Goal: Task Accomplishment & Management: Complete application form

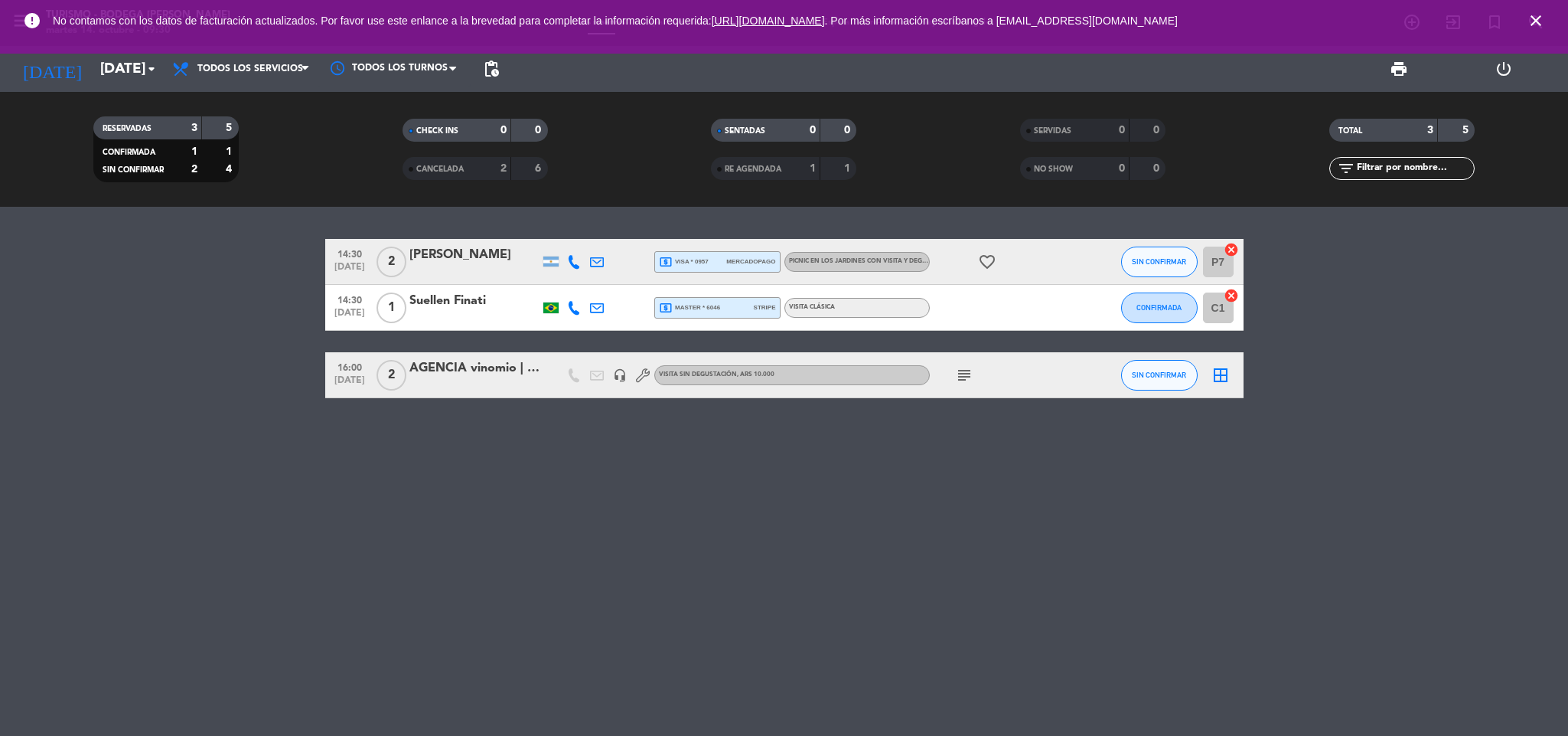
drag, startPoint x: 1541, startPoint y: 19, endPoint x: 1483, endPoint y: 23, distance: 58.1
click at [1541, 17] on icon "close" at bounding box center [1535, 20] width 18 height 18
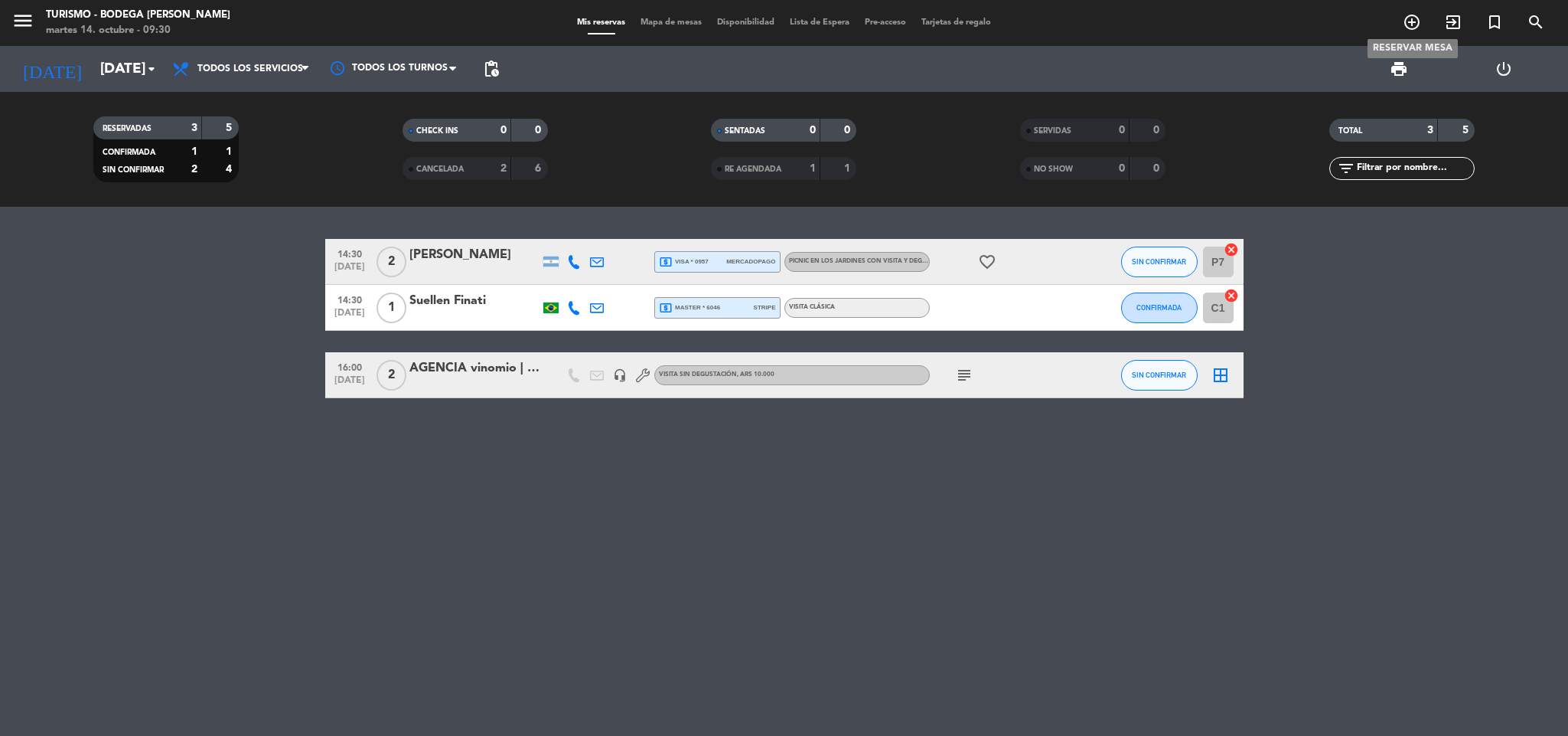
click at [1415, 18] on icon "add_circle_outline" at bounding box center [1411, 22] width 18 height 18
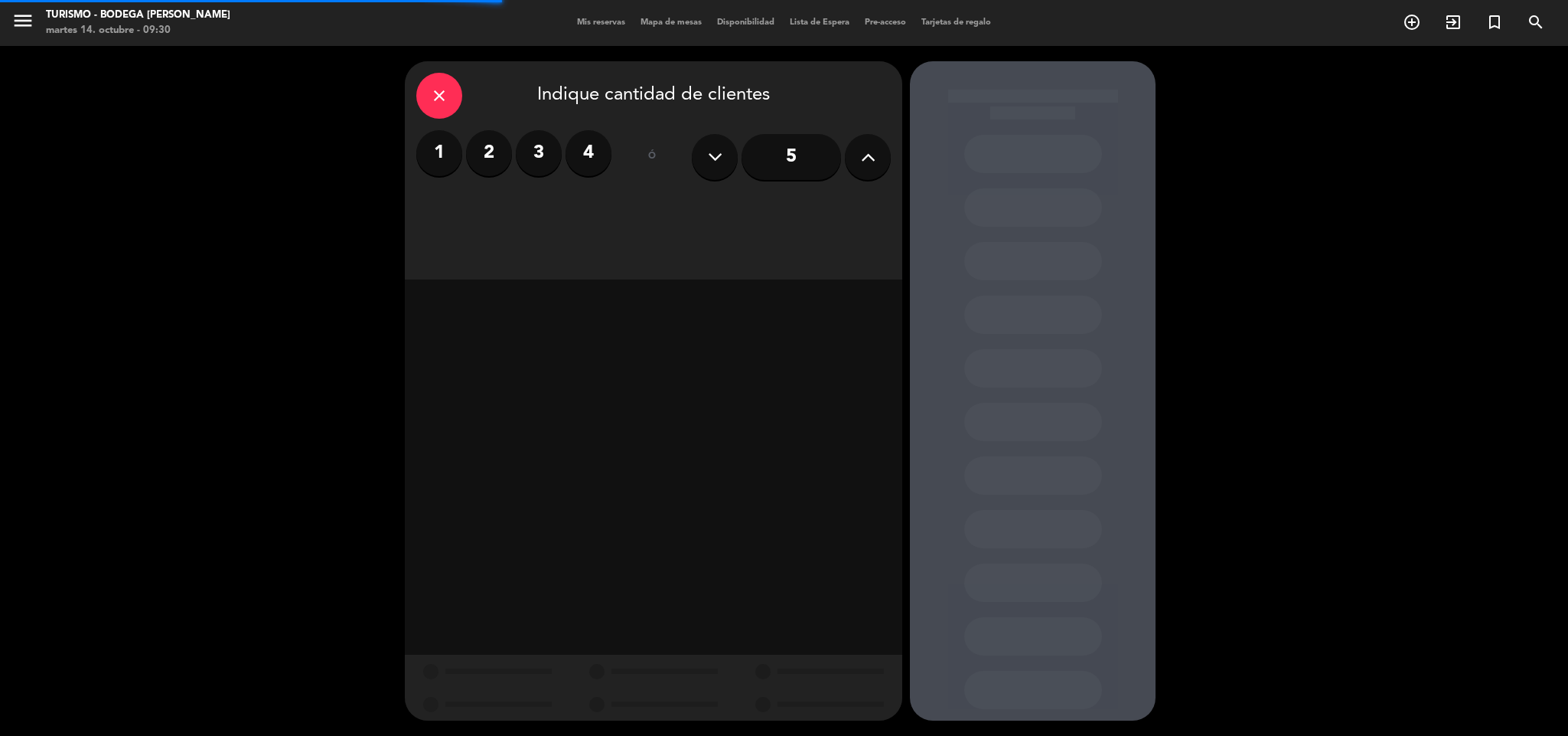
click at [499, 154] on label "2" at bounding box center [489, 153] width 46 height 46
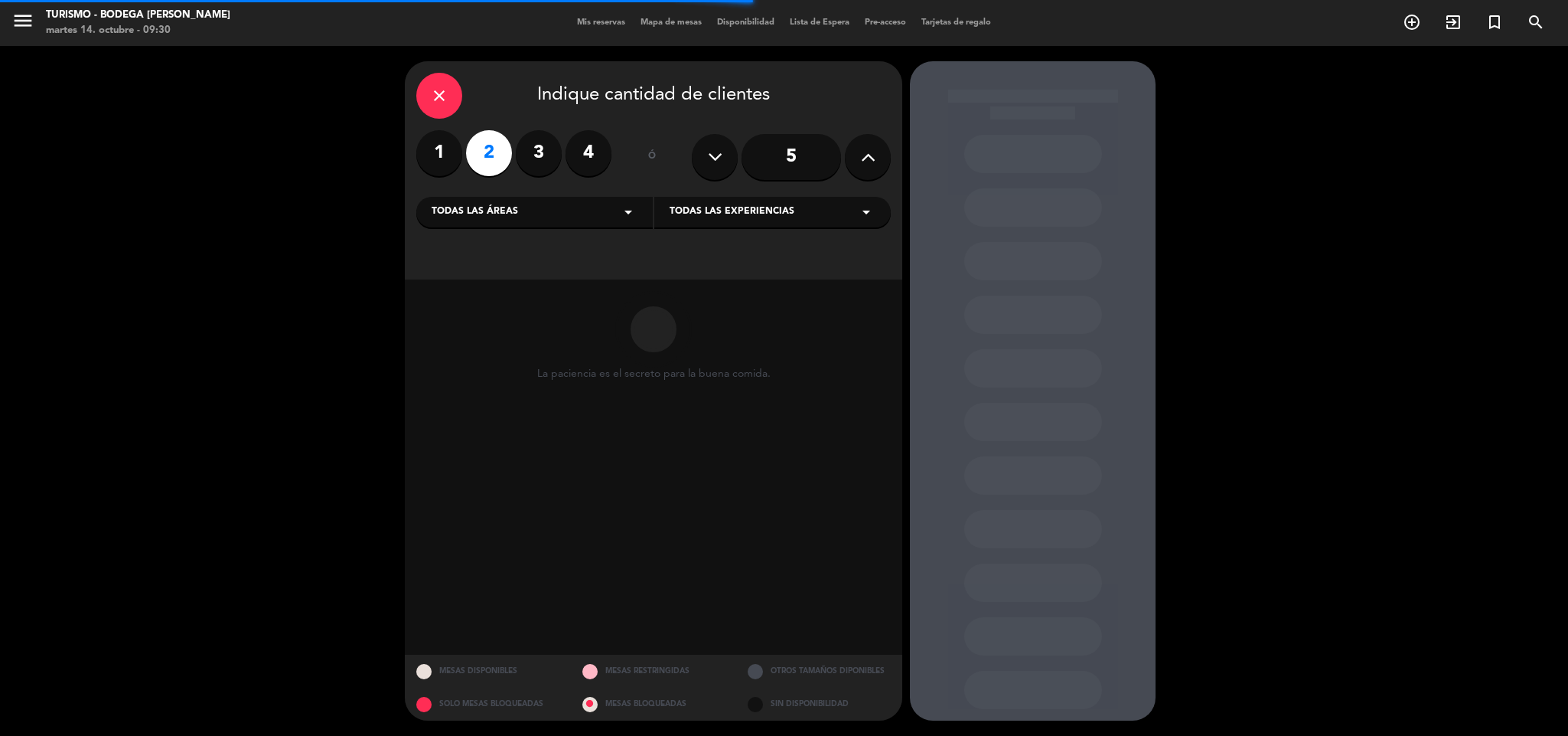
click at [692, 214] on span "Todas las experiencias" at bounding box center [732, 212] width 125 height 16
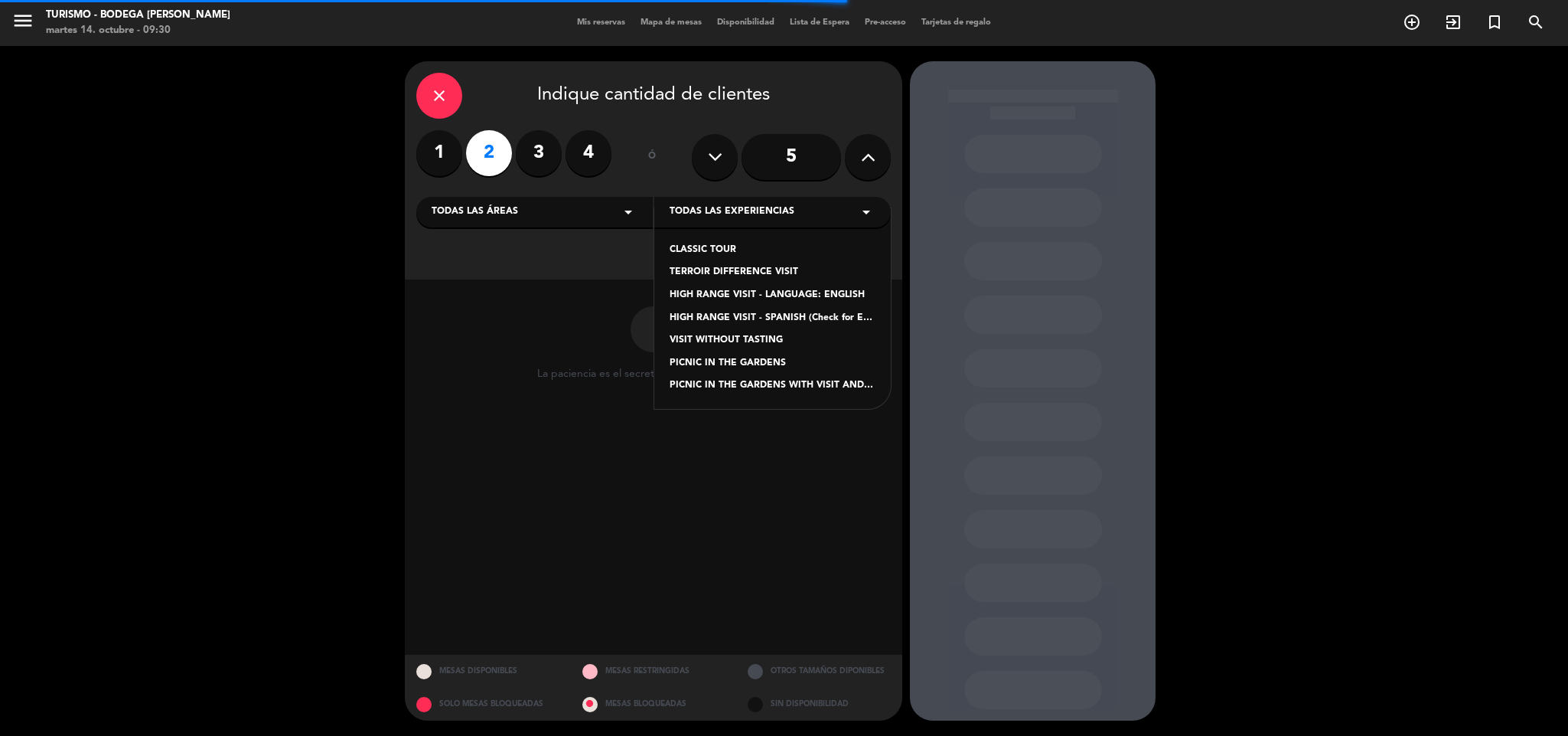
click at [707, 253] on div "CLASSIC TOUR" at bounding box center [772, 250] width 206 height 16
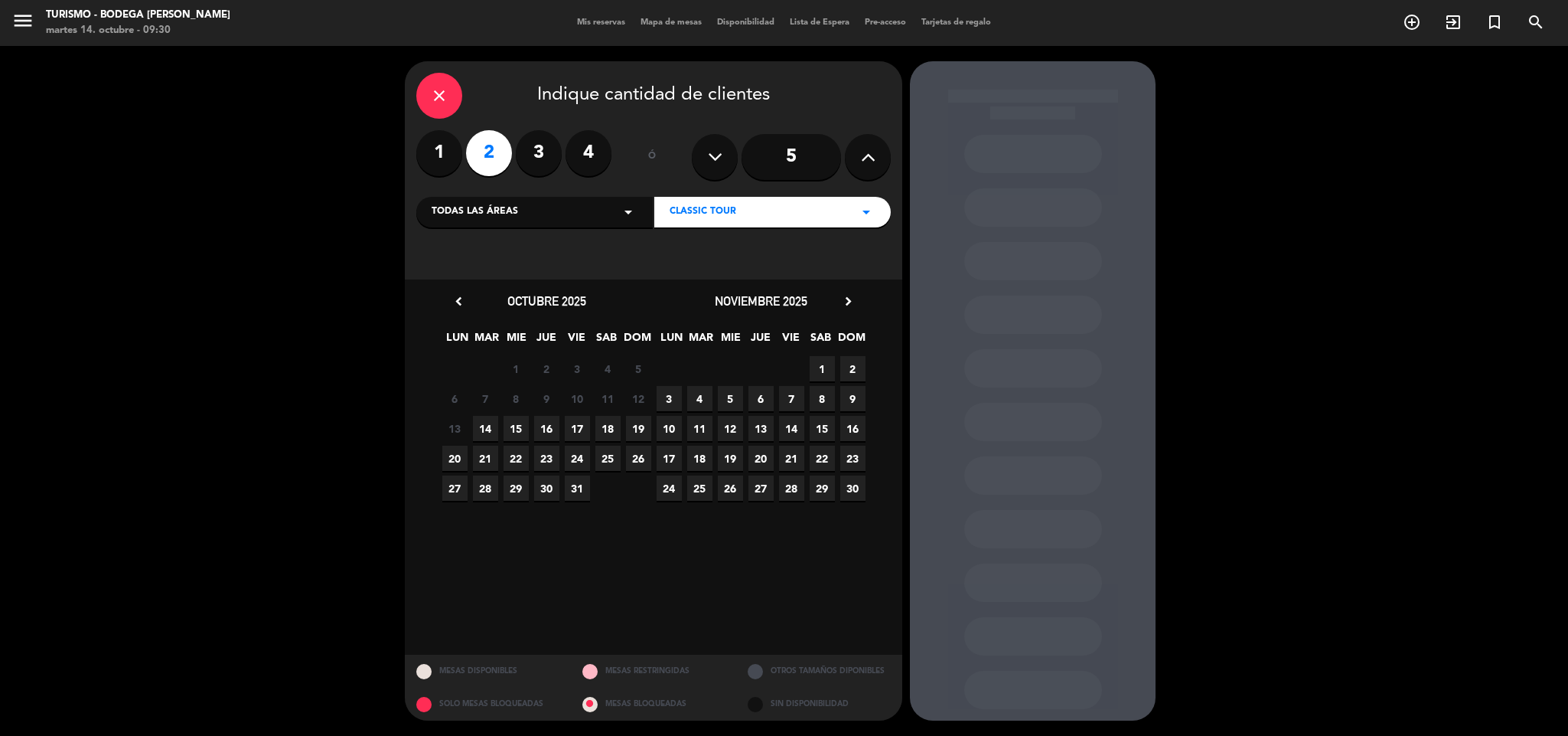
click at [488, 425] on span "14" at bounding box center [485, 429] width 25 height 25
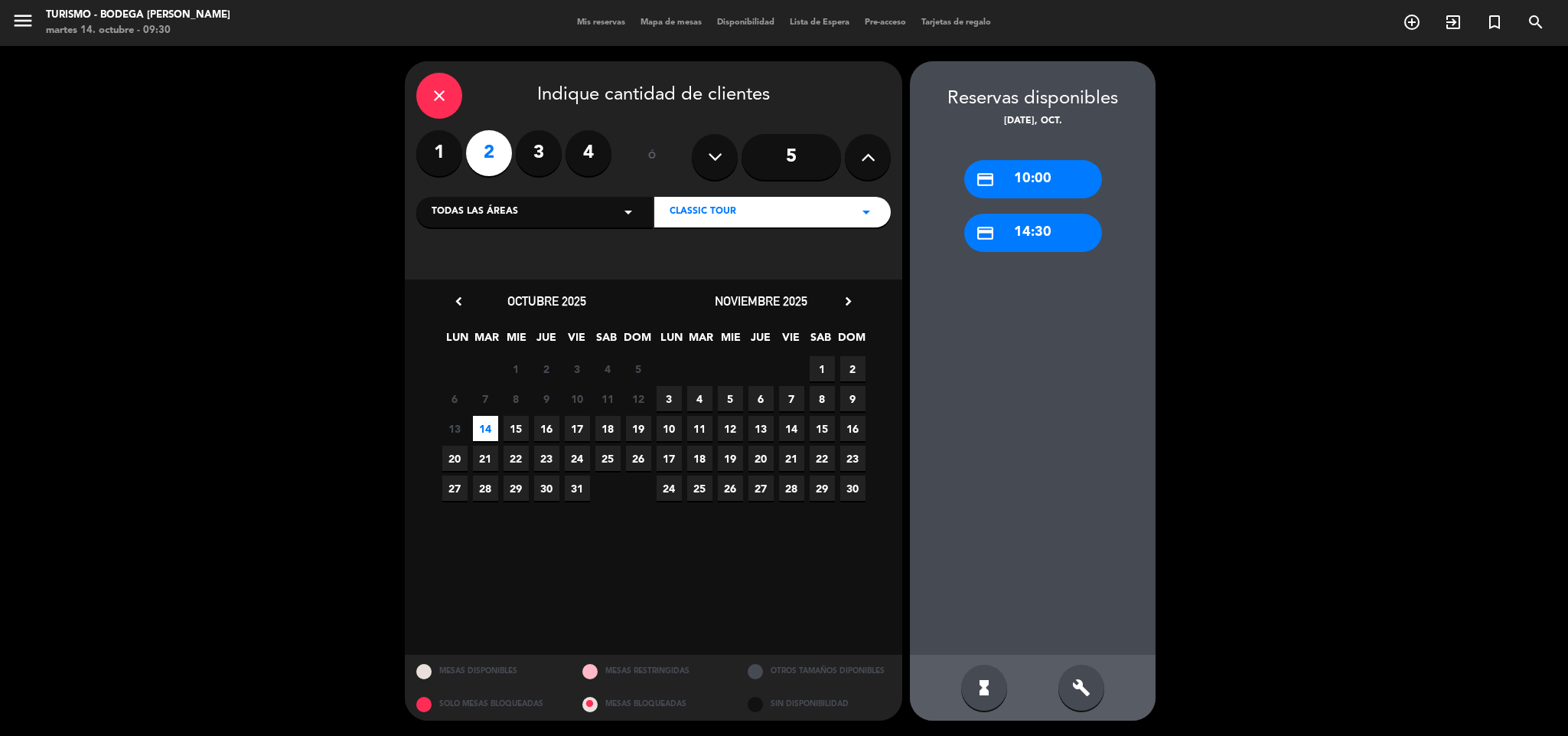
drag, startPoint x: 1064, startPoint y: 181, endPoint x: 659, endPoint y: 135, distance: 407.6
click at [1047, 179] on div "credit_card 10:00" at bounding box center [1033, 179] width 138 height 38
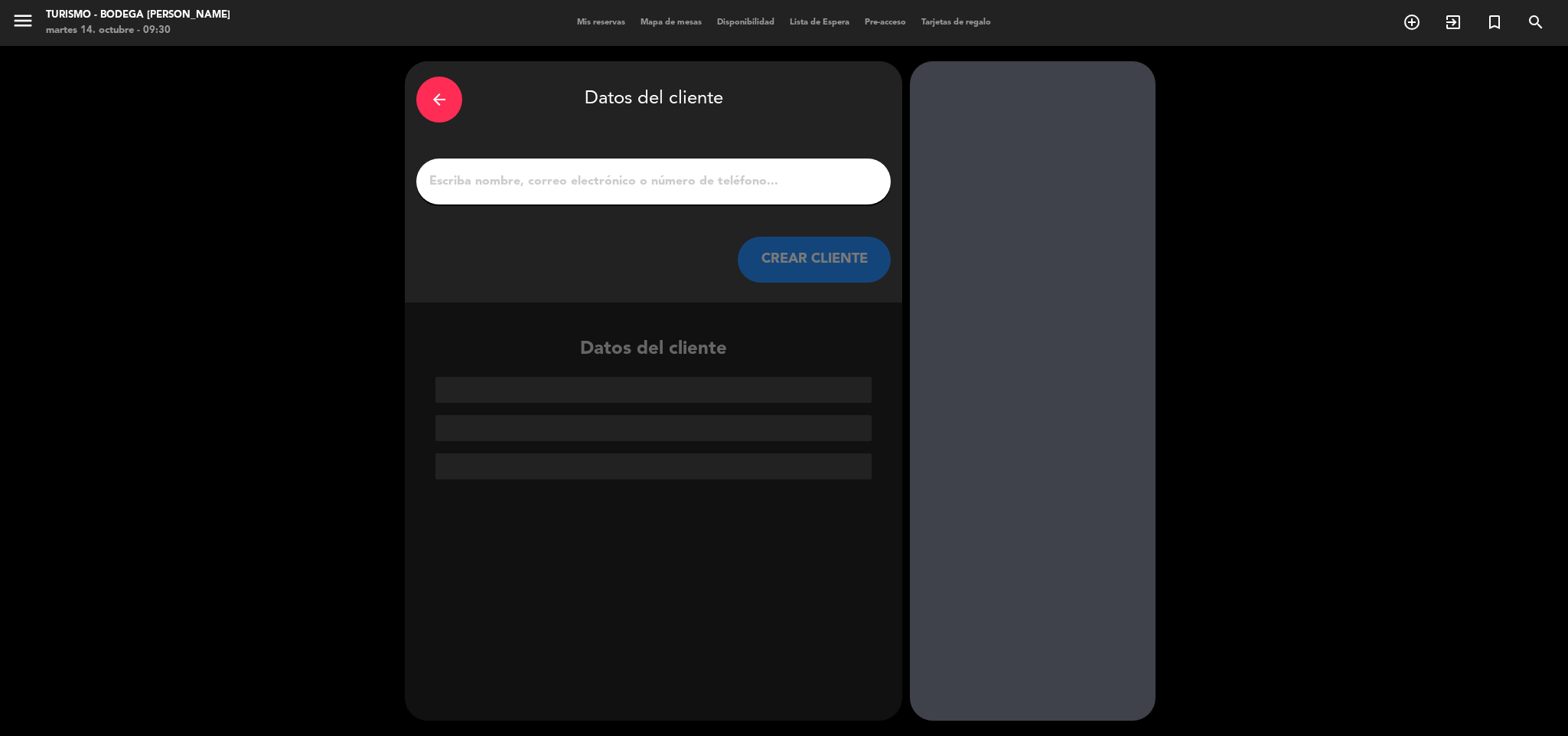
click at [659, 174] on input "1" at bounding box center [653, 181] width 452 height 21
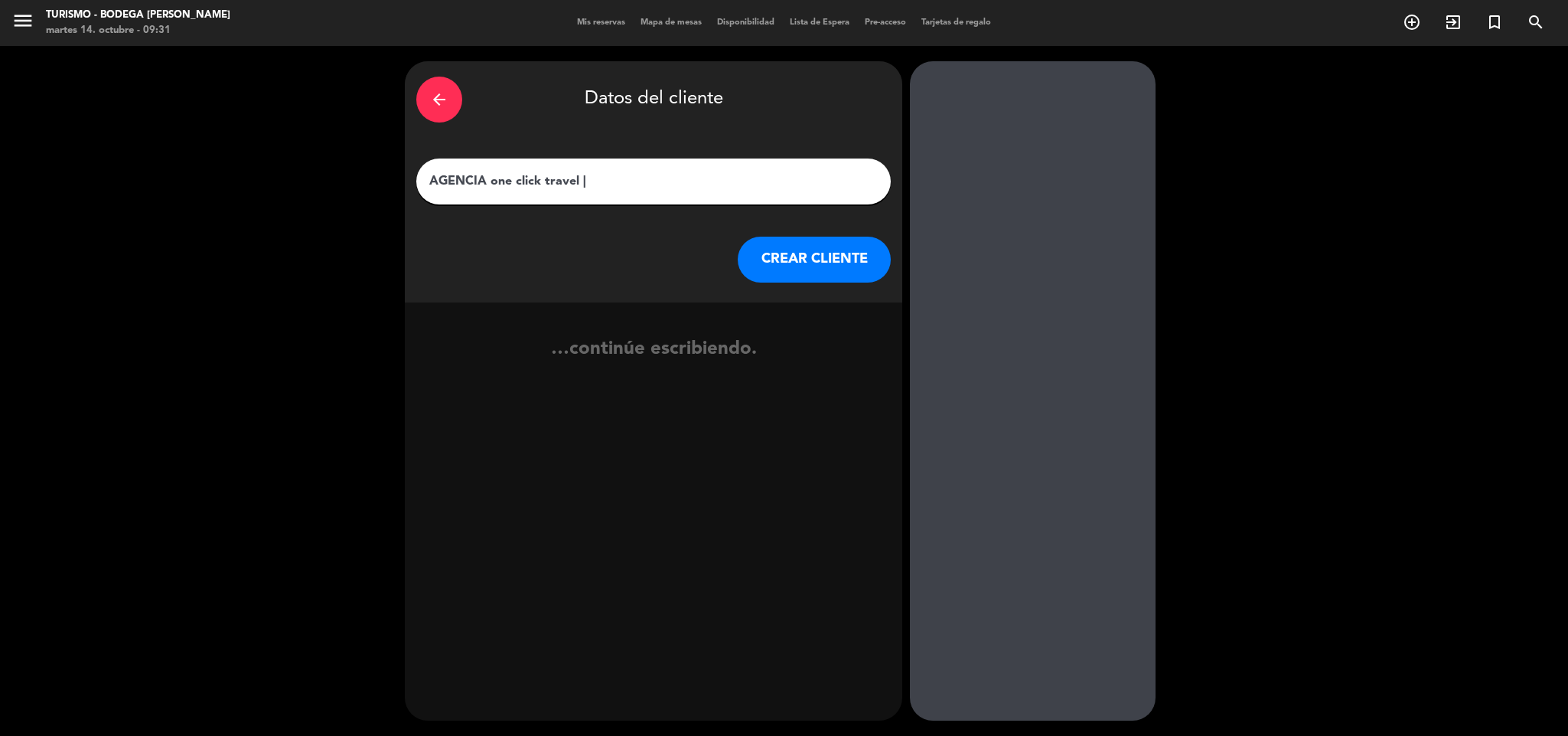
paste input "[PERSON_NAME]"
type input "AGENCIA one click travel | [PERSON_NAME]"
click at [793, 242] on button "CREAR CLIENTE" at bounding box center [814, 259] width 153 height 46
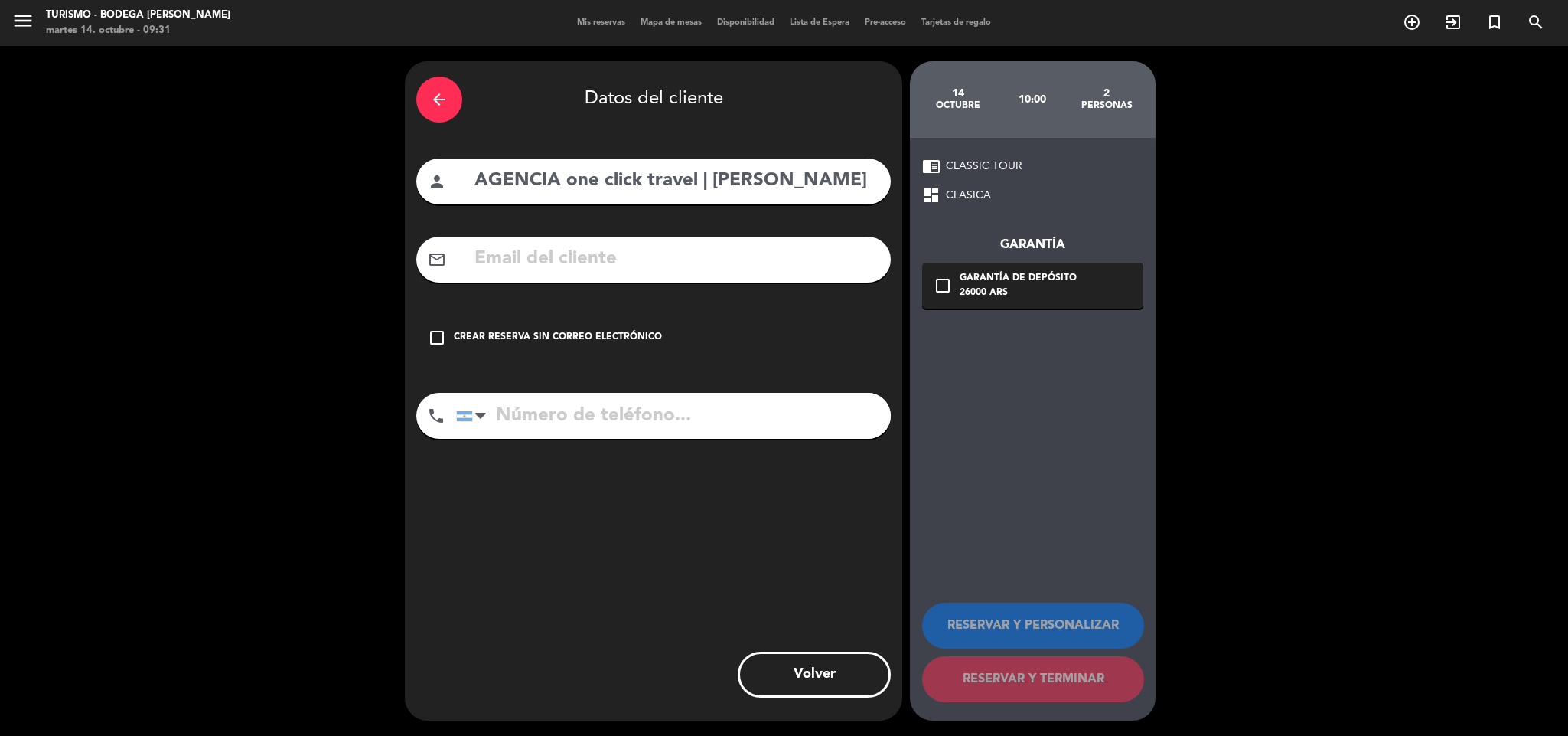
click at [659, 329] on div "check_box_outline_blank Crear reserva sin correo electrónico" at bounding box center [653, 337] width 474 height 46
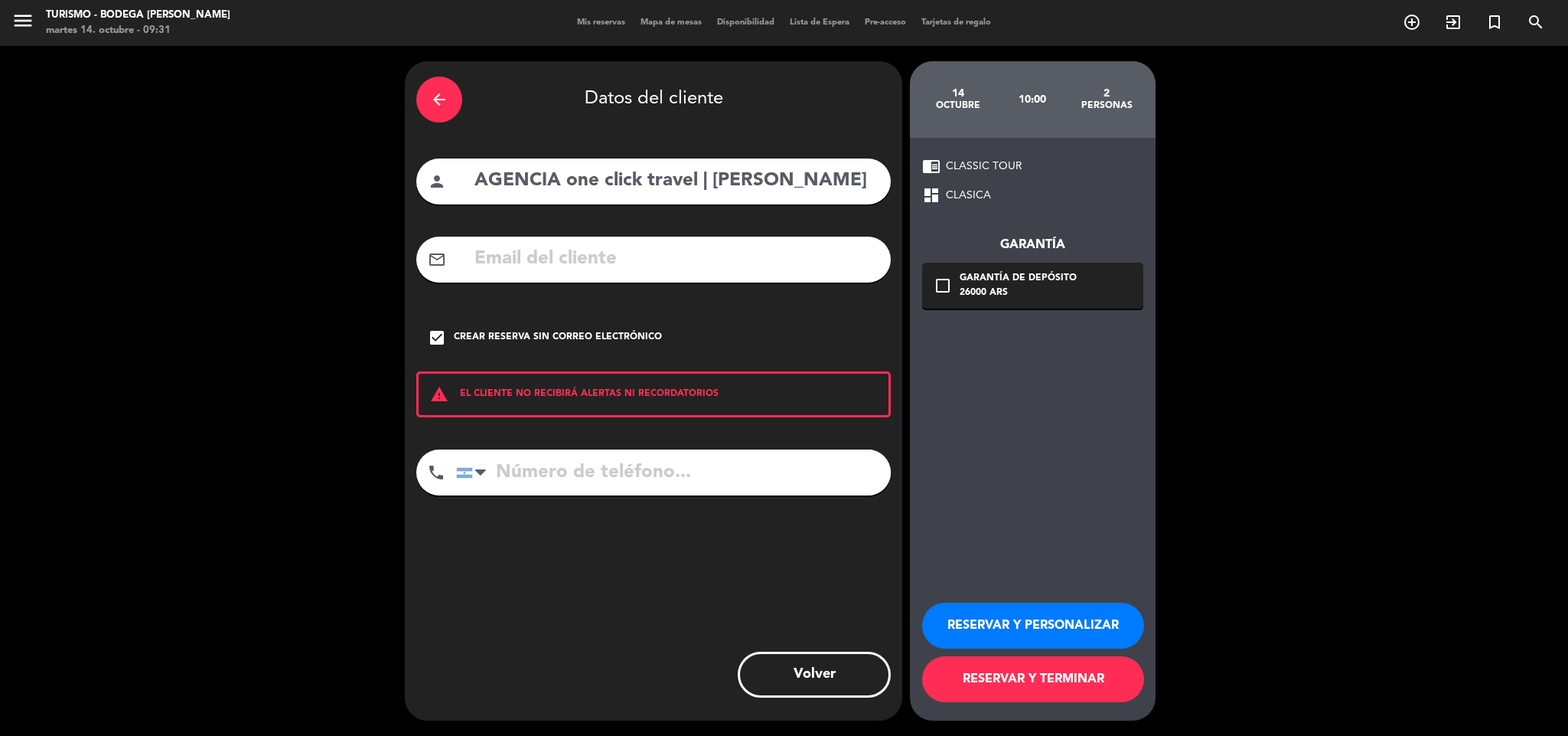
click at [1061, 630] on button "RESERVAR Y PERSONALIZAR" at bounding box center [1033, 625] width 222 height 46
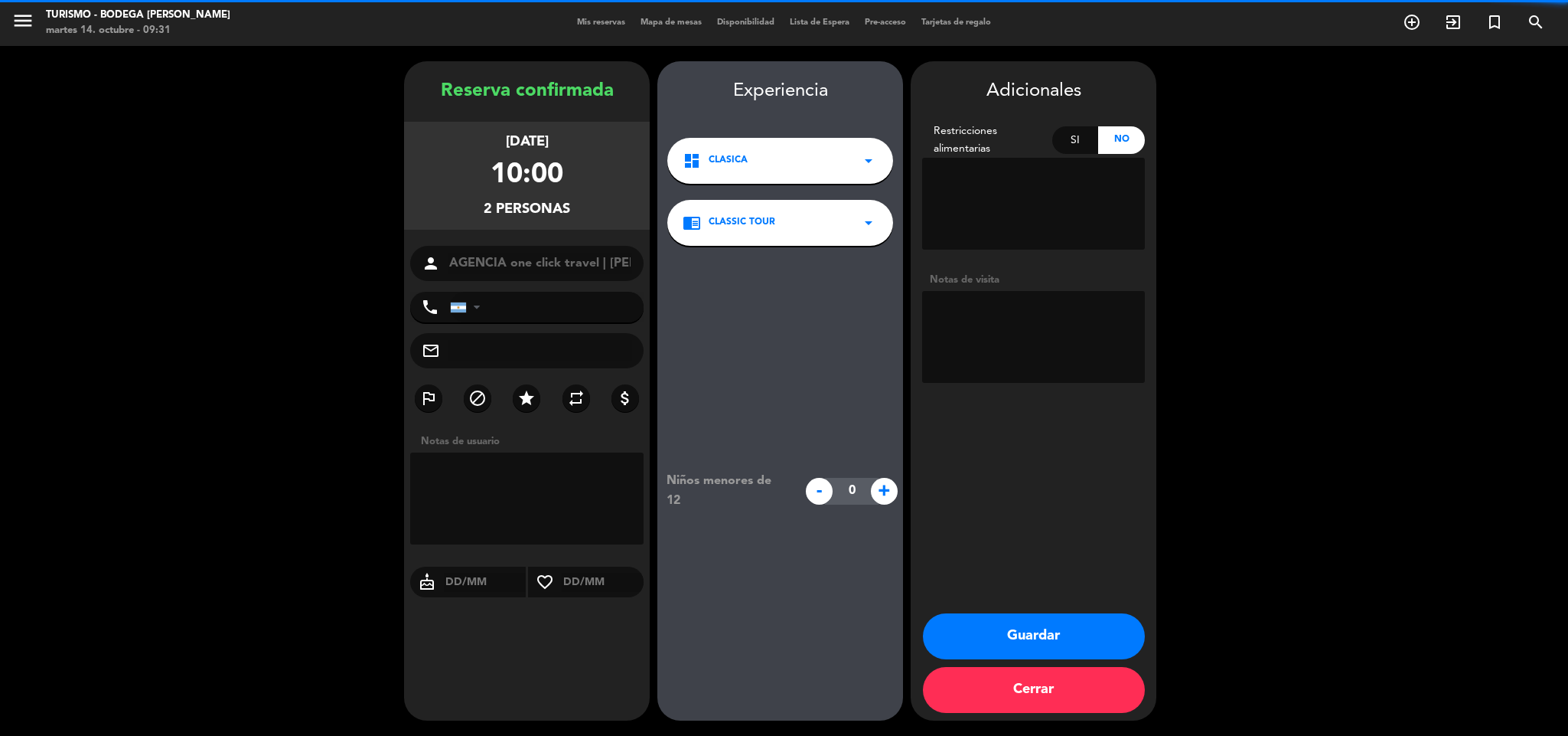
drag, startPoint x: 1070, startPoint y: 331, endPoint x: 1064, endPoint y: 301, distance: 30.6
click at [1064, 310] on textarea at bounding box center [1033, 336] width 223 height 92
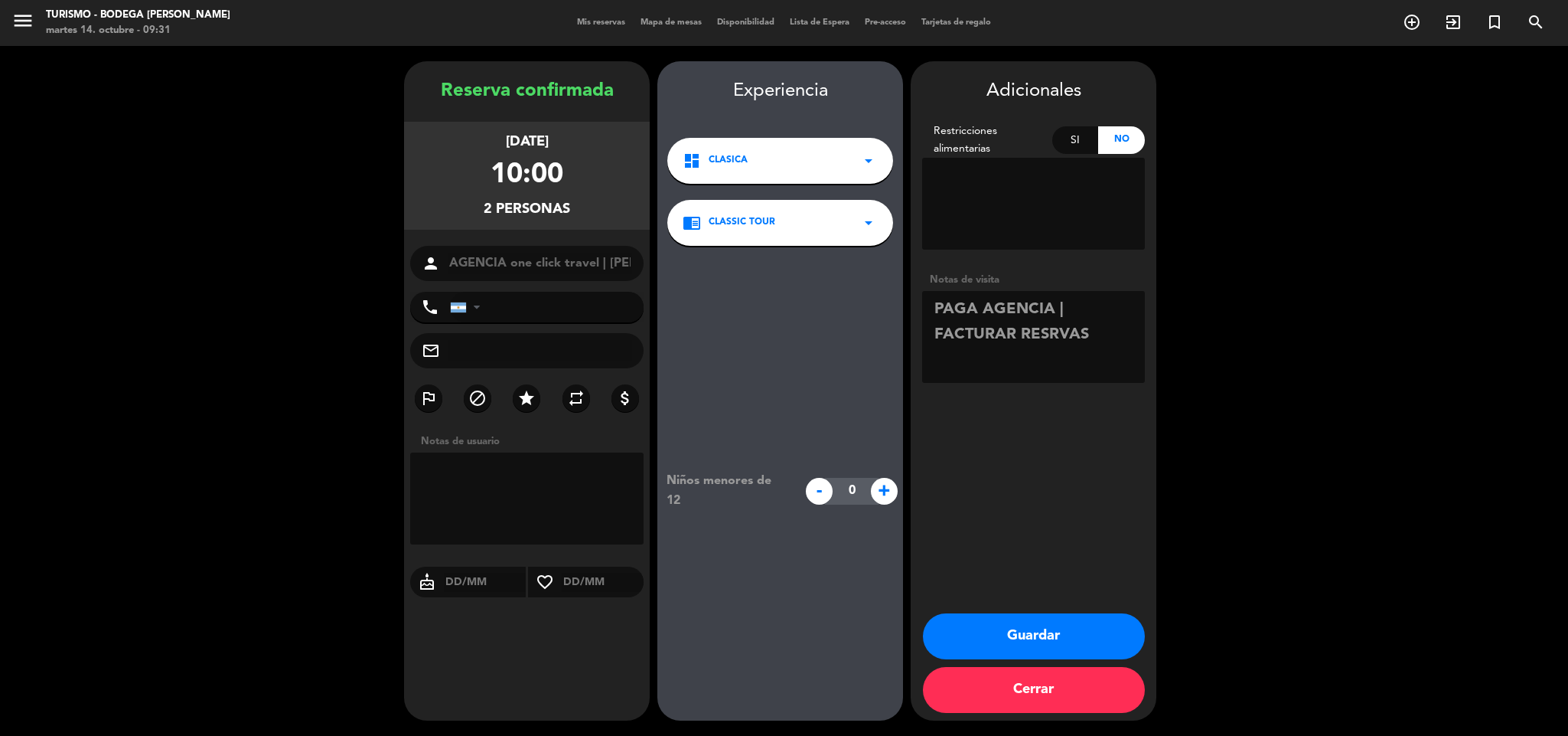
type textarea "PAGA AGENCIA | FACTURAR RESRVAS"
click at [1054, 612] on div "Adicionales Restricciones alimentarias Si No Notas de visita Guardar Cerrar" at bounding box center [1033, 390] width 245 height 659
drag, startPoint x: 1051, startPoint y: 645, endPoint x: 990, endPoint y: 619, distance: 66.3
click at [1049, 645] on button "Guardar" at bounding box center [1034, 636] width 222 height 46
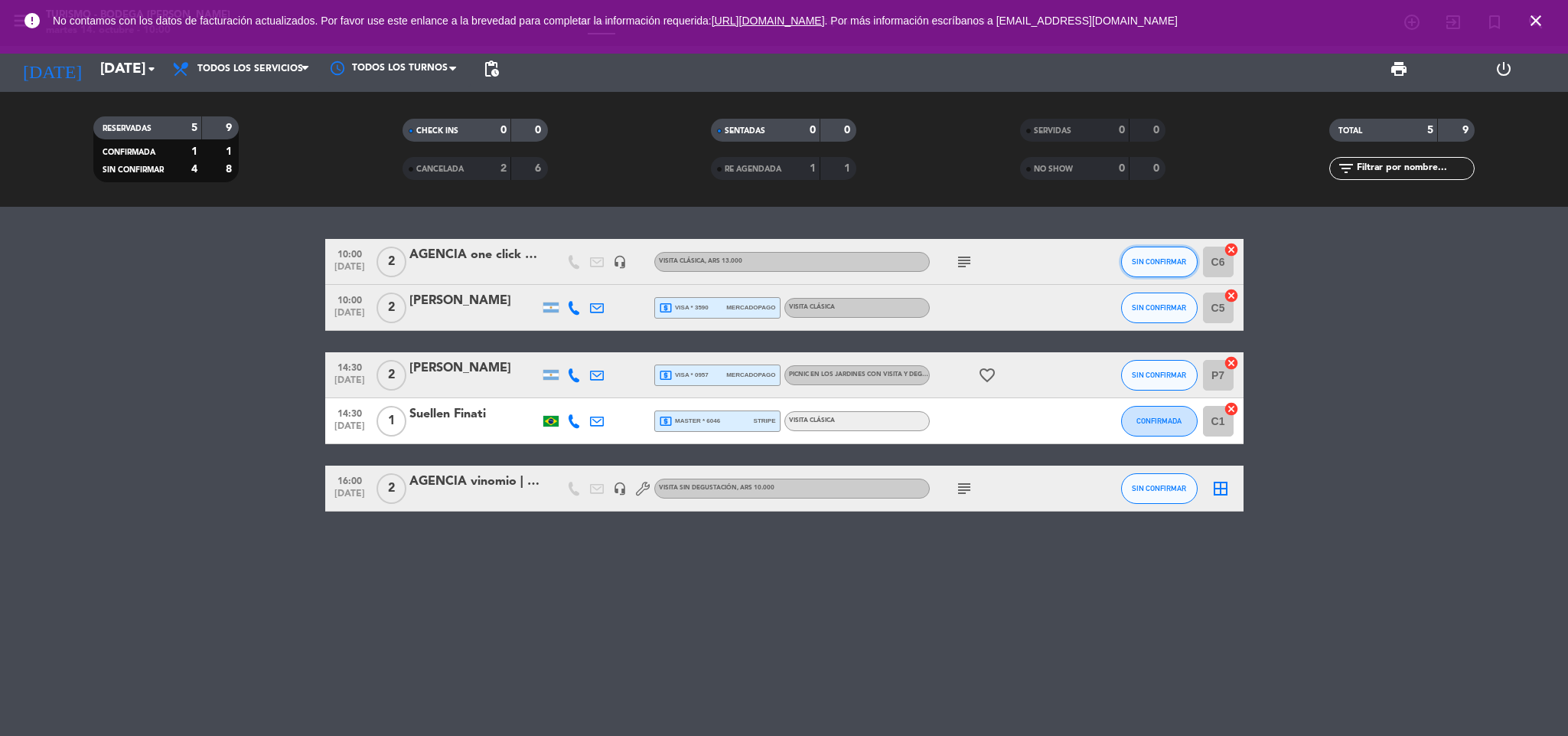
click at [1148, 263] on span "SIN CONFIRMAR" at bounding box center [1159, 261] width 55 height 9
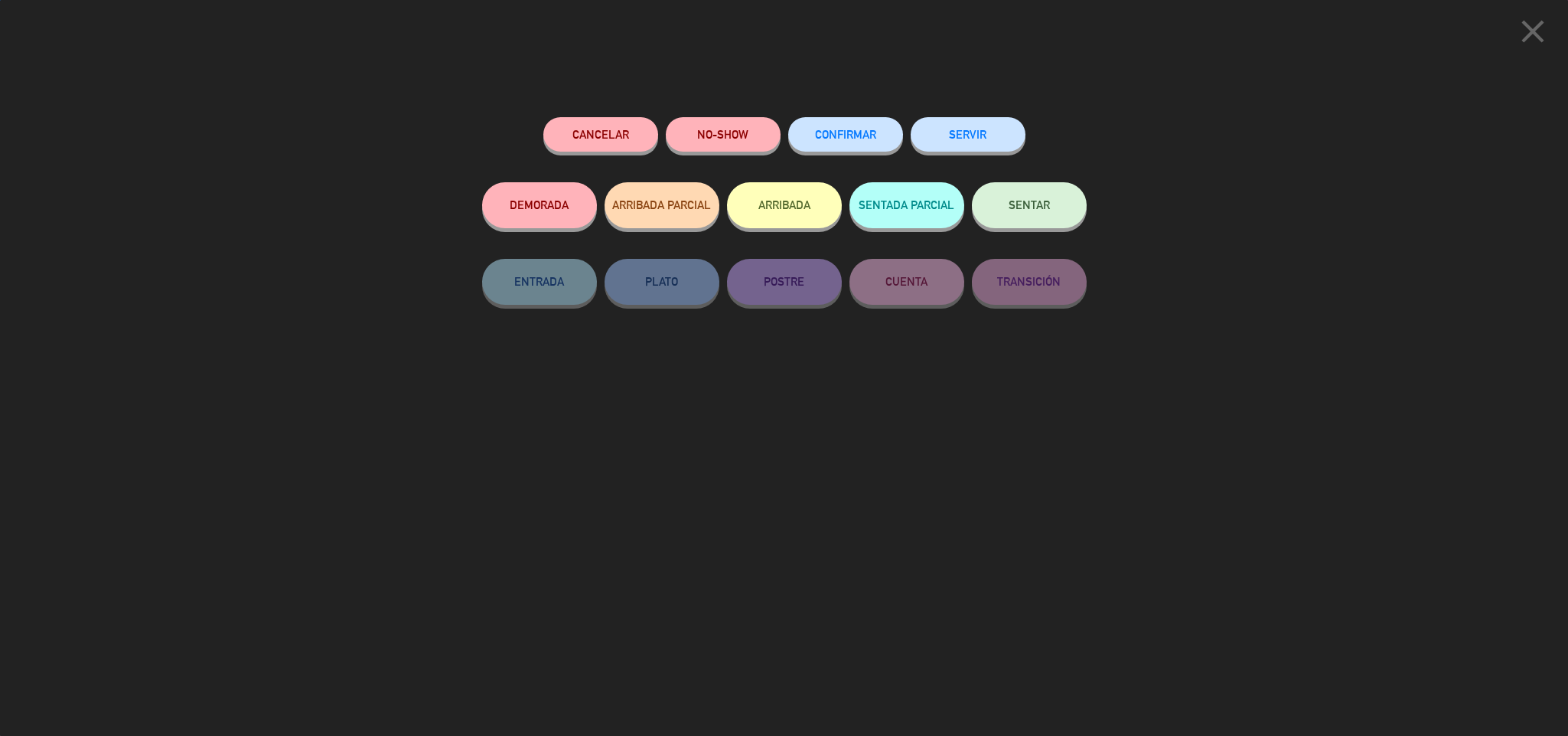
click at [1040, 205] on span "SENTAR" at bounding box center [1029, 205] width 41 height 13
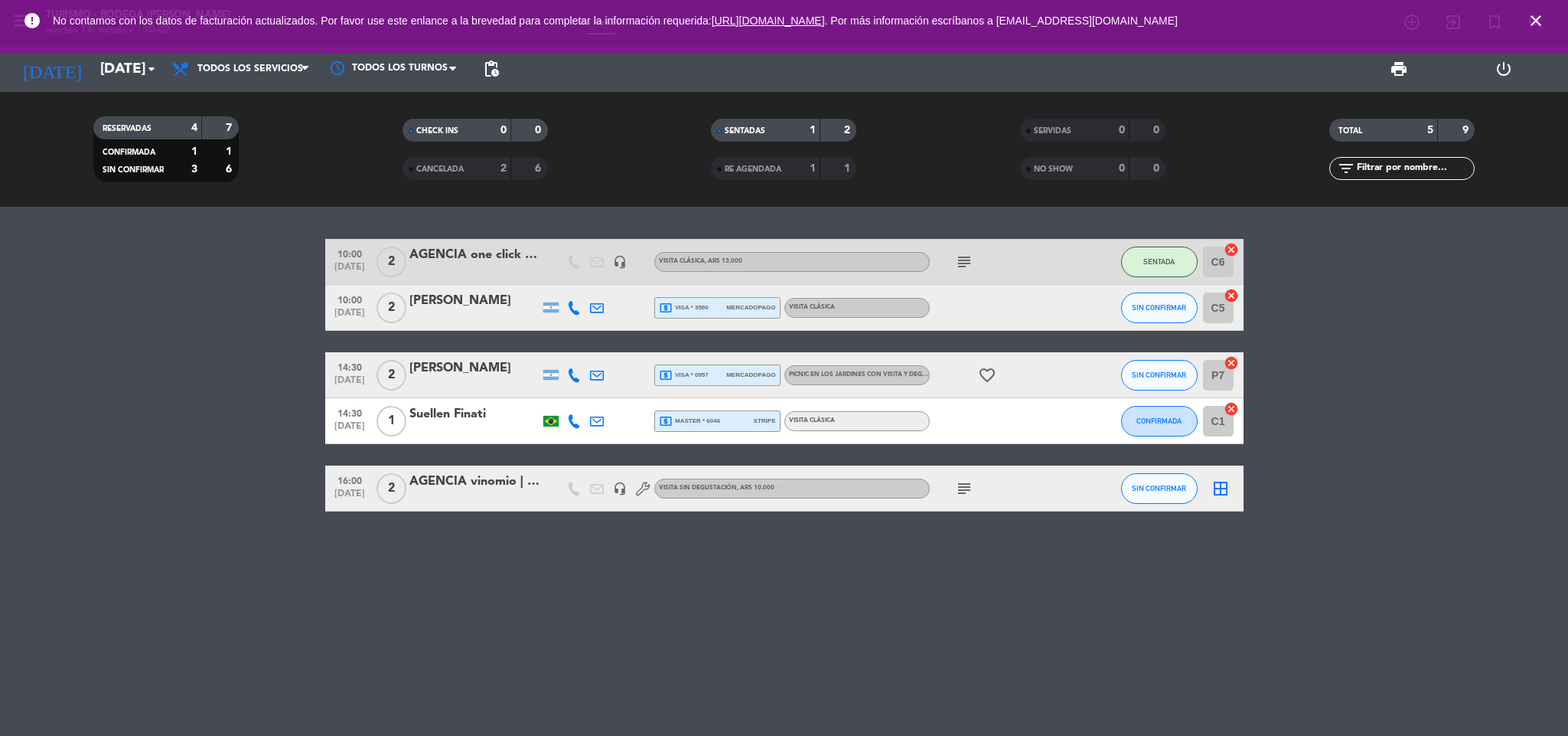
click at [464, 307] on div "[PERSON_NAME]" at bounding box center [474, 300] width 130 height 20
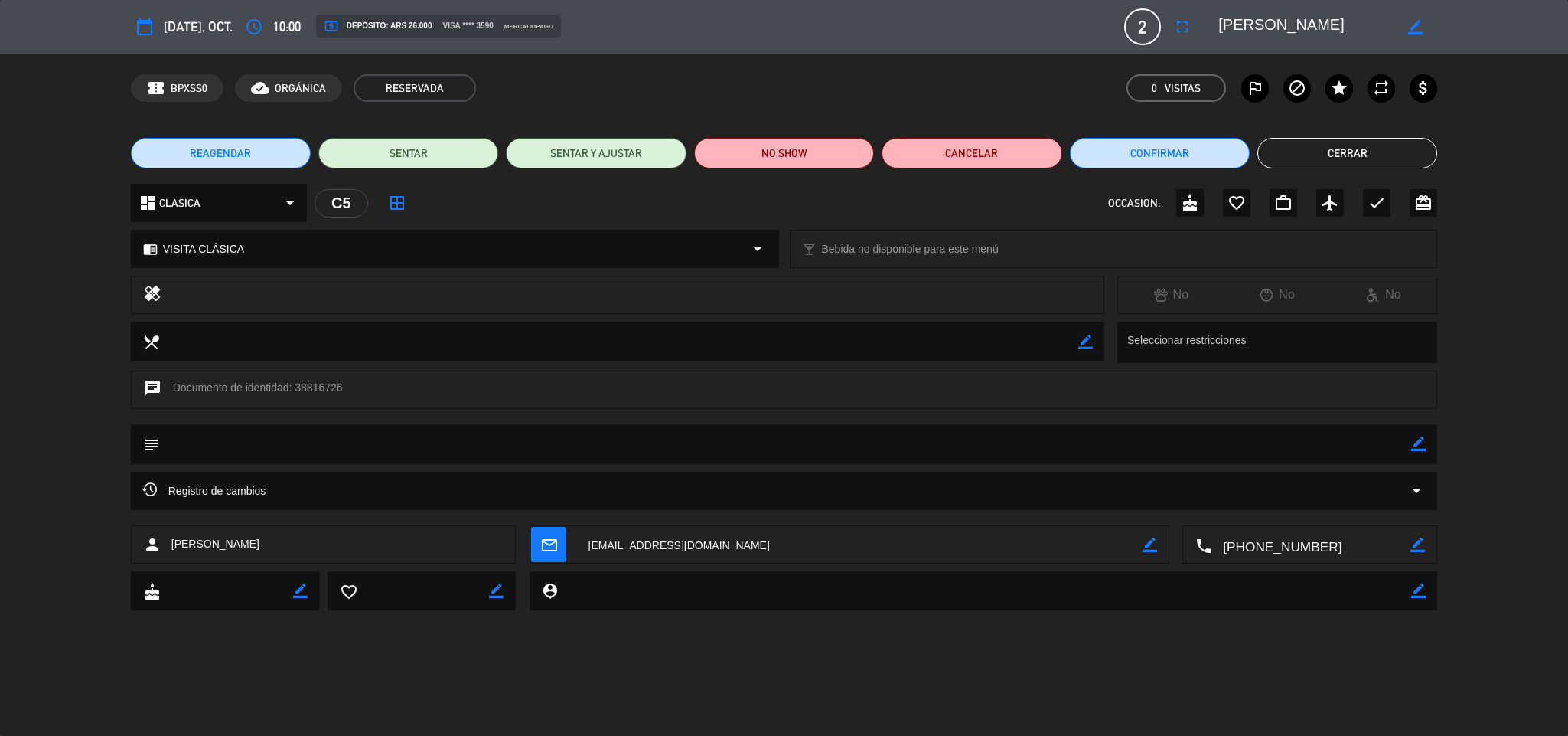
click at [1411, 449] on icon "border_color" at bounding box center [1418, 443] width 15 height 15
click at [1398, 444] on textarea at bounding box center [786, 443] width 1252 height 39
type textarea "PAGADO $26.000R5934"
click at [1419, 447] on icon at bounding box center [1418, 443] width 15 height 15
click at [1183, 147] on button "Confirmar" at bounding box center [1159, 153] width 180 height 31
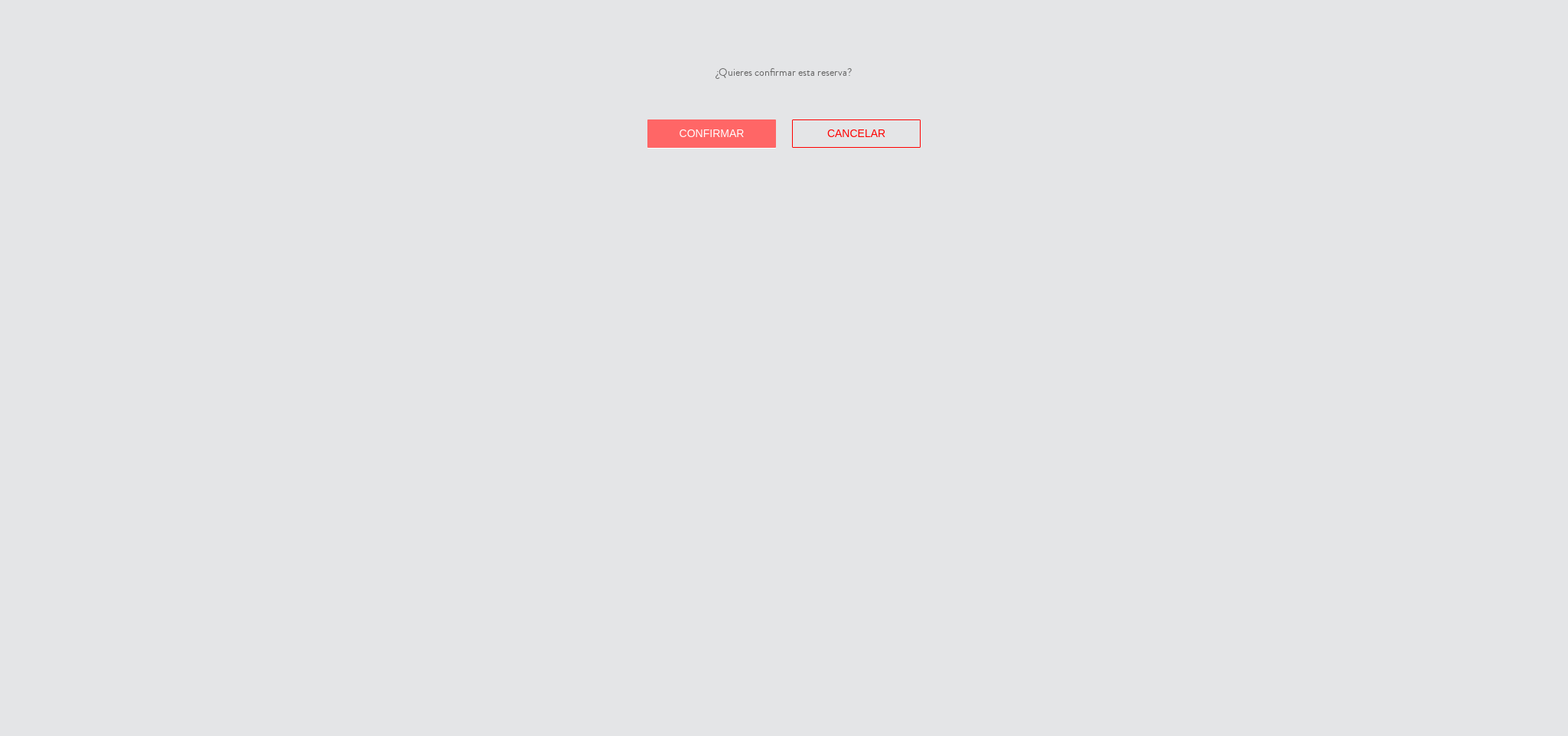
click at [764, 135] on button "Confirmar" at bounding box center [711, 134] width 128 height 28
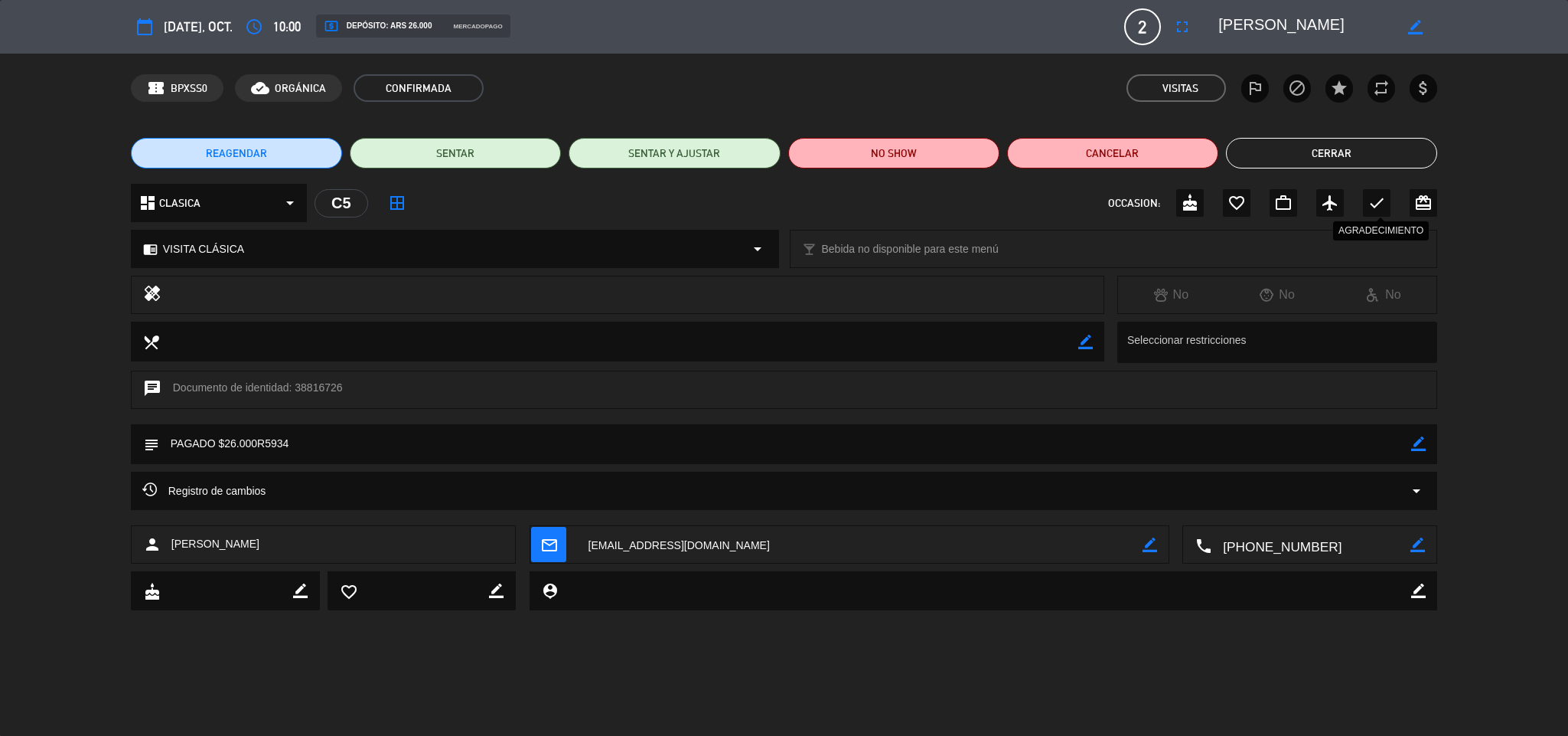
click at [1368, 207] on icon "check" at bounding box center [1376, 203] width 18 height 18
click at [1366, 142] on button "Cerrar" at bounding box center [1331, 153] width 211 height 31
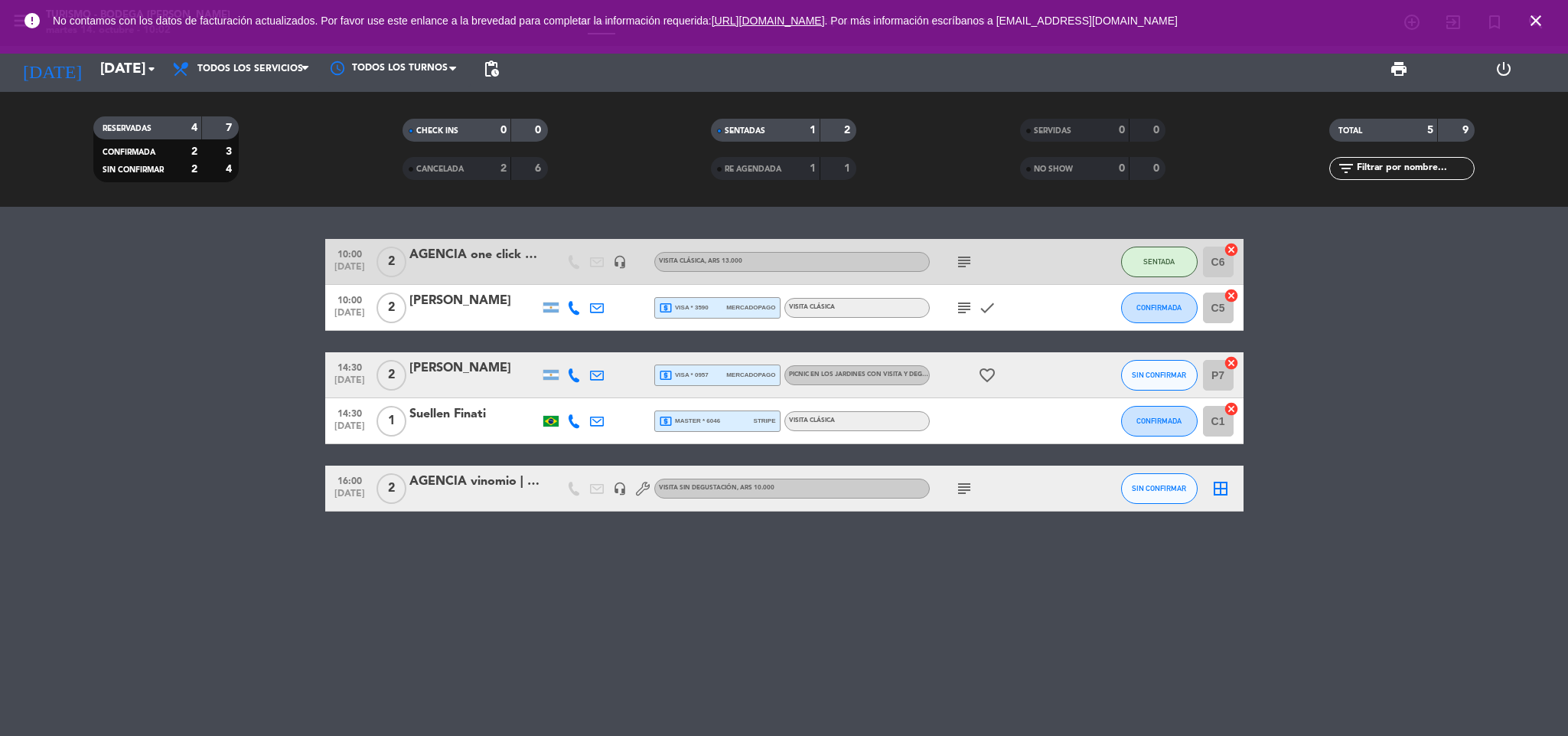
click at [510, 263] on div "AGENCIA one click travel | [PERSON_NAME]" at bounding box center [474, 254] width 130 height 20
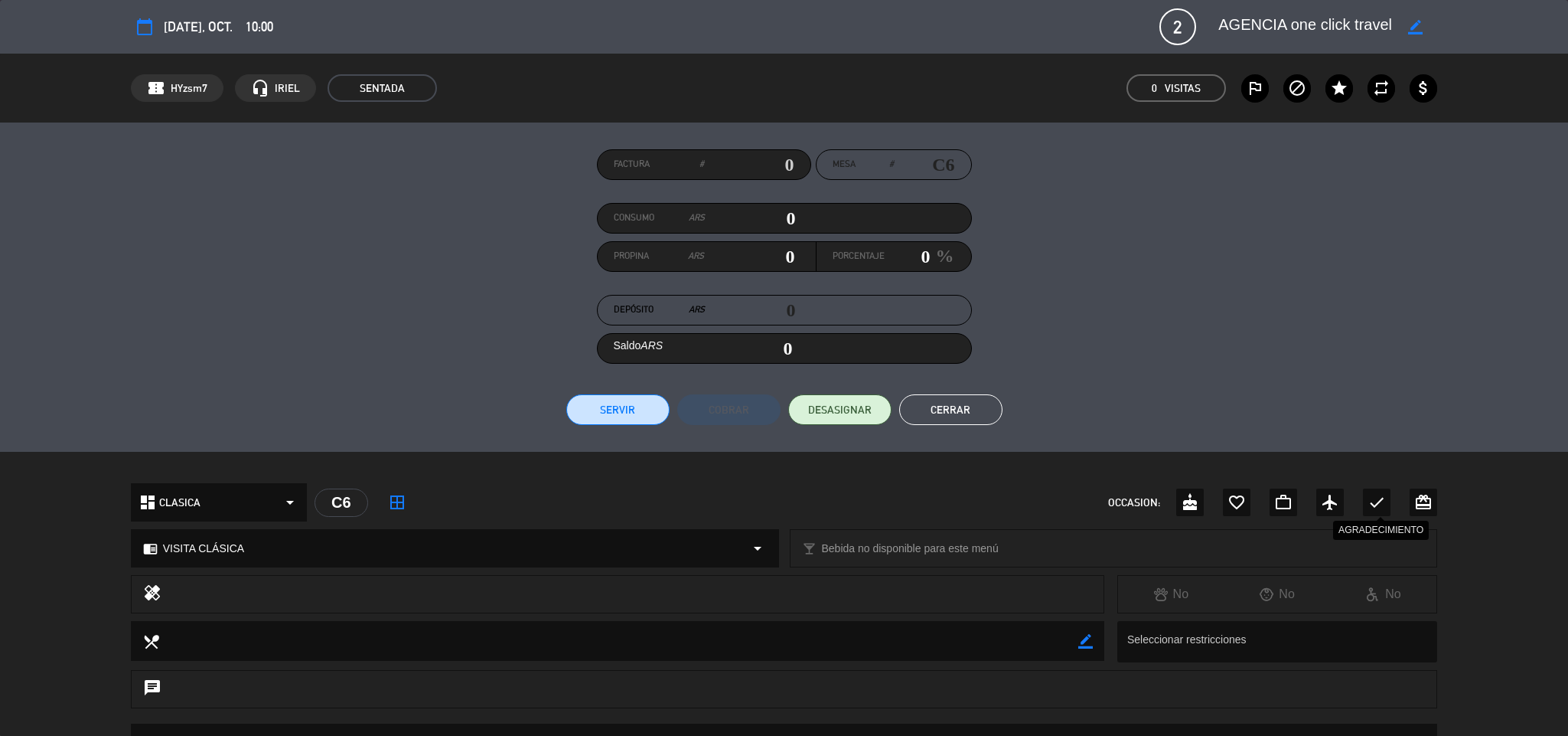
click at [1382, 493] on icon "check" at bounding box center [1376, 501] width 18 height 18
click at [955, 407] on button "Cerrar" at bounding box center [950, 409] width 103 height 31
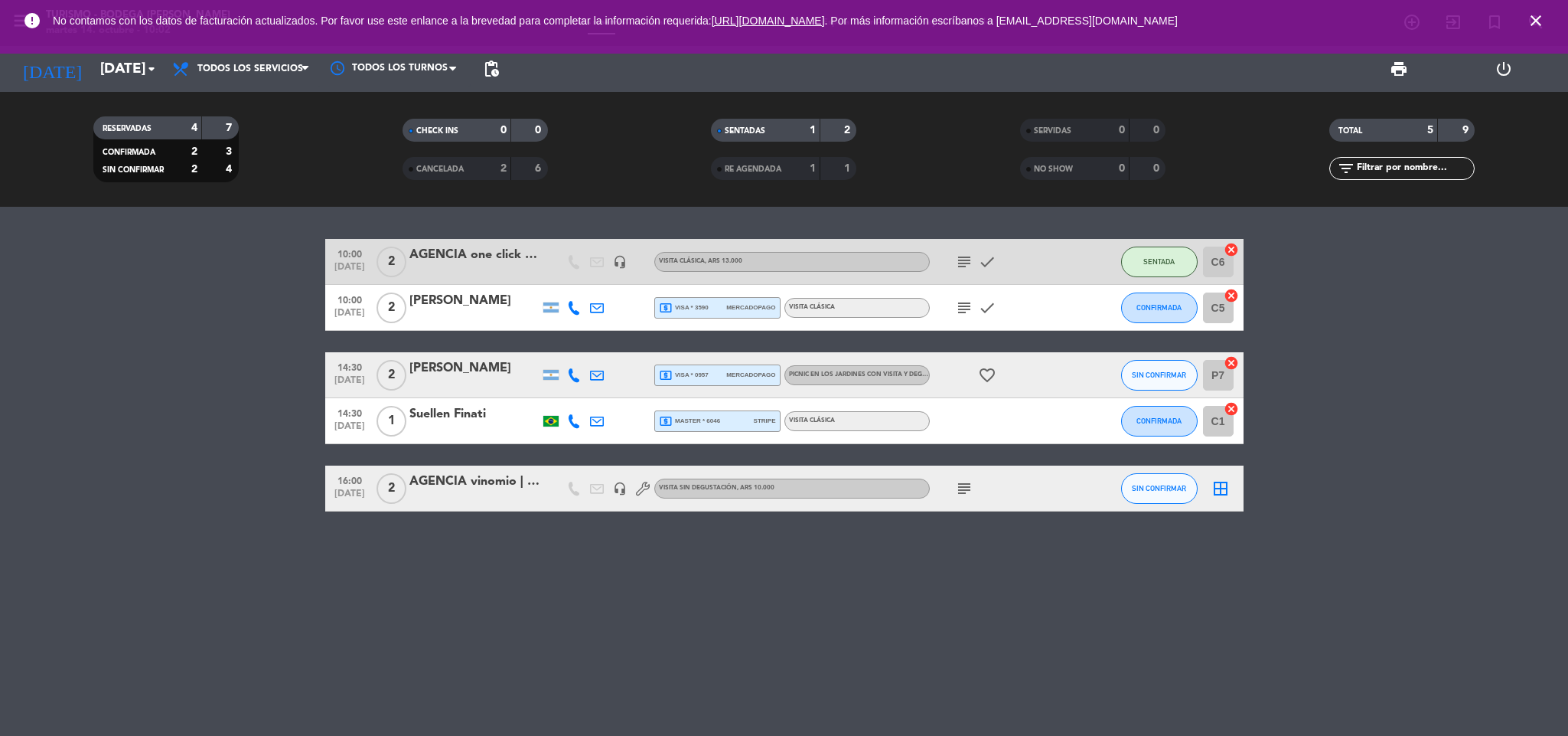
click at [754, 372] on span "mercadopago" at bounding box center [750, 375] width 49 height 10
click at [485, 361] on div "[PERSON_NAME]" at bounding box center [474, 368] width 130 height 20
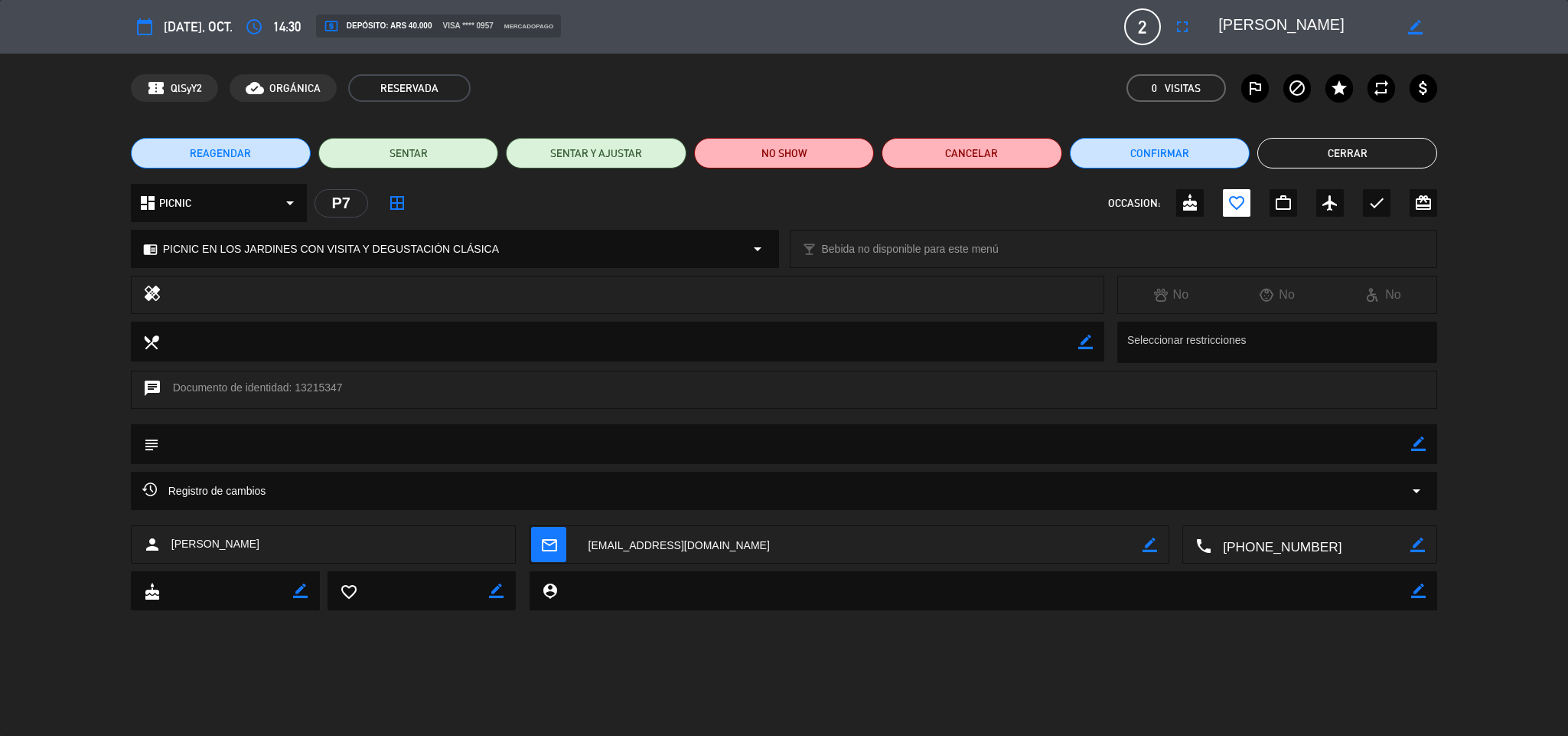
click at [1421, 446] on icon "border_color" at bounding box center [1418, 443] width 15 height 15
click at [1409, 444] on textarea at bounding box center [786, 443] width 1252 height 39
click at [1419, 440] on icon at bounding box center [1418, 443] width 15 height 15
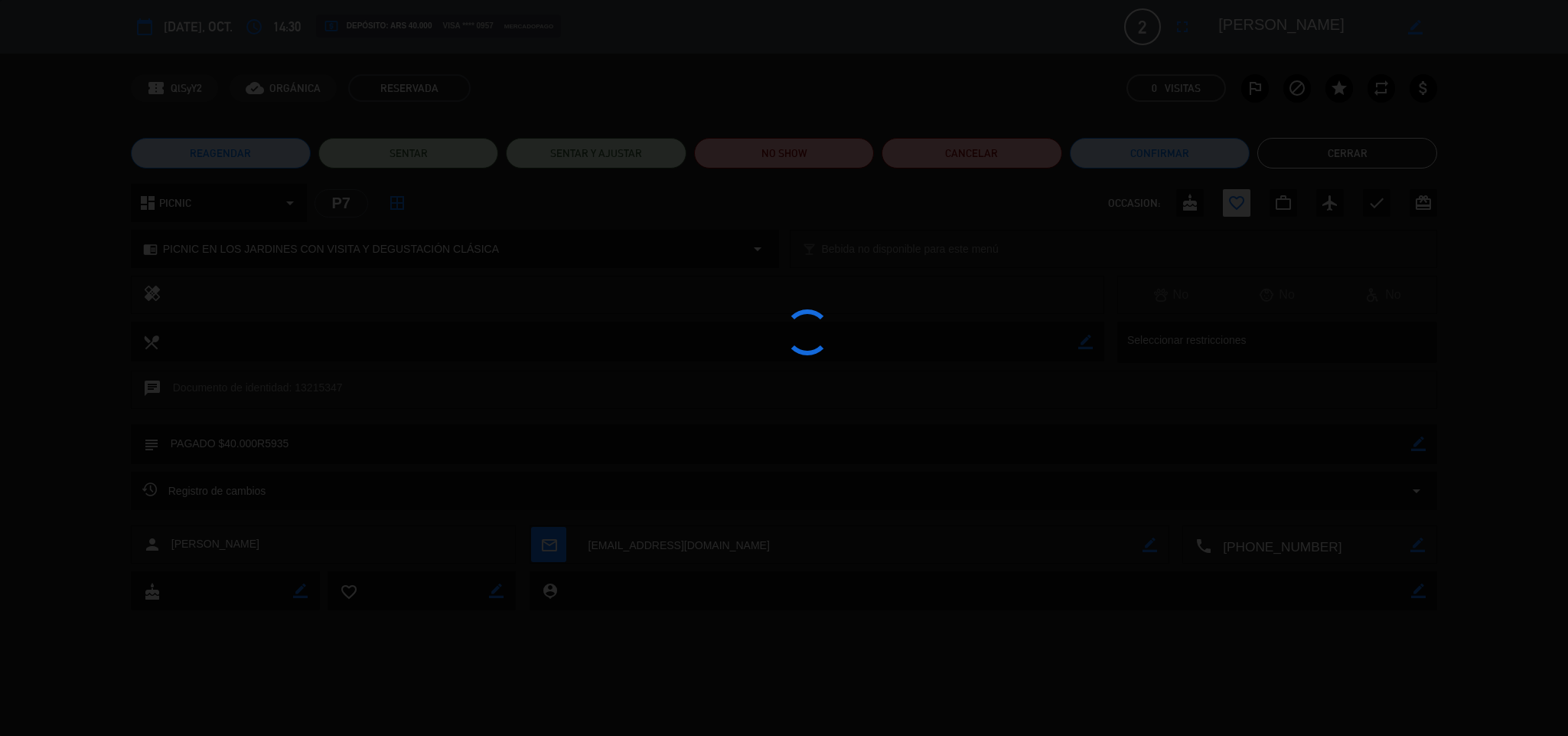
type textarea "PAGADO $40.000R5935"
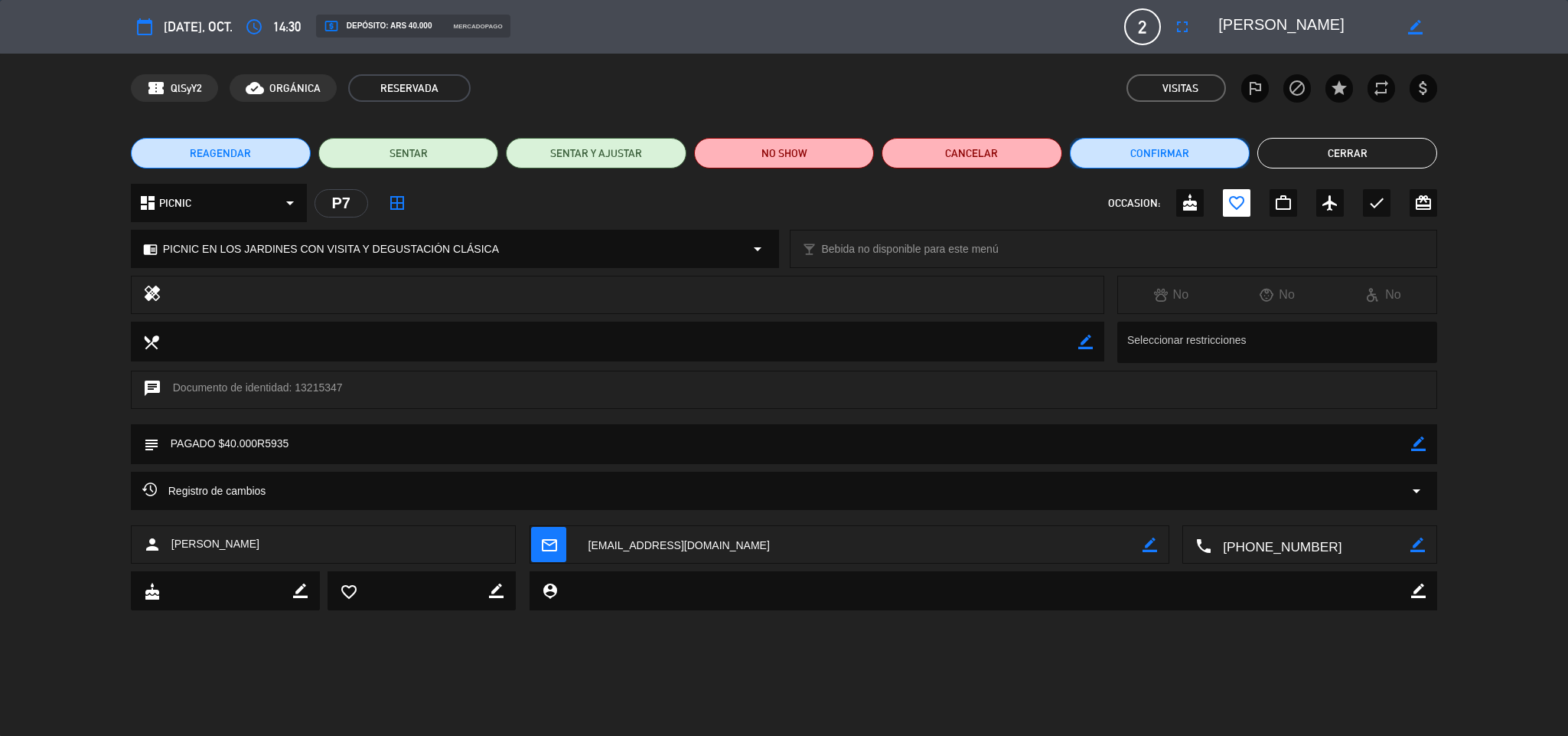
click at [1162, 159] on button "Confirmar" at bounding box center [1159, 153] width 180 height 31
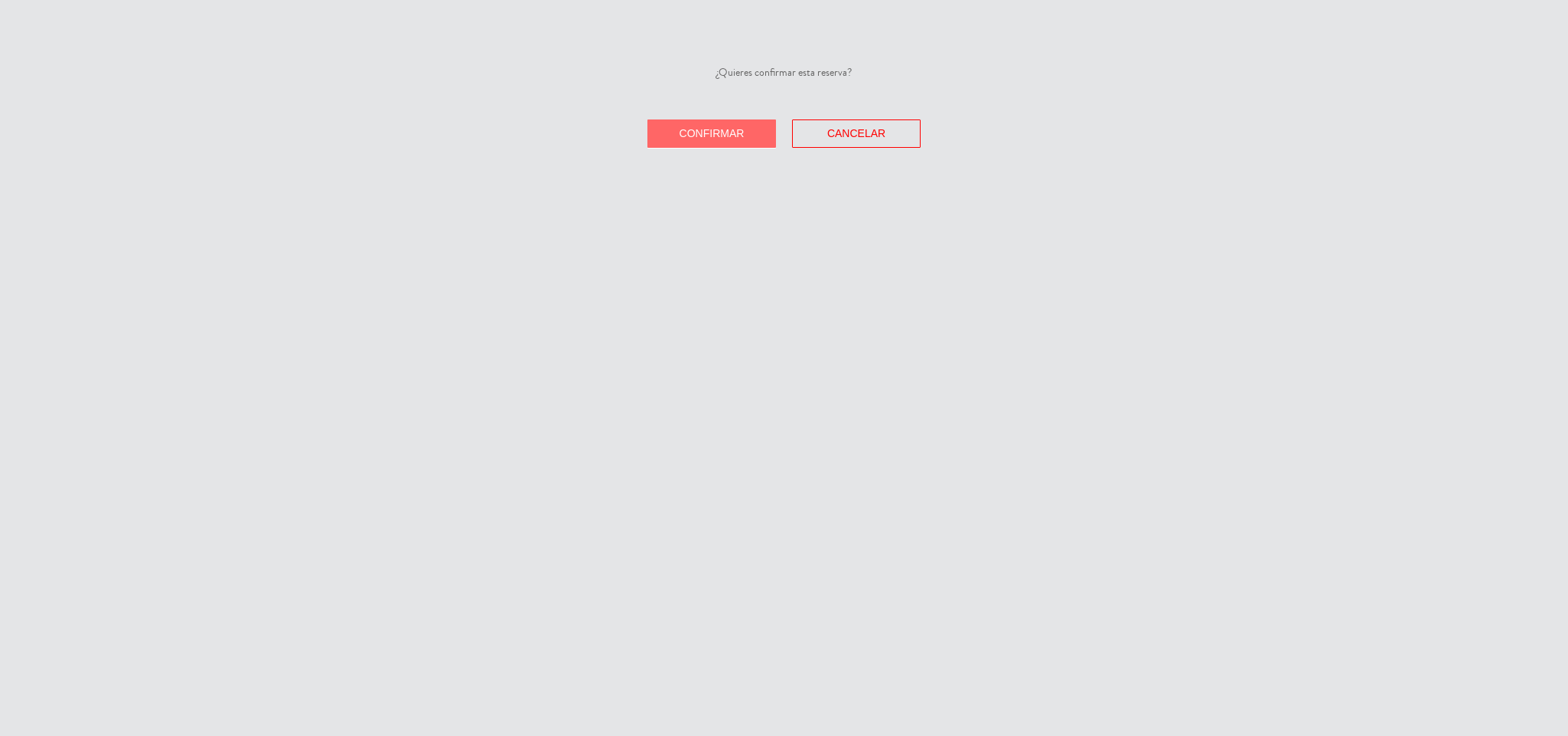
click at [729, 138] on button "Confirmar" at bounding box center [711, 134] width 128 height 28
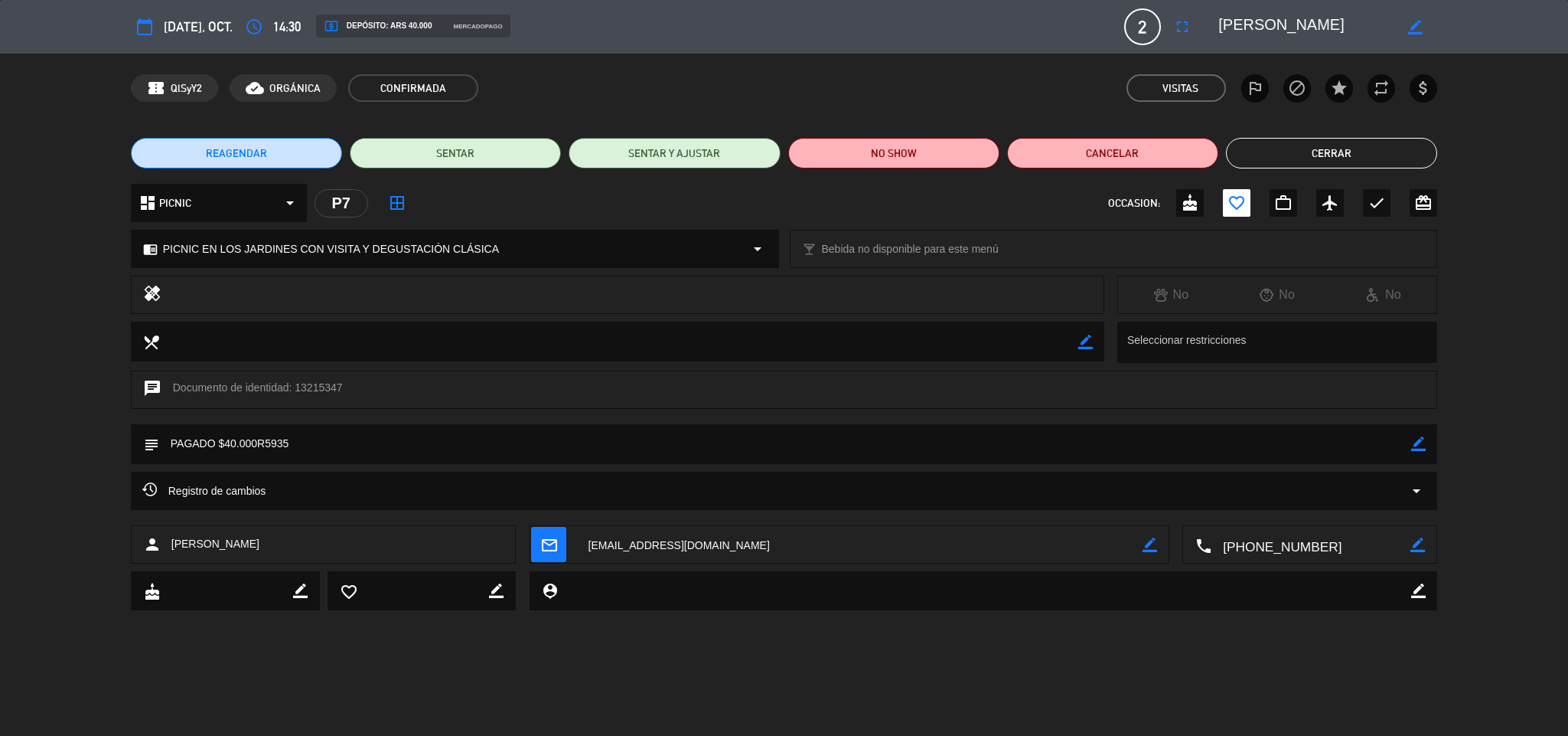
drag, startPoint x: 1371, startPoint y: 221, endPoint x: 1373, endPoint y: 207, distance: 14.1
click at [1373, 211] on div "dashboard PICNIC arrow_drop_down P7 border_all OCCASION: cake favorite_border w…" at bounding box center [784, 203] width 1307 height 38
click at [1373, 207] on icon "check" at bounding box center [1376, 203] width 18 height 18
click at [1334, 157] on button "Cerrar" at bounding box center [1331, 153] width 211 height 31
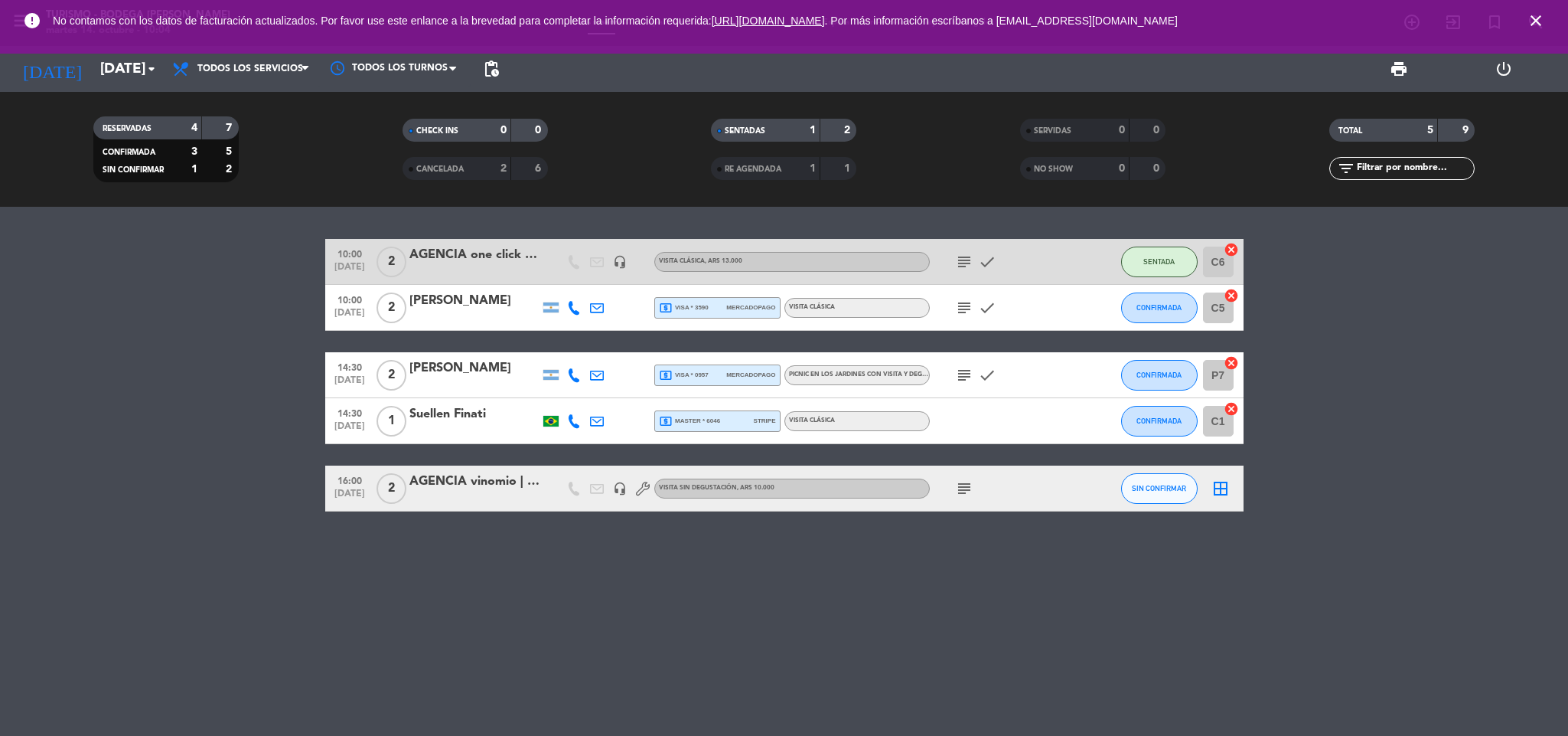
click at [714, 415] on span "local_atm master * 6046" at bounding box center [689, 422] width 62 height 14
click at [961, 303] on icon "subject" at bounding box center [964, 307] width 18 height 18
drag, startPoint x: 1201, startPoint y: 313, endPoint x: 1150, endPoint y: 308, distance: 51.2
click at [1187, 313] on div "10:00 [DATE] 2 [PERSON_NAME] local_atm visa * 3590 mercadopago VISITA CLÁSICA s…" at bounding box center [784, 307] width 918 height 46
click at [1150, 307] on span "CONFIRMADA" at bounding box center [1159, 307] width 45 height 9
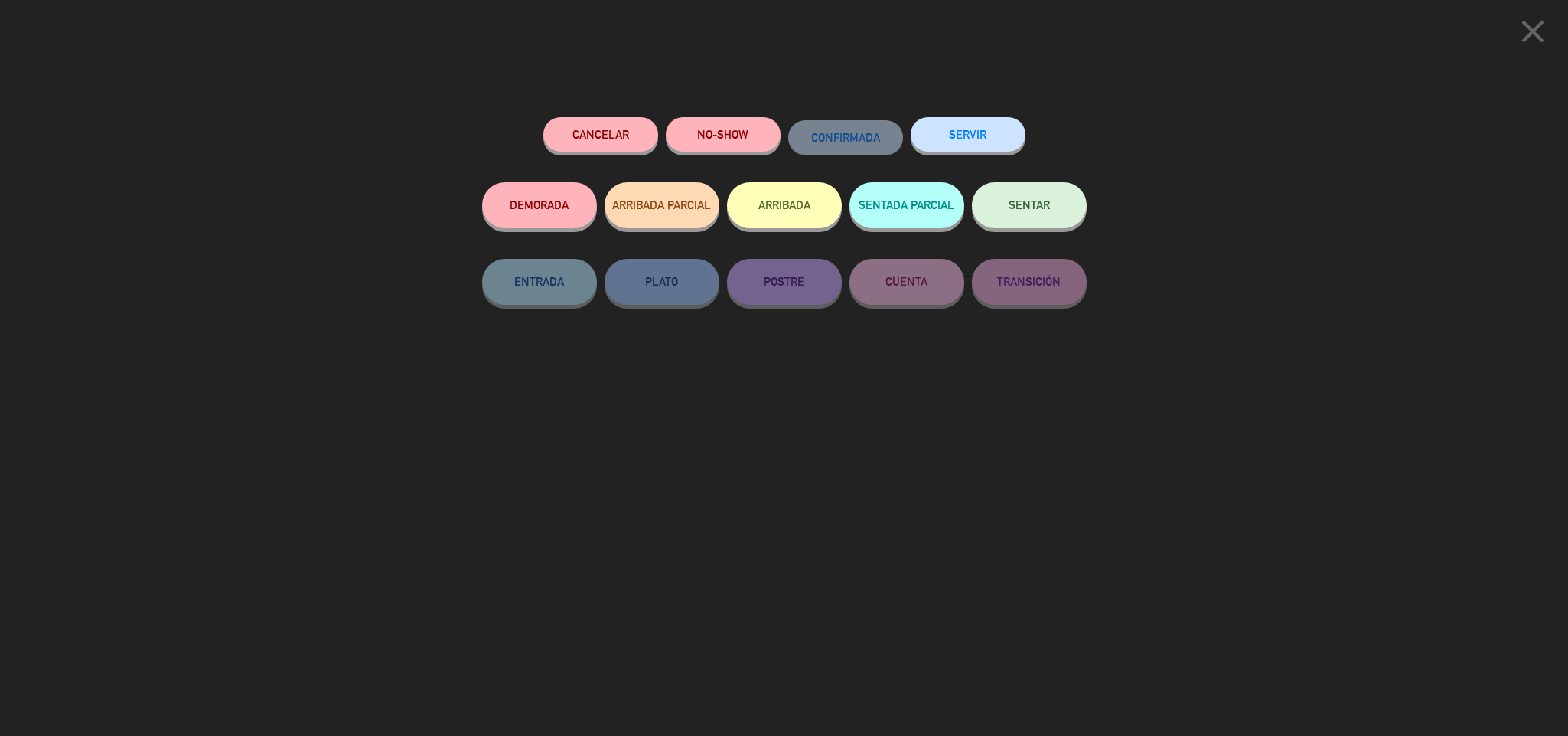
click at [1077, 202] on button "SENTAR" at bounding box center [1029, 205] width 115 height 46
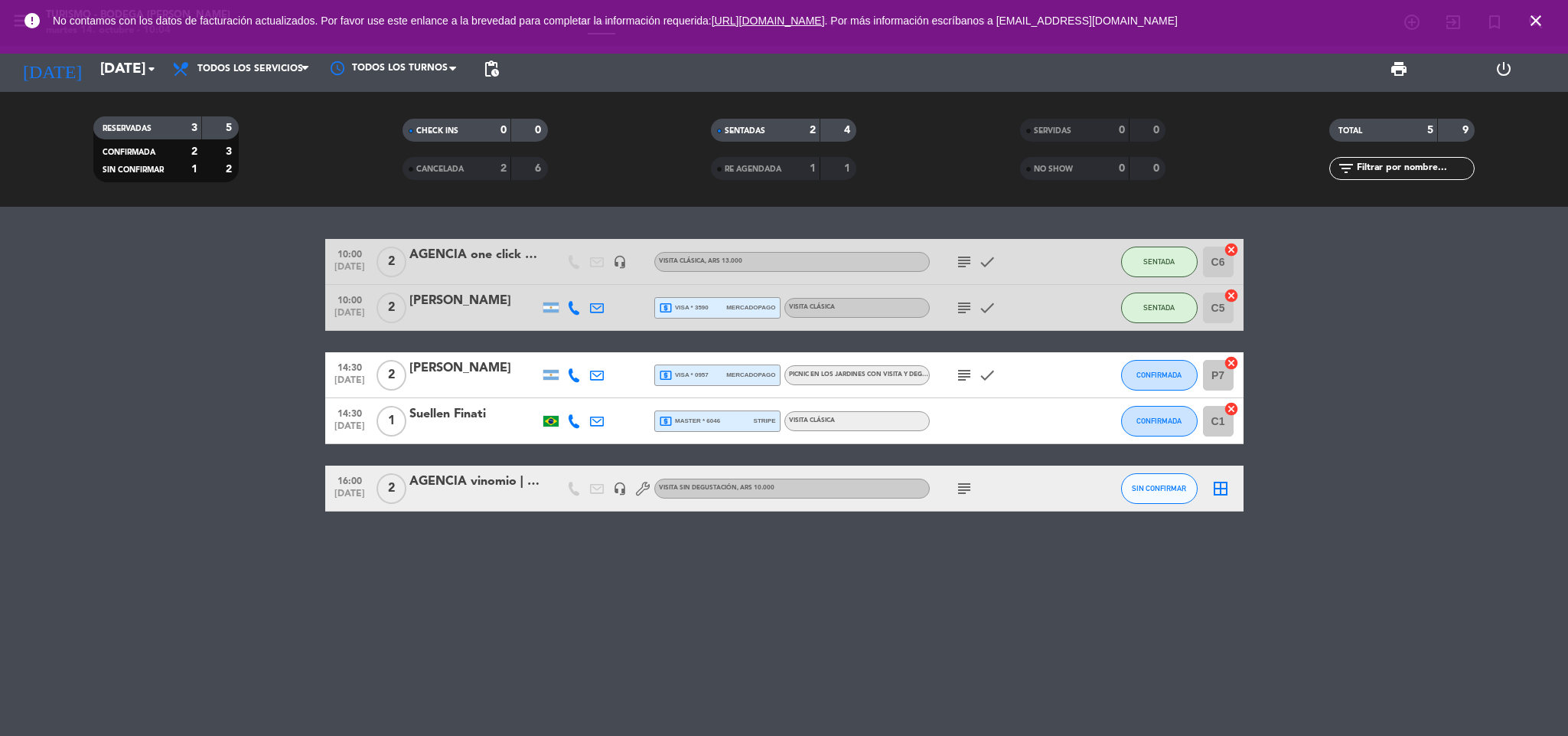
click at [1540, 16] on icon "close" at bounding box center [1535, 20] width 18 height 18
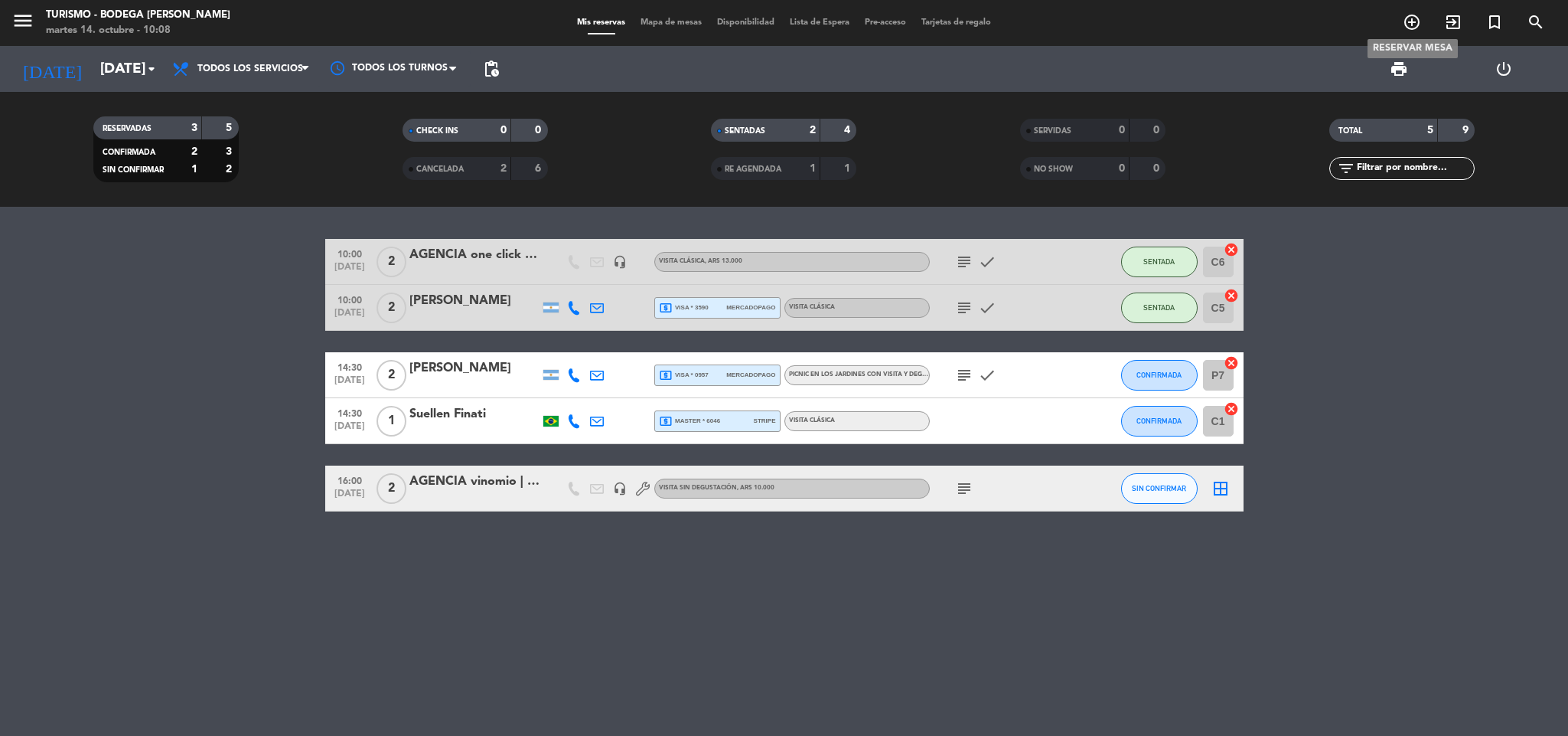
click at [1416, 25] on icon "add_circle_outline" at bounding box center [1411, 22] width 18 height 18
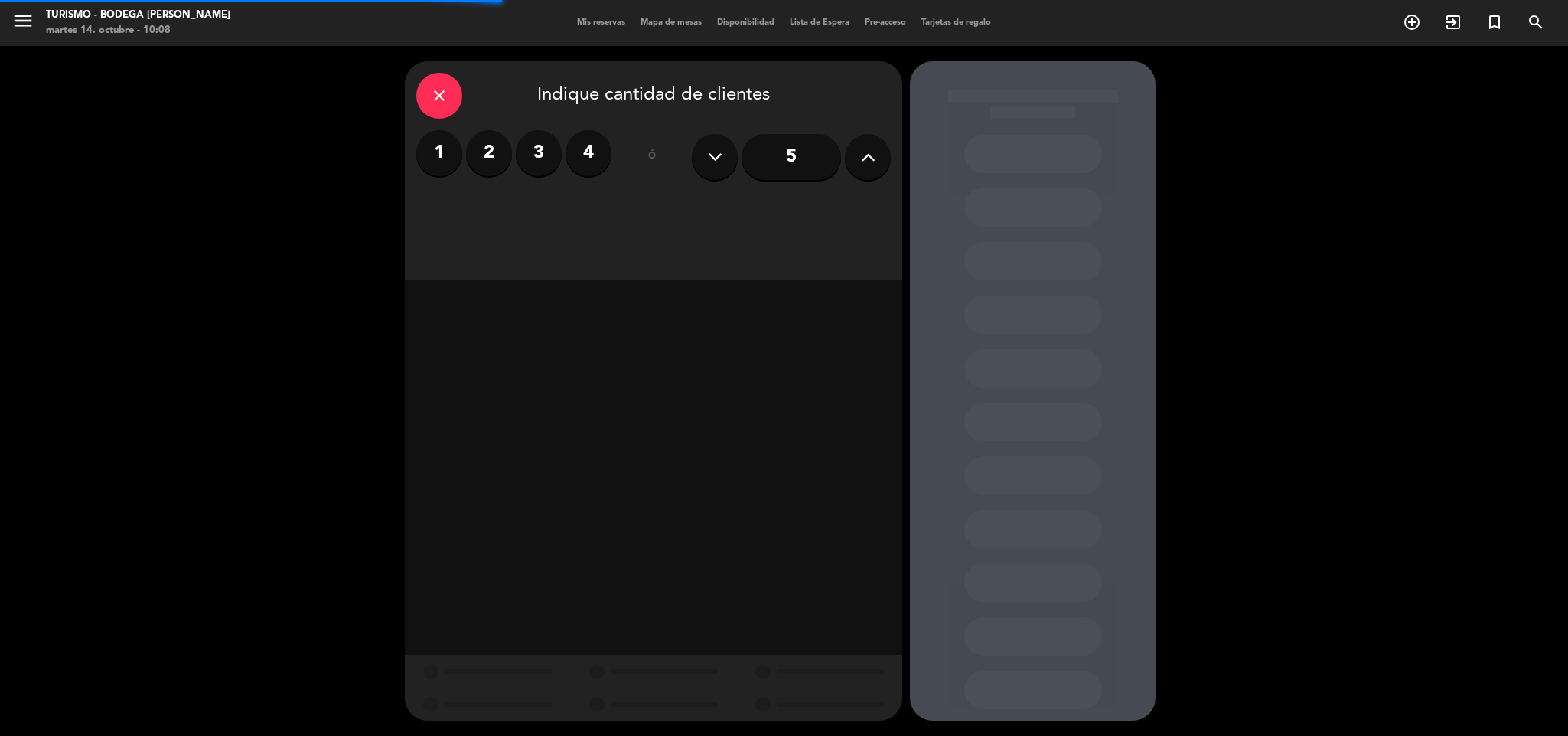
drag, startPoint x: 494, startPoint y: 145, endPoint x: 513, endPoint y: 156, distance: 22.0
click at [496, 147] on label "2" at bounding box center [489, 153] width 46 height 46
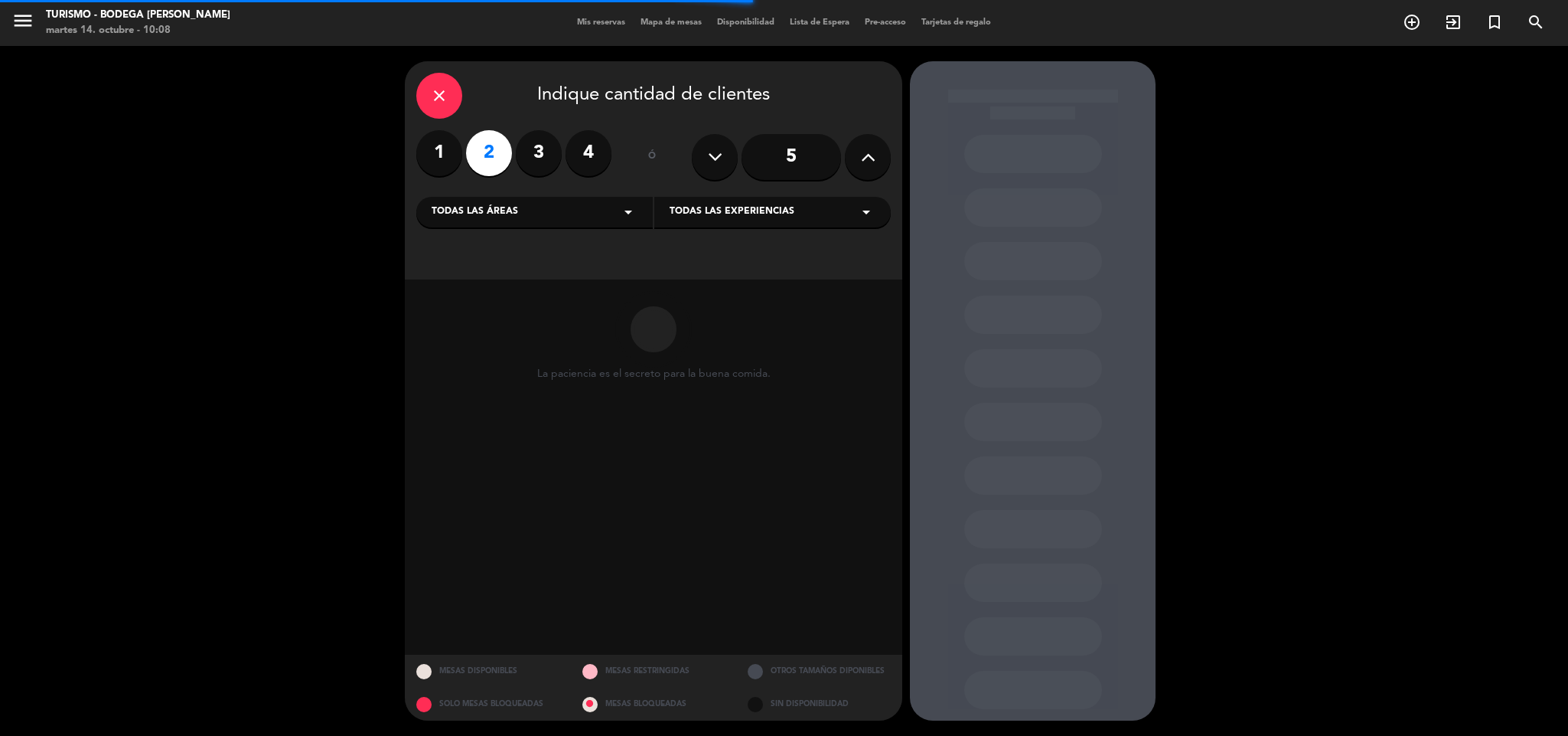
click at [744, 210] on span "Todas las experiencias" at bounding box center [732, 212] width 125 height 16
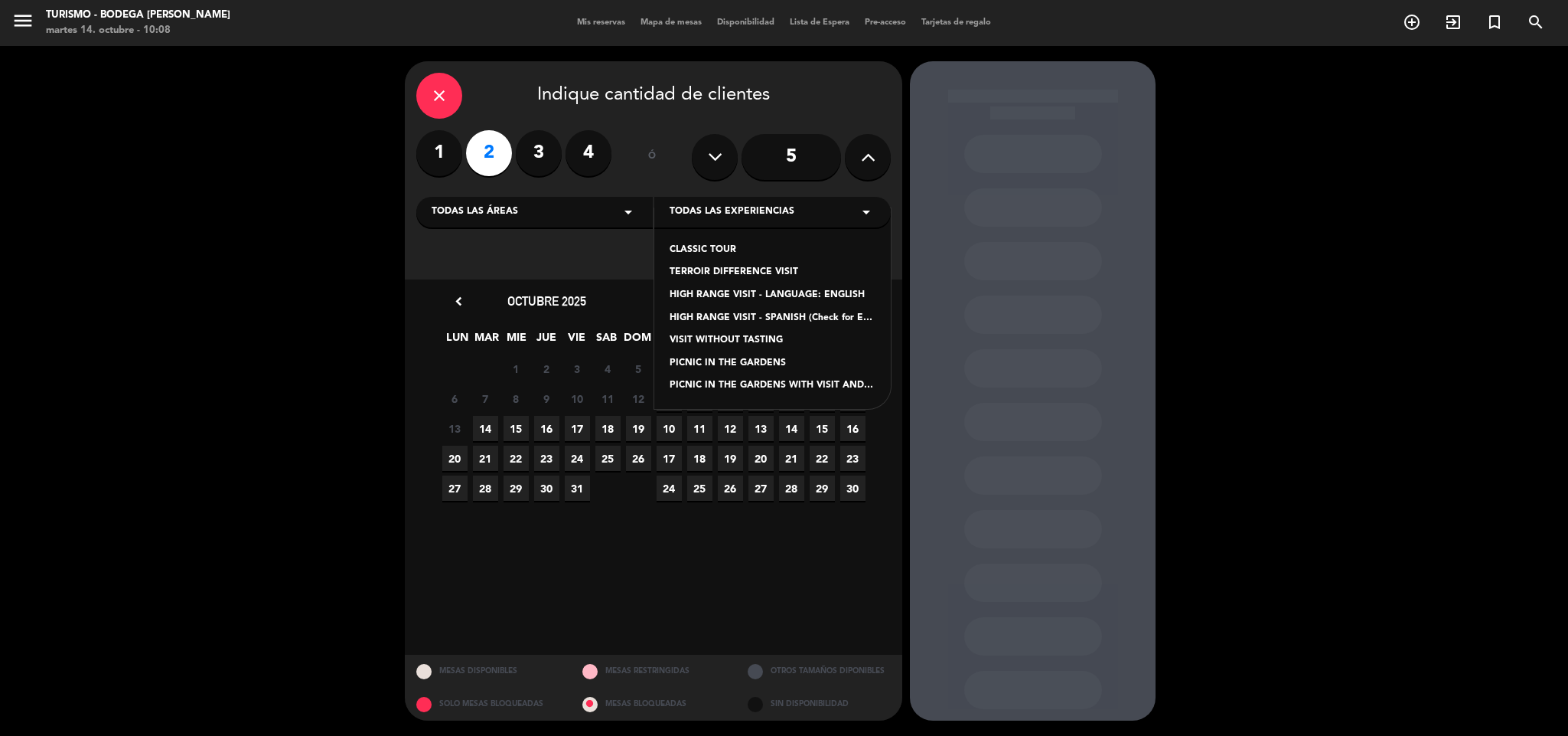
click at [714, 269] on div "TERROIR DIFFERENCE VISIT" at bounding box center [772, 273] width 206 height 16
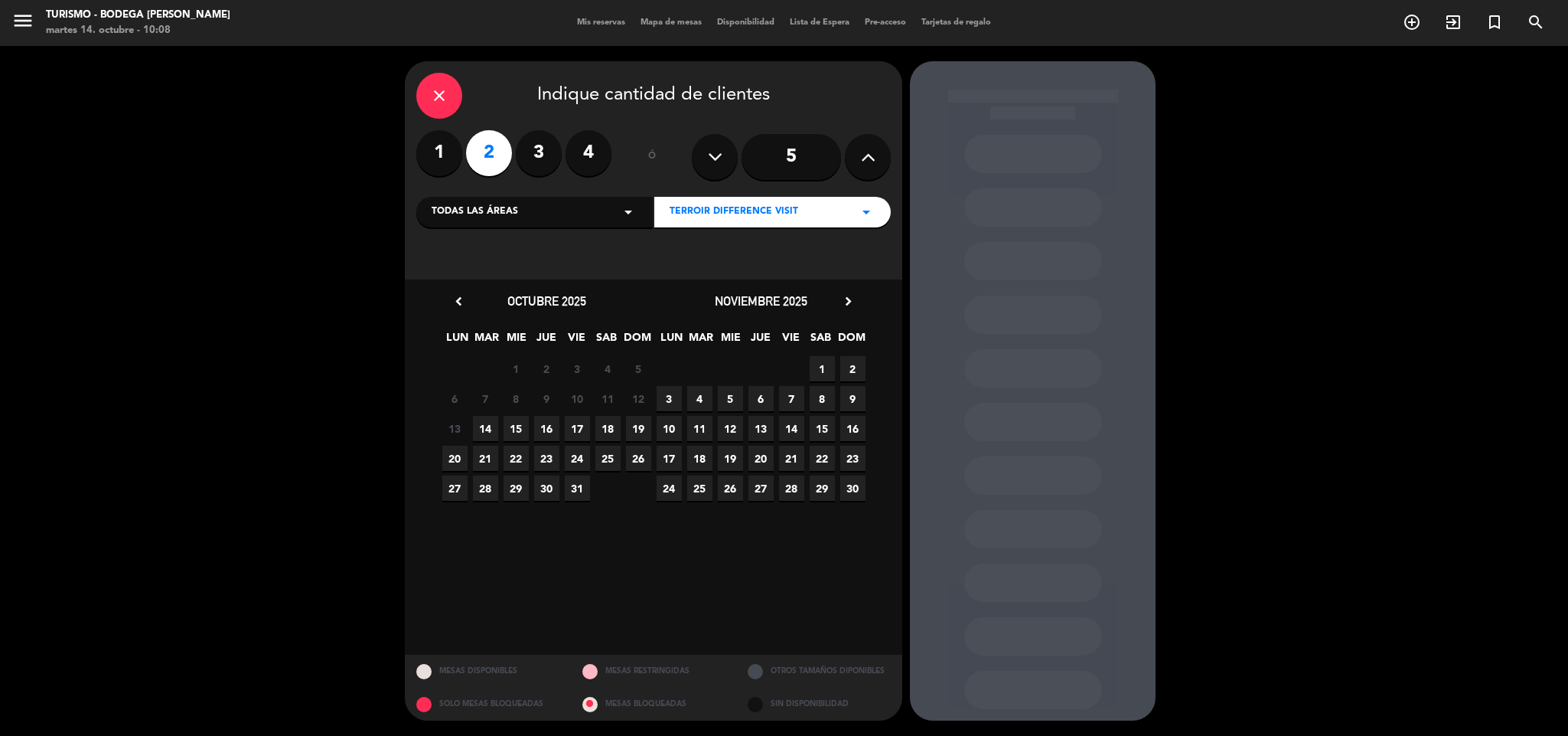
click at [488, 433] on span "14" at bounding box center [485, 429] width 25 height 25
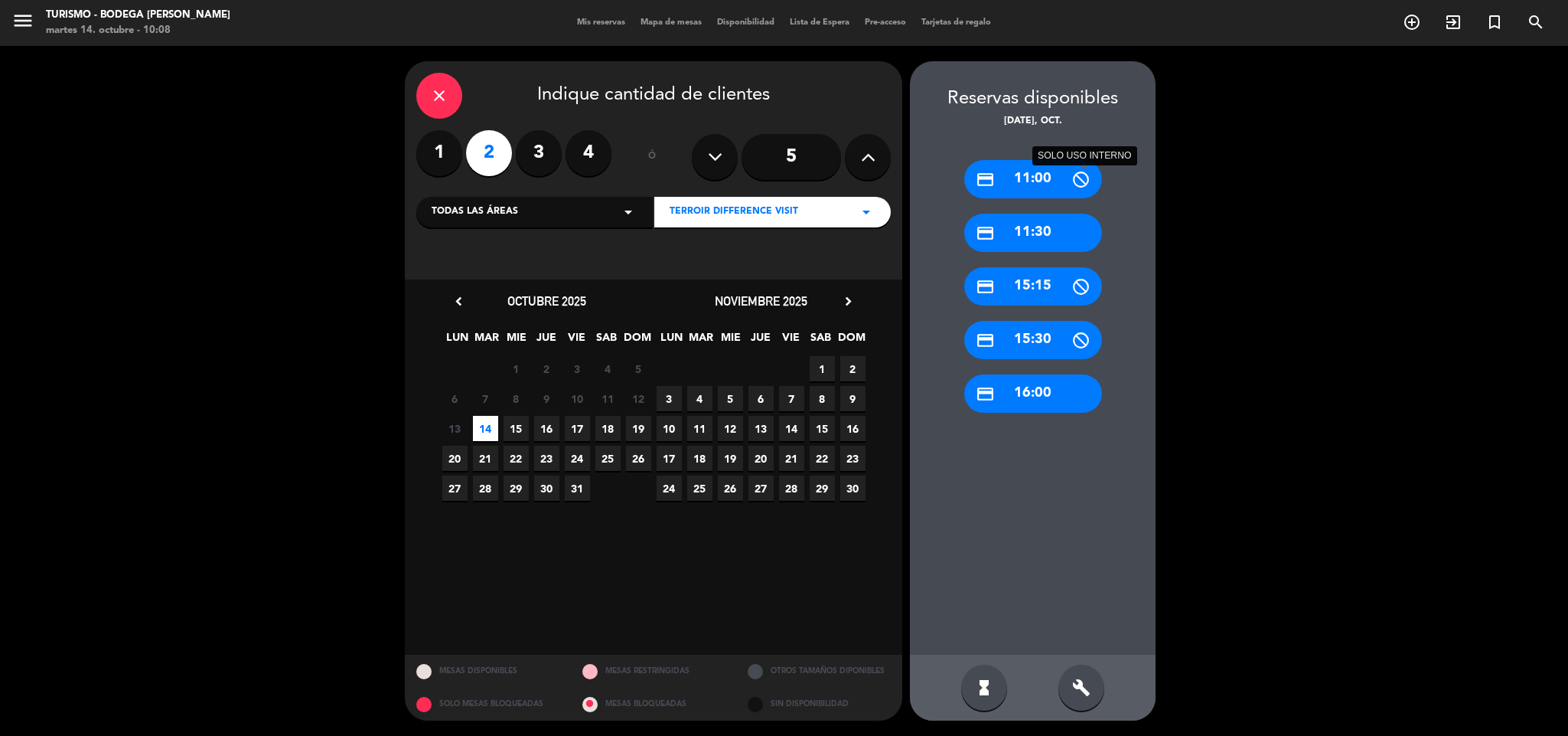
click at [1071, 184] on icon at bounding box center [1080, 179] width 19 height 19
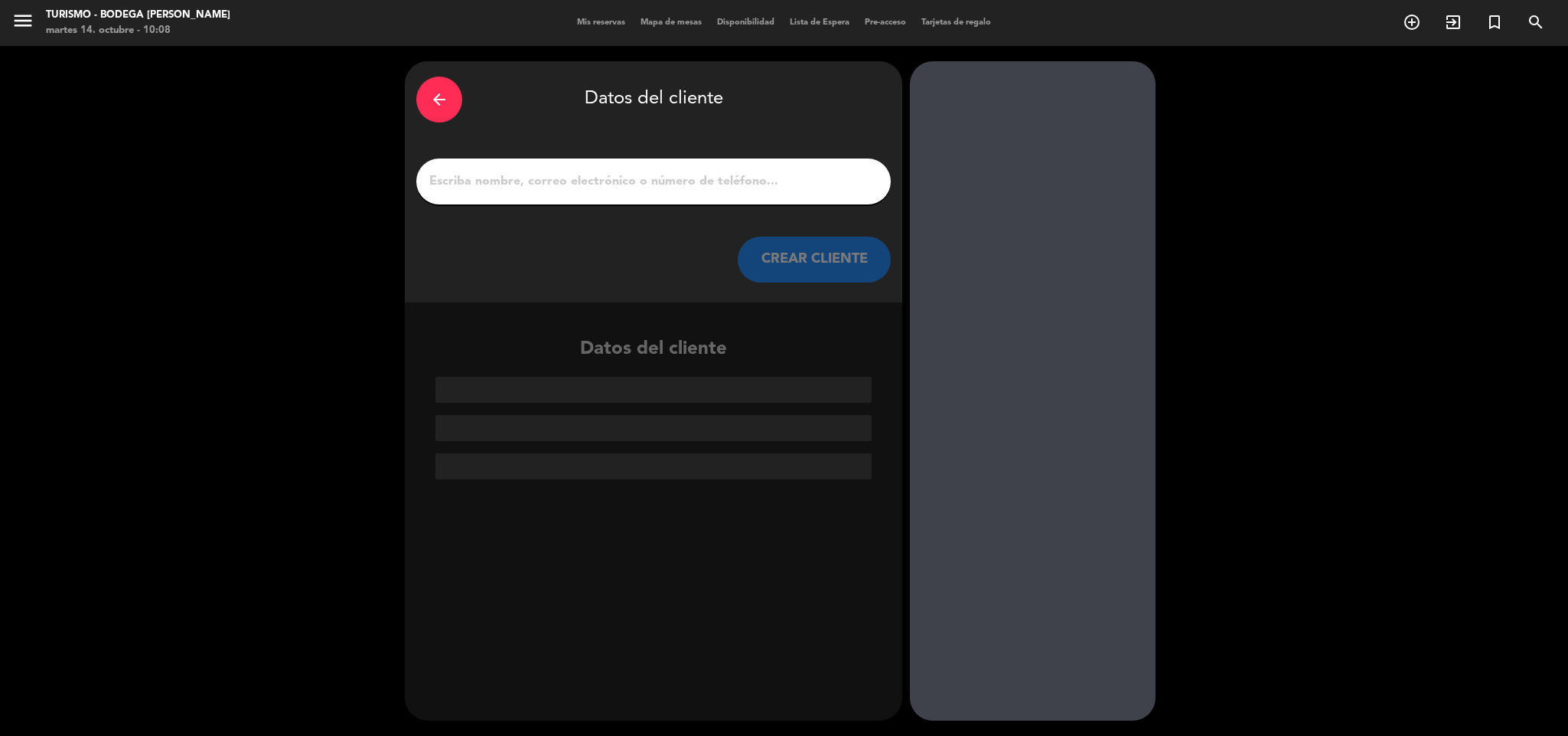
click at [461, 99] on div "arrow_back" at bounding box center [439, 99] width 46 height 46
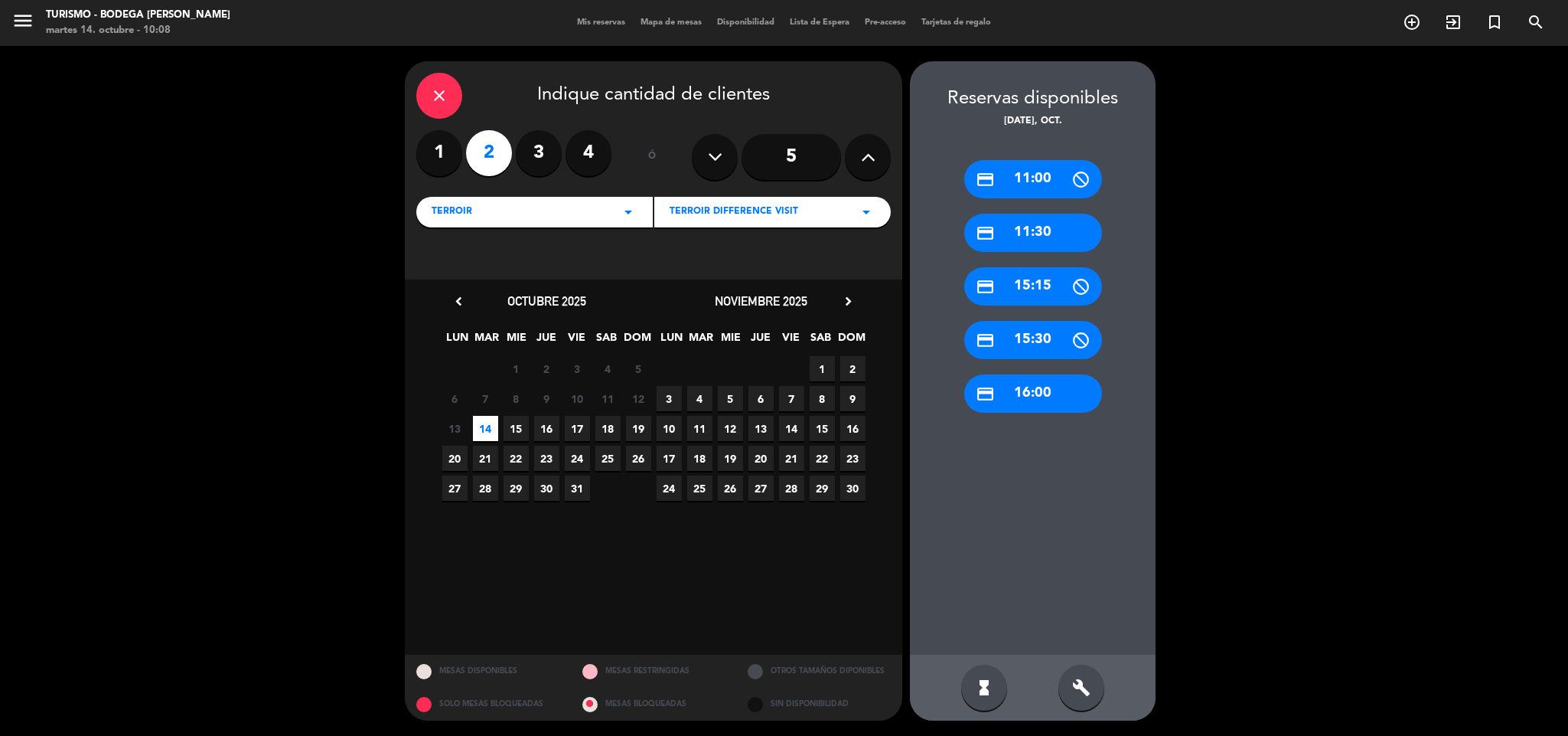
drag, startPoint x: 1047, startPoint y: 236, endPoint x: 776, endPoint y: 185, distance: 275.8
click at [1045, 235] on div "credit_card 11:30" at bounding box center [1033, 232] width 138 height 38
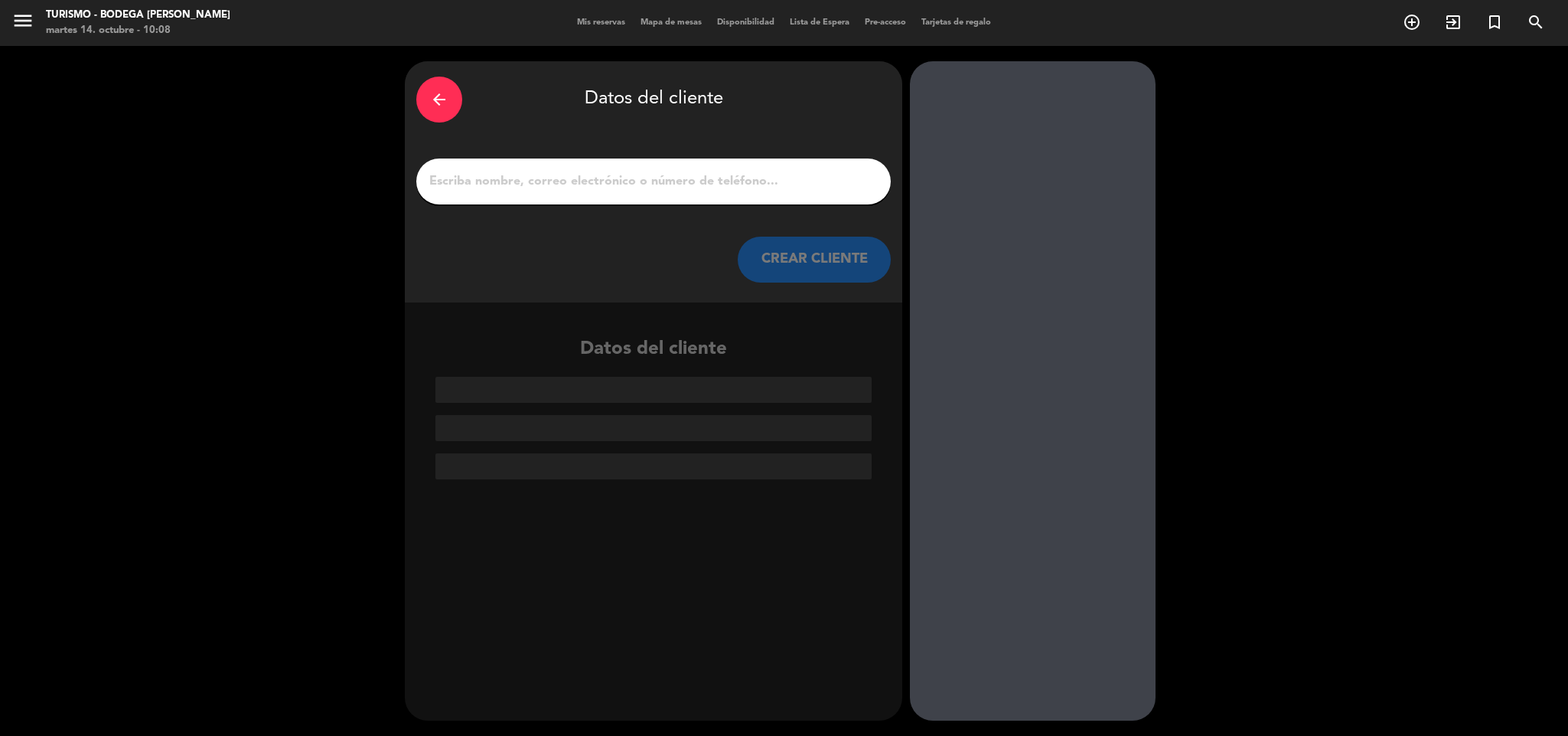
click at [729, 187] on input "1" at bounding box center [653, 181] width 452 height 21
paste input "[PERSON_NAME]"
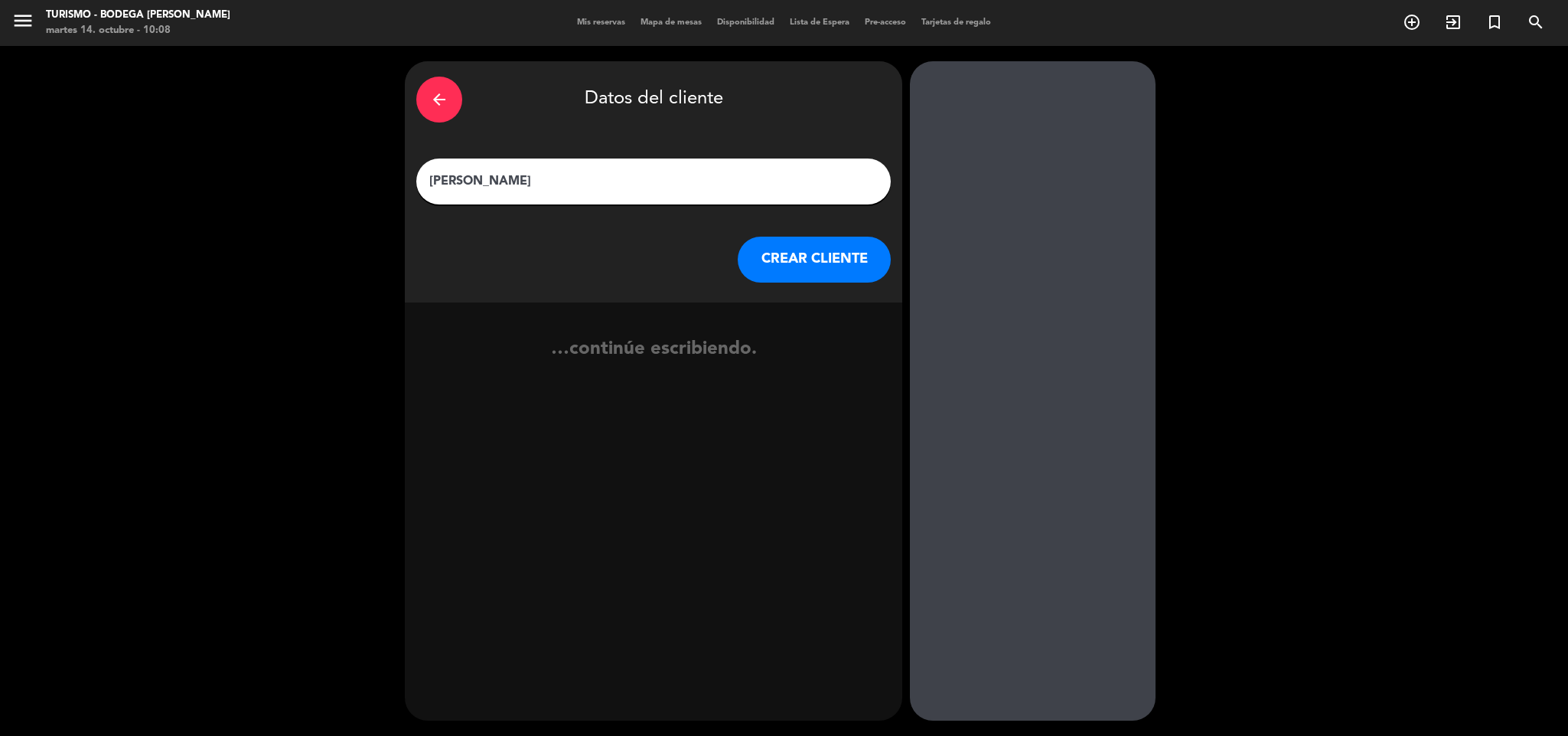
type input "[PERSON_NAME]"
click at [814, 237] on button "CREAR CLIENTE" at bounding box center [814, 259] width 153 height 46
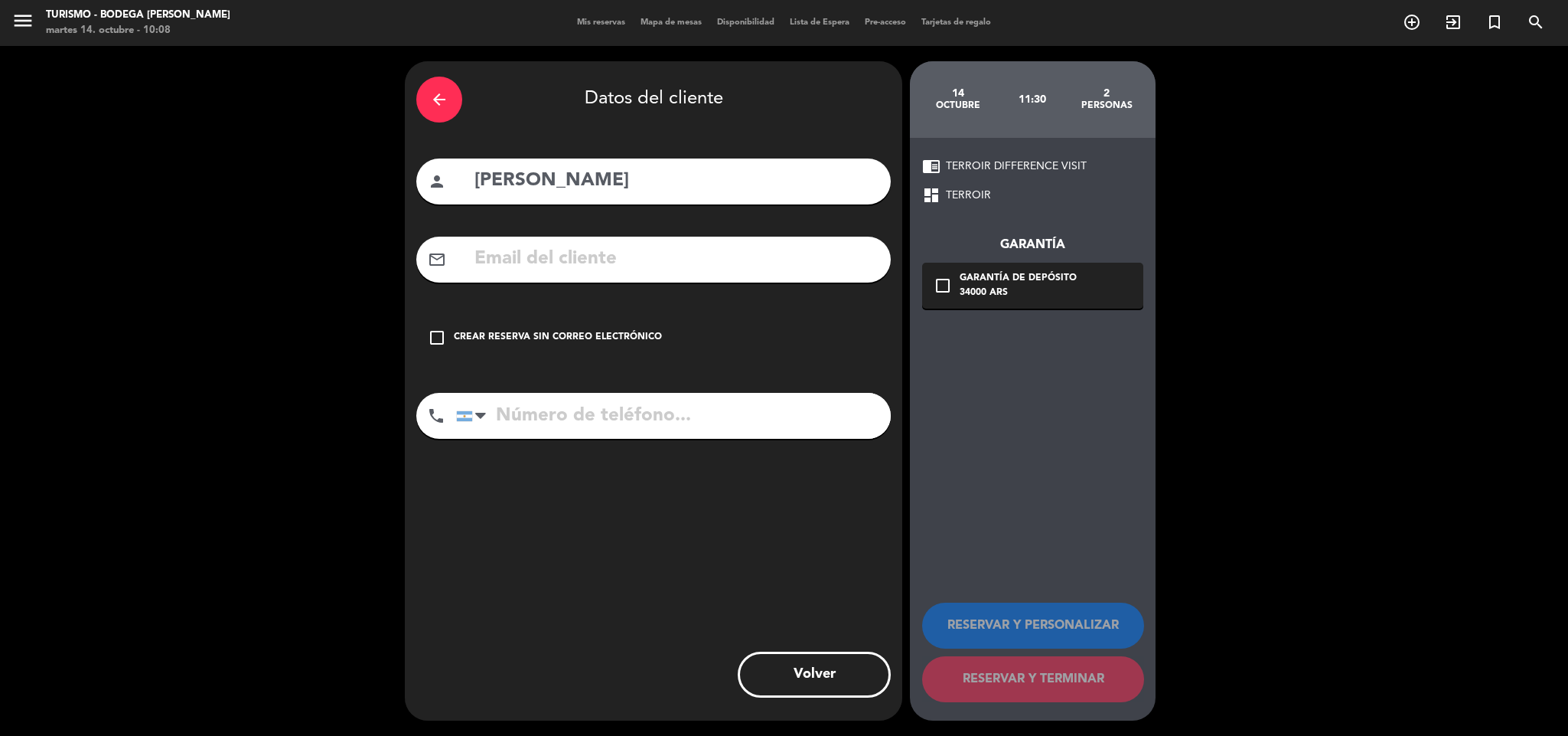
drag, startPoint x: 609, startPoint y: 324, endPoint x: 976, endPoint y: 472, distance: 395.7
click at [613, 325] on div "check_box_outline_blank Crear reserva sin correo electrónico" at bounding box center [653, 337] width 474 height 46
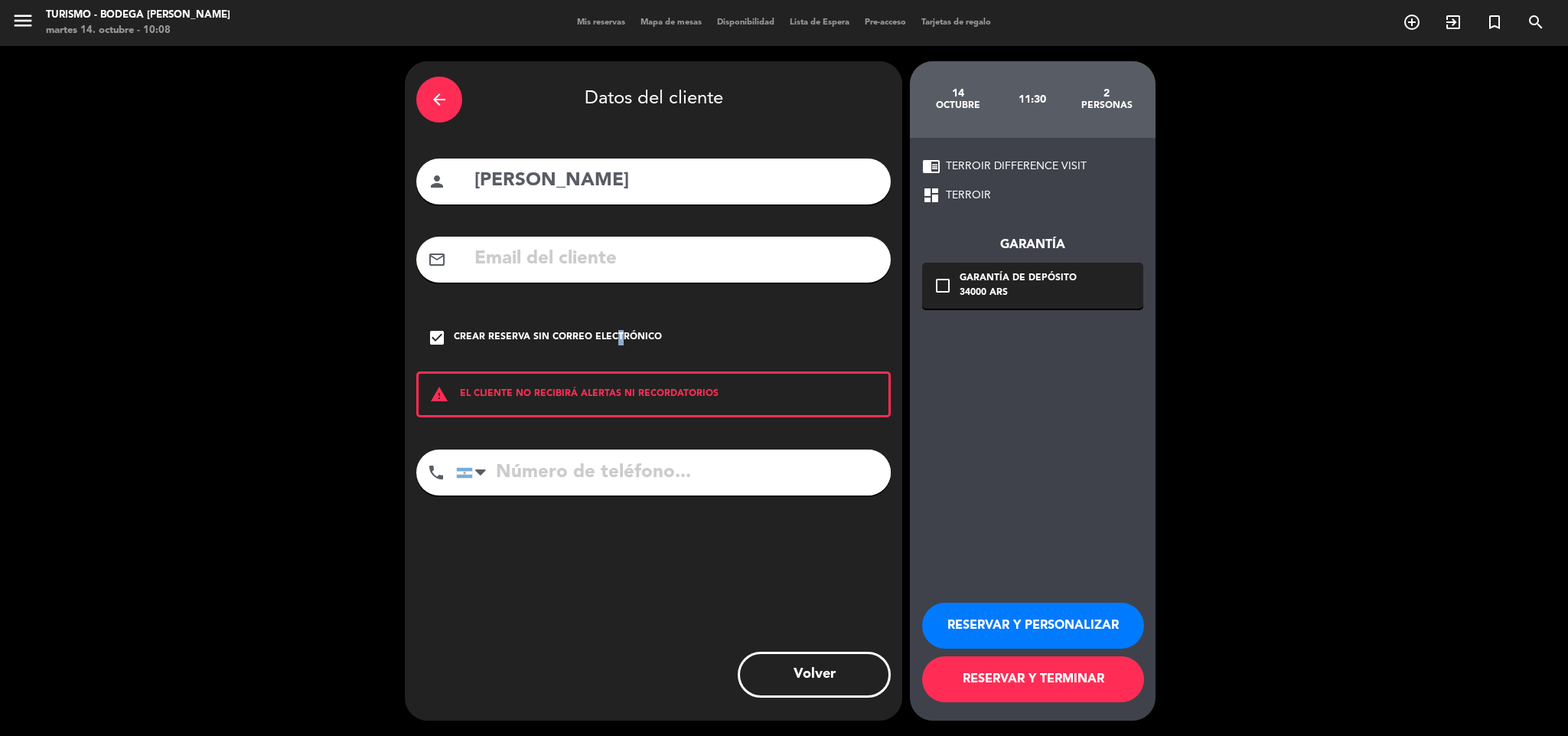
click at [1012, 616] on button "RESERVAR Y PERSONALIZAR" at bounding box center [1033, 625] width 222 height 46
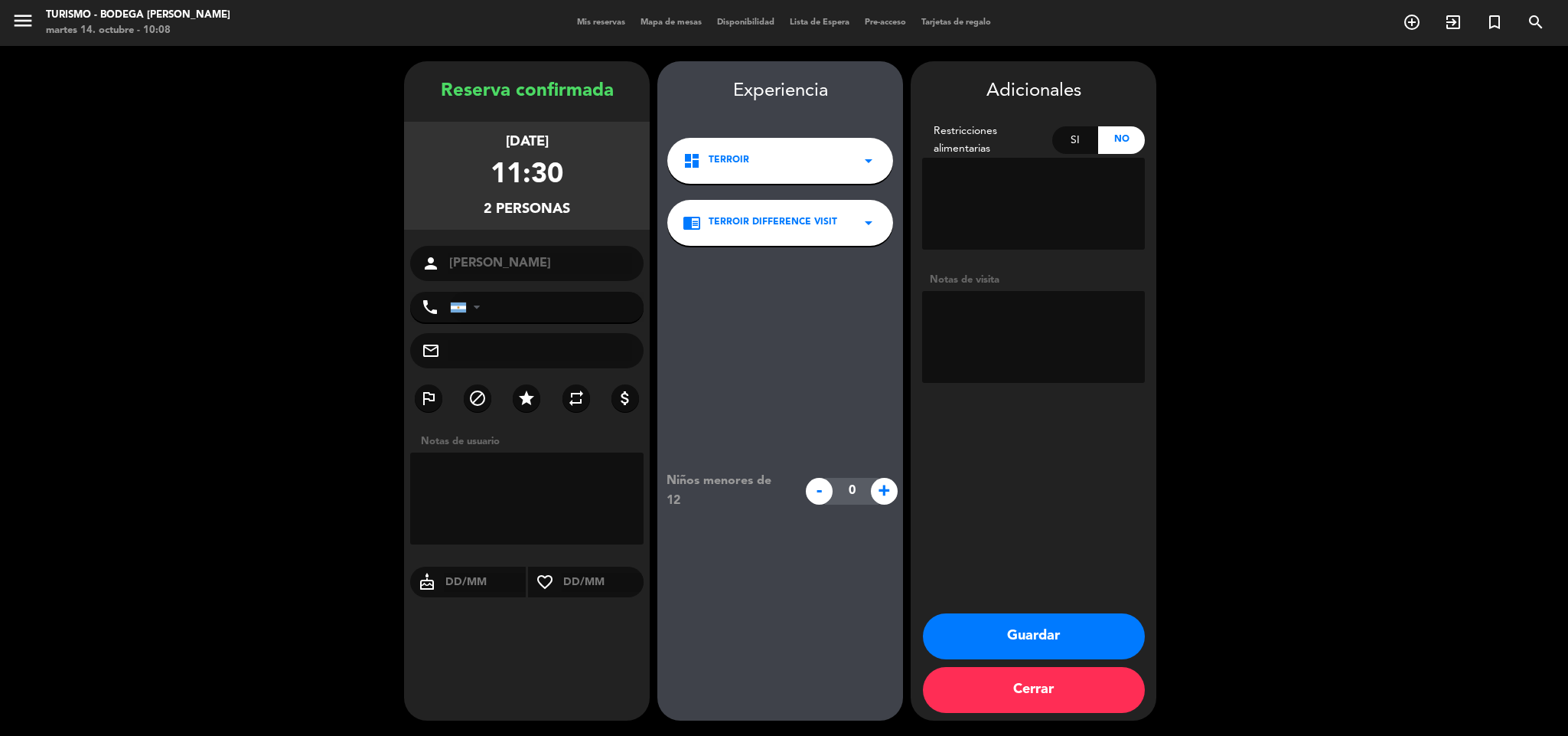
click at [1047, 620] on button "Guardar" at bounding box center [1034, 636] width 222 height 46
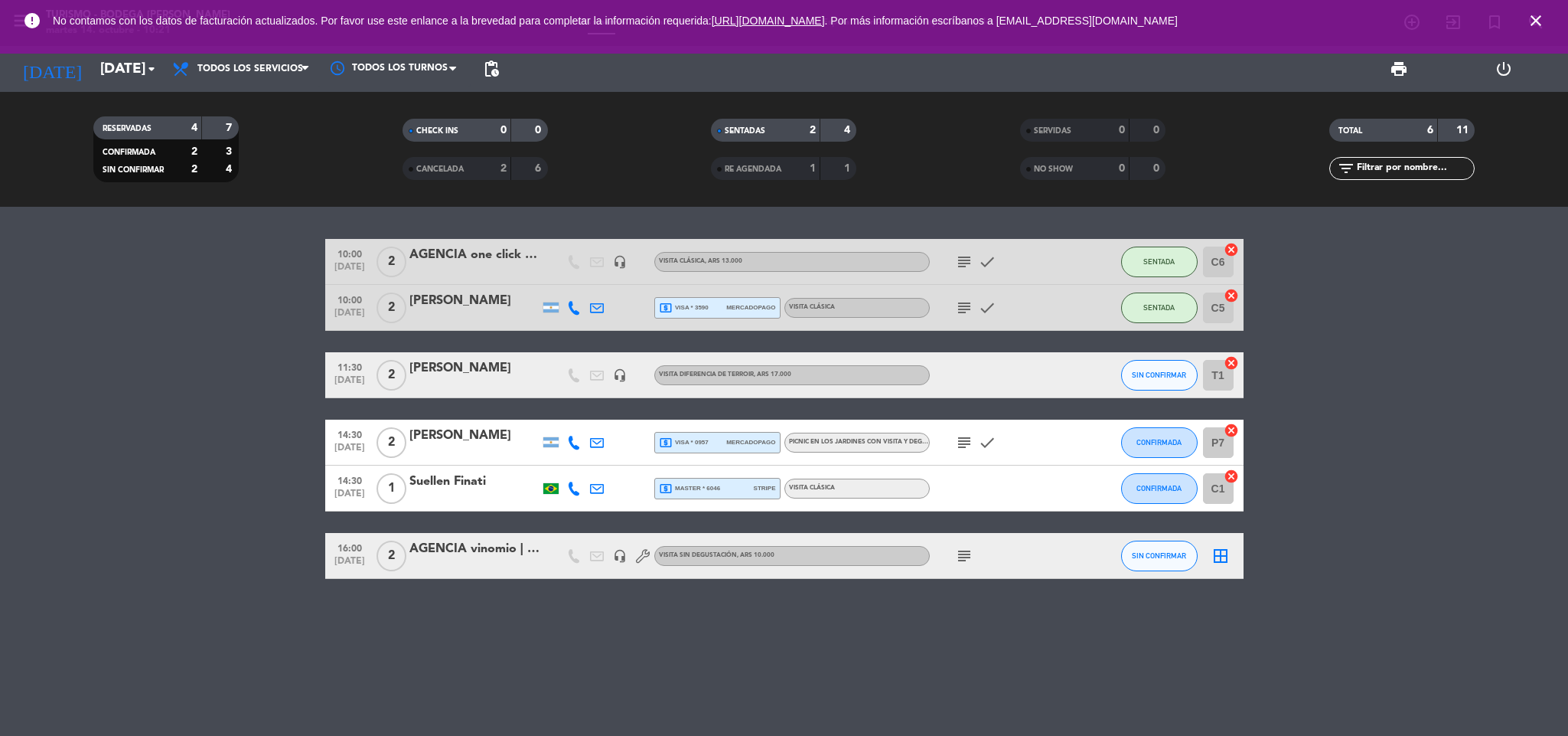
drag, startPoint x: 1534, startPoint y: 17, endPoint x: 1435, endPoint y: 25, distance: 99.3
click at [1532, 17] on icon "close" at bounding box center [1535, 20] width 18 height 18
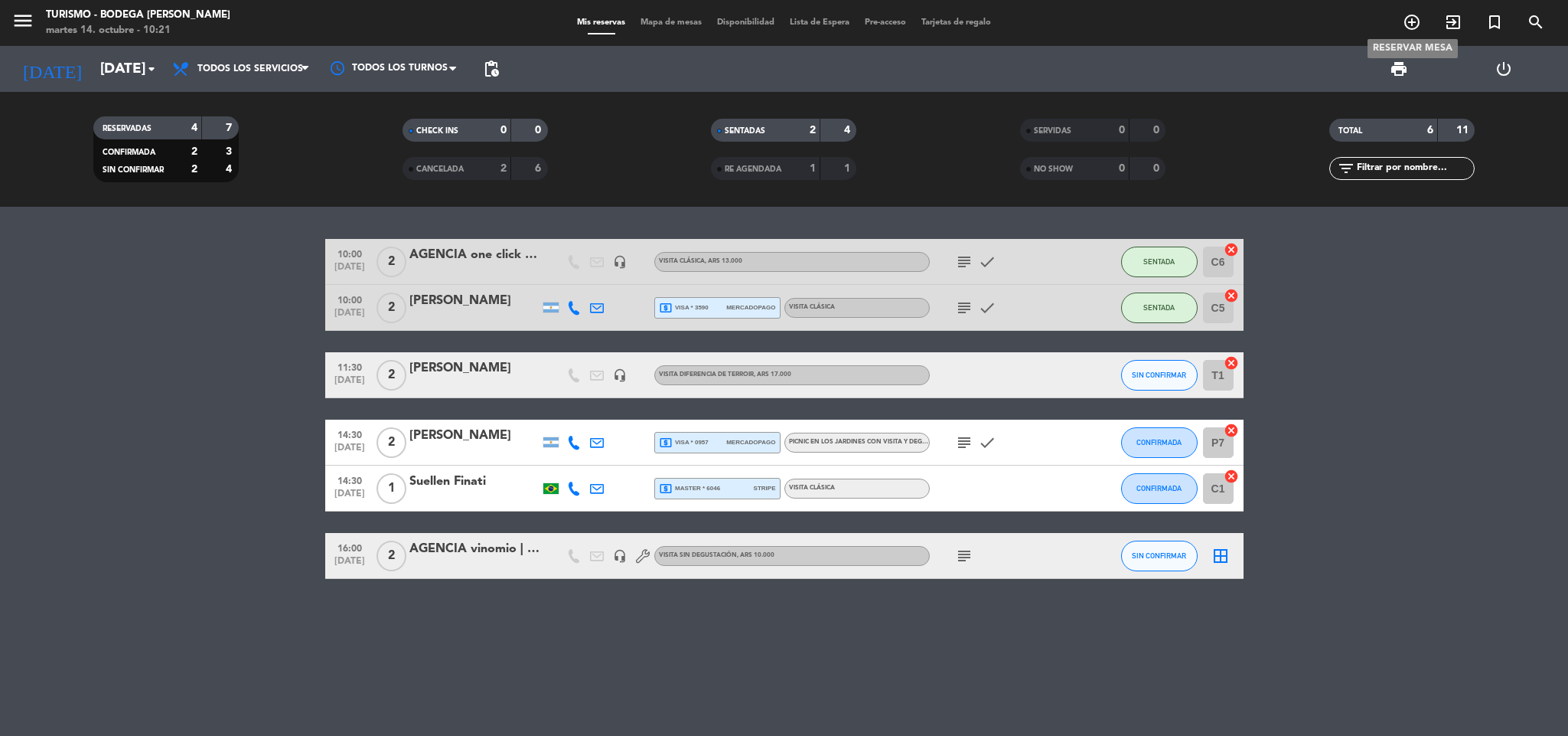
click at [1412, 15] on icon "add_circle_outline" at bounding box center [1411, 22] width 18 height 18
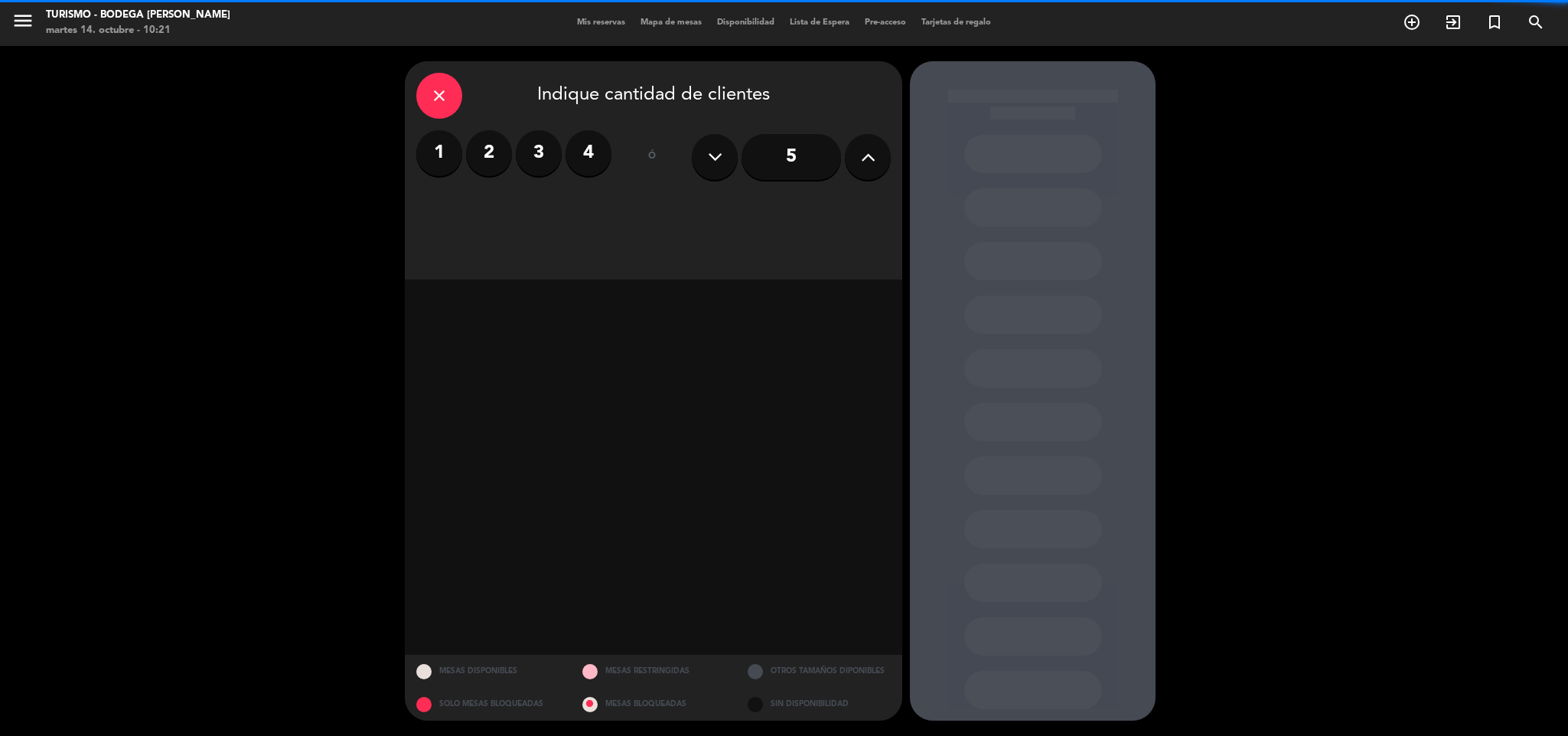
click at [468, 160] on label "2" at bounding box center [489, 153] width 46 height 46
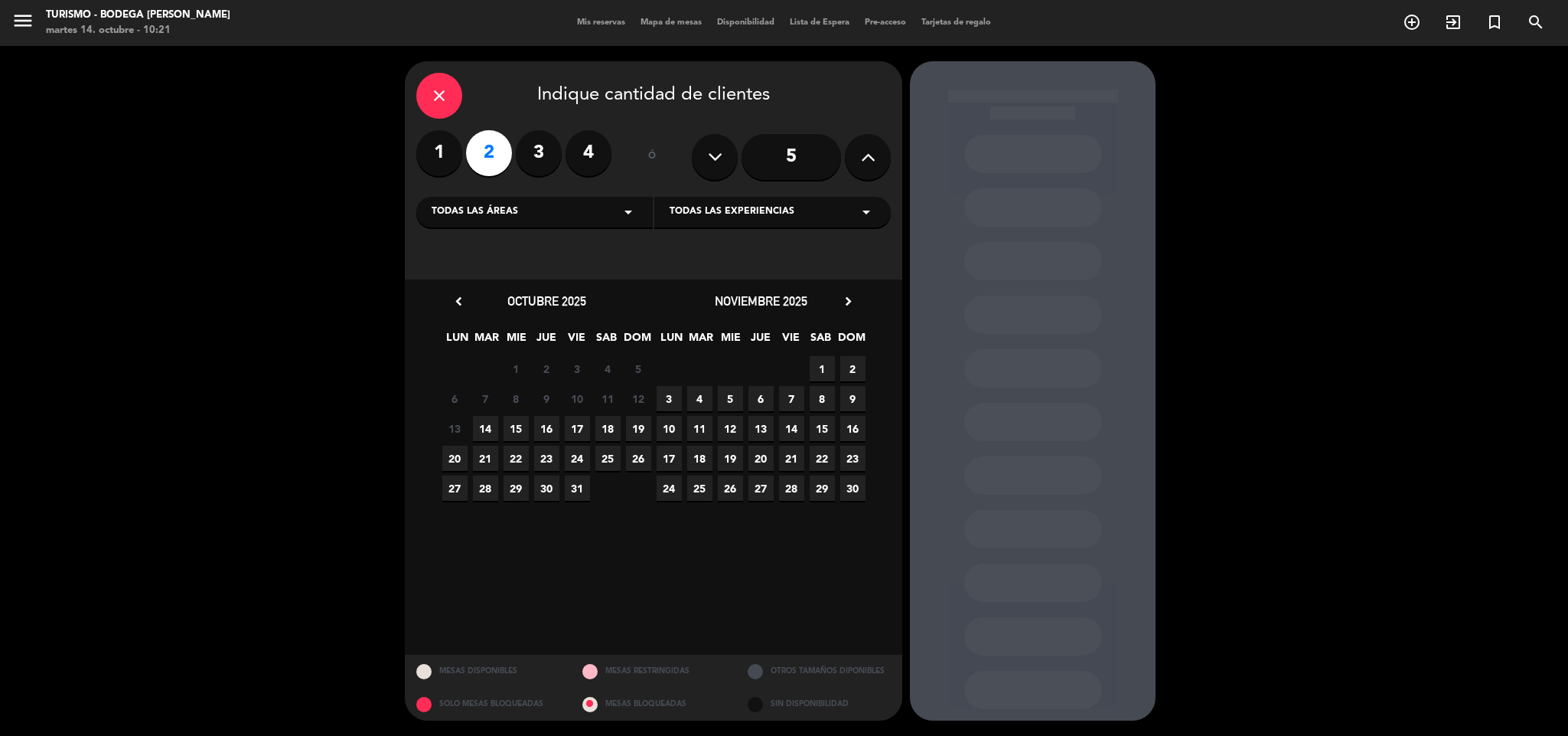
click at [719, 207] on span "Todas las experiencias" at bounding box center [732, 212] width 125 height 16
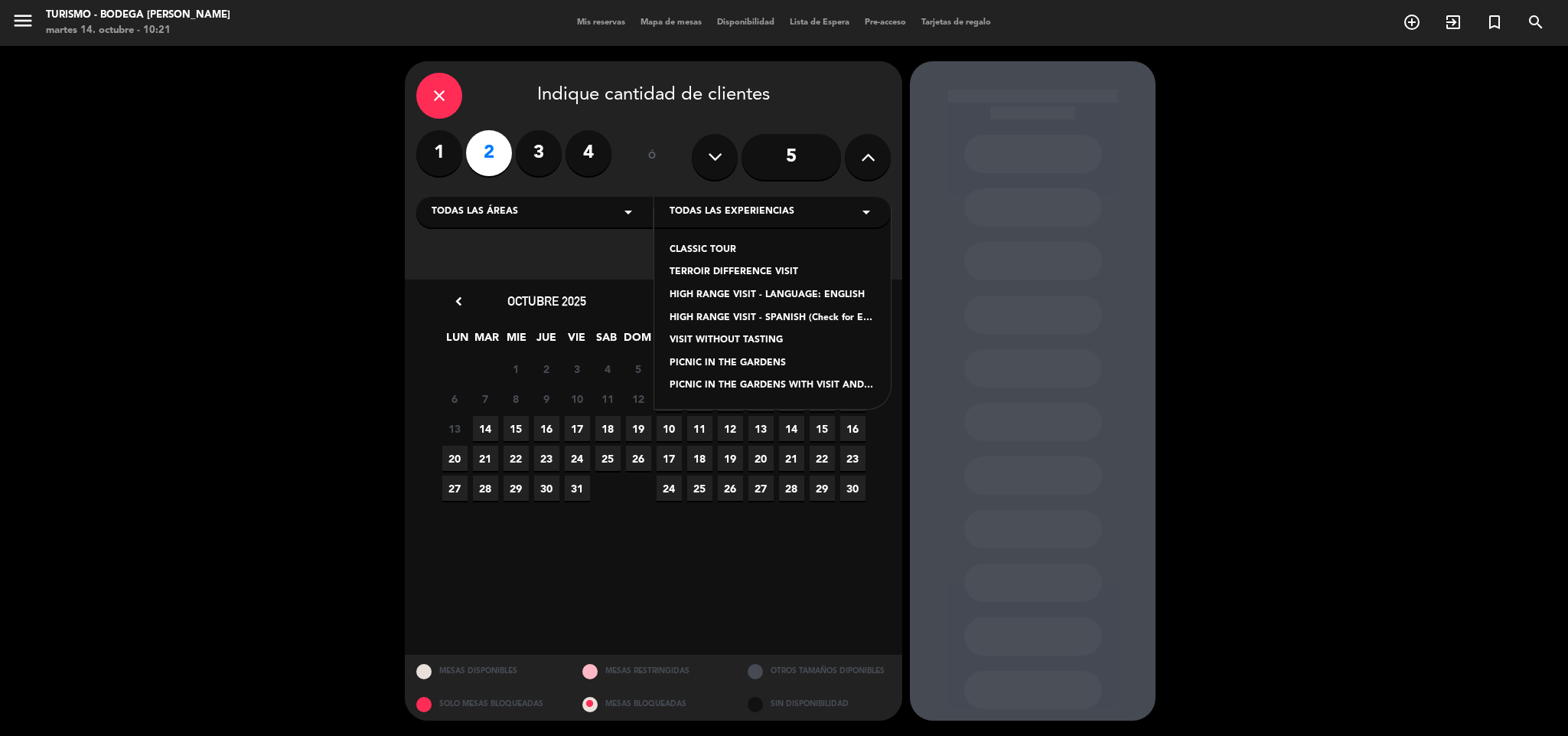
click at [731, 253] on div "CLASSIC TOUR" at bounding box center [772, 250] width 206 height 16
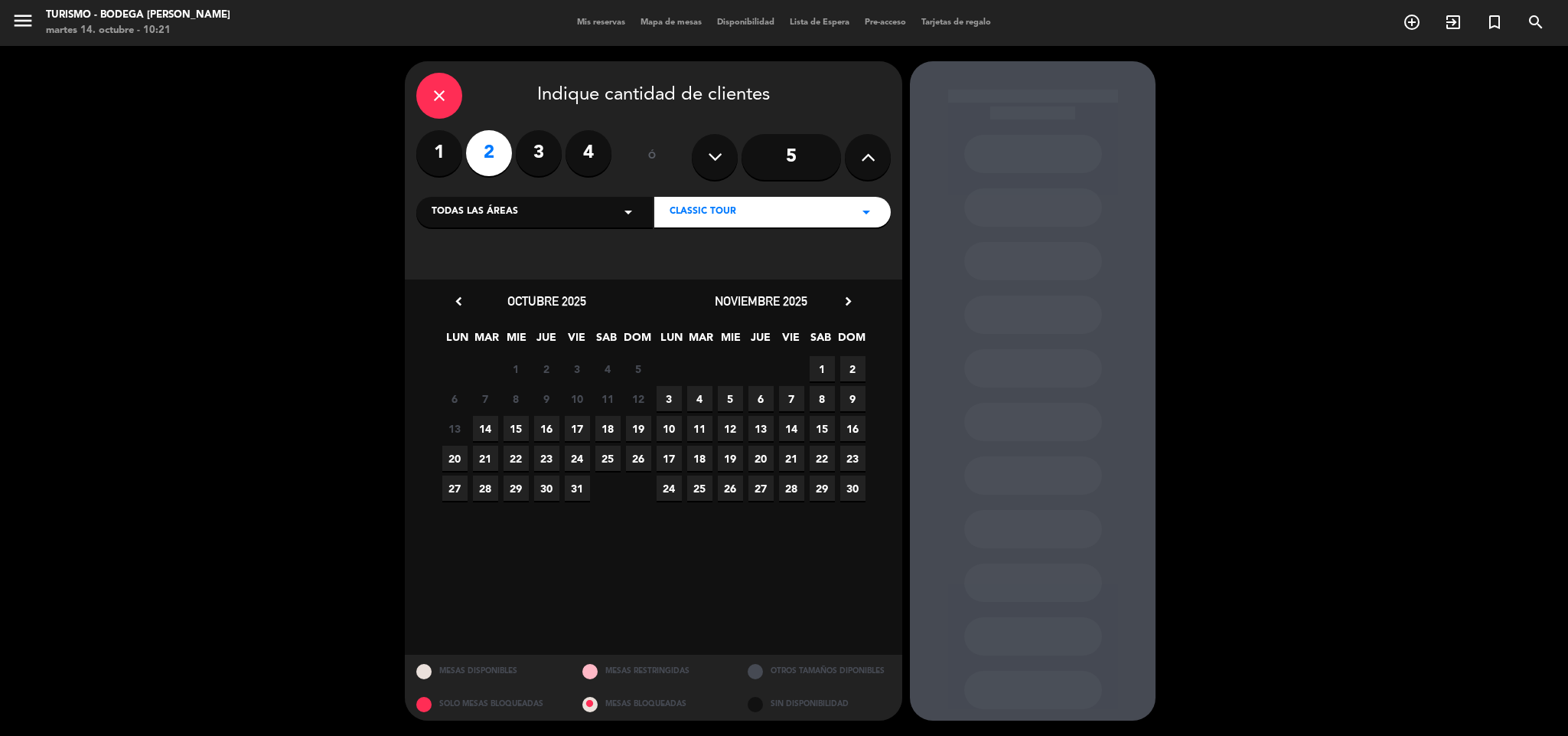
click at [485, 427] on span "14" at bounding box center [485, 429] width 25 height 25
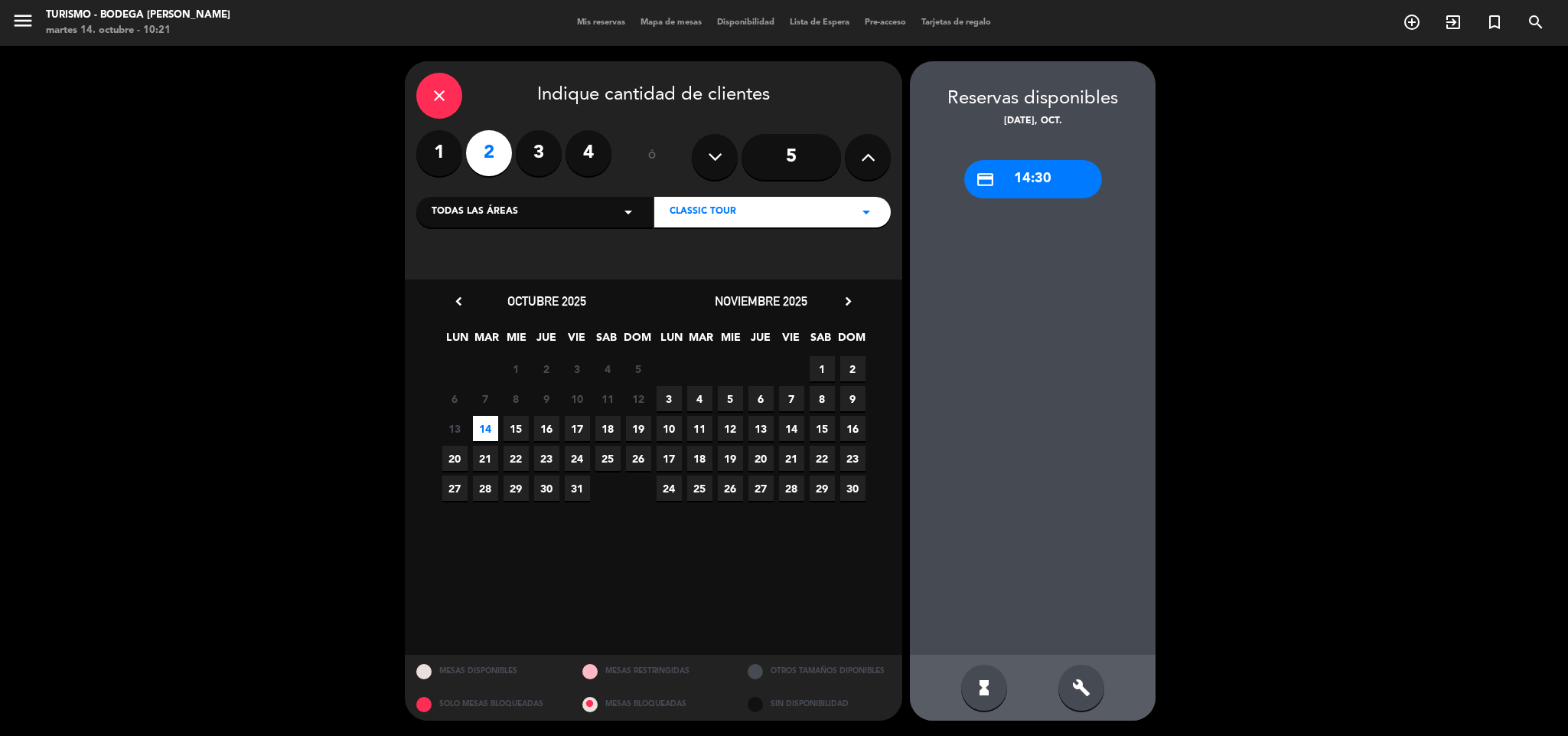
drag, startPoint x: 1008, startPoint y: 181, endPoint x: 868, endPoint y: 175, distance: 140.1
click at [1005, 181] on div "credit_card 14:30" at bounding box center [1033, 179] width 138 height 38
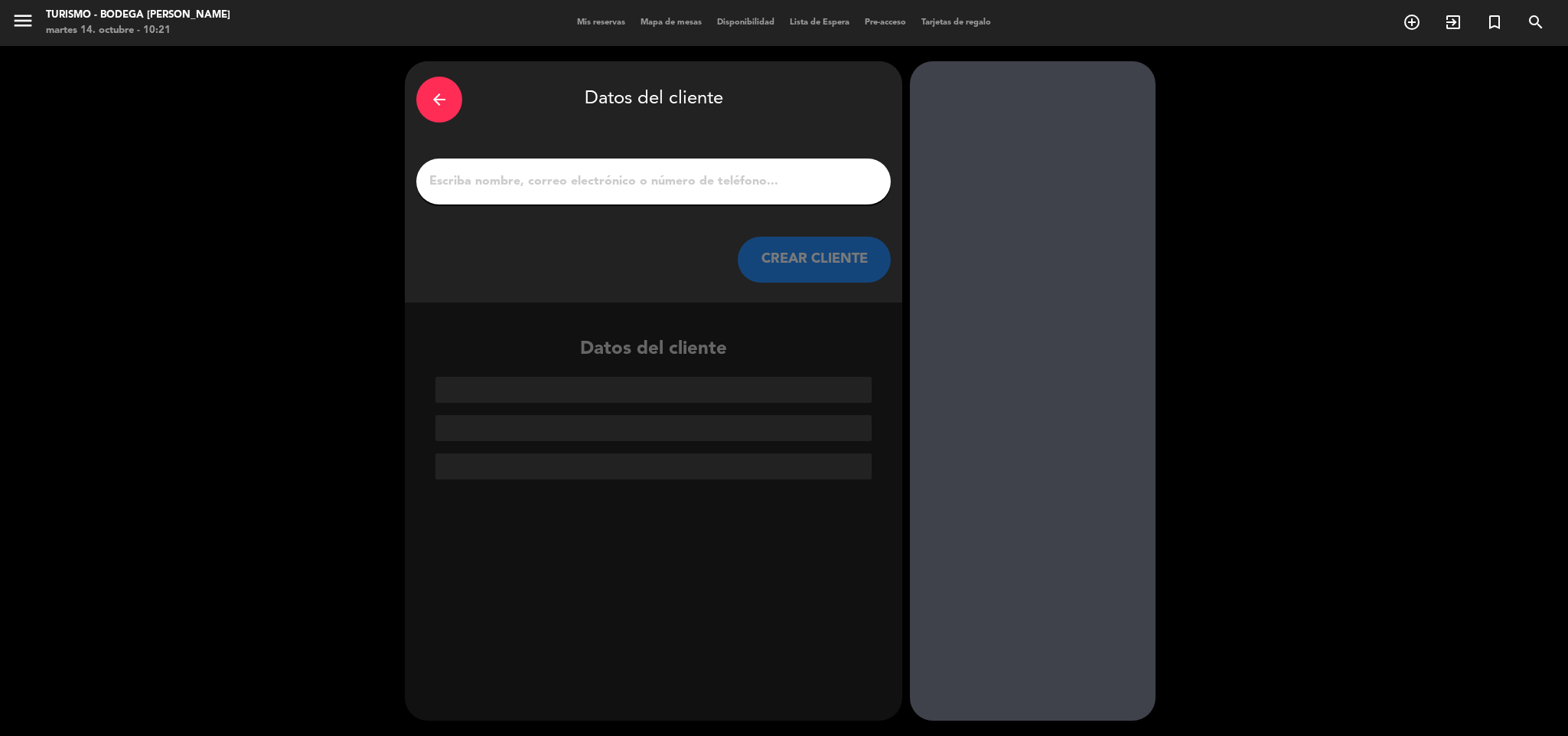
click at [822, 177] on input "1" at bounding box center [653, 181] width 452 height 21
paste input "[PERSON_NAME]"
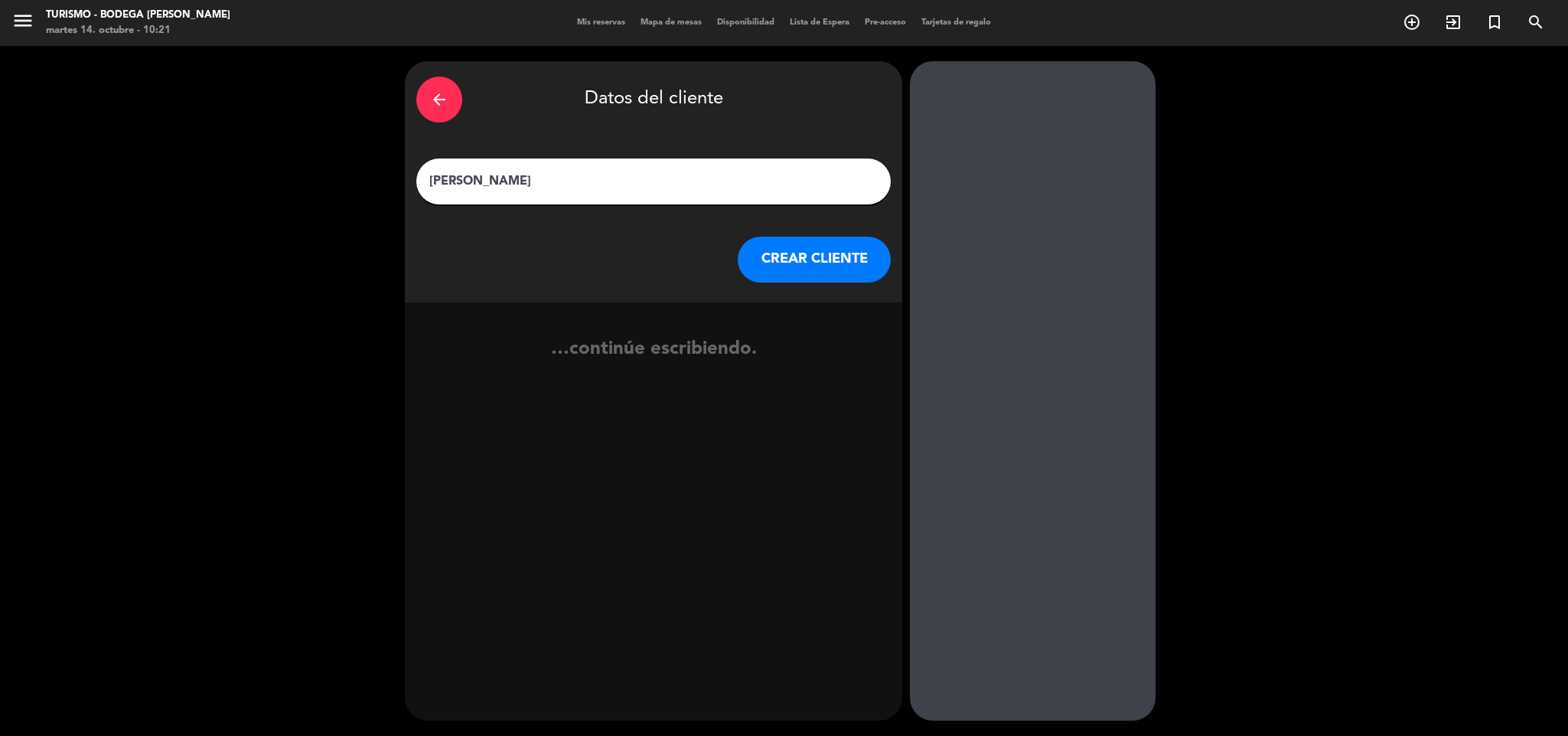
type input "[PERSON_NAME]"
click at [829, 273] on button "CREAR CLIENTE" at bounding box center [814, 259] width 153 height 46
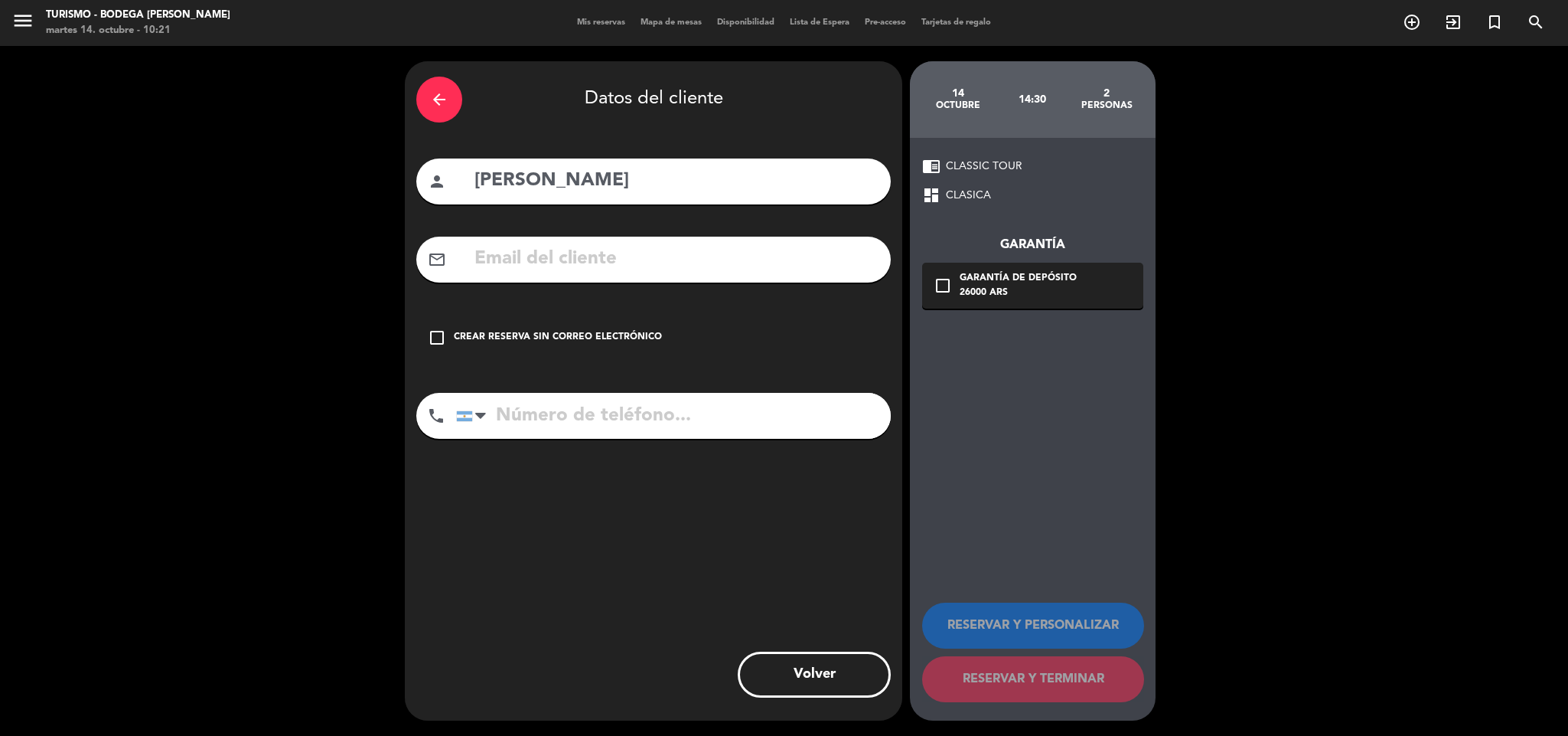
drag, startPoint x: 576, startPoint y: 331, endPoint x: 966, endPoint y: 437, distance: 404.1
click at [585, 331] on div "Crear reserva sin correo electrónico" at bounding box center [557, 338] width 208 height 16
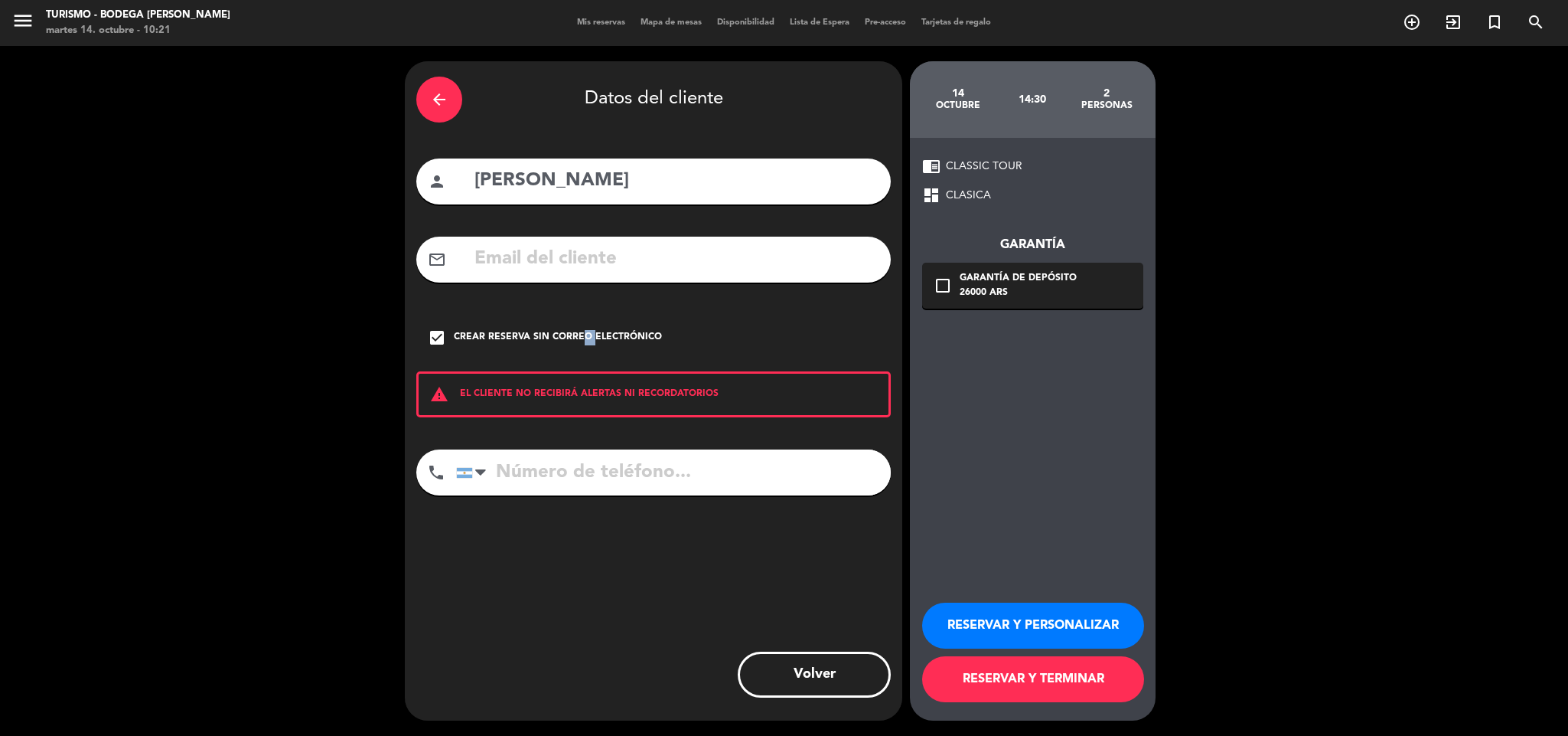
click at [1020, 625] on button "RESERVAR Y PERSONALIZAR" at bounding box center [1033, 625] width 222 height 46
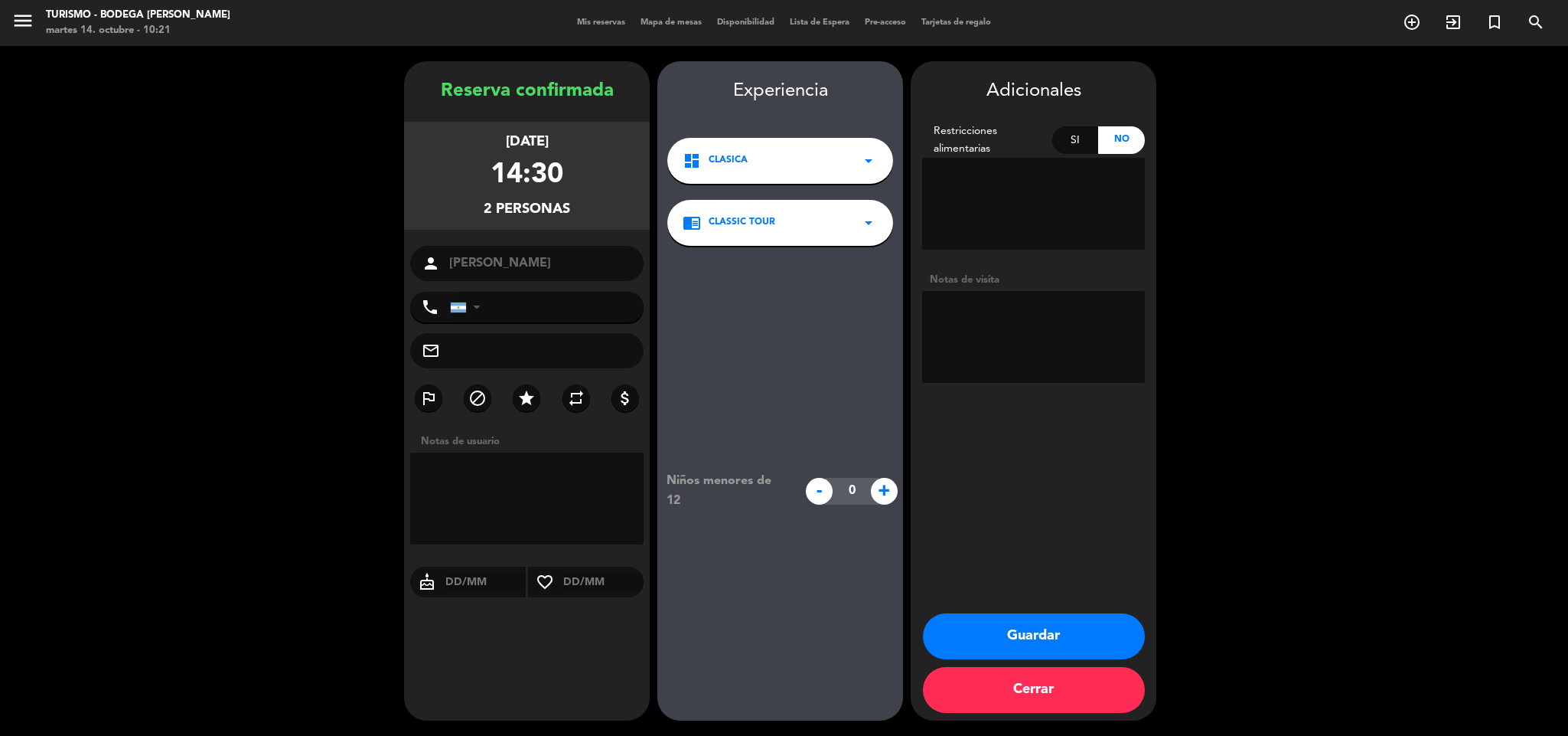
click at [967, 336] on textarea at bounding box center [1033, 336] width 223 height 92
type textarea "1ero alm"
click at [1054, 643] on button "Guardar" at bounding box center [1034, 636] width 222 height 46
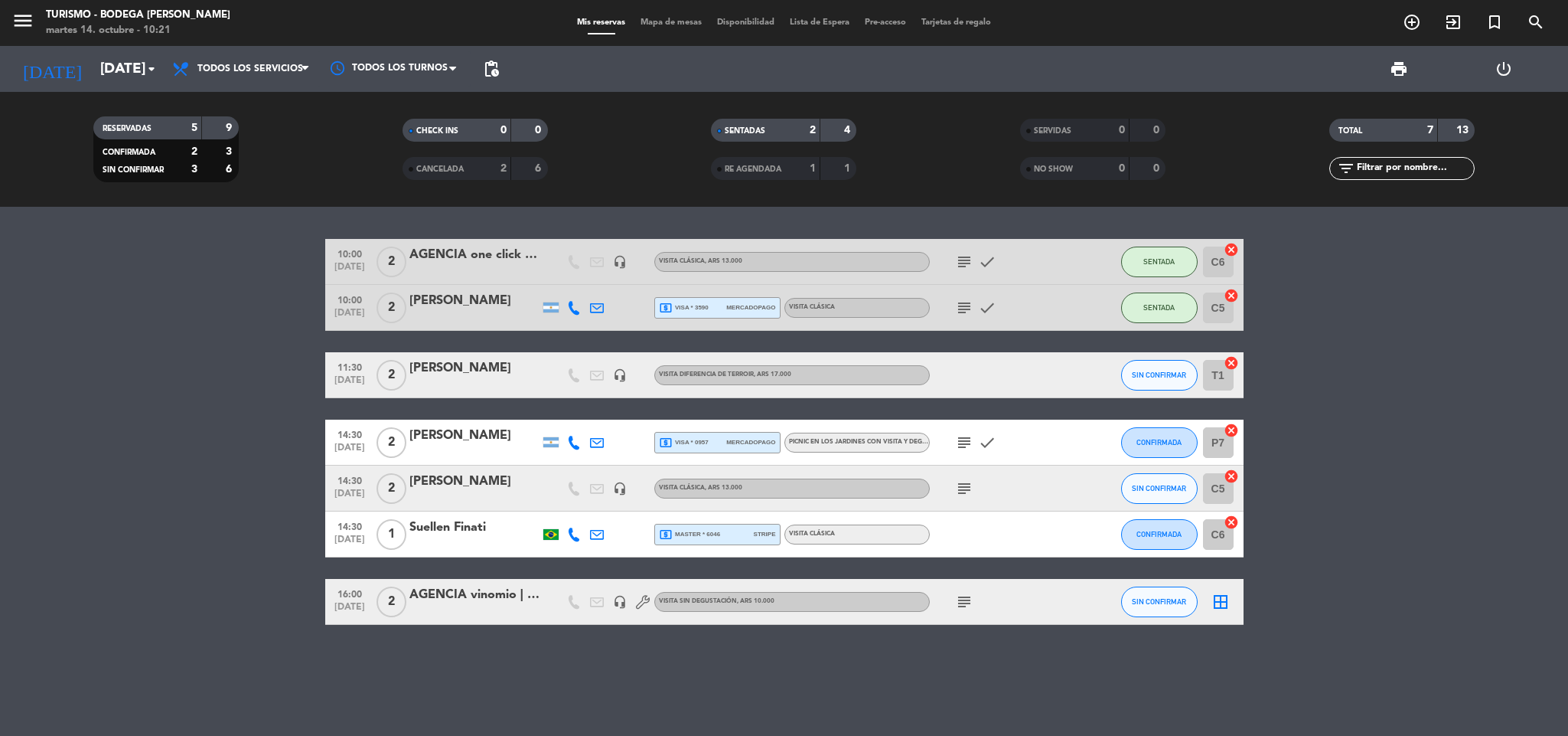
click at [455, 481] on div "[PERSON_NAME]" at bounding box center [474, 481] width 130 height 20
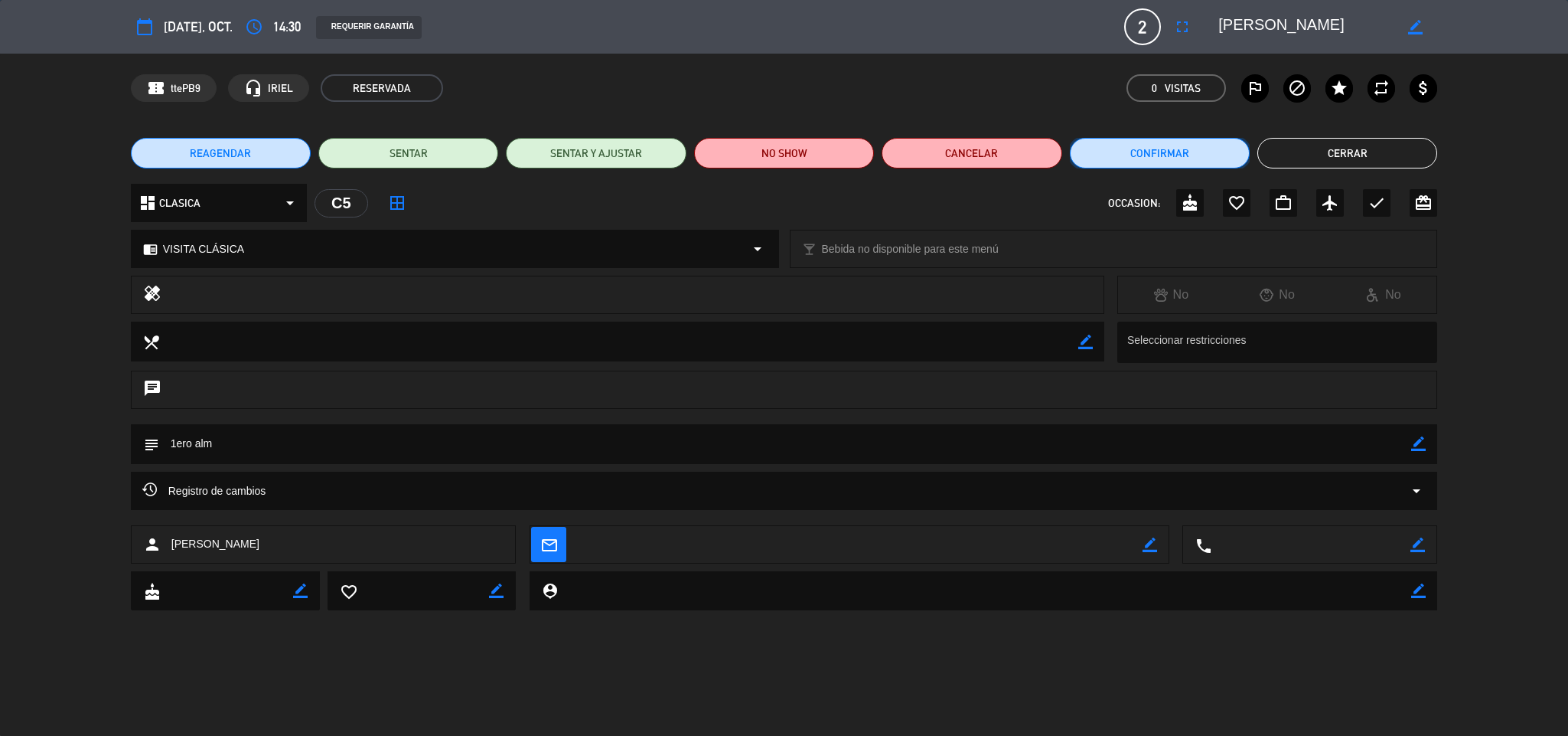
click at [1197, 145] on button "Confirmar" at bounding box center [1159, 153] width 180 height 31
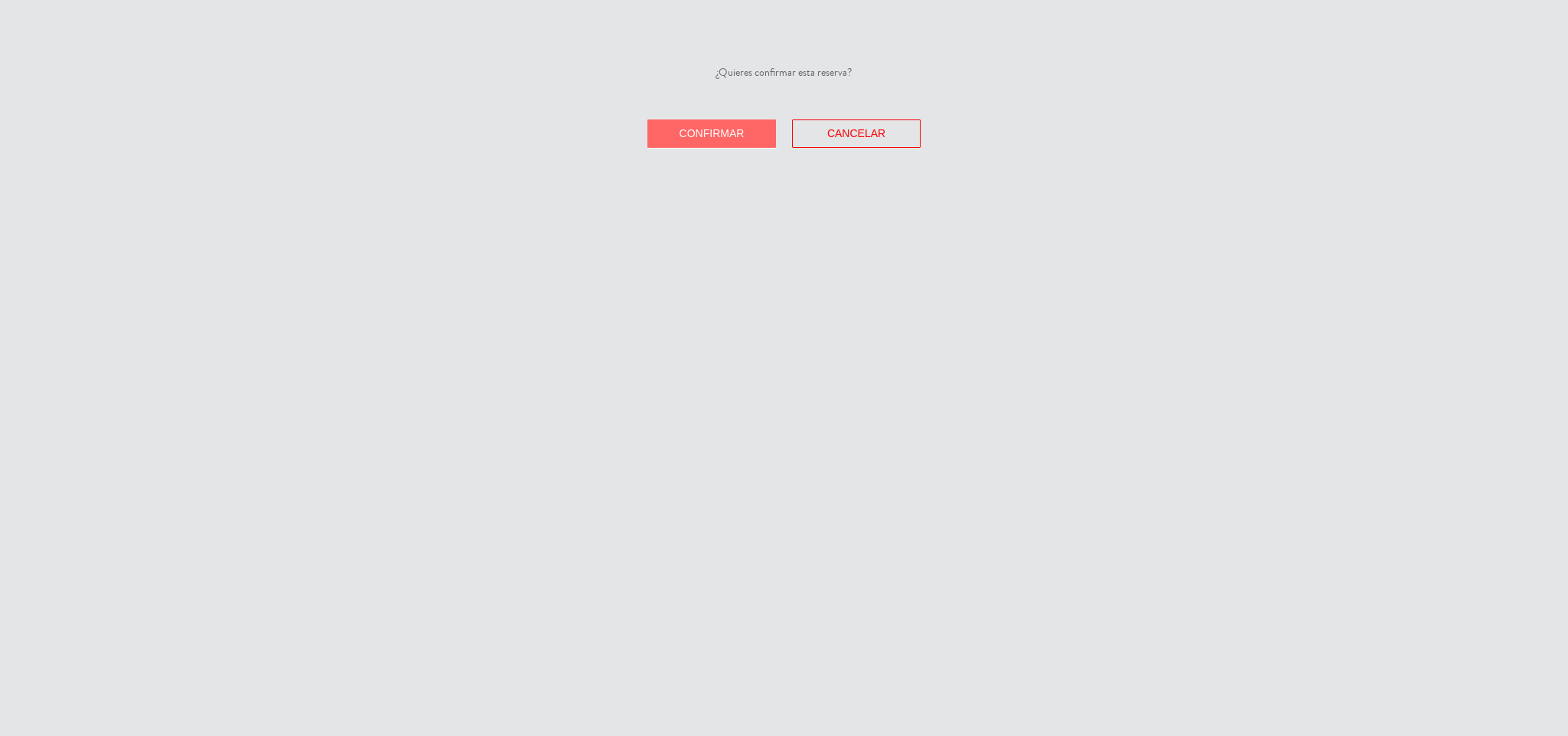
click at [748, 138] on button "Confirmar" at bounding box center [711, 134] width 128 height 28
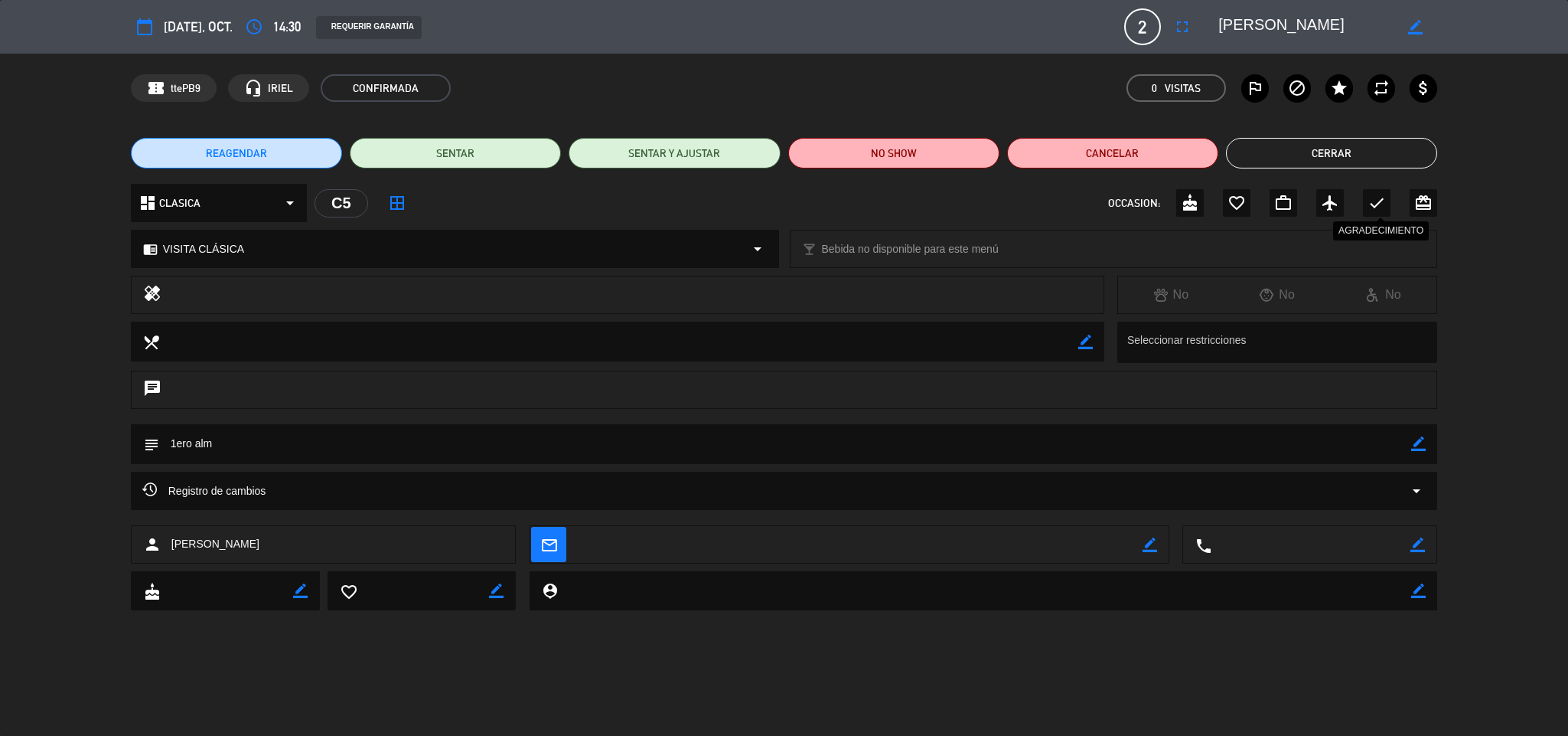
click at [1371, 199] on icon "check" at bounding box center [1376, 203] width 18 height 18
click at [1288, 145] on button "Cerrar" at bounding box center [1331, 153] width 211 height 31
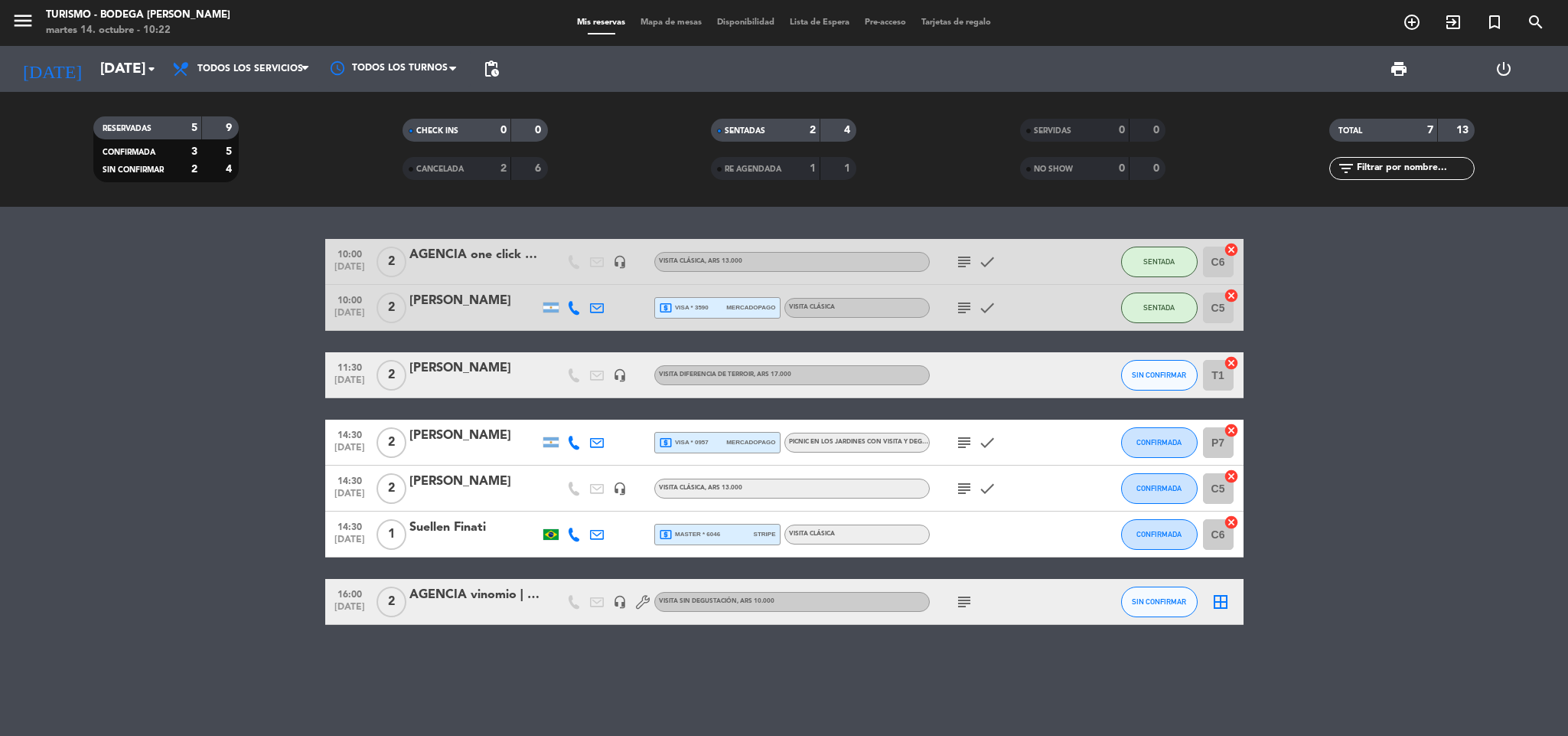
click at [510, 372] on div "[PERSON_NAME]" at bounding box center [474, 368] width 130 height 20
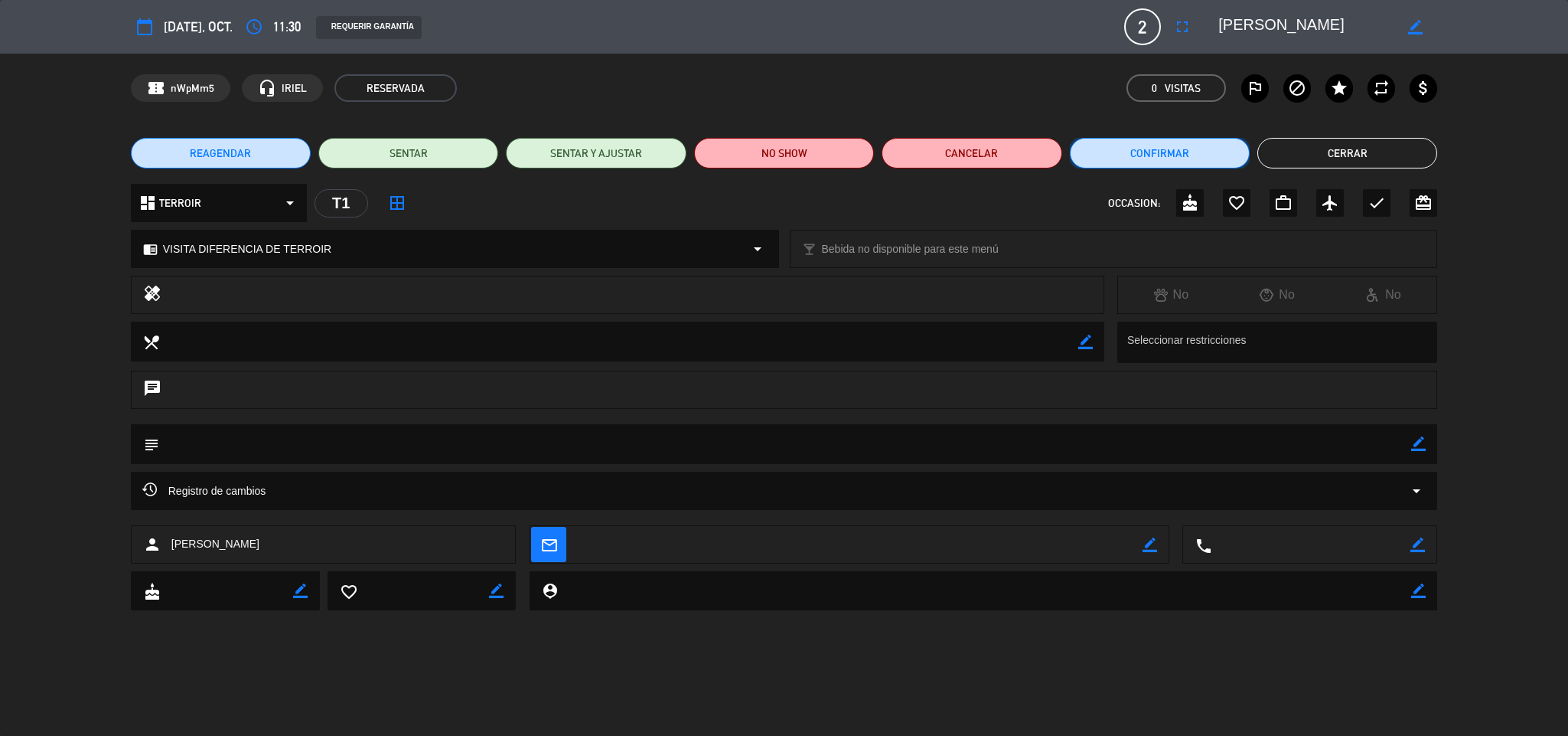
click at [1159, 160] on button "Confirmar" at bounding box center [1159, 153] width 180 height 31
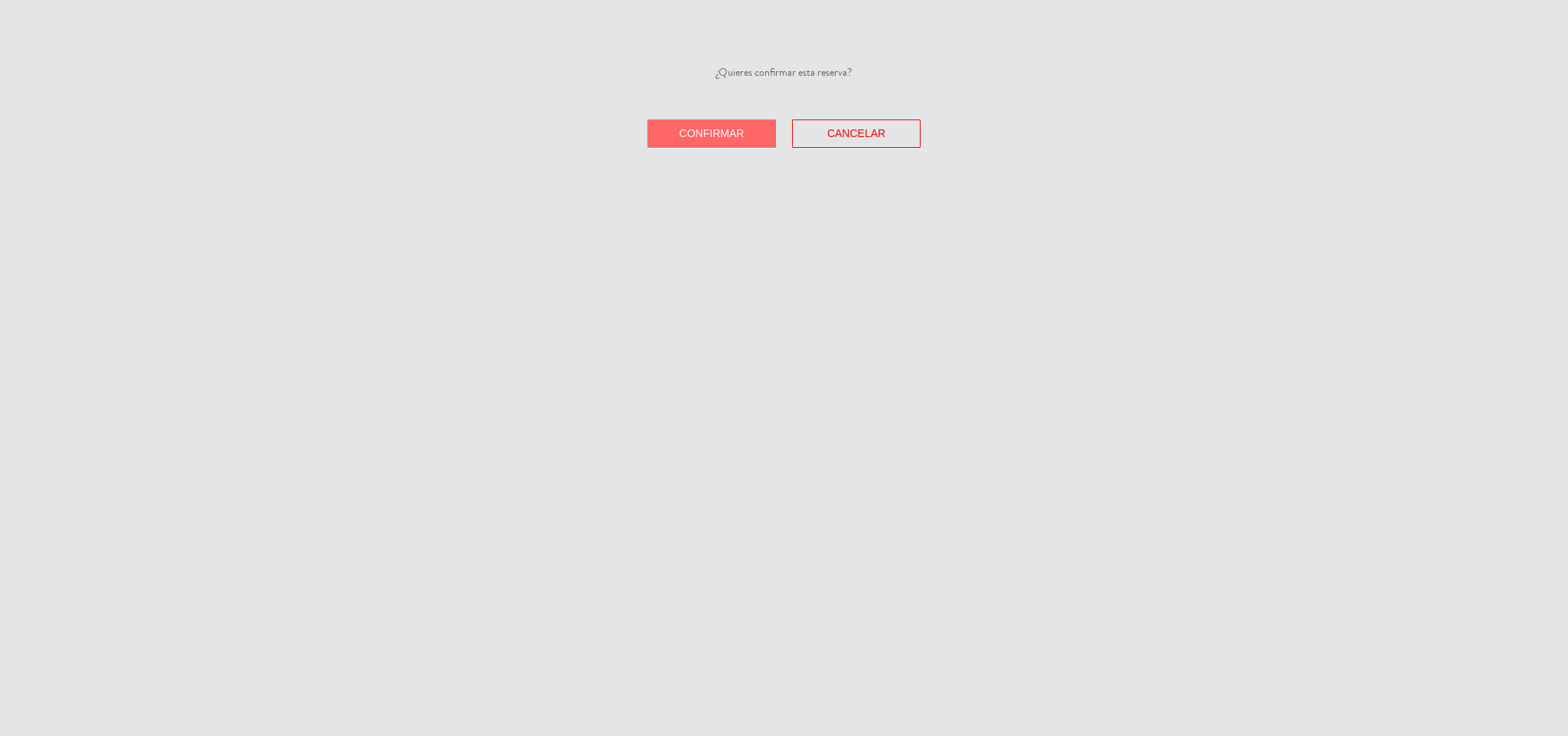
click at [772, 141] on button "Confirmar" at bounding box center [711, 134] width 128 height 28
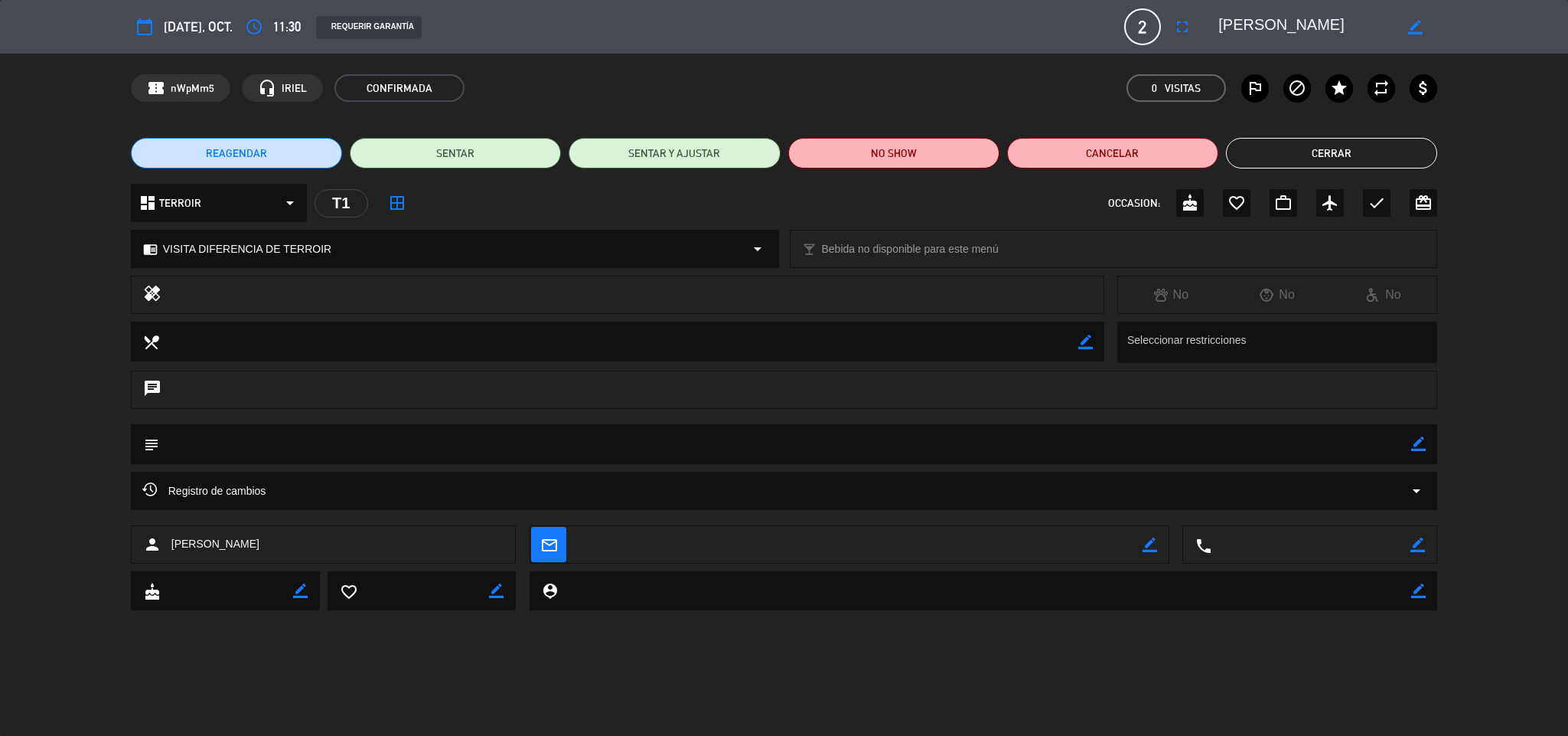
click at [1359, 204] on div "OCCASION: cake favorite_border work_outline airplanemode_active check card_gift…" at bounding box center [1272, 203] width 329 height 27
click at [1377, 203] on icon "check" at bounding box center [1376, 203] width 18 height 18
click at [1339, 155] on button "Cerrar" at bounding box center [1331, 153] width 211 height 31
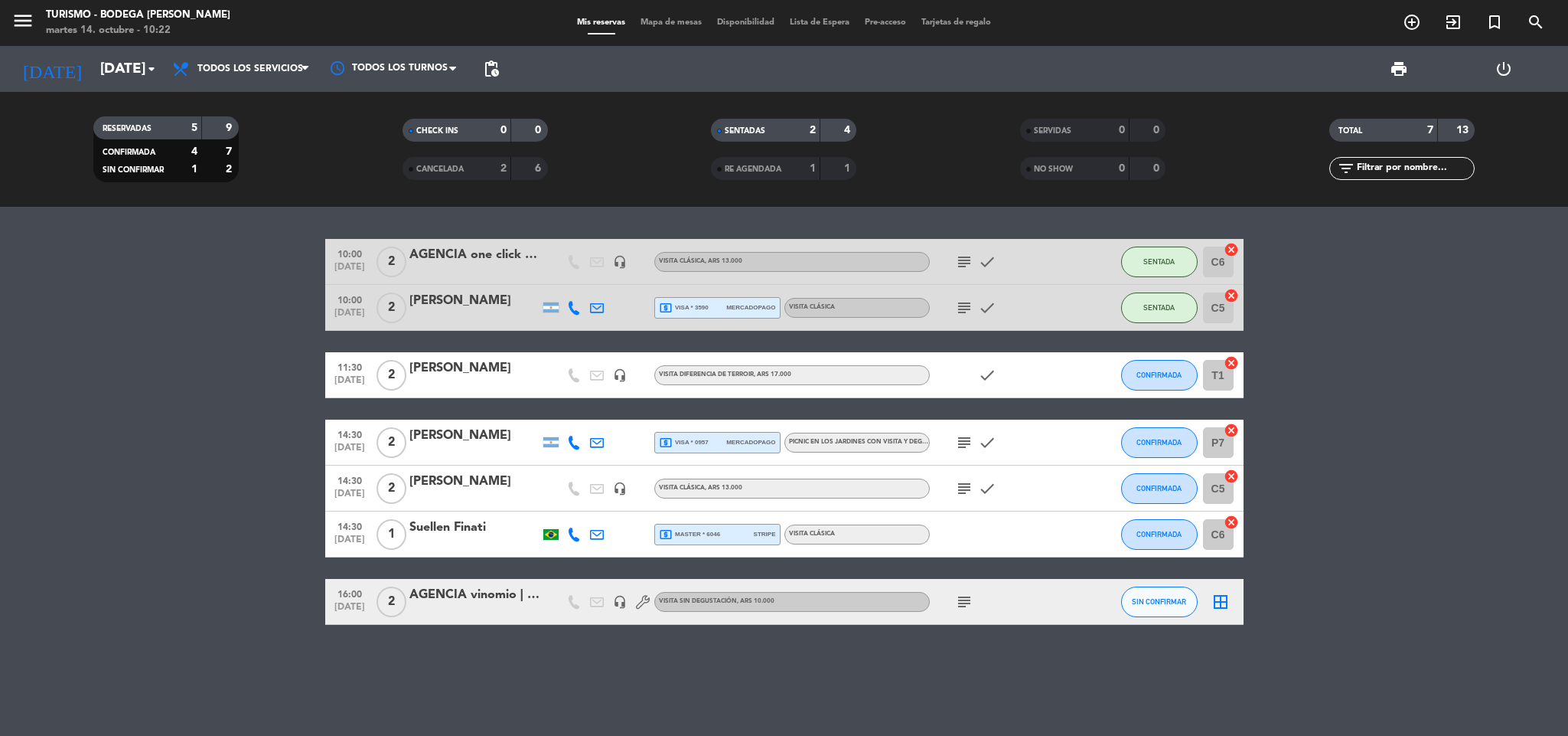
click at [453, 609] on div at bounding box center [474, 612] width 130 height 13
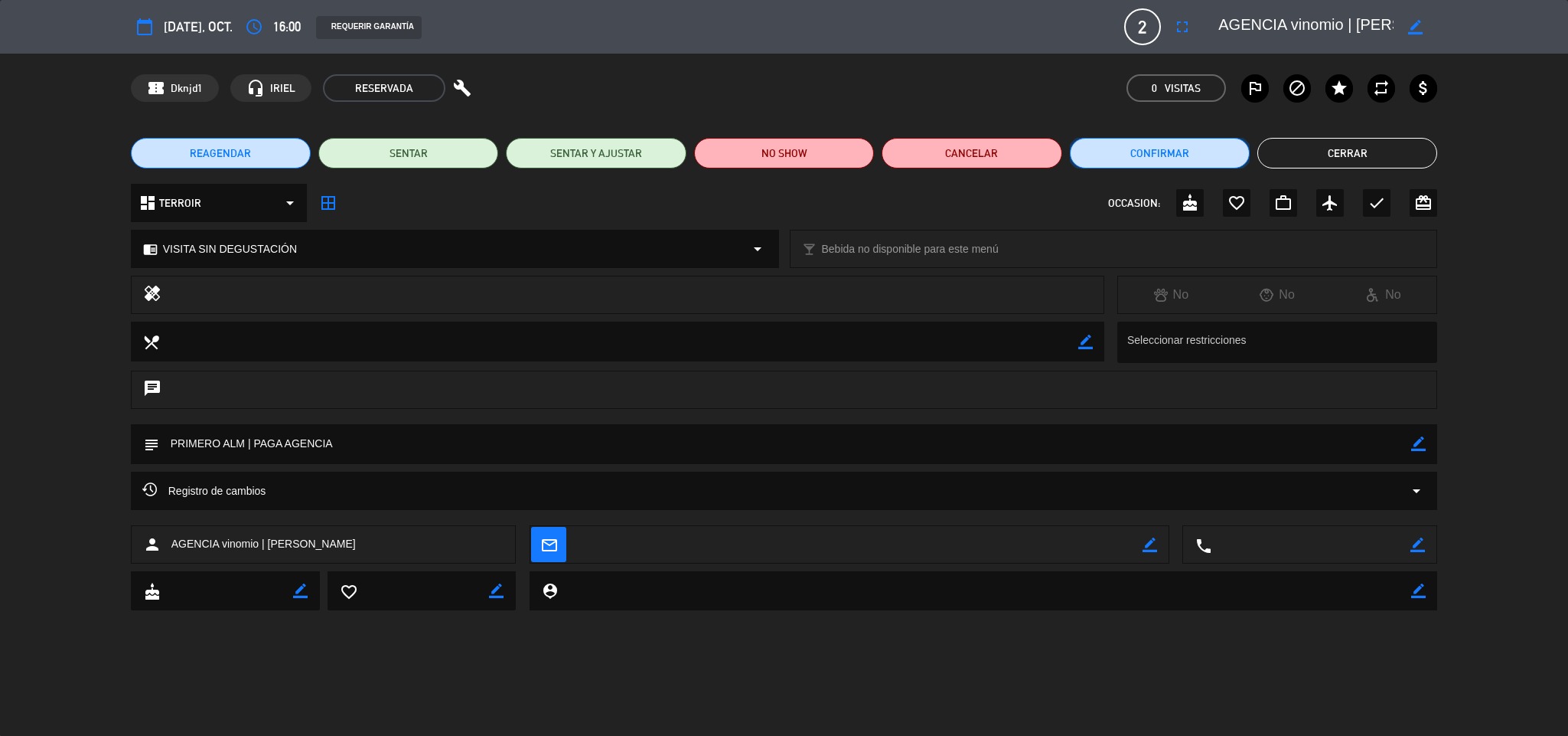
click at [1112, 160] on button "Confirmar" at bounding box center [1159, 153] width 180 height 31
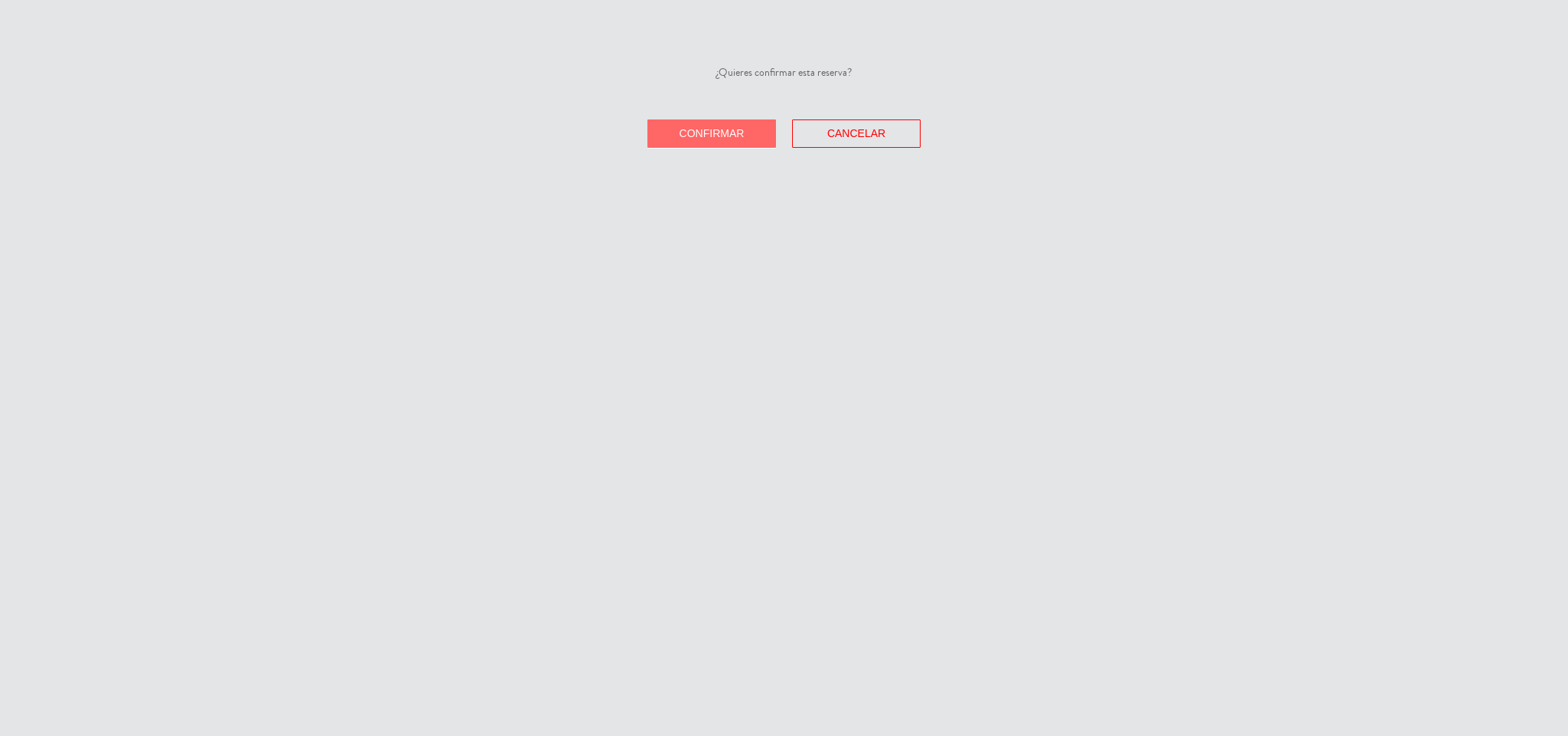
click at [765, 145] on button "Confirmar" at bounding box center [711, 134] width 128 height 28
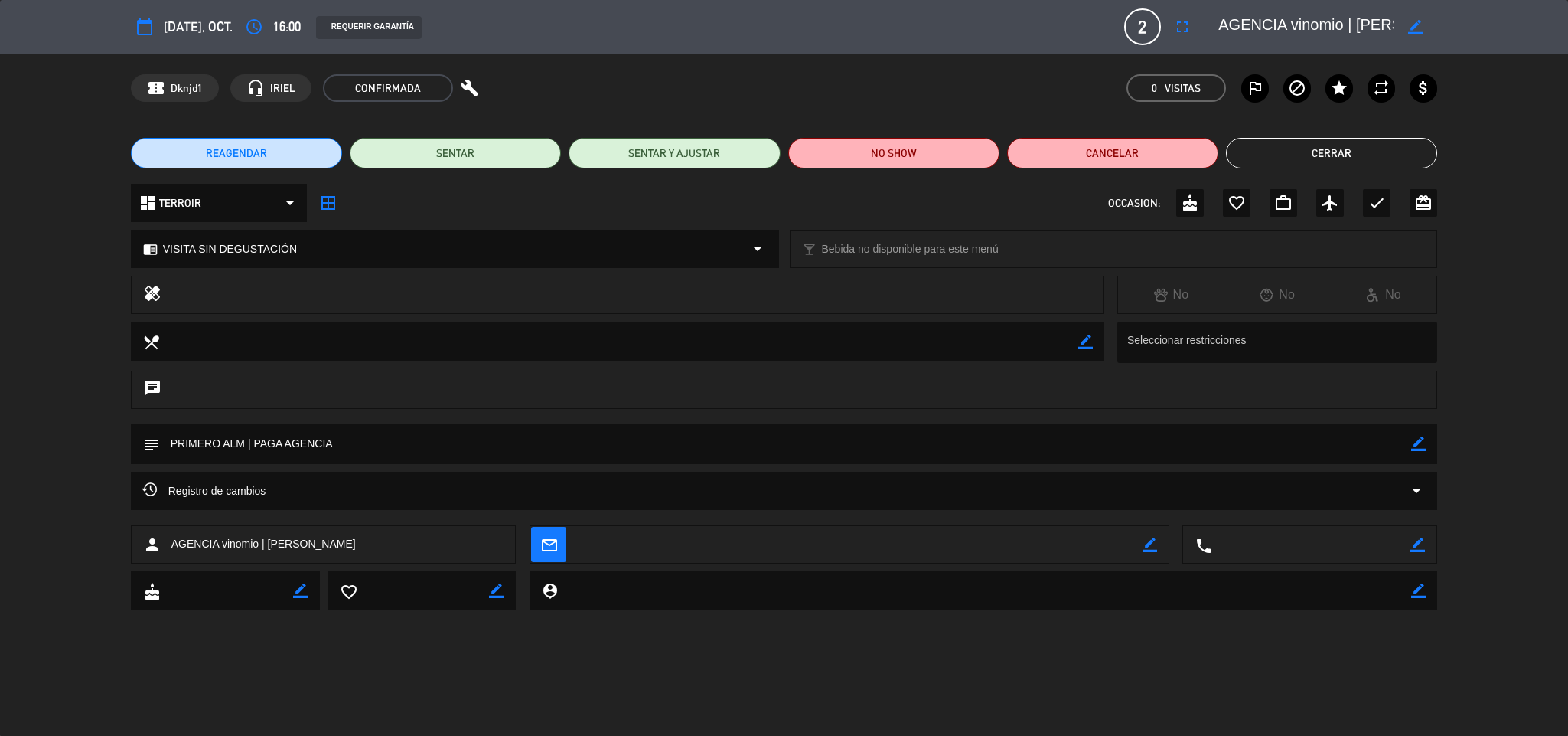
drag, startPoint x: 1380, startPoint y: 214, endPoint x: 1376, endPoint y: 188, distance: 26.3
click at [1380, 210] on div "check" at bounding box center [1376, 203] width 27 height 27
click at [1371, 155] on button "Cerrar" at bounding box center [1331, 153] width 211 height 31
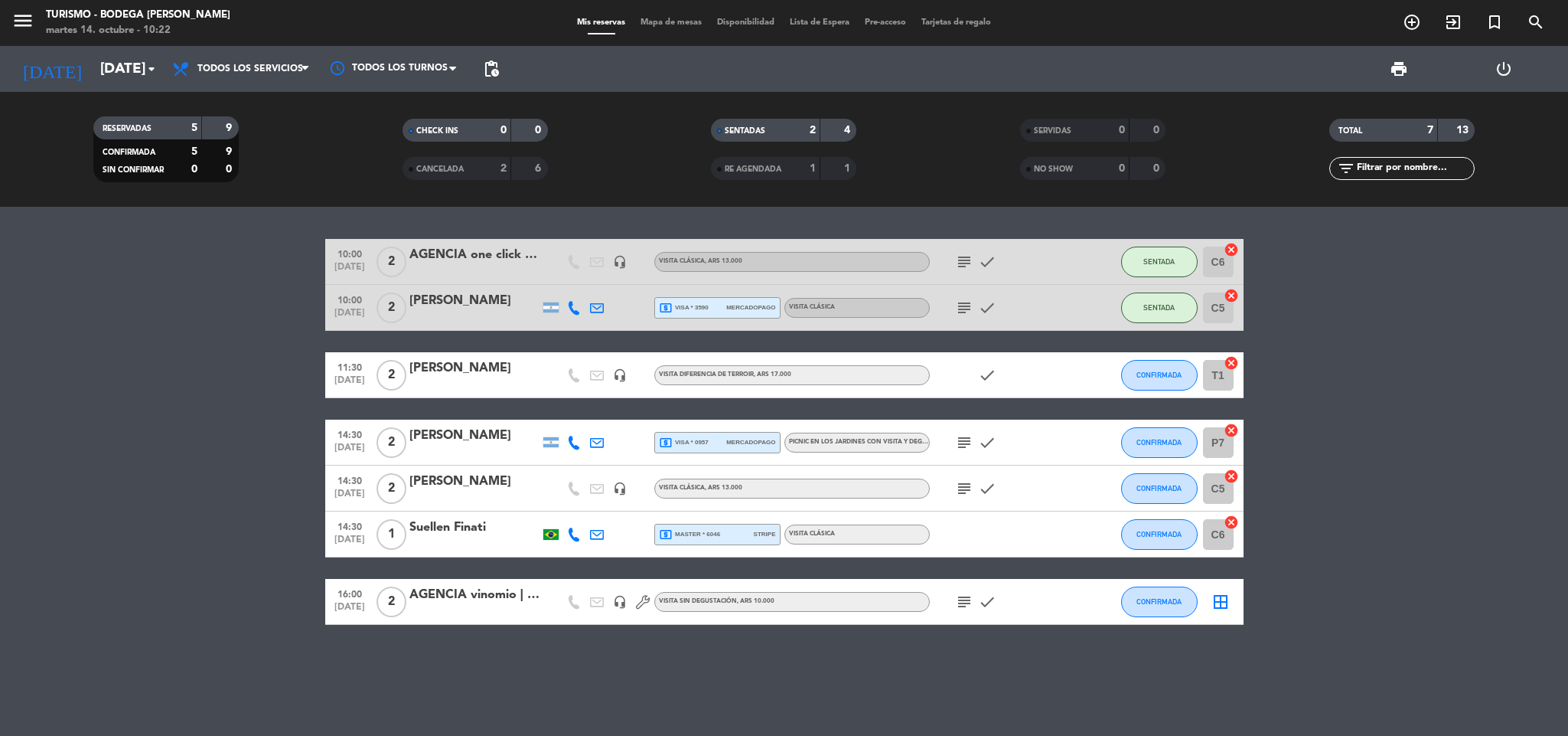
click at [1226, 601] on icon "border_all" at bounding box center [1220, 601] width 18 height 18
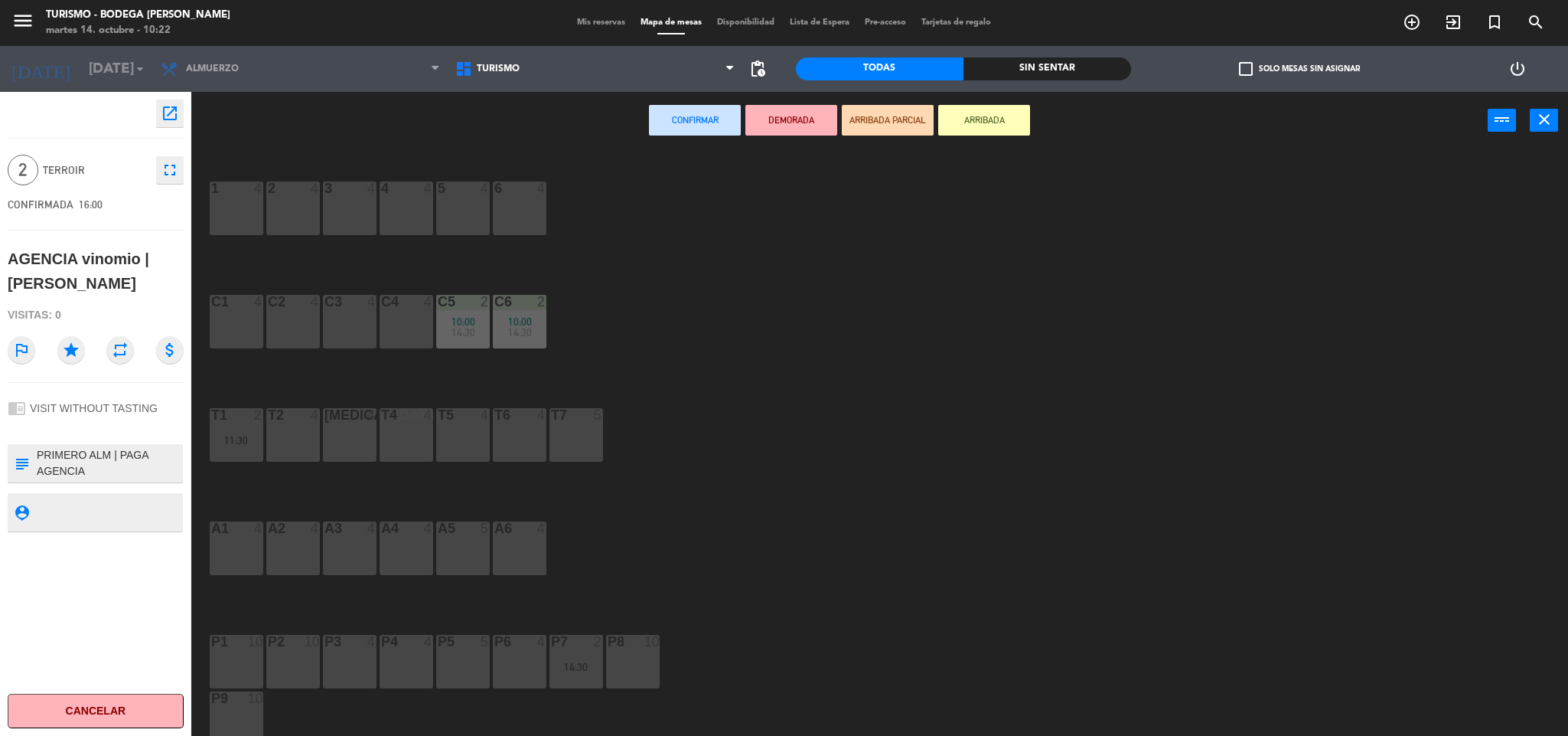
drag, startPoint x: 522, startPoint y: 218, endPoint x: 581, endPoint y: 187, distance: 66.6
click at [526, 217] on div "6 4" at bounding box center [519, 208] width 54 height 54
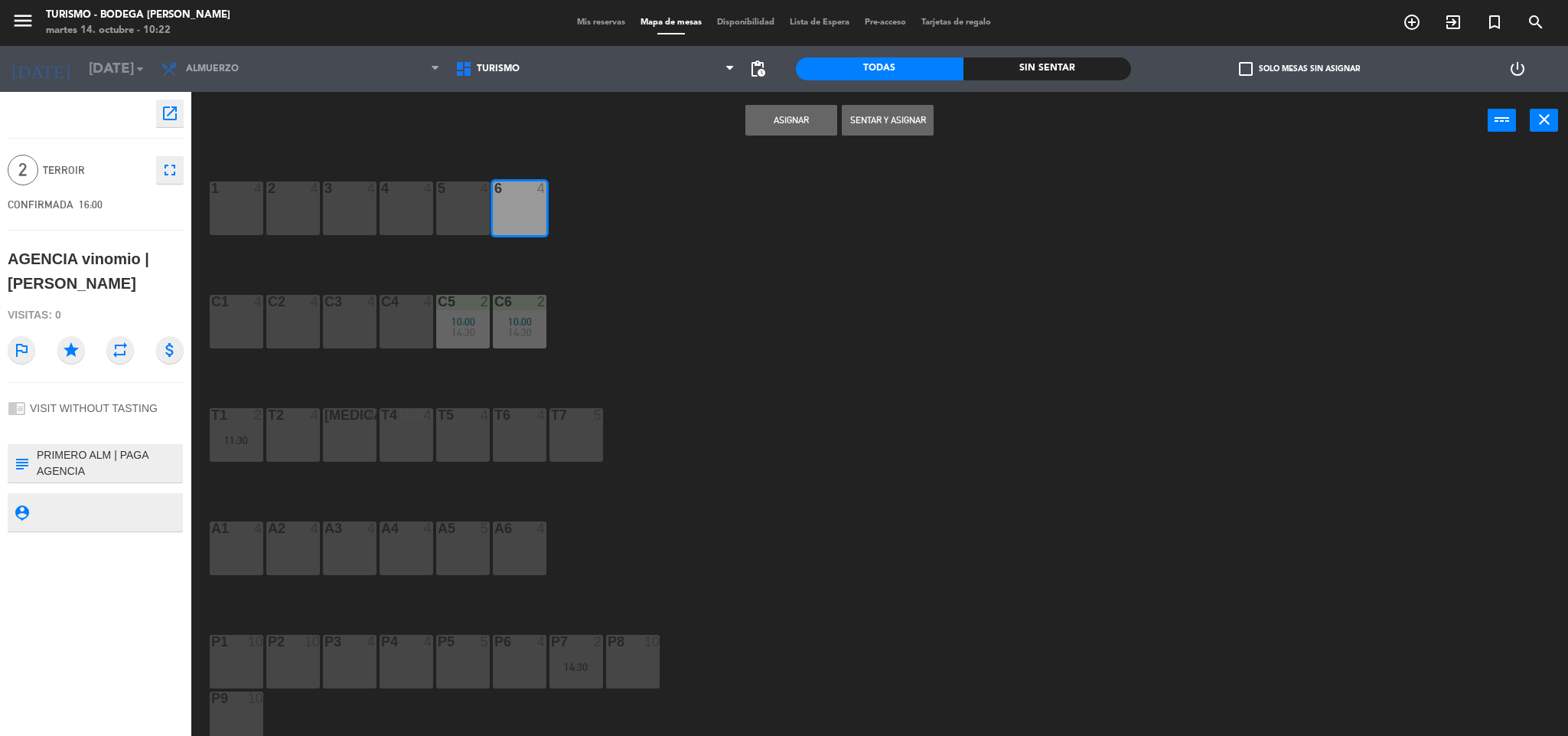
click at [781, 124] on button "Asignar" at bounding box center [790, 120] width 91 height 31
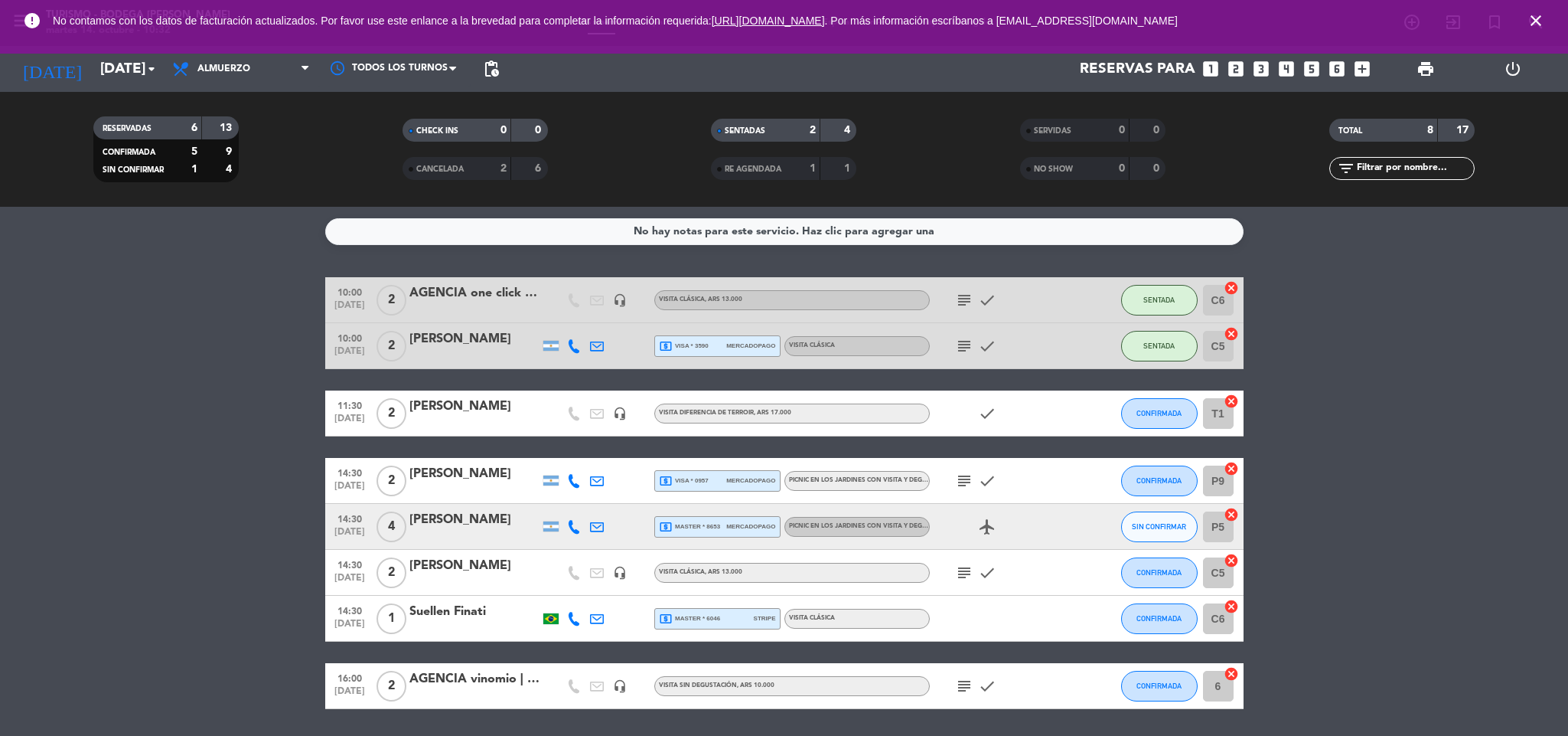
click at [1541, 25] on icon "close" at bounding box center [1535, 20] width 18 height 18
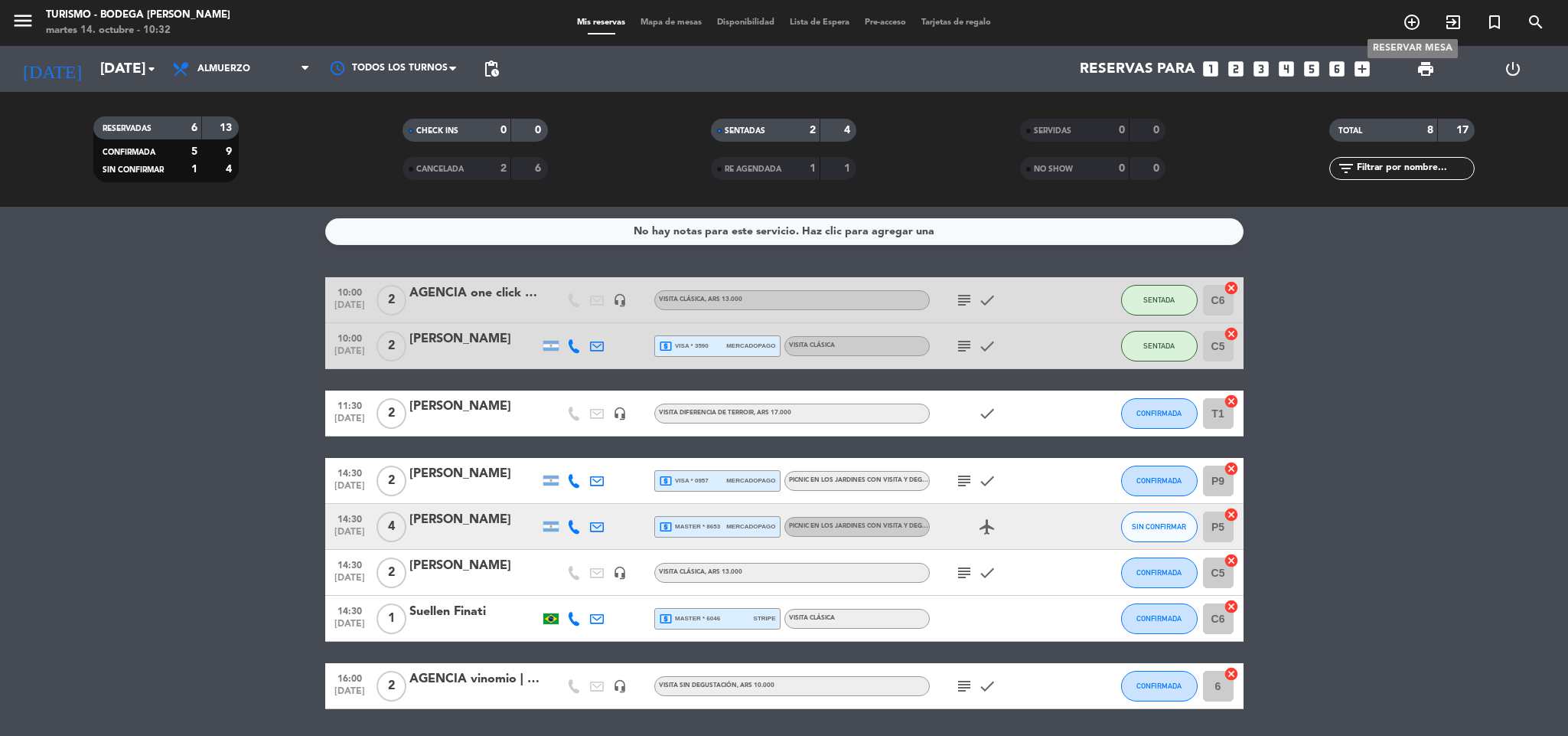
click at [1407, 19] on icon "add_circle_outline" at bounding box center [1411, 22] width 18 height 18
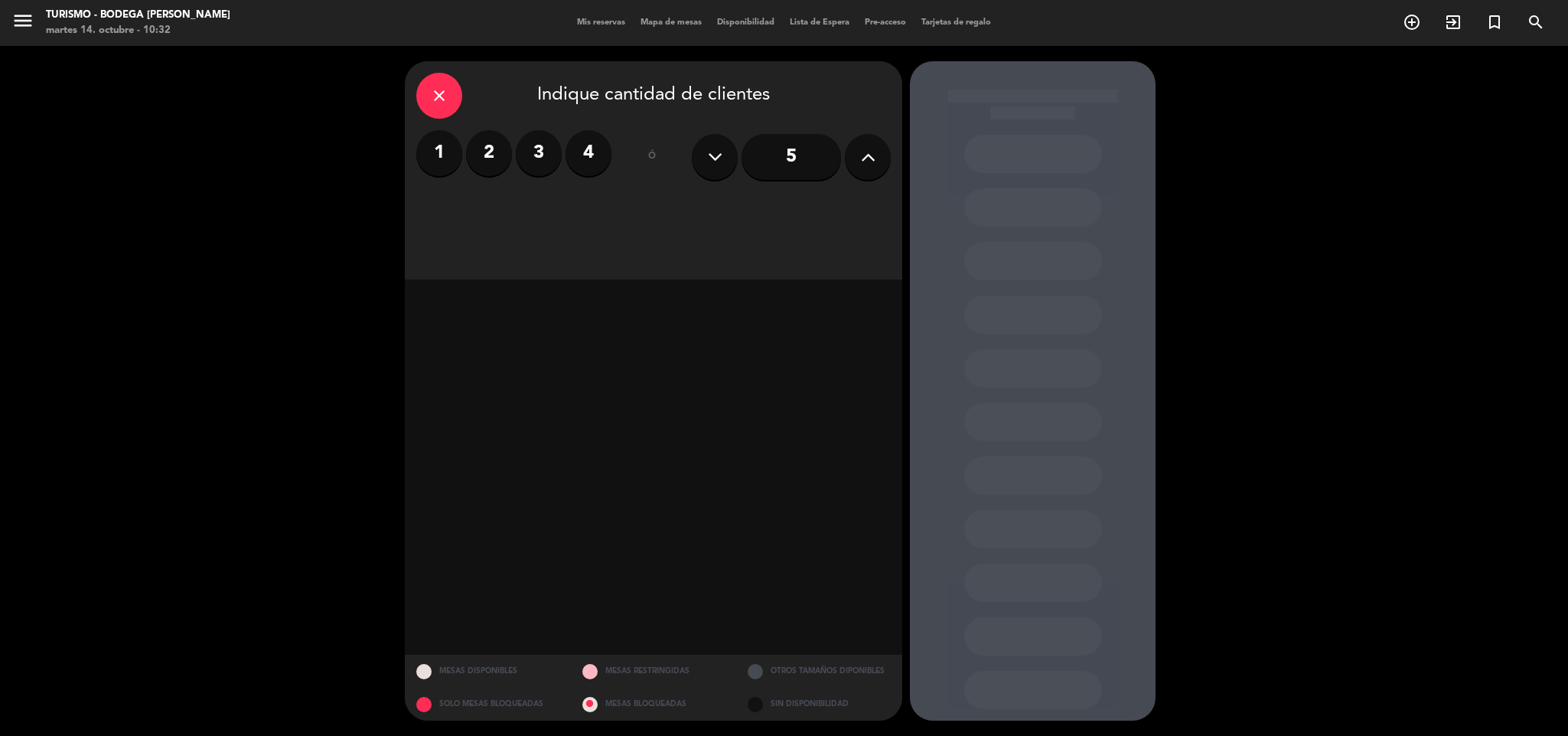
click at [533, 153] on label "3" at bounding box center [539, 153] width 46 height 46
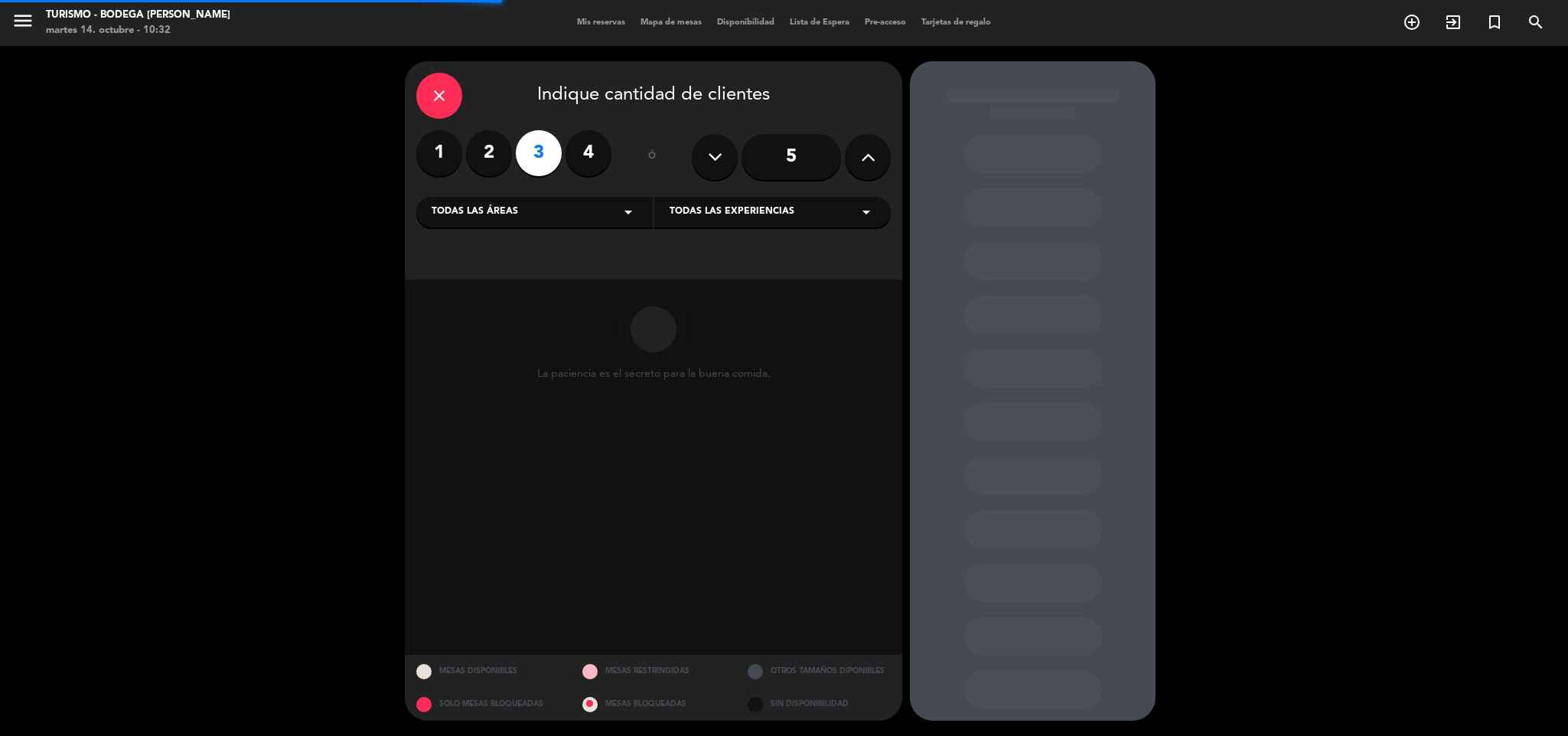
click at [737, 211] on span "Todas las experiencias" at bounding box center [732, 212] width 125 height 16
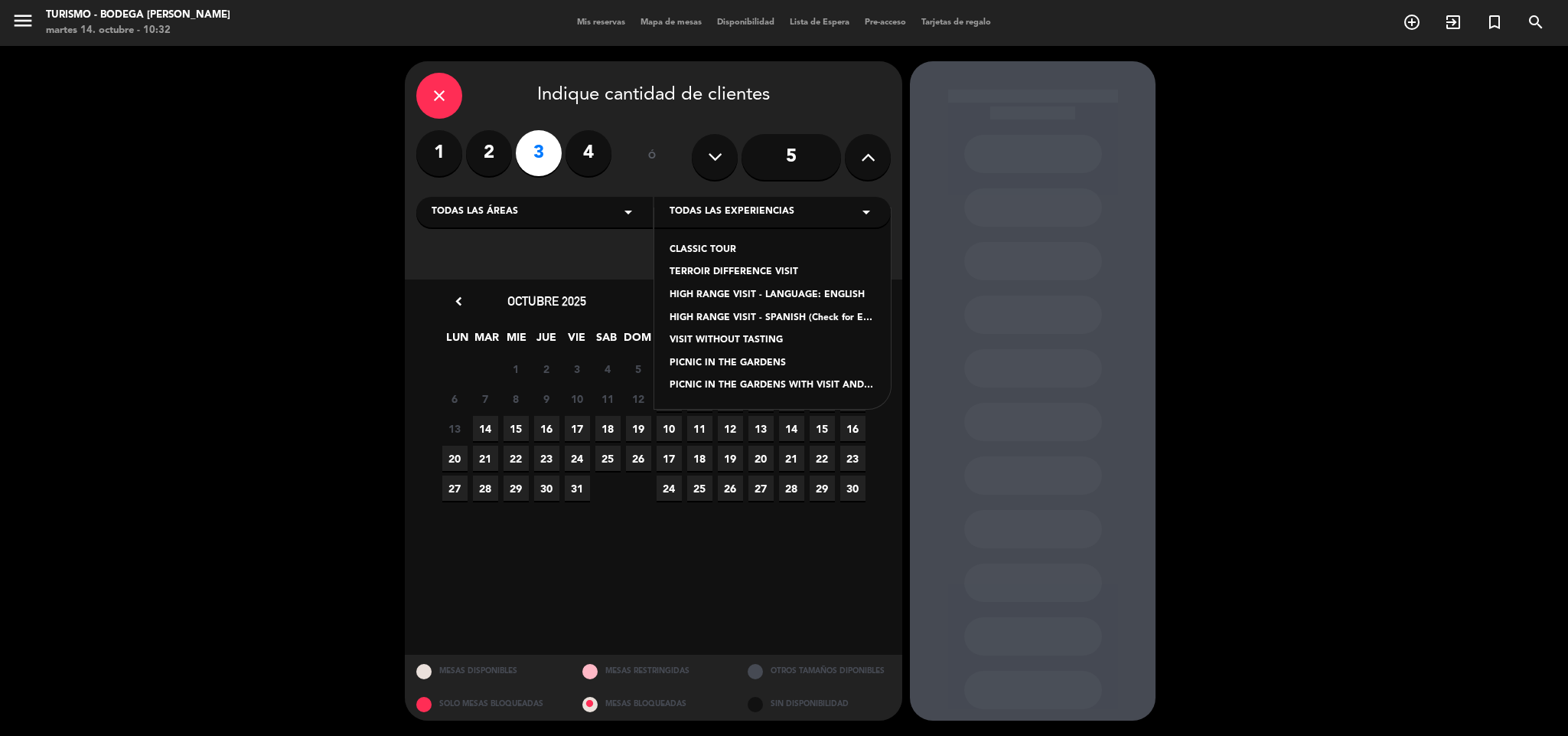
click at [742, 250] on div "CLASSIC TOUR" at bounding box center [772, 250] width 206 height 16
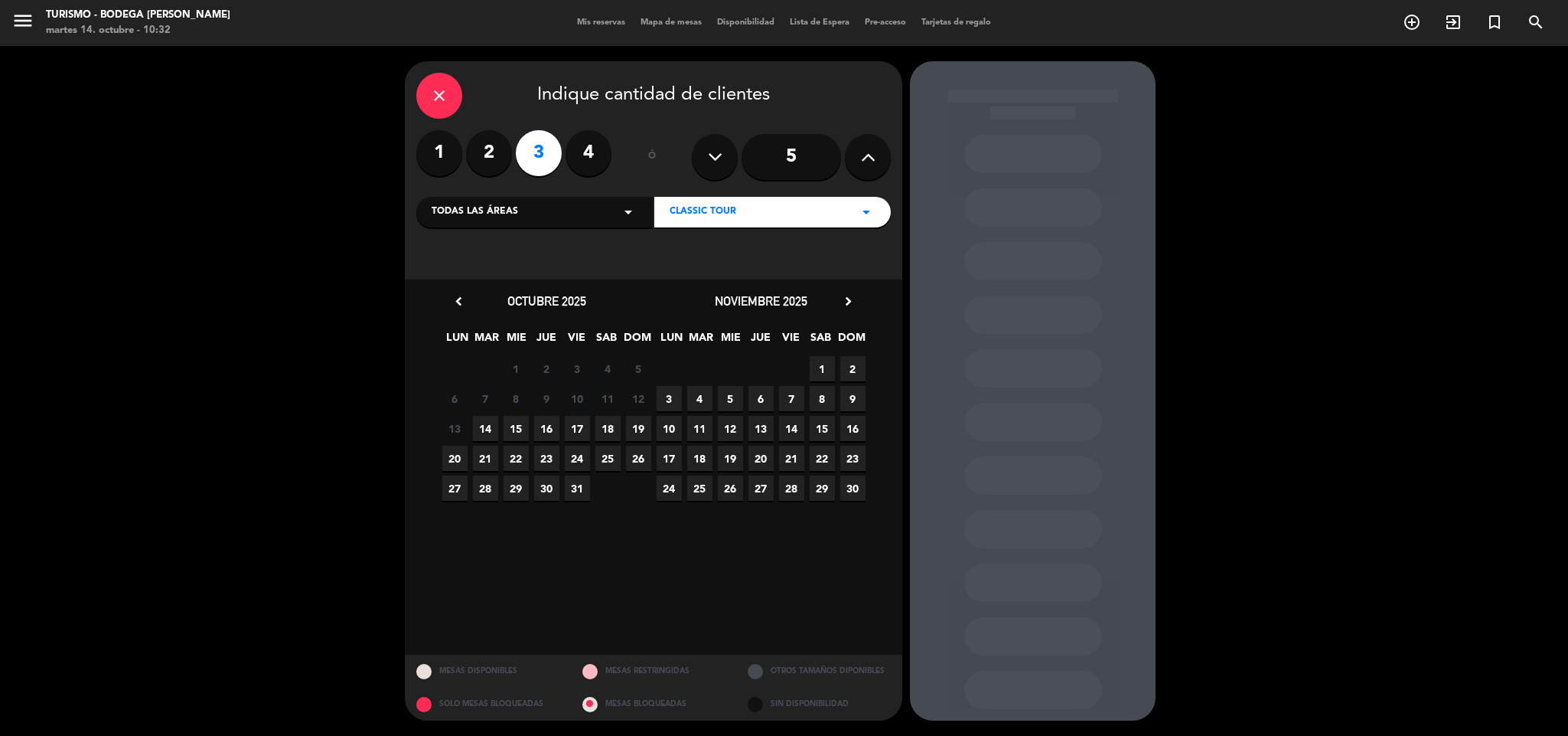
click at [482, 422] on span "14" at bounding box center [485, 429] width 25 height 25
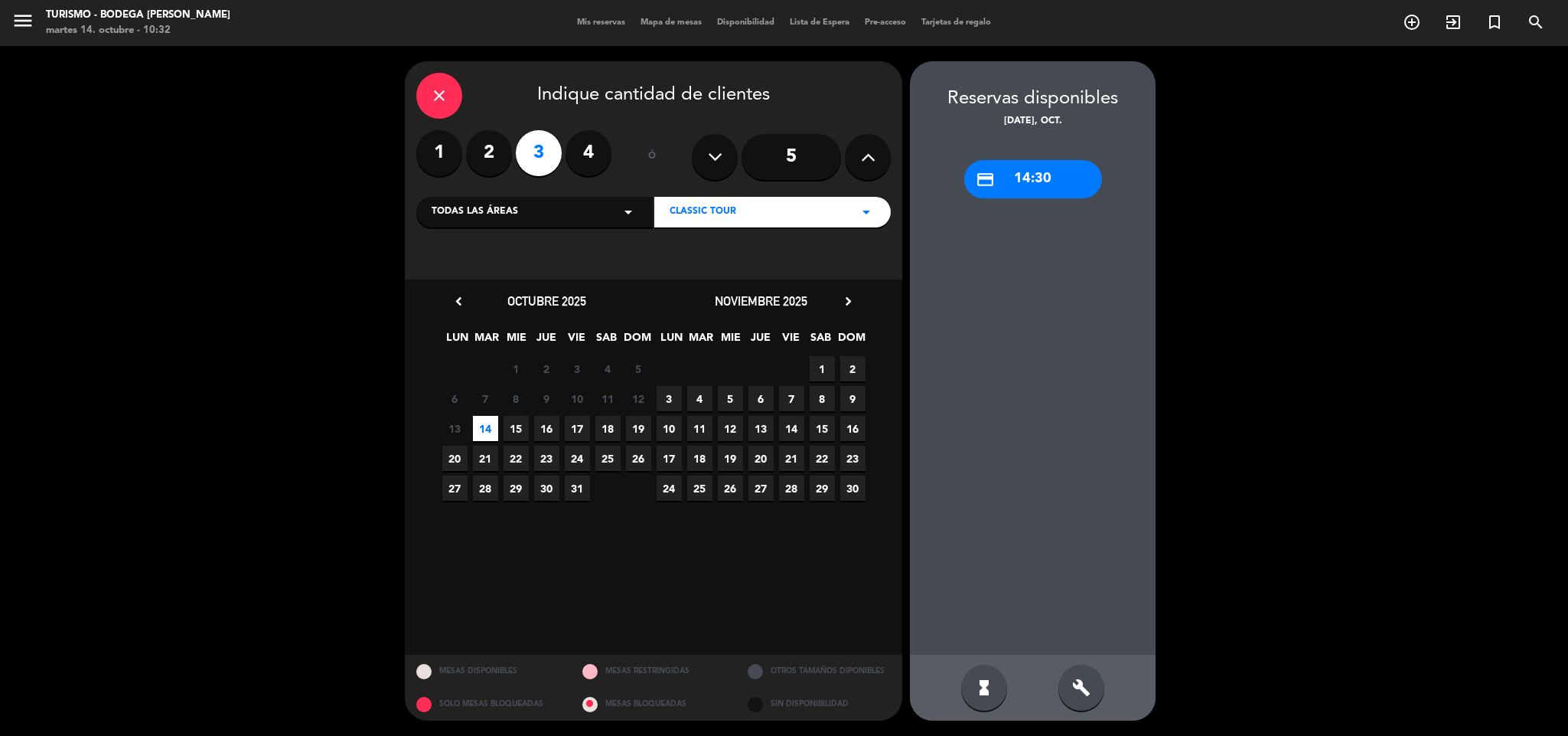
click at [1042, 168] on div "credit_card 14:30" at bounding box center [1033, 179] width 138 height 38
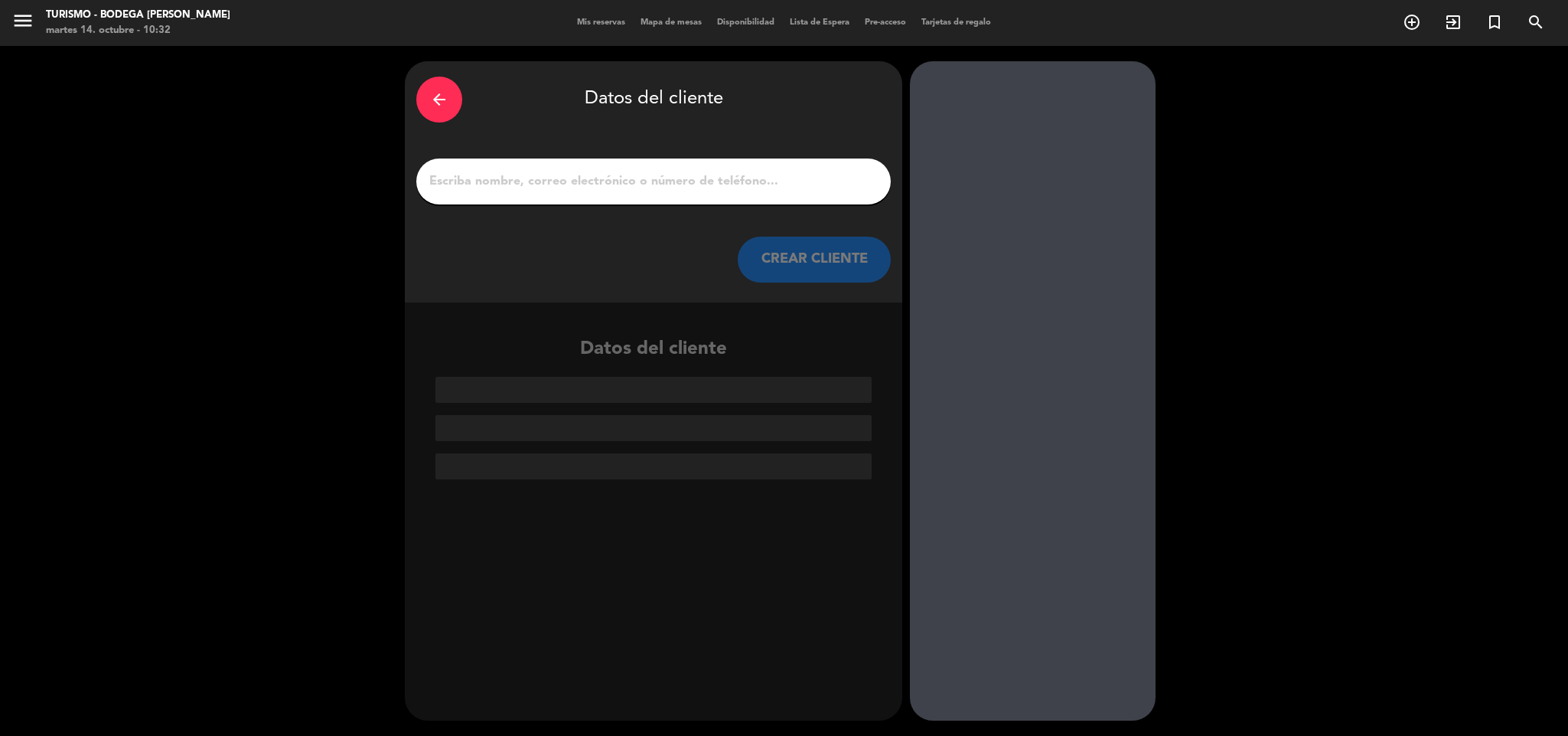
click at [802, 175] on input "1" at bounding box center [653, 181] width 452 height 21
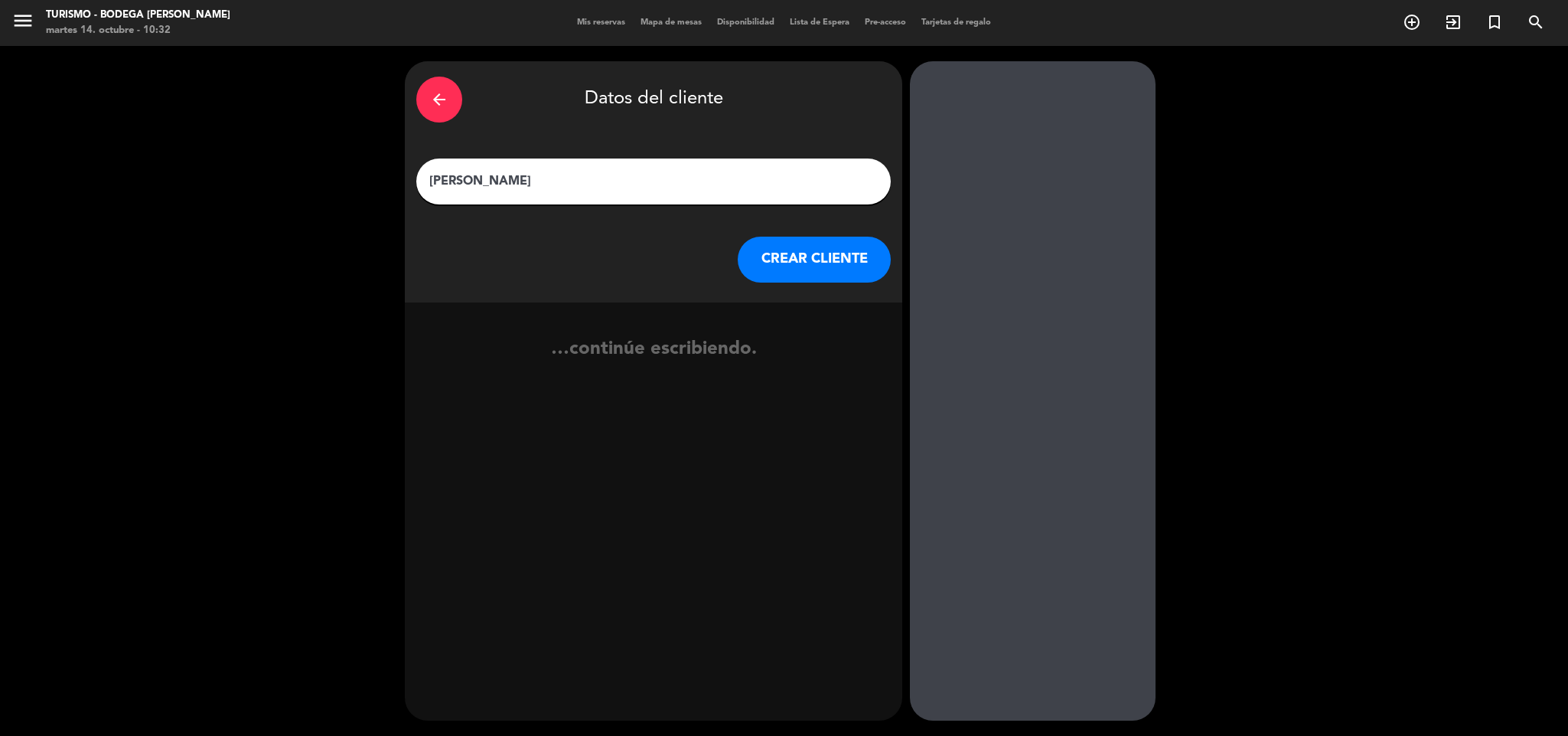
type input "[PERSON_NAME]"
click at [829, 267] on button "CREAR CLIENTE" at bounding box center [814, 259] width 153 height 46
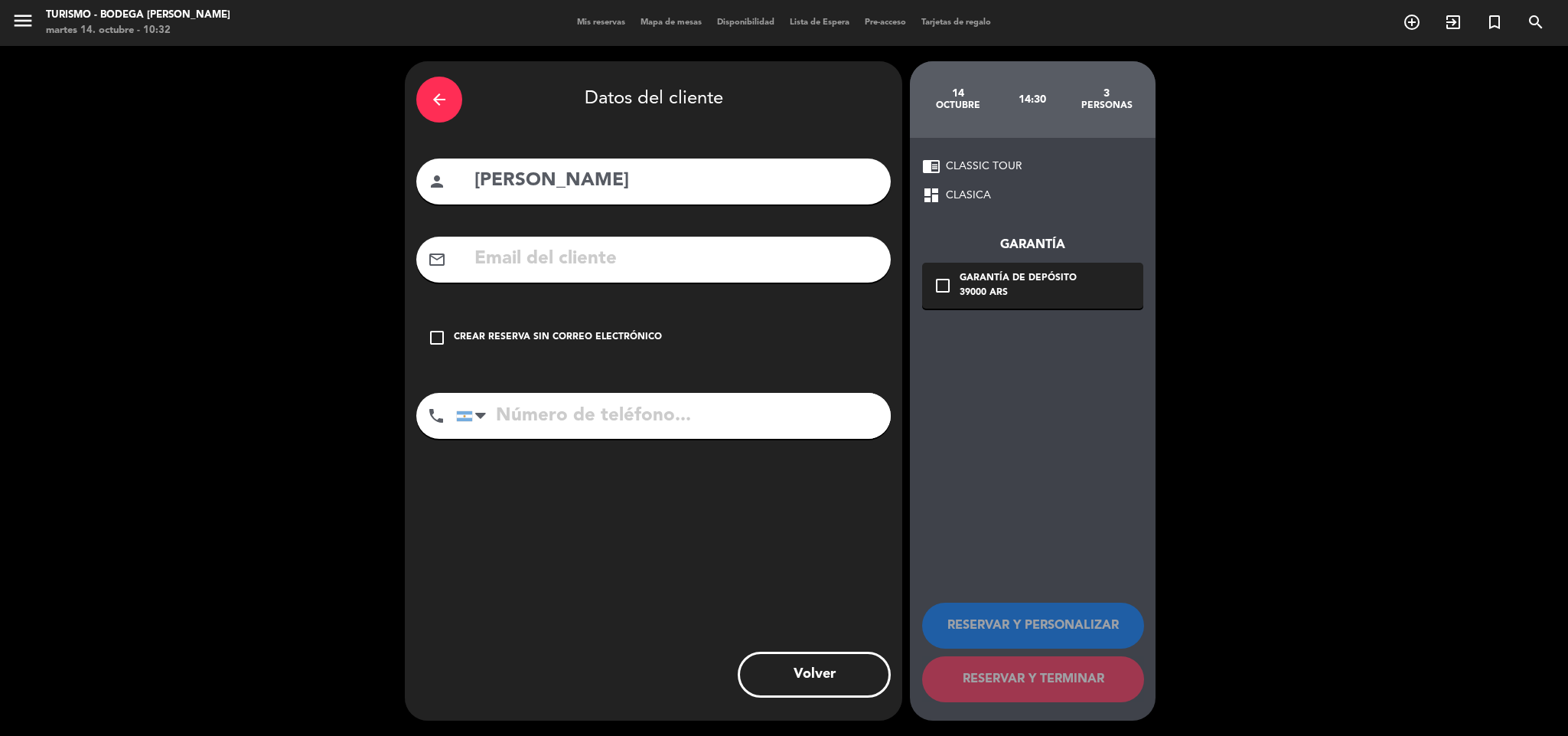
drag, startPoint x: 544, startPoint y: 331, endPoint x: 712, endPoint y: 368, distance: 172.0
click at [562, 340] on div "Crear reserva sin correo electrónico" at bounding box center [557, 338] width 208 height 16
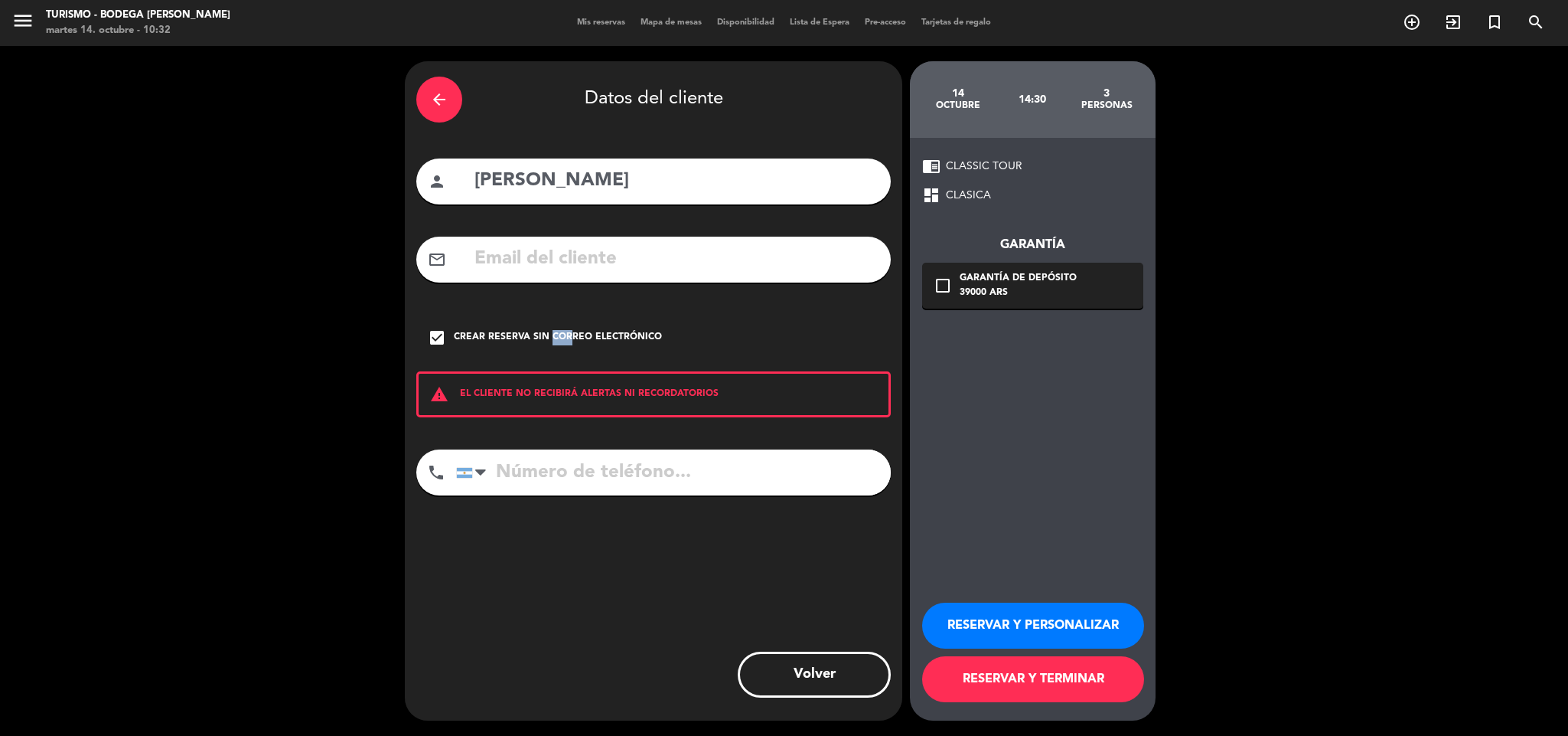
click at [1065, 641] on button "RESERVAR Y PERSONALIZAR" at bounding box center [1033, 625] width 222 height 46
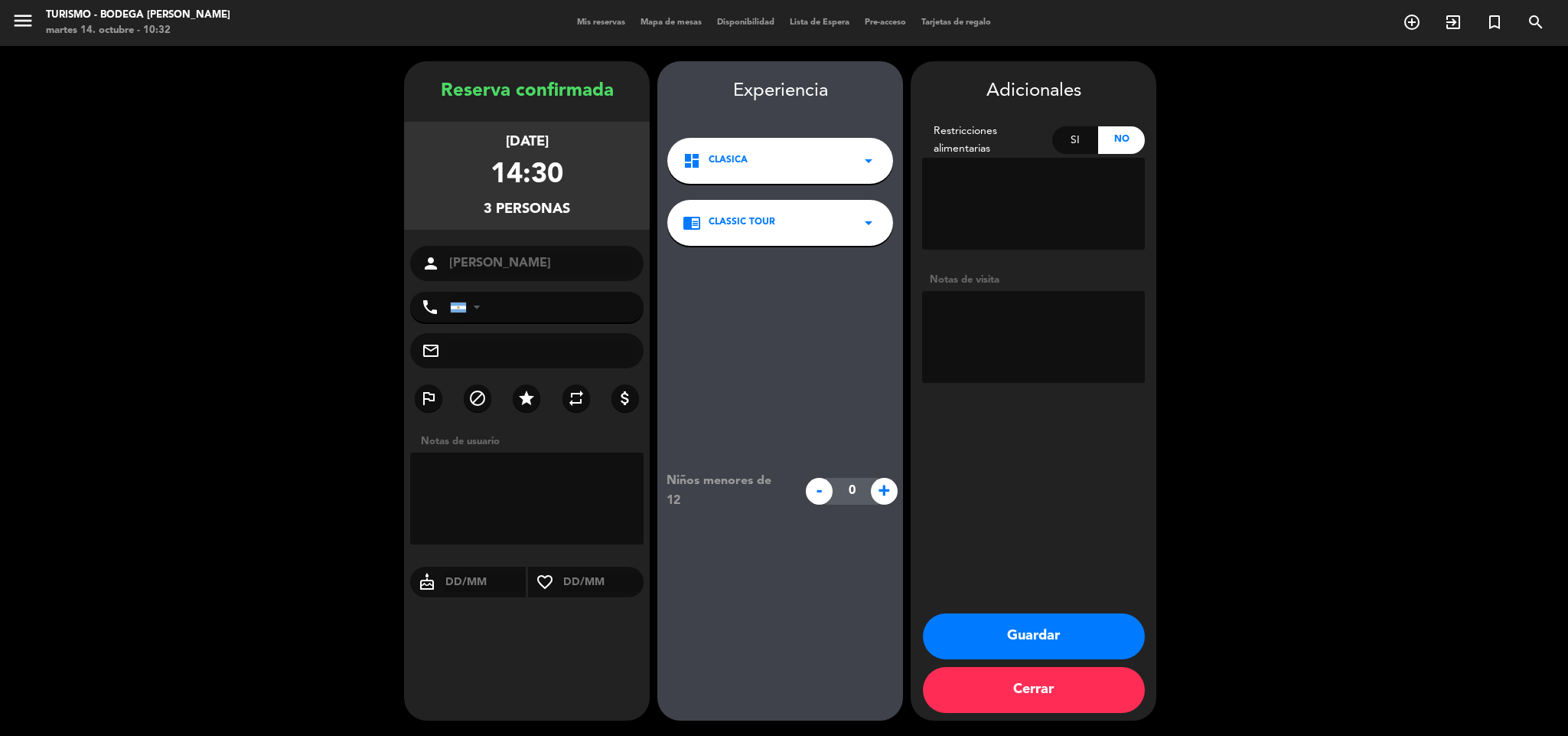
drag, startPoint x: 1013, startPoint y: 336, endPoint x: 999, endPoint y: 332, distance: 14.6
click at [1013, 334] on textarea at bounding box center [1033, 336] width 223 height 92
type textarea "primero alm"
drag, startPoint x: 995, startPoint y: 646, endPoint x: 946, endPoint y: 611, distance: 60.2
click at [996, 646] on button "Guardar" at bounding box center [1034, 636] width 222 height 46
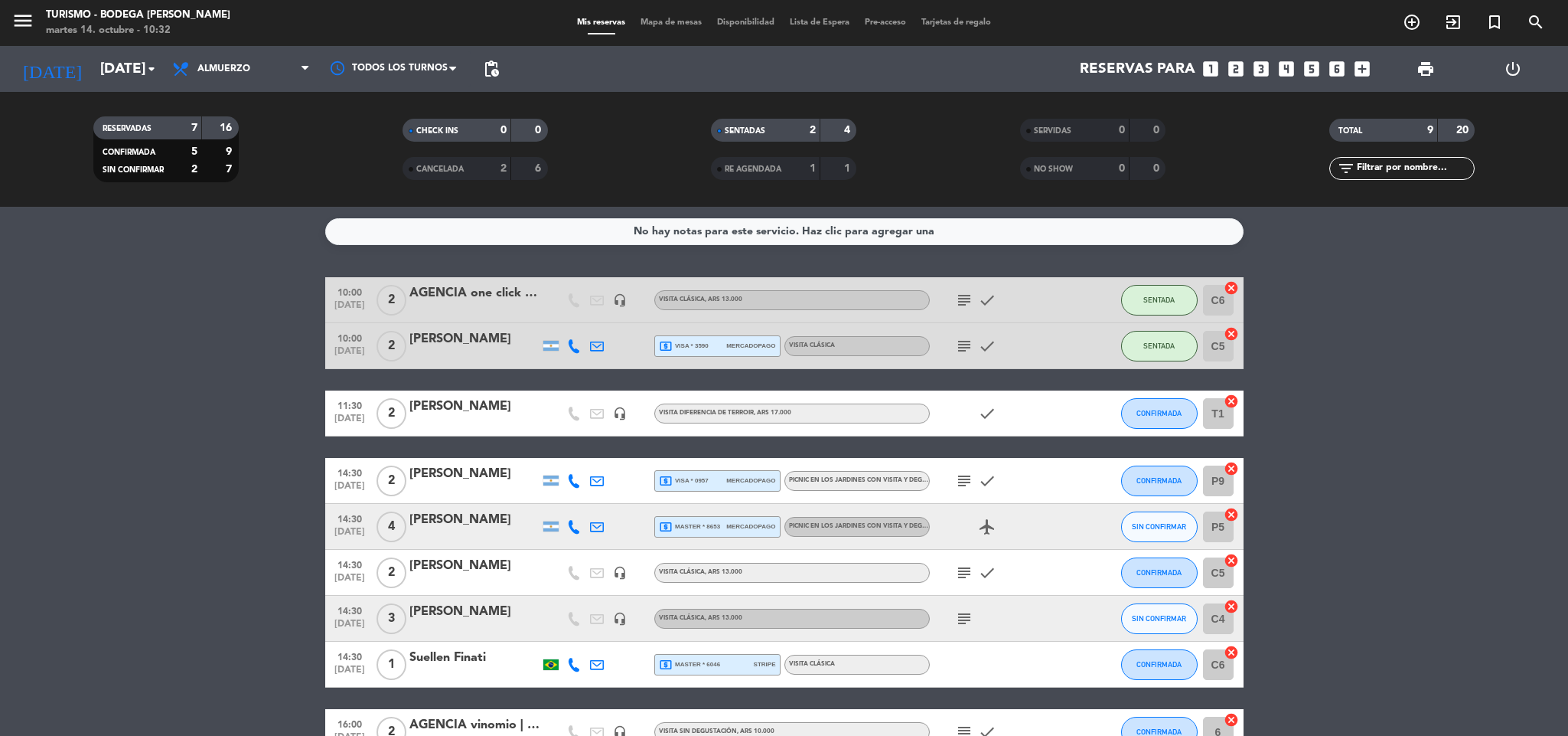
click at [478, 601] on div "[PERSON_NAME]" at bounding box center [474, 611] width 130 height 20
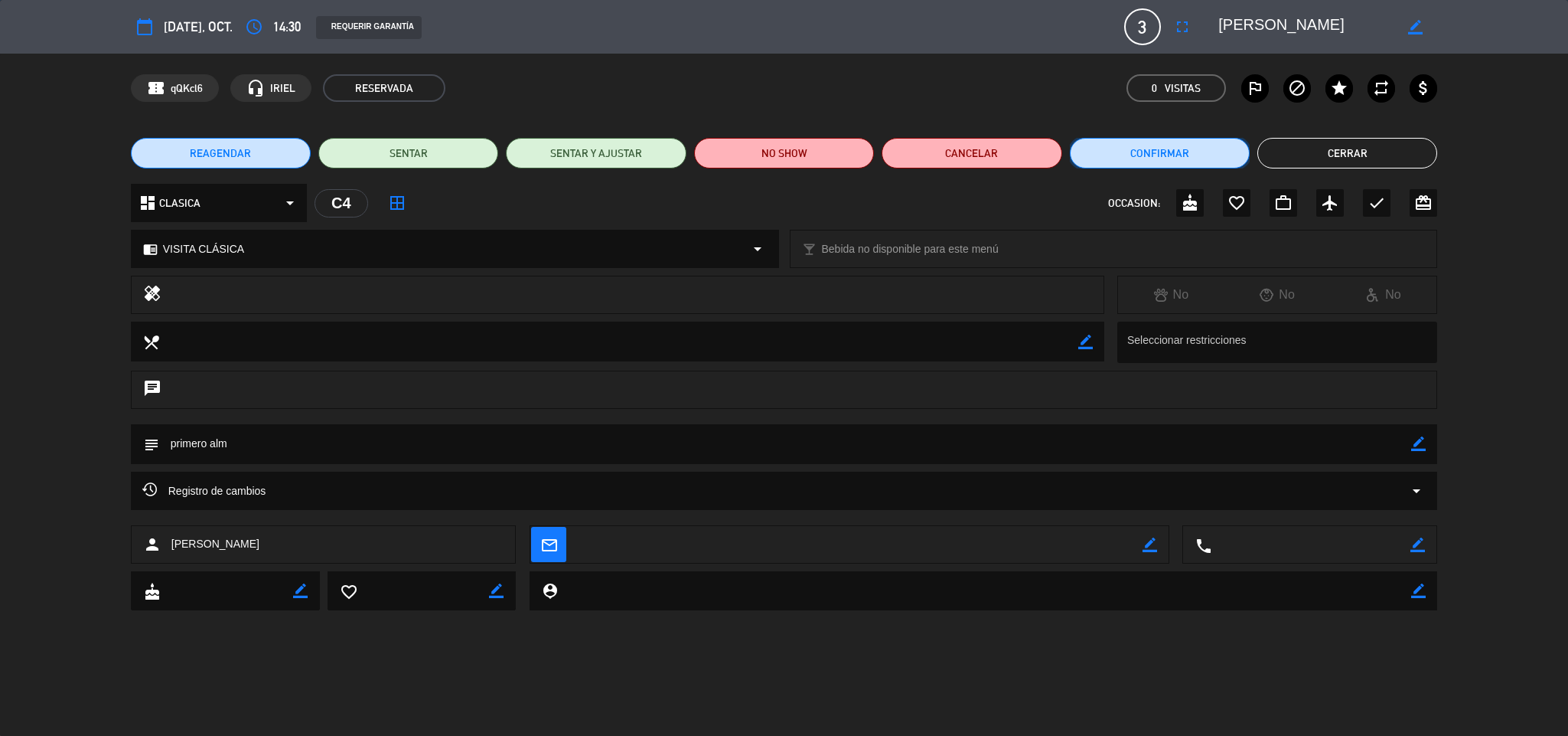
click at [1132, 145] on button "Confirmar" at bounding box center [1159, 153] width 180 height 31
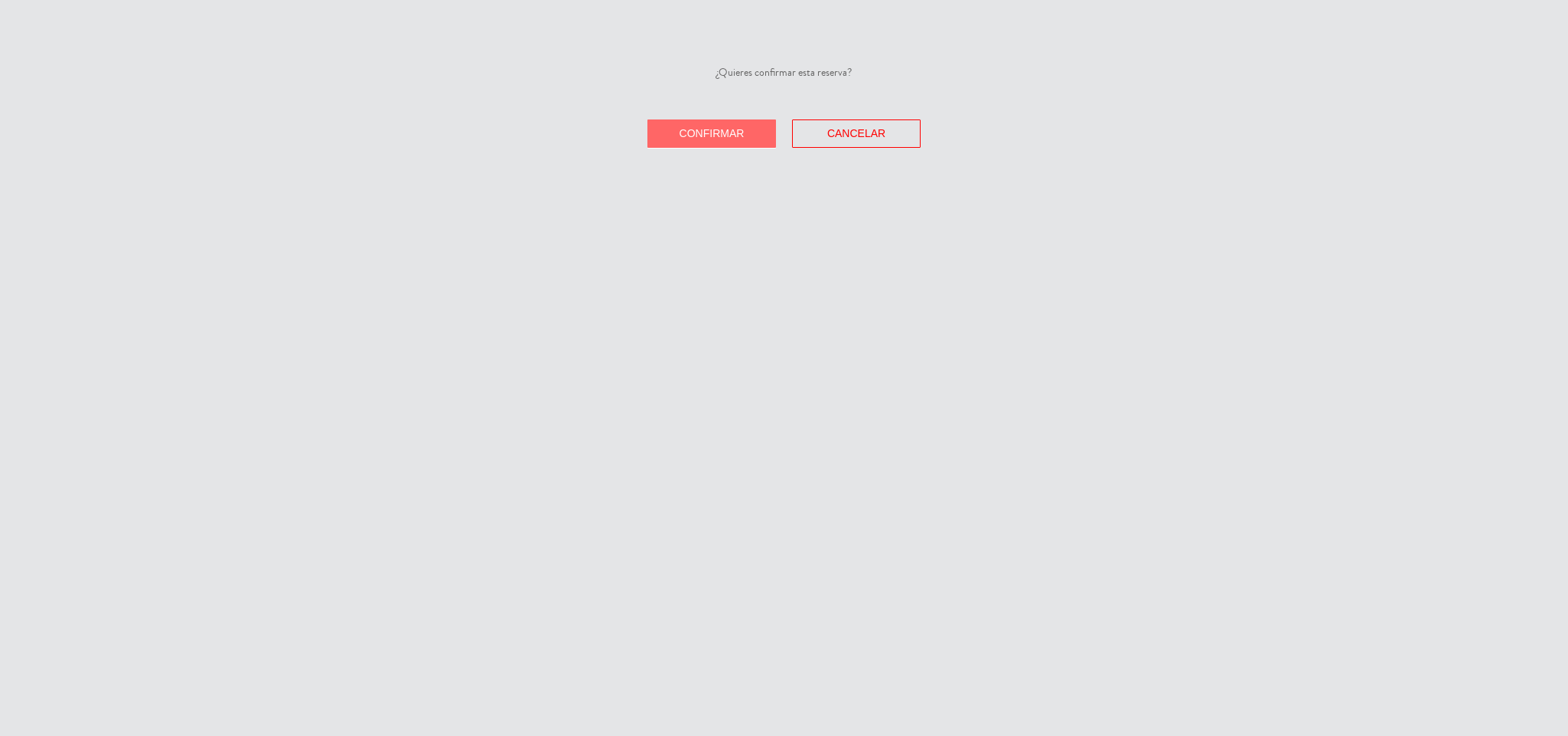
drag, startPoint x: 744, startPoint y: 142, endPoint x: 1281, endPoint y: 143, distance: 537.0
click at [750, 142] on button "Confirmar" at bounding box center [711, 134] width 128 height 28
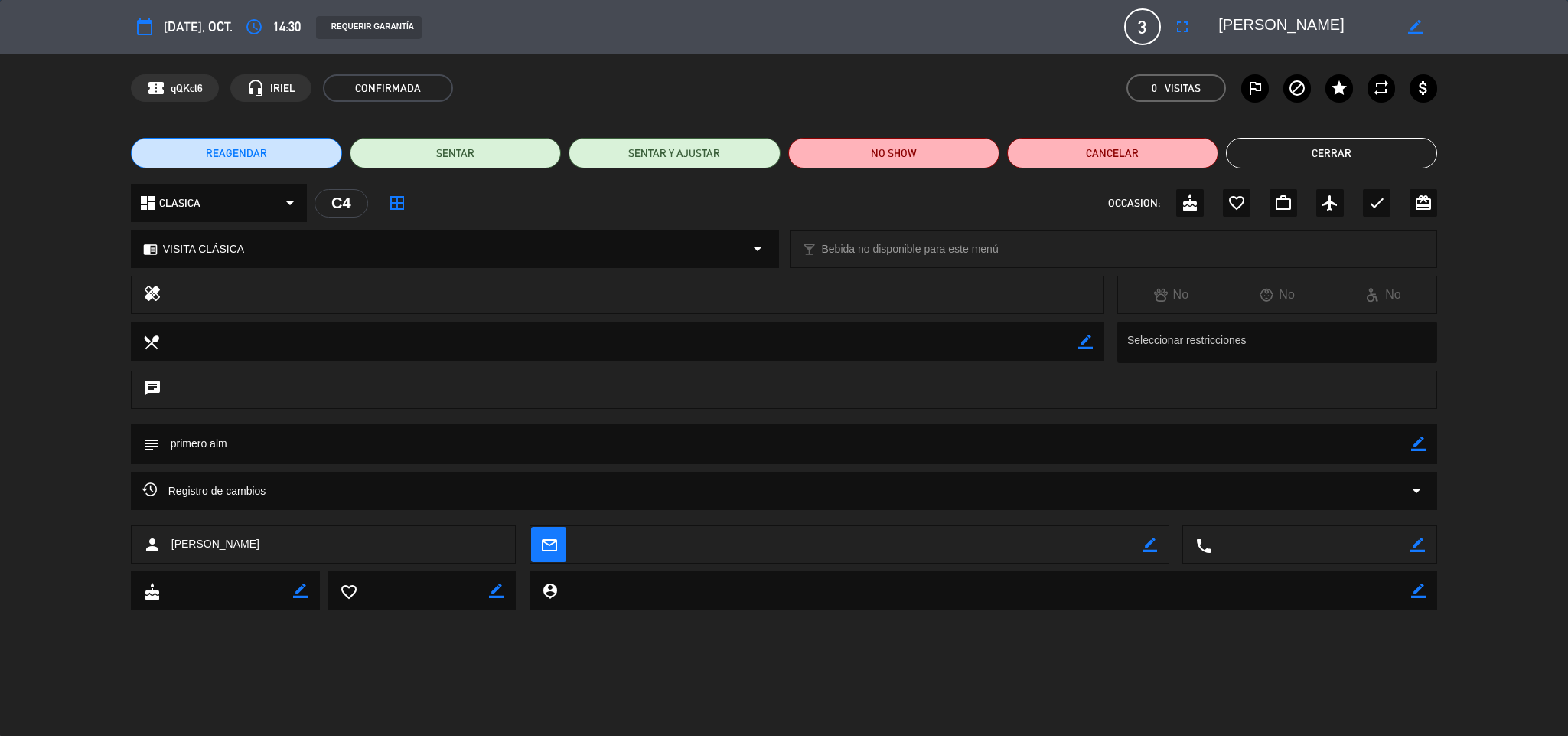
drag, startPoint x: 1376, startPoint y: 214, endPoint x: 1380, endPoint y: 205, distance: 9.8
click at [1377, 212] on div "check" at bounding box center [1376, 203] width 27 height 27
click at [1359, 145] on button "Cerrar" at bounding box center [1331, 153] width 211 height 31
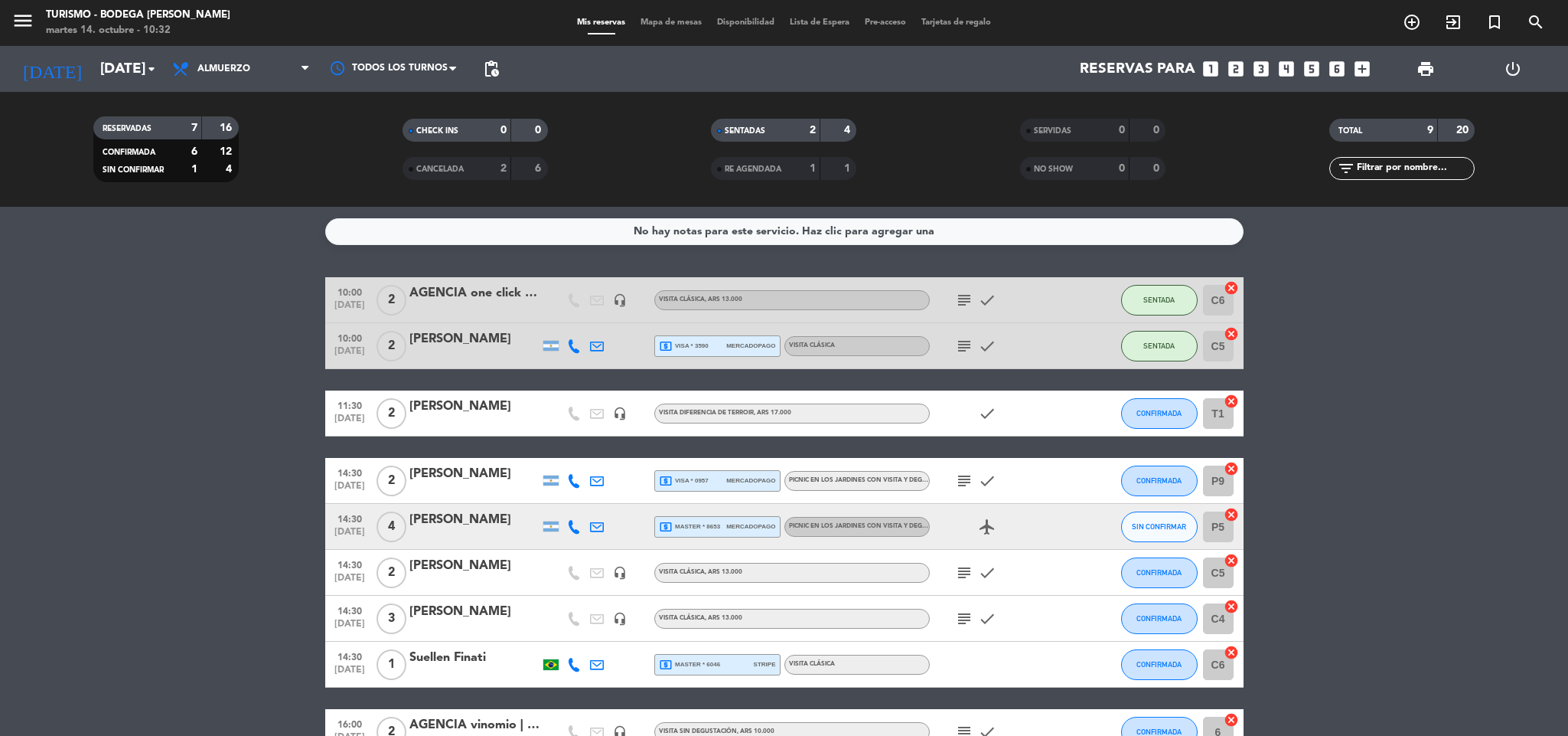
click at [735, 517] on div "local_atm master * 8653 mercadopago" at bounding box center [718, 526] width 117 height 20
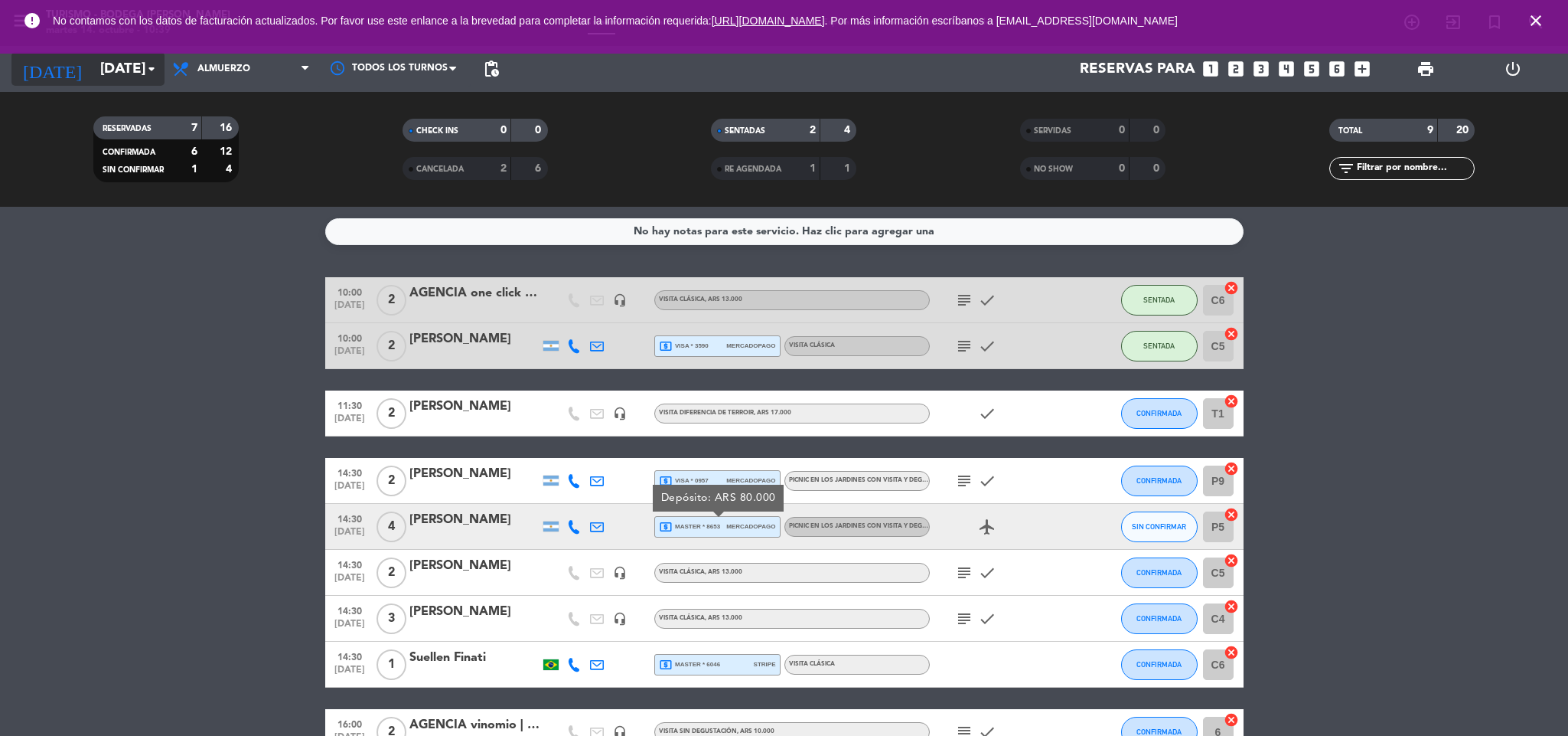
click at [118, 65] on input "[DATE]" at bounding box center [184, 69] width 184 height 32
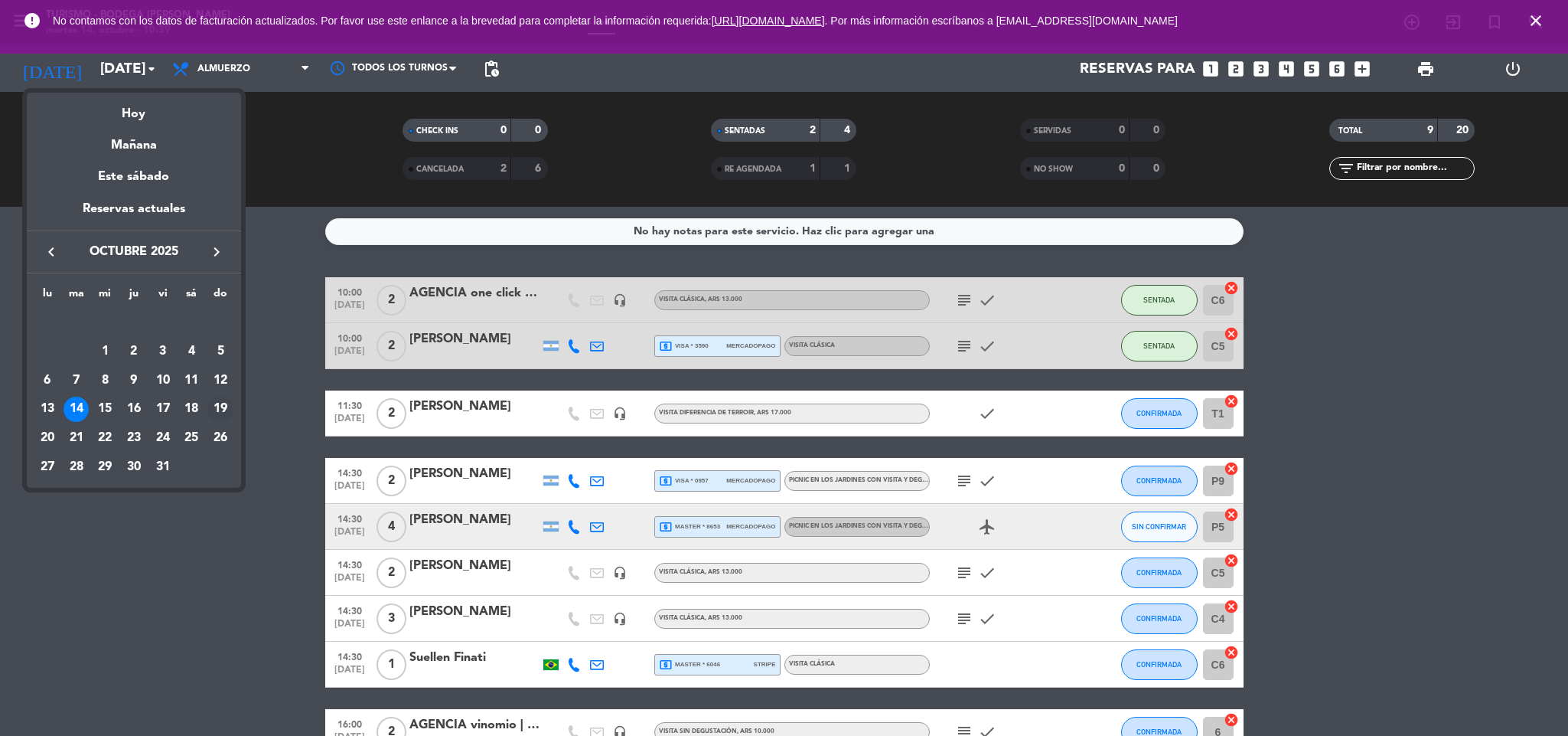
click at [228, 407] on div "19" at bounding box center [220, 409] width 26 height 26
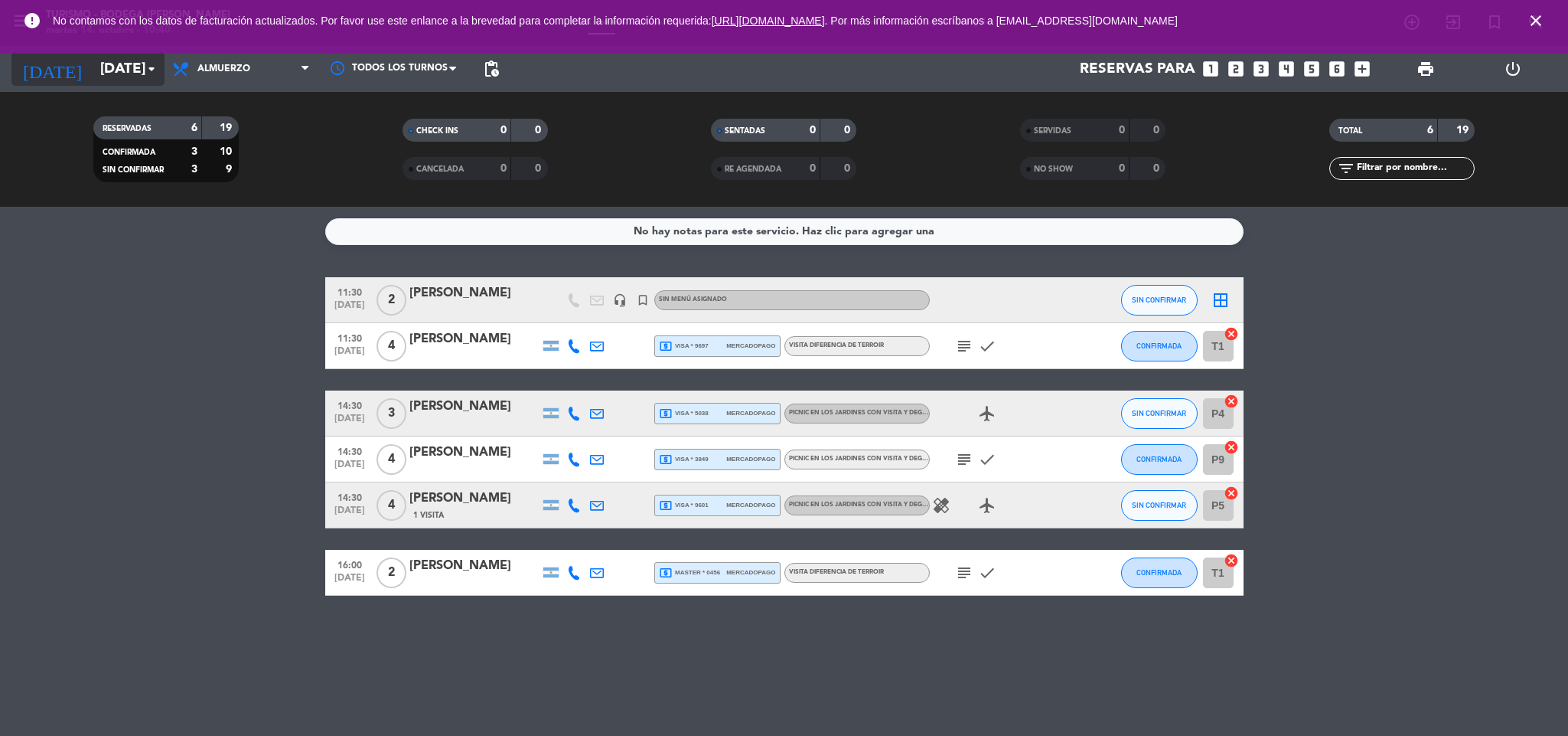
click at [118, 76] on input "[DATE]" at bounding box center [184, 69] width 184 height 32
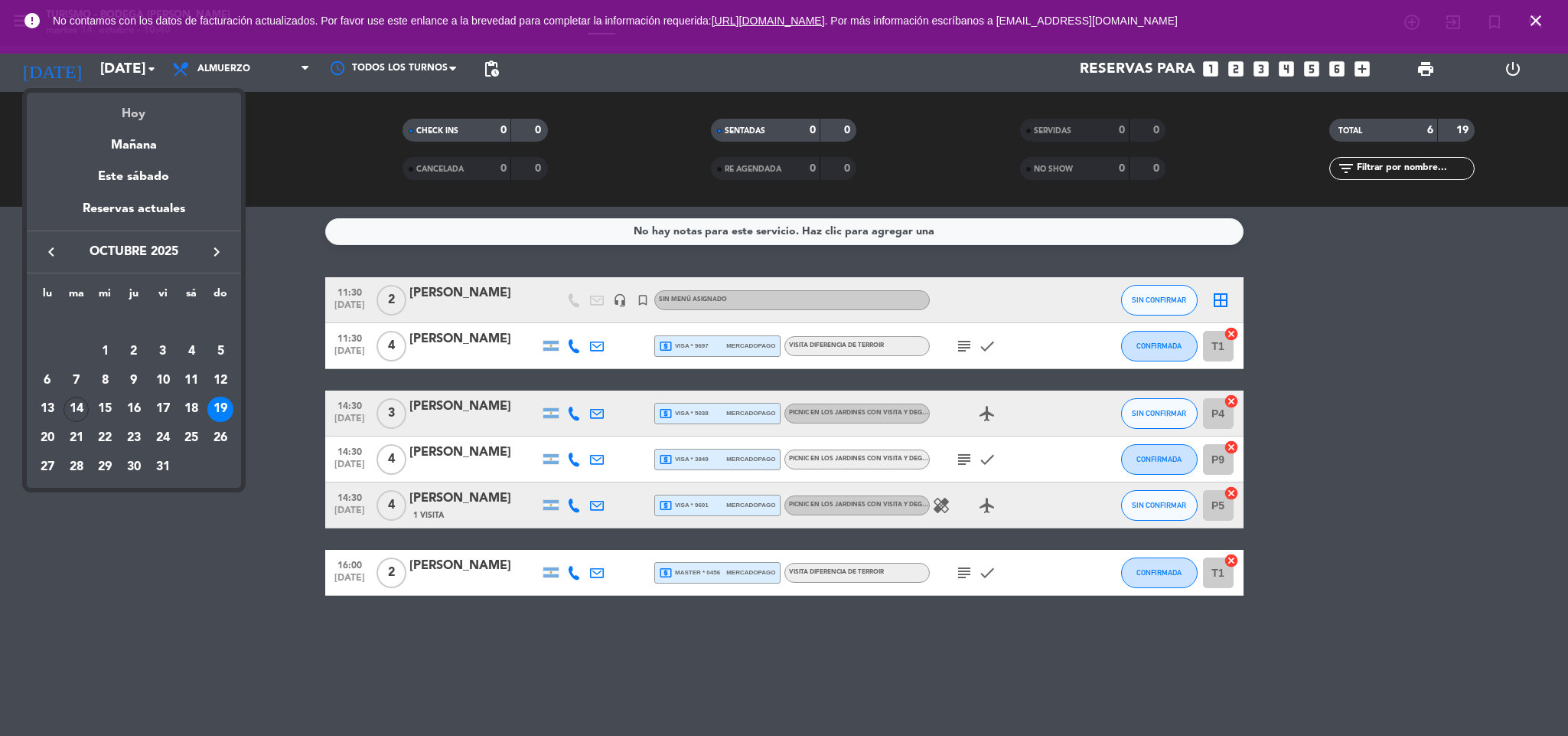
click at [161, 106] on div "Hoy" at bounding box center [134, 108] width 214 height 31
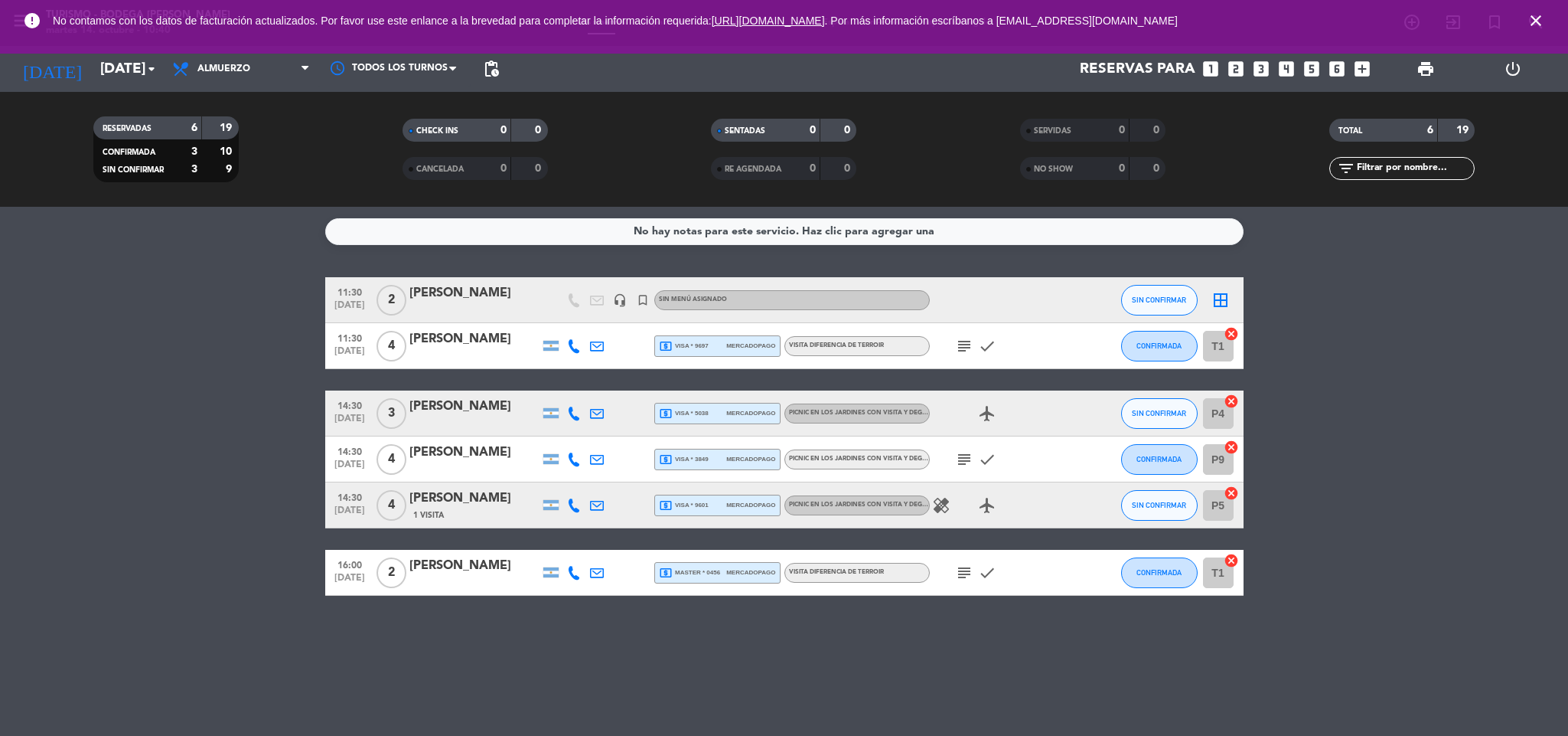
type input "[DATE]"
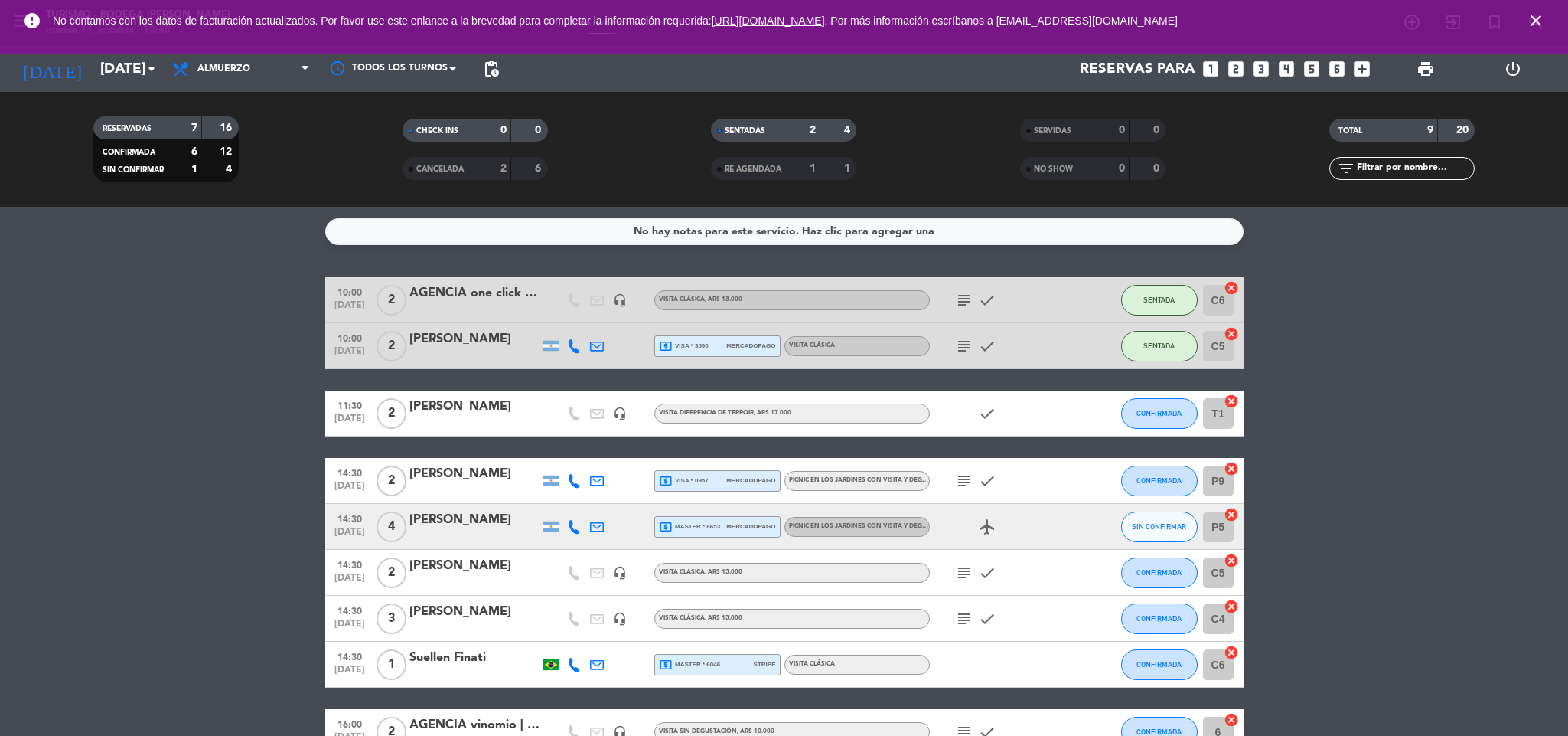
click at [513, 519] on div "[PERSON_NAME]" at bounding box center [474, 519] width 130 height 20
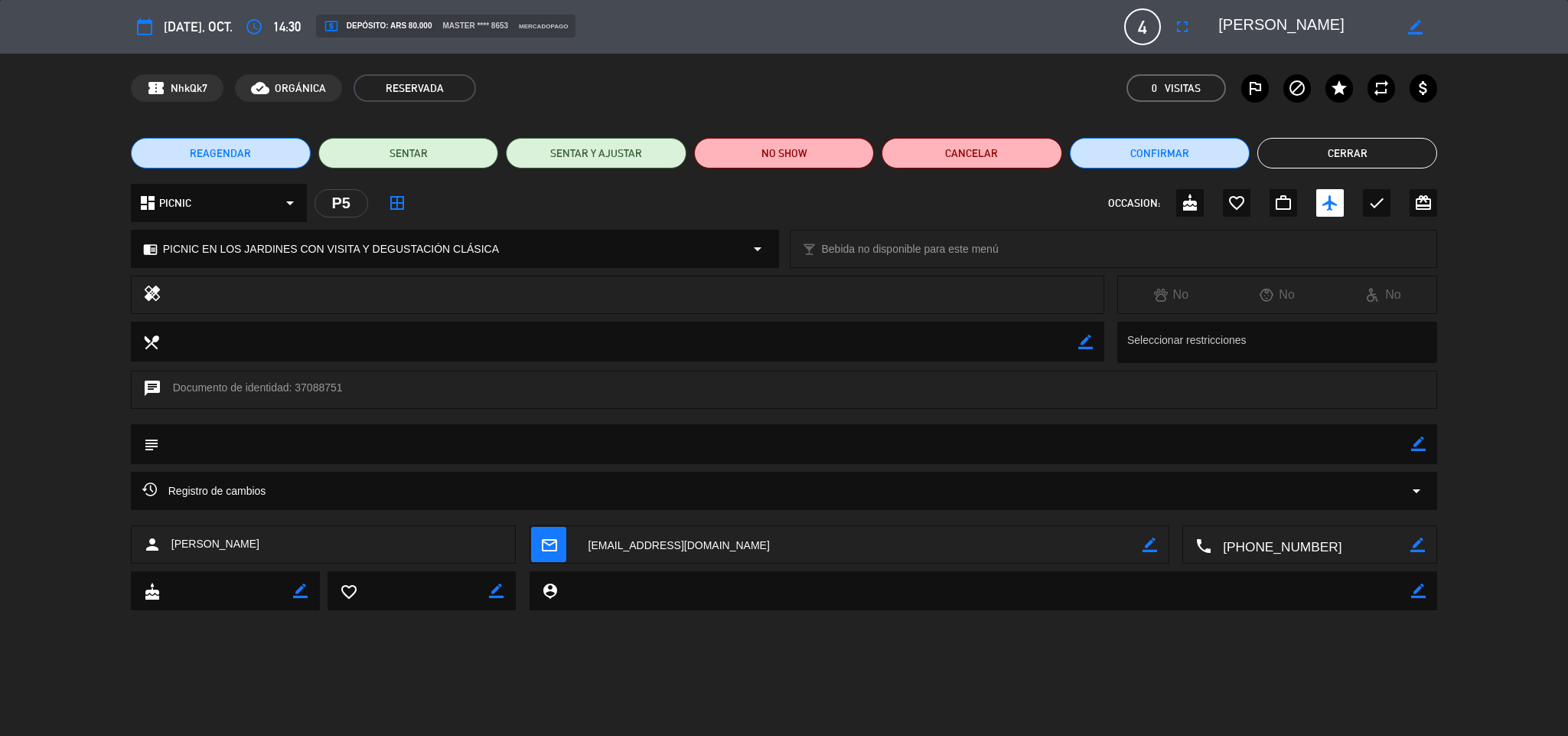
click at [1414, 448] on icon "border_color" at bounding box center [1418, 443] width 15 height 15
drag, startPoint x: 1398, startPoint y: 448, endPoint x: 1405, endPoint y: 439, distance: 11.4
click at [1401, 442] on textarea at bounding box center [786, 443] width 1252 height 39
click at [1424, 434] on div at bounding box center [1418, 443] width 15 height 40
click at [1426, 440] on icon at bounding box center [1418, 443] width 15 height 15
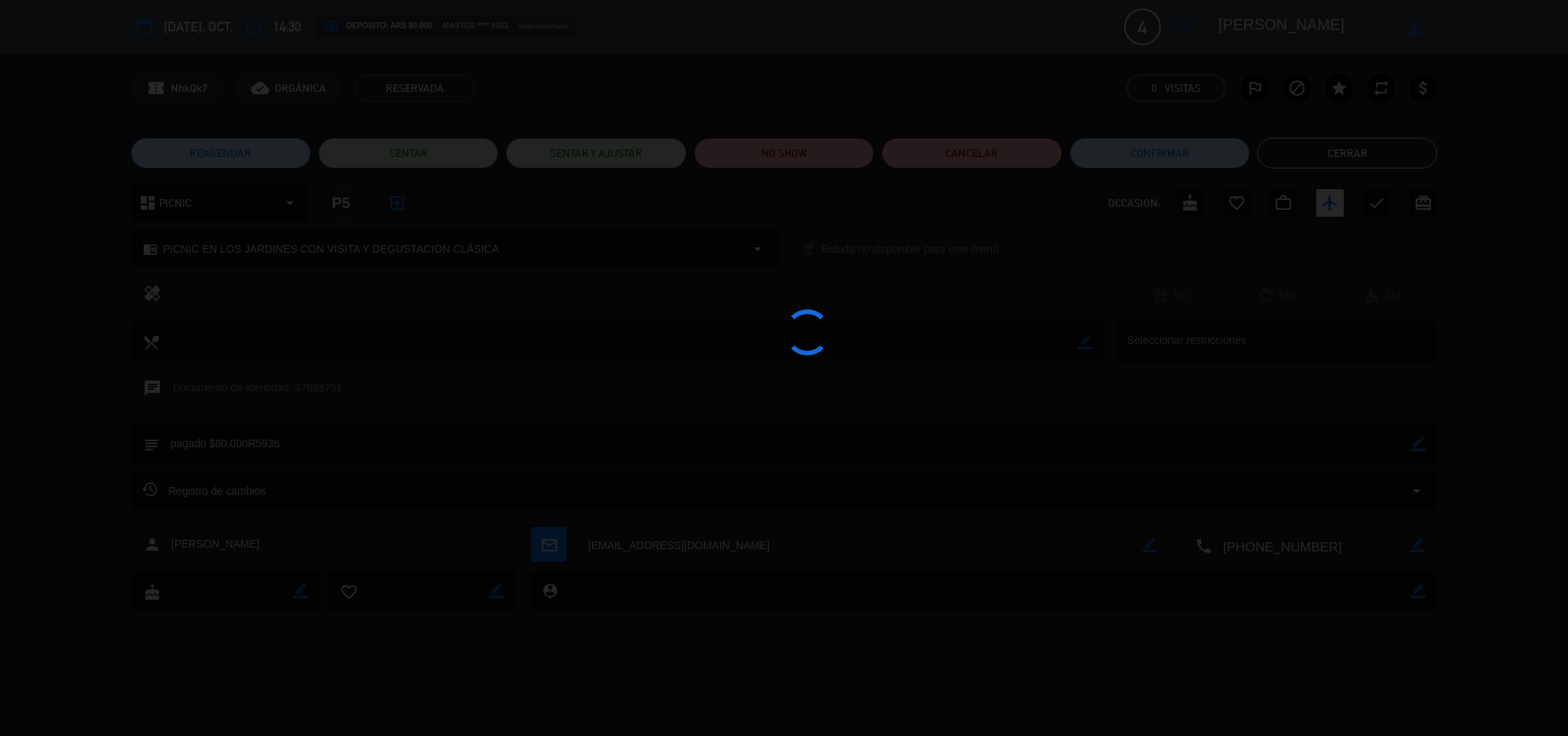
type textarea "pagado $80.000R5936"
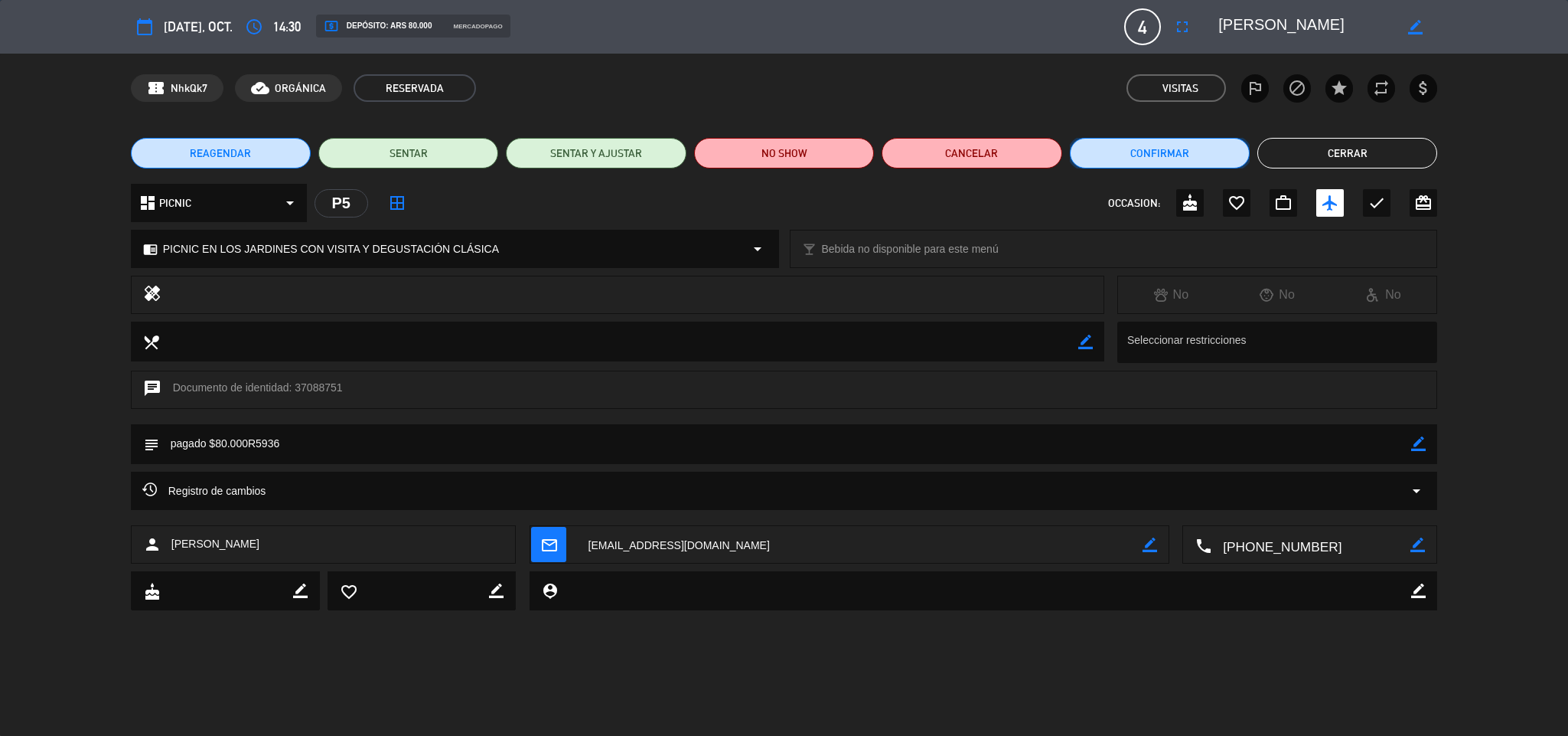
click at [1197, 153] on button "Confirmar" at bounding box center [1159, 153] width 180 height 31
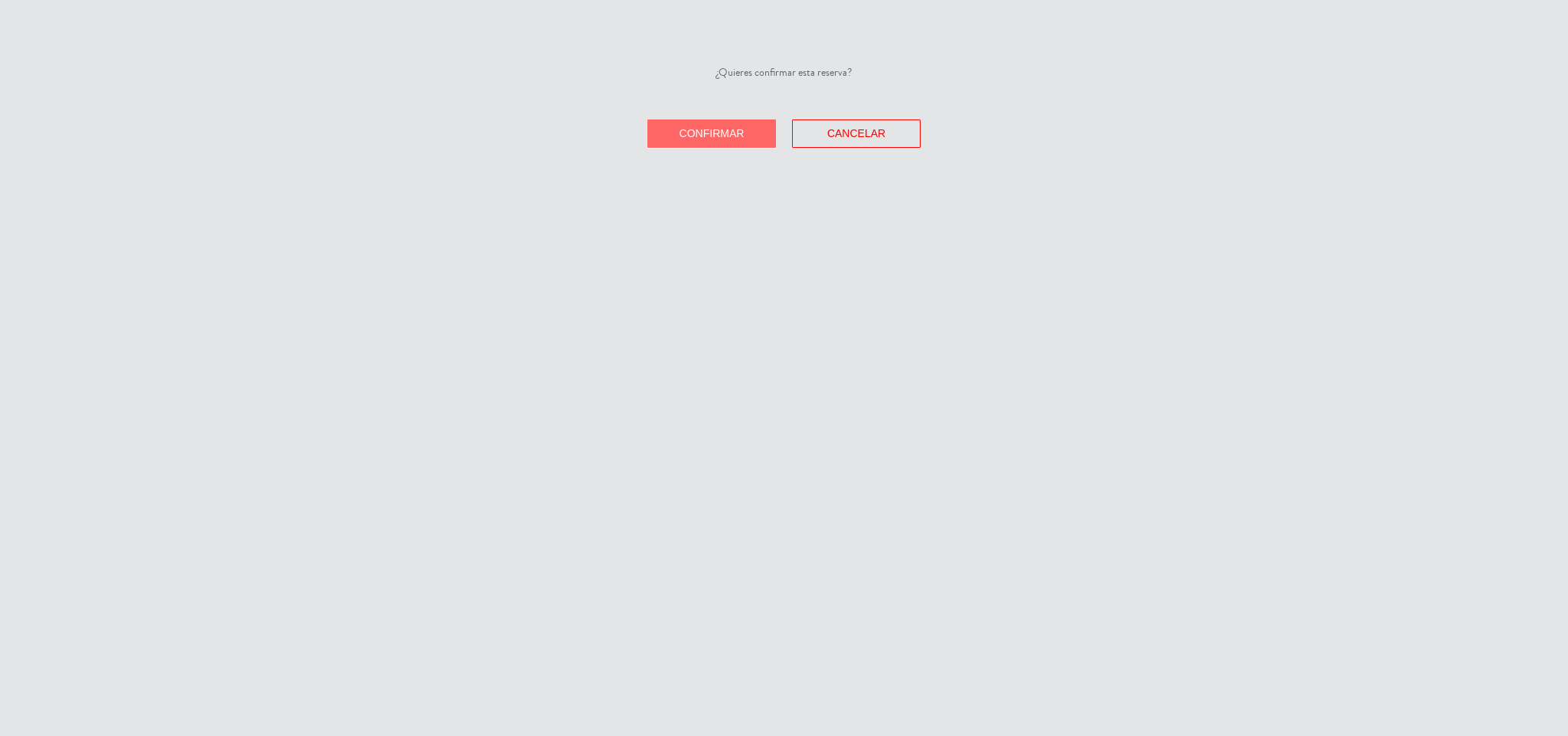
click at [699, 149] on div "¿Quieres confirmar esta reserva? Confirmar Cancelar" at bounding box center [784, 368] width 1568 height 736
click at [700, 141] on button "Confirmar" at bounding box center [711, 134] width 128 height 28
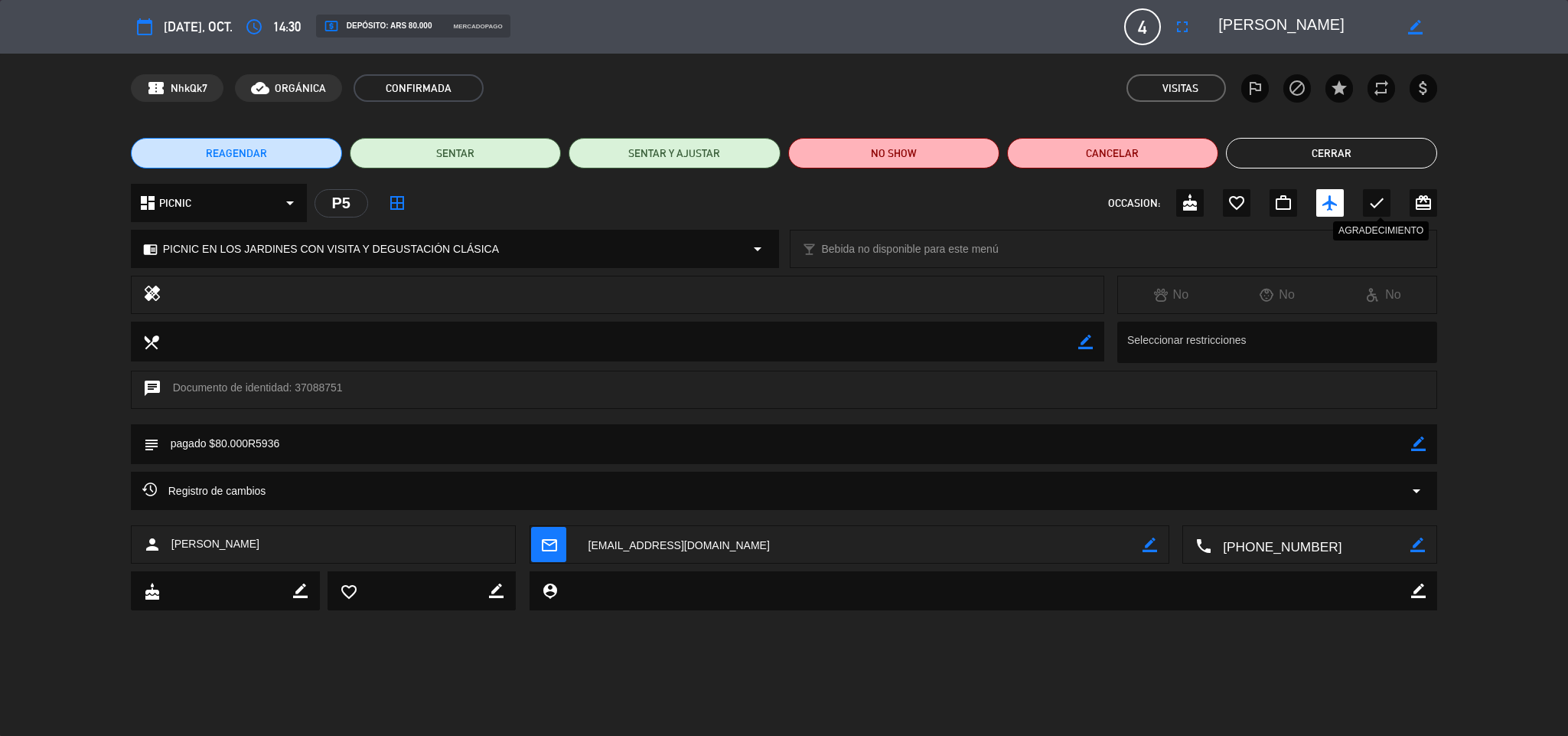
click at [1380, 199] on icon "check" at bounding box center [1376, 203] width 18 height 18
click at [1373, 160] on button "Cerrar" at bounding box center [1331, 153] width 211 height 31
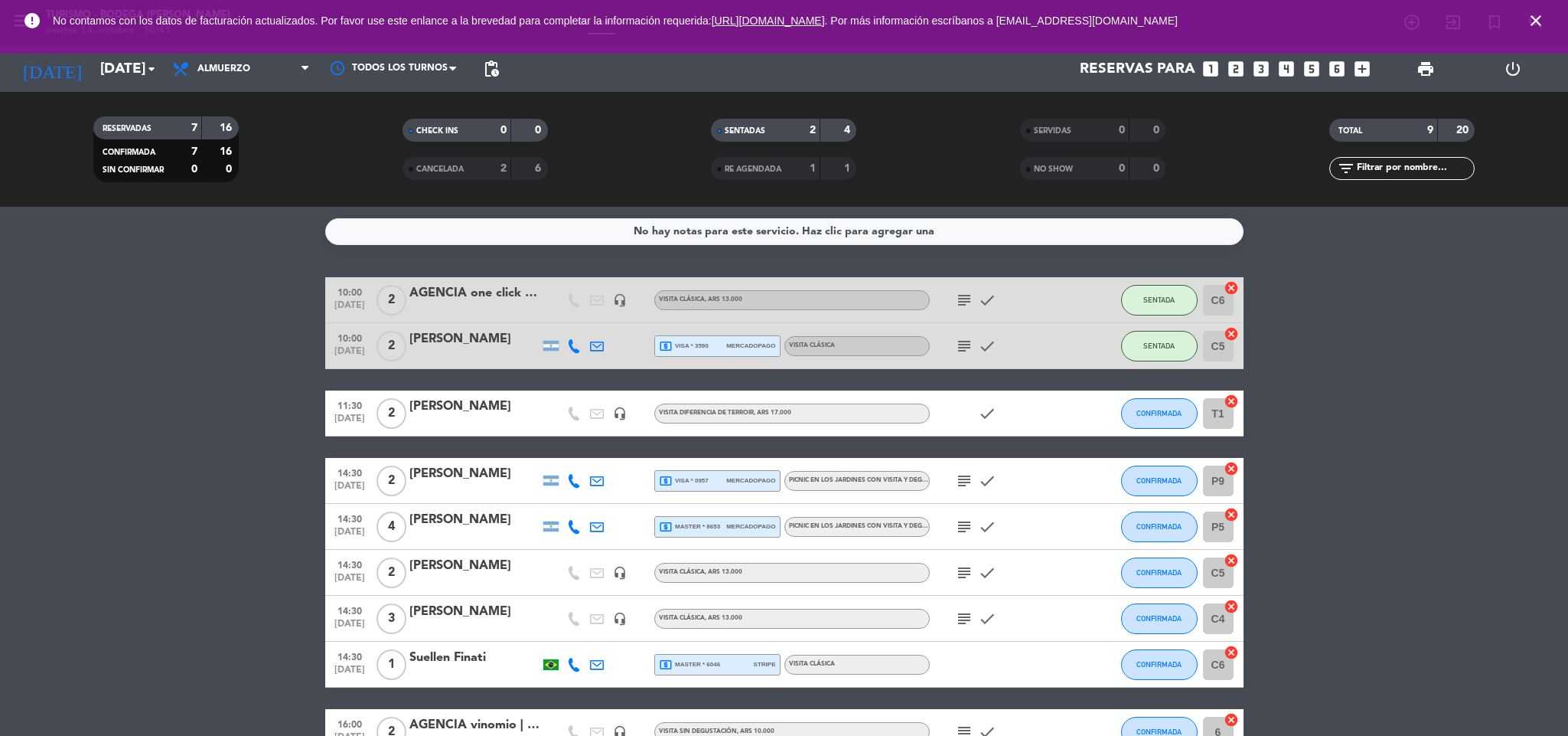
click at [1537, 21] on icon "close" at bounding box center [1535, 20] width 18 height 18
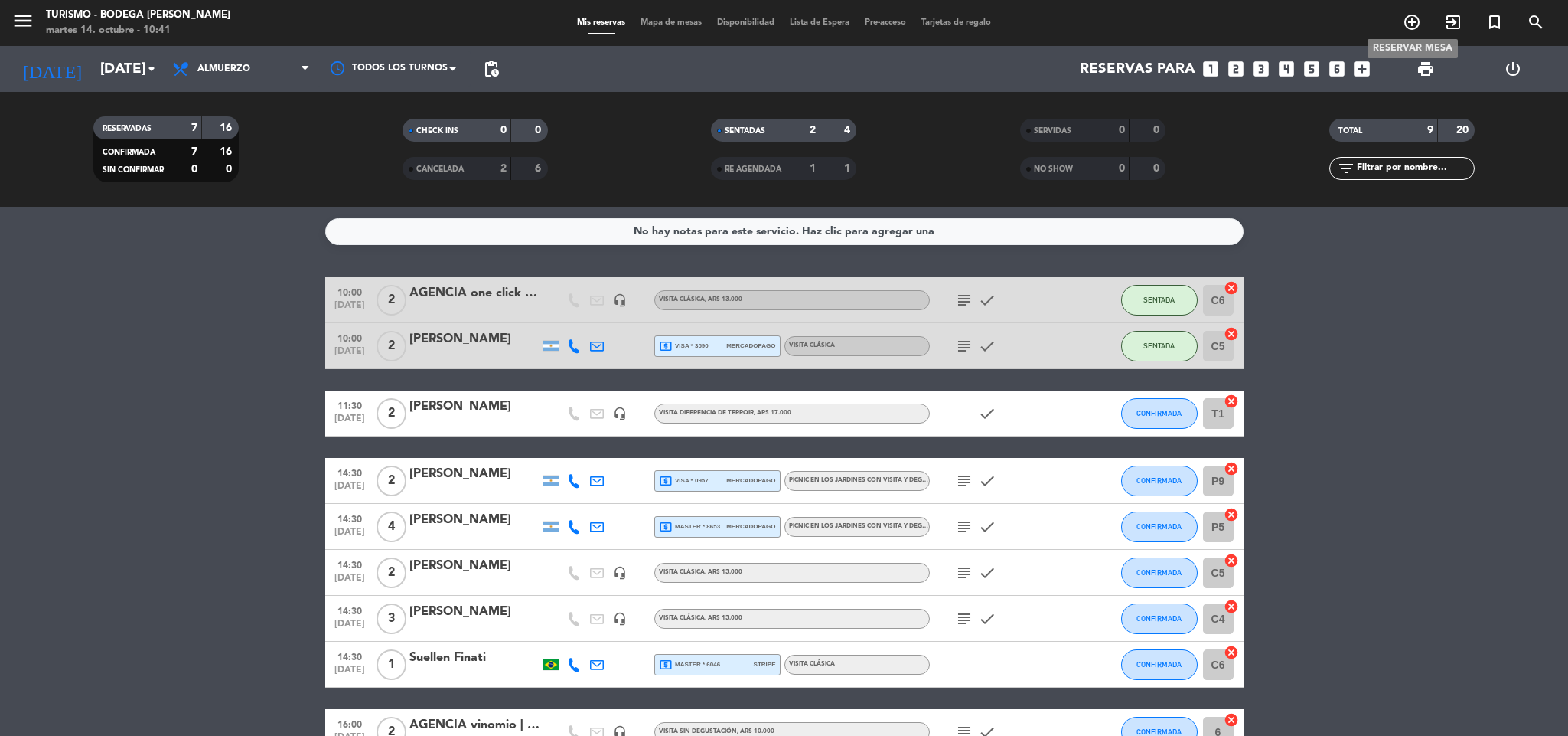
click at [1412, 21] on icon "add_circle_outline" at bounding box center [1411, 22] width 18 height 18
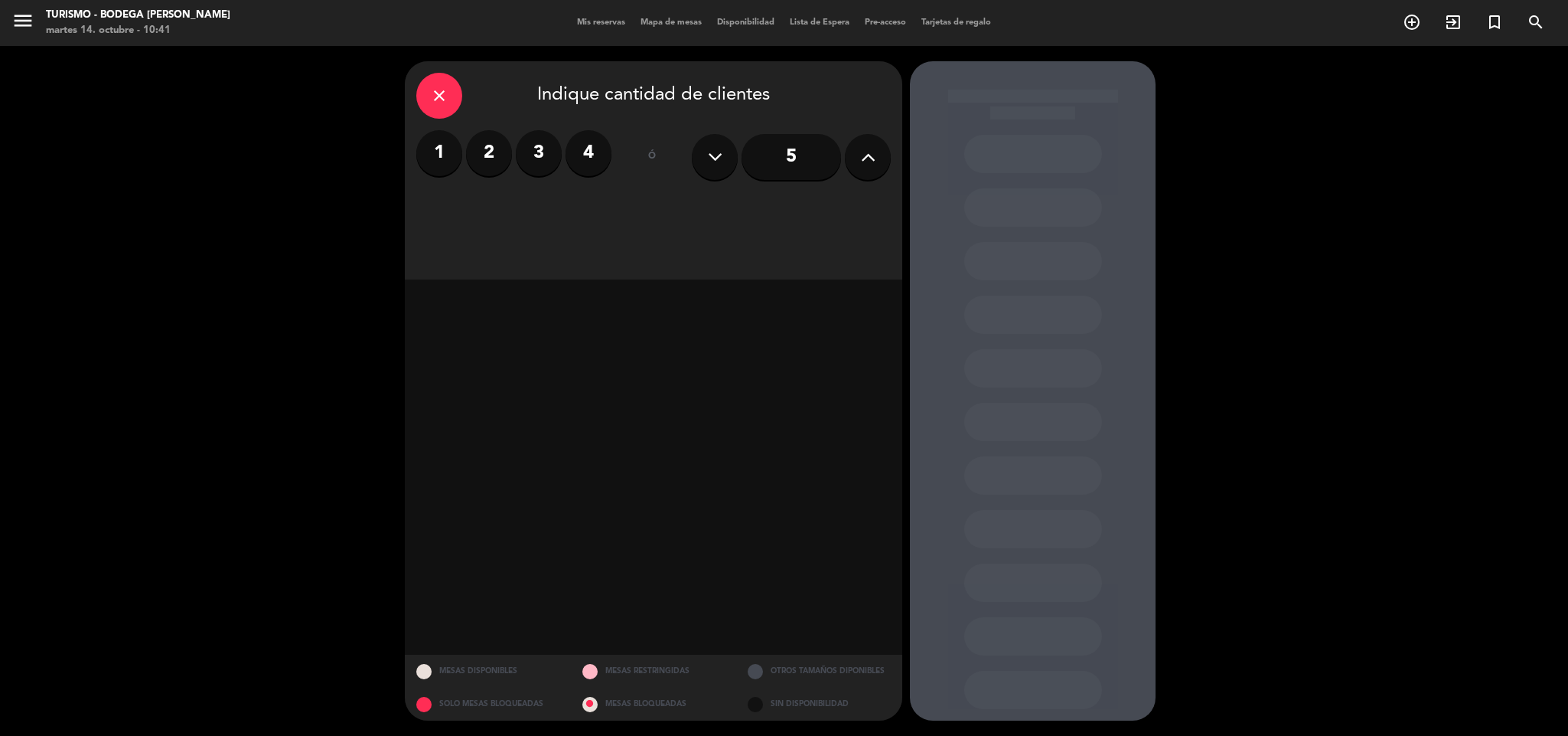
click at [487, 149] on label "2" at bounding box center [489, 153] width 46 height 46
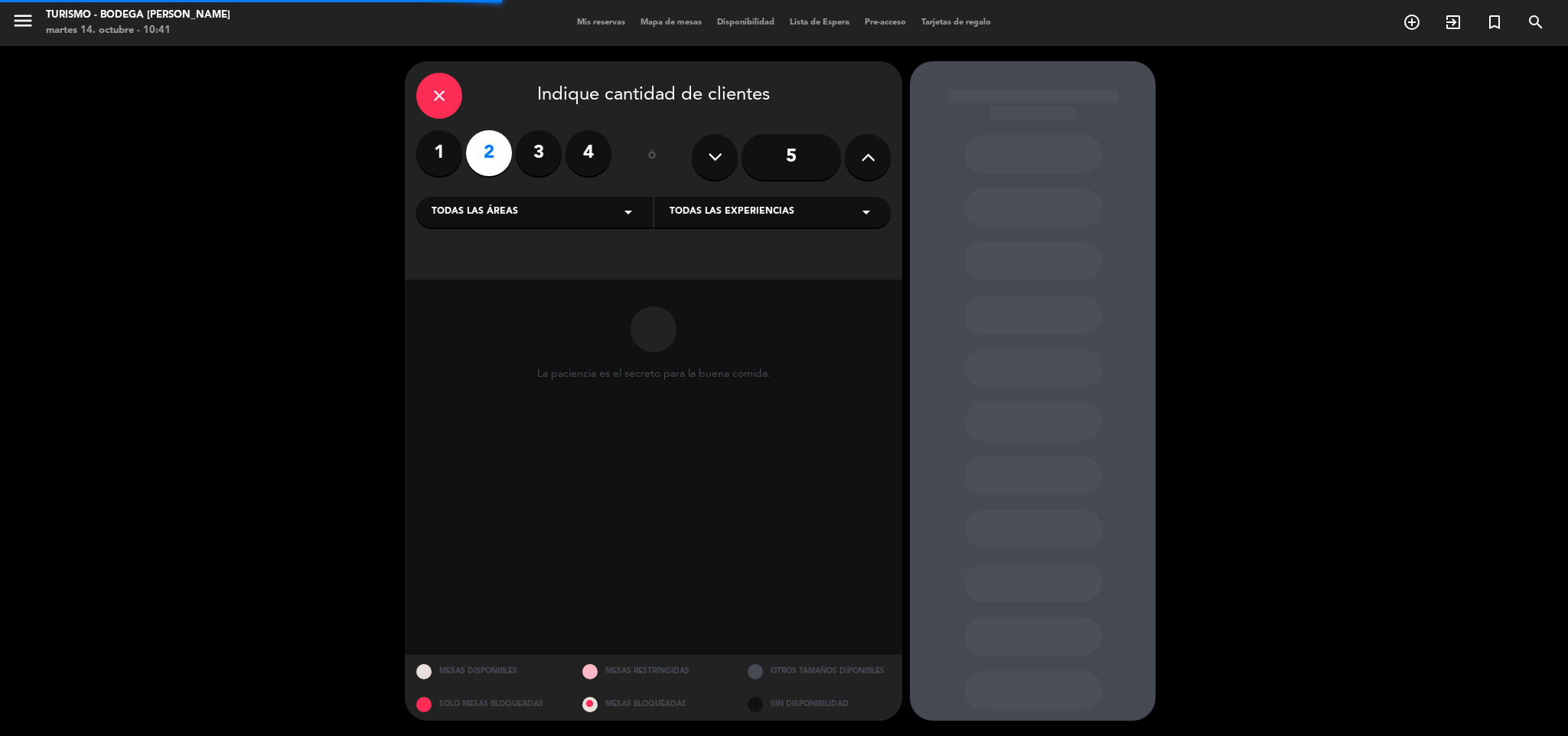
click at [595, 216] on div "Todas las áreas arrow_drop_down" at bounding box center [535, 212] width 236 height 31
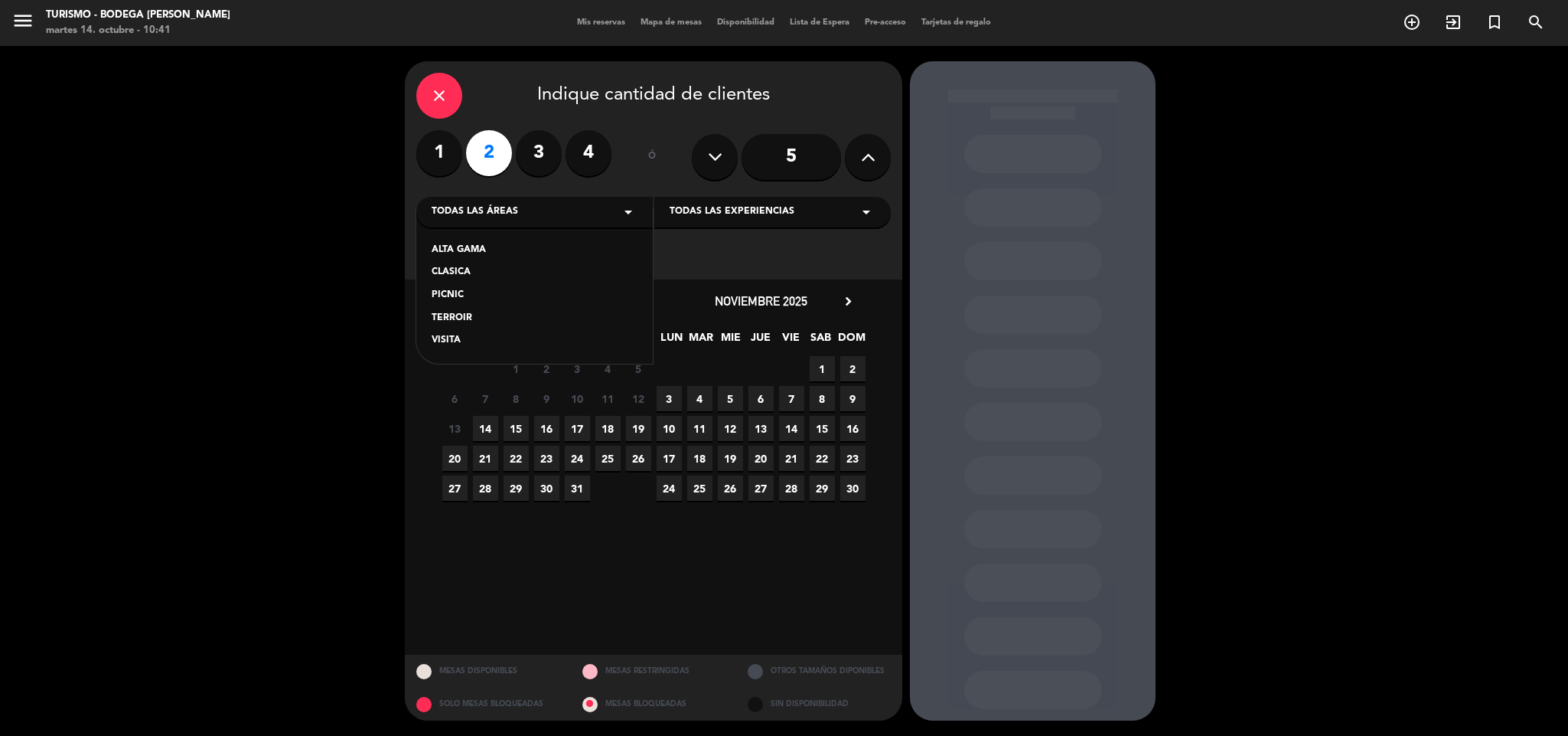
click at [462, 295] on div "PICNIC" at bounding box center [534, 296] width 206 height 16
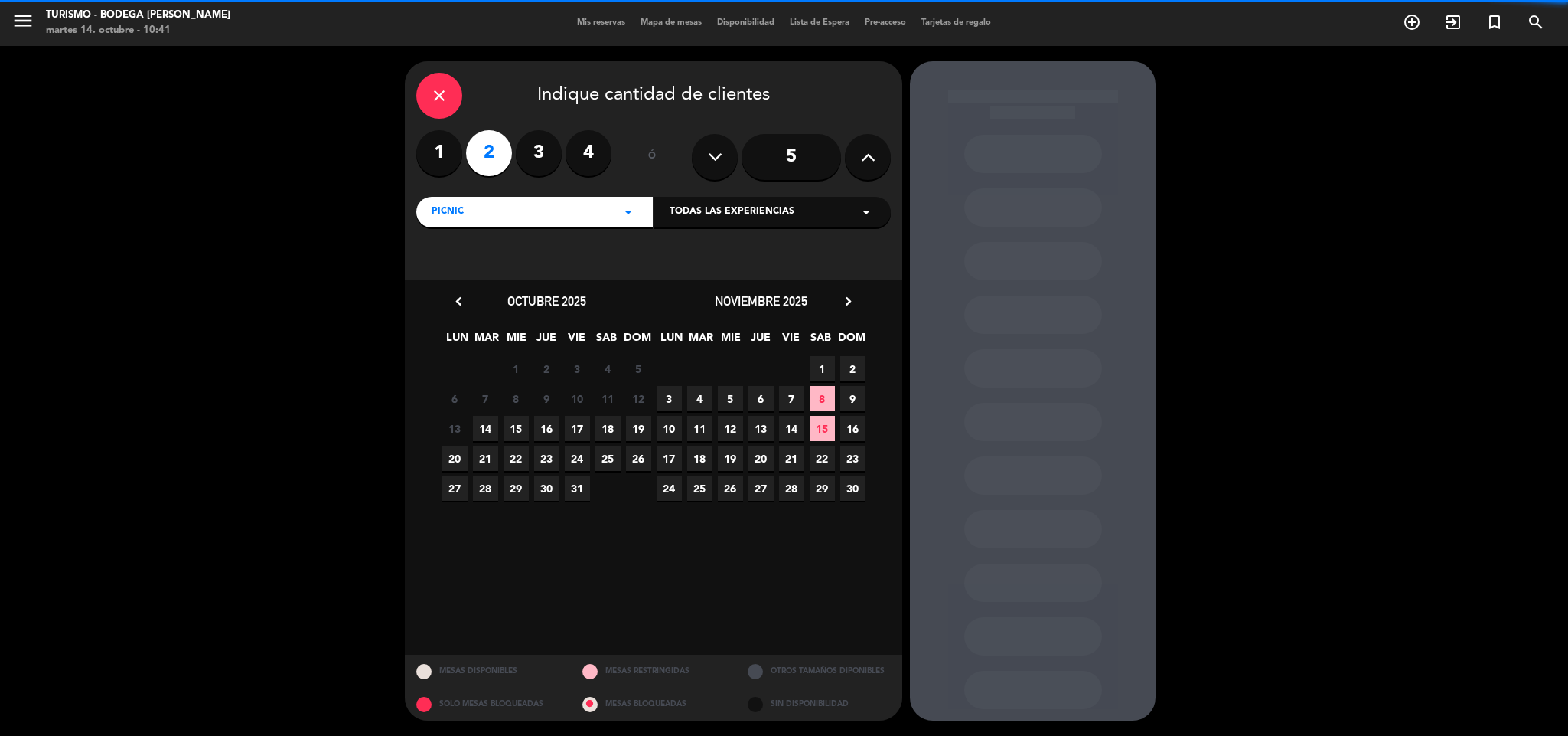
click at [735, 205] on span "Todas las experiencias" at bounding box center [732, 212] width 125 height 16
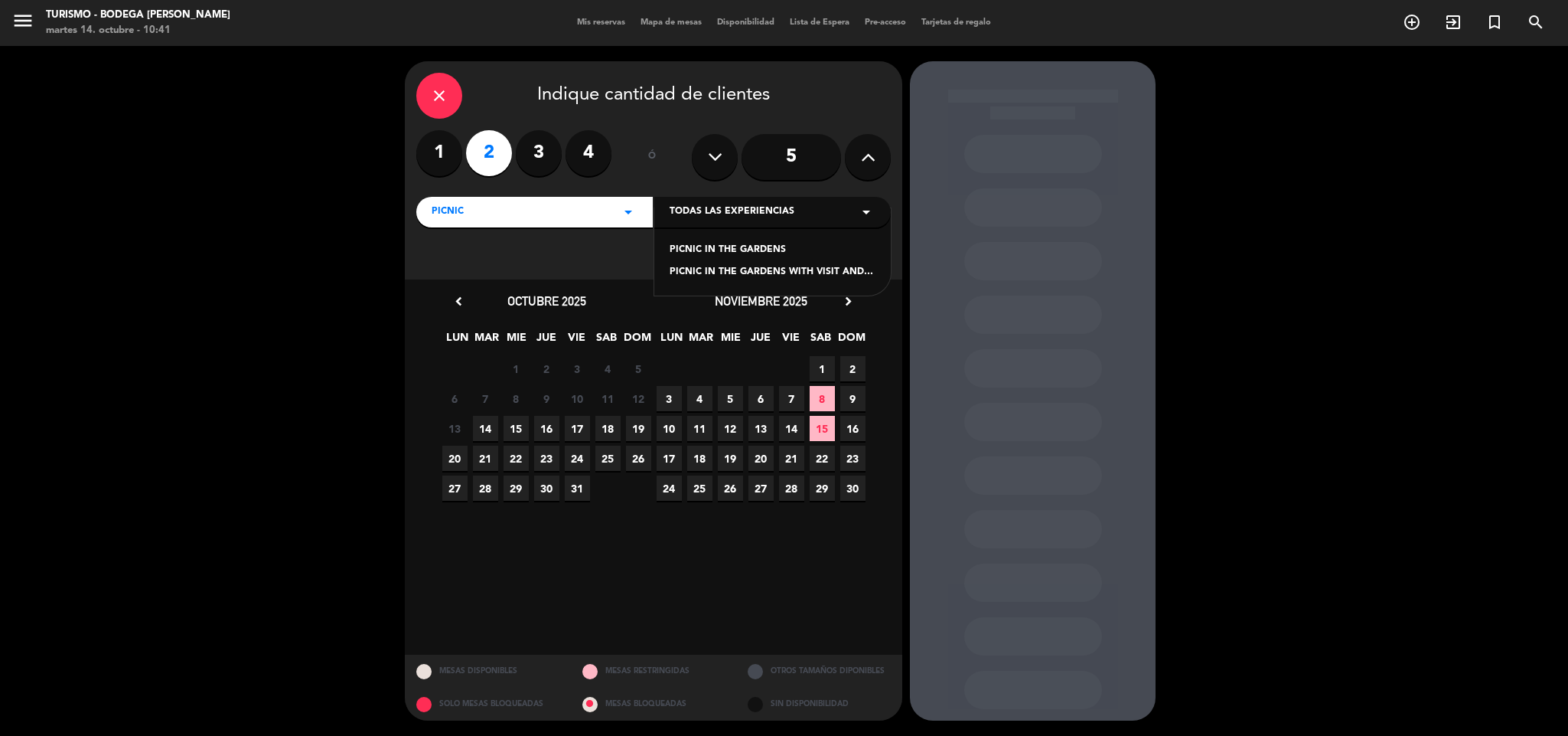
click at [717, 253] on div "PICNIC IN THE GARDENS" at bounding box center [772, 250] width 206 height 16
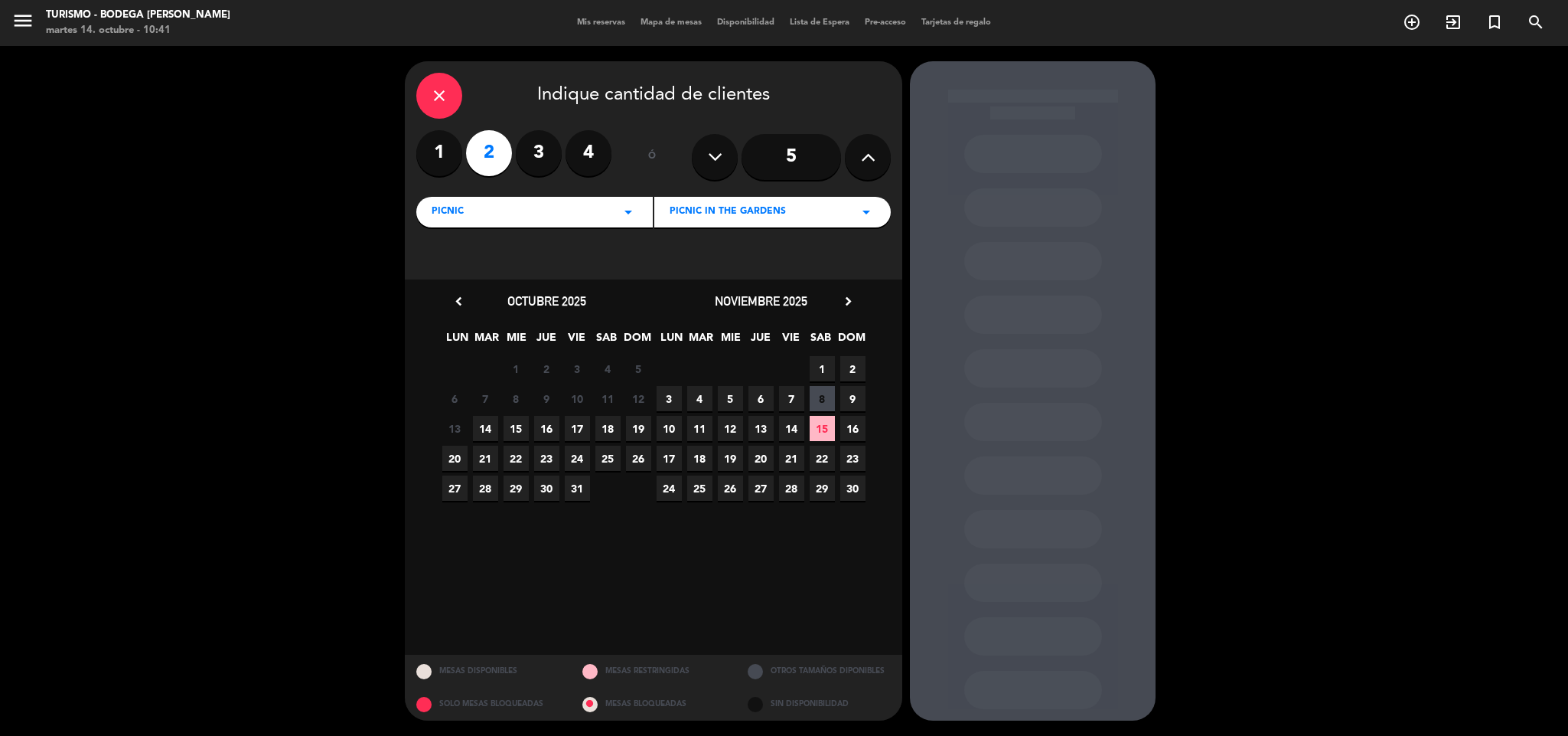
click at [606, 458] on span "25" at bounding box center [608, 458] width 25 height 25
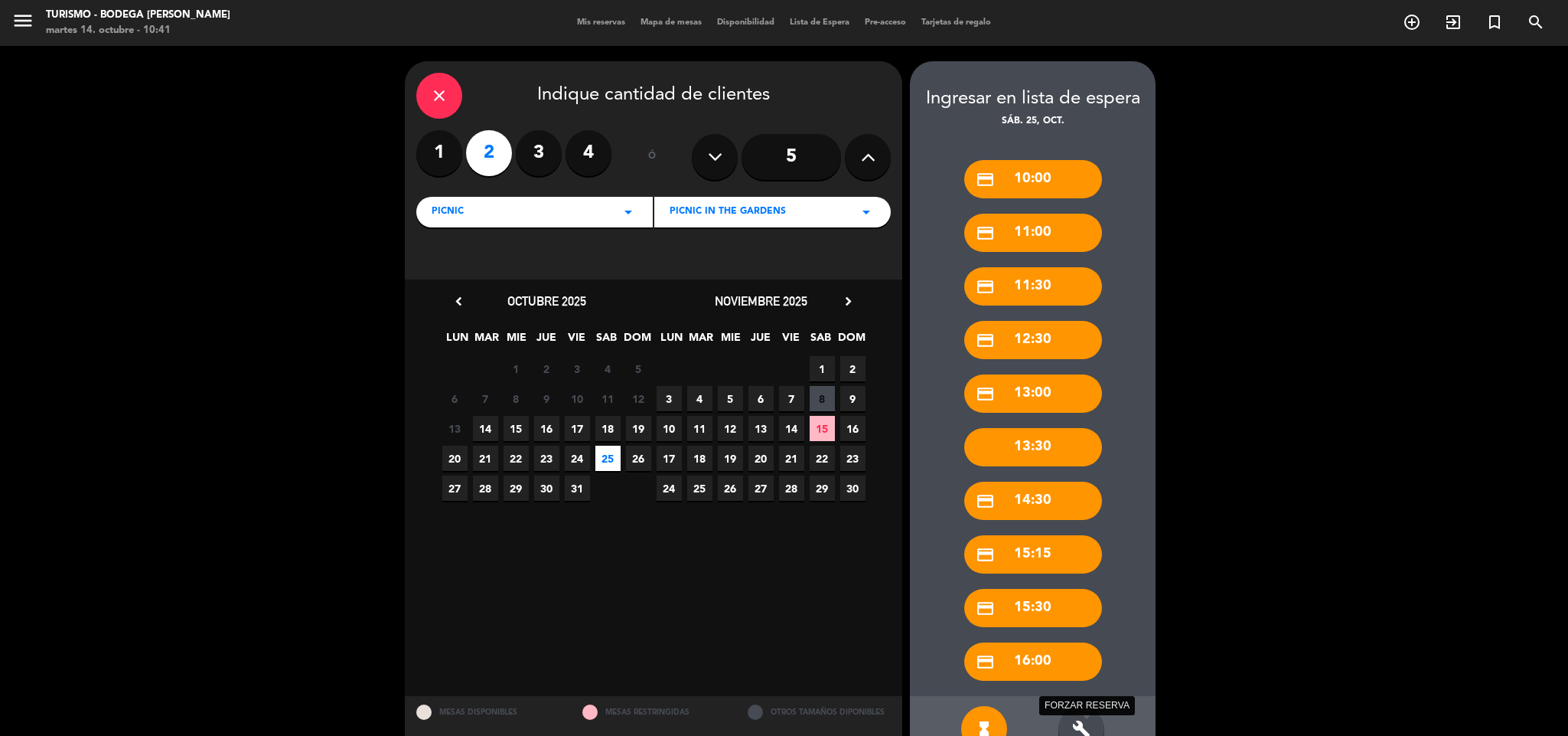
drag, startPoint x: 1082, startPoint y: 726, endPoint x: 1082, endPoint y: 704, distance: 22.0
click at [1082, 696] on icon "build" at bounding box center [1080, 728] width 18 height 18
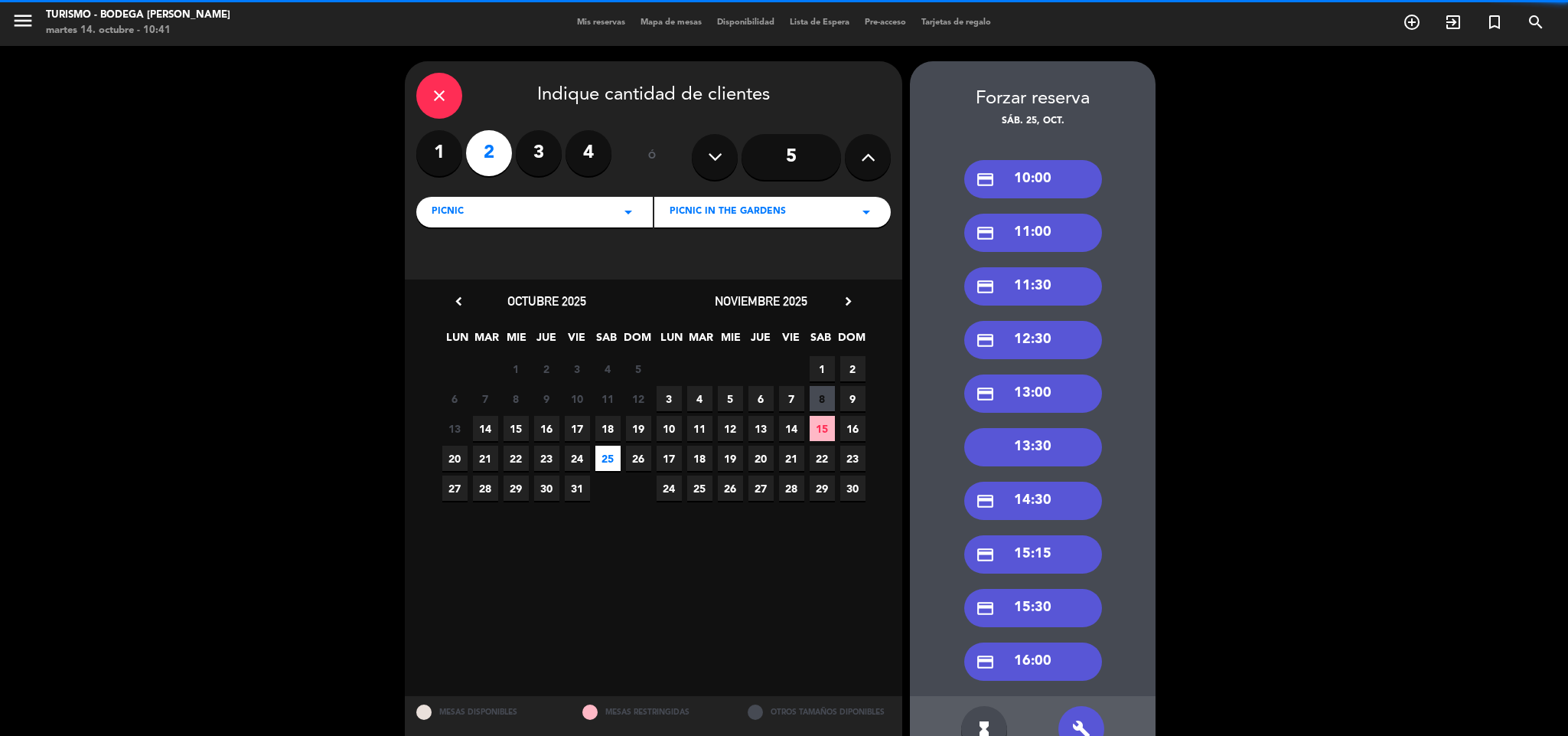
click at [1040, 287] on div "credit_card 11:30" at bounding box center [1033, 286] width 138 height 38
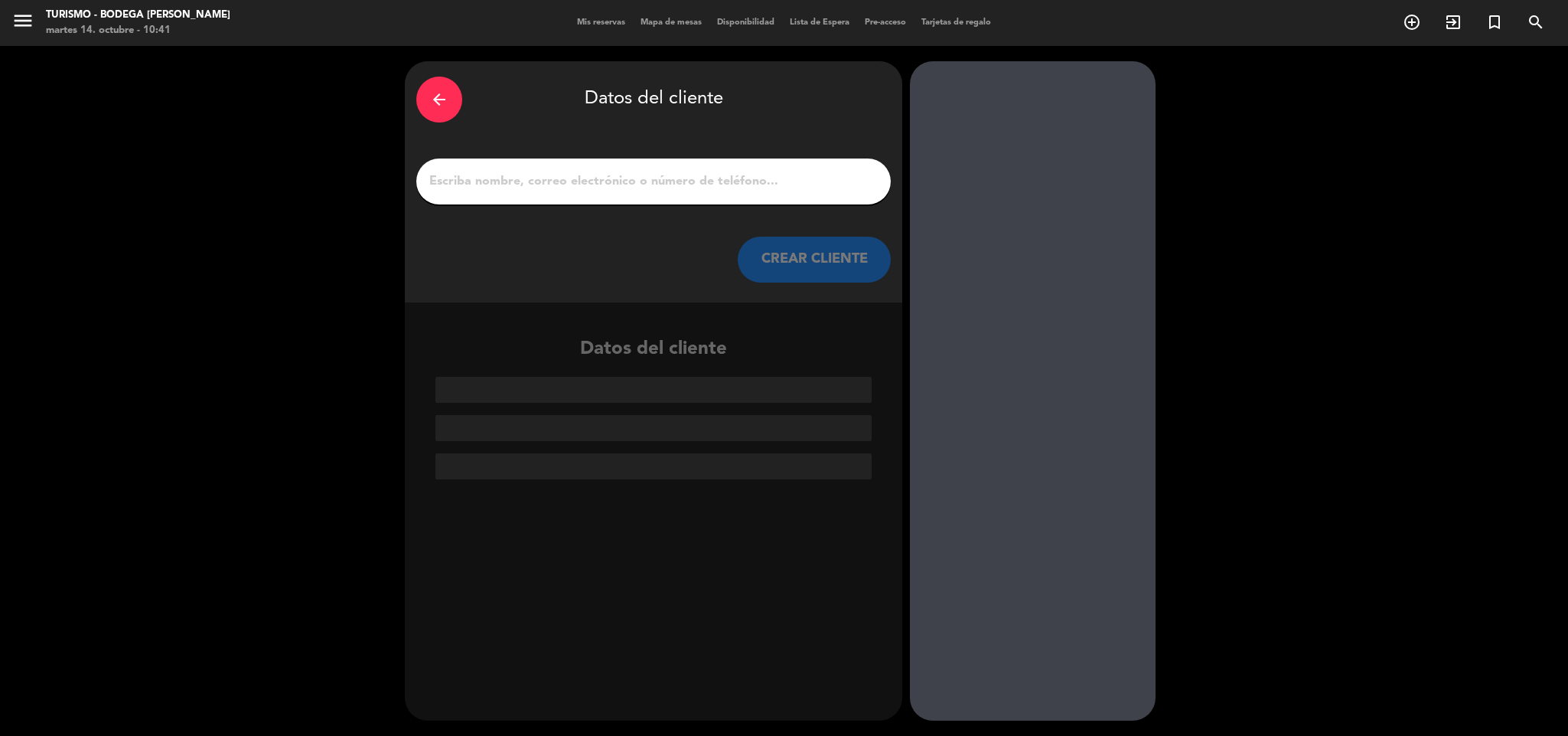
click at [731, 166] on div at bounding box center [653, 181] width 474 height 46
click at [731, 180] on input "1" at bounding box center [653, 181] width 452 height 21
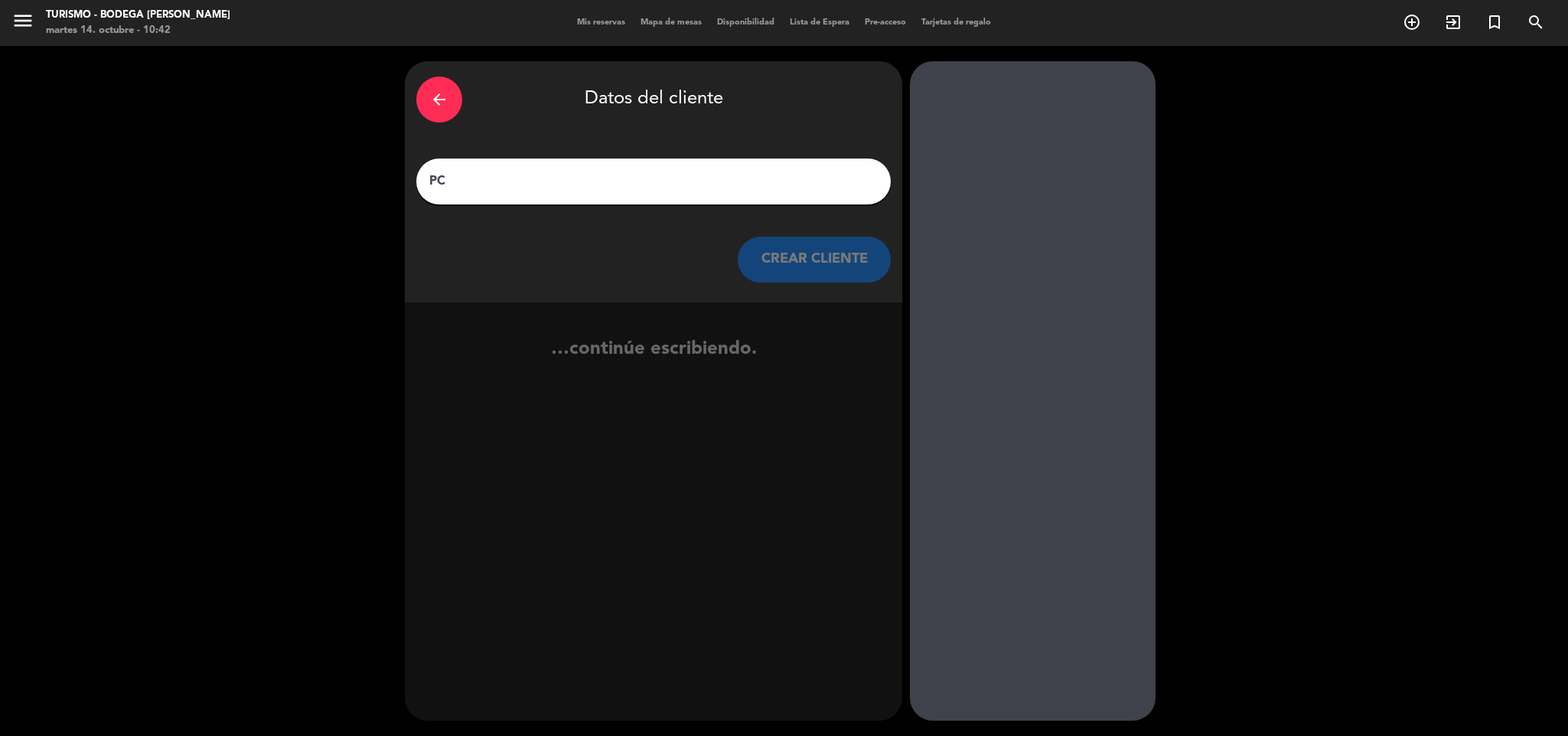
type input "P"
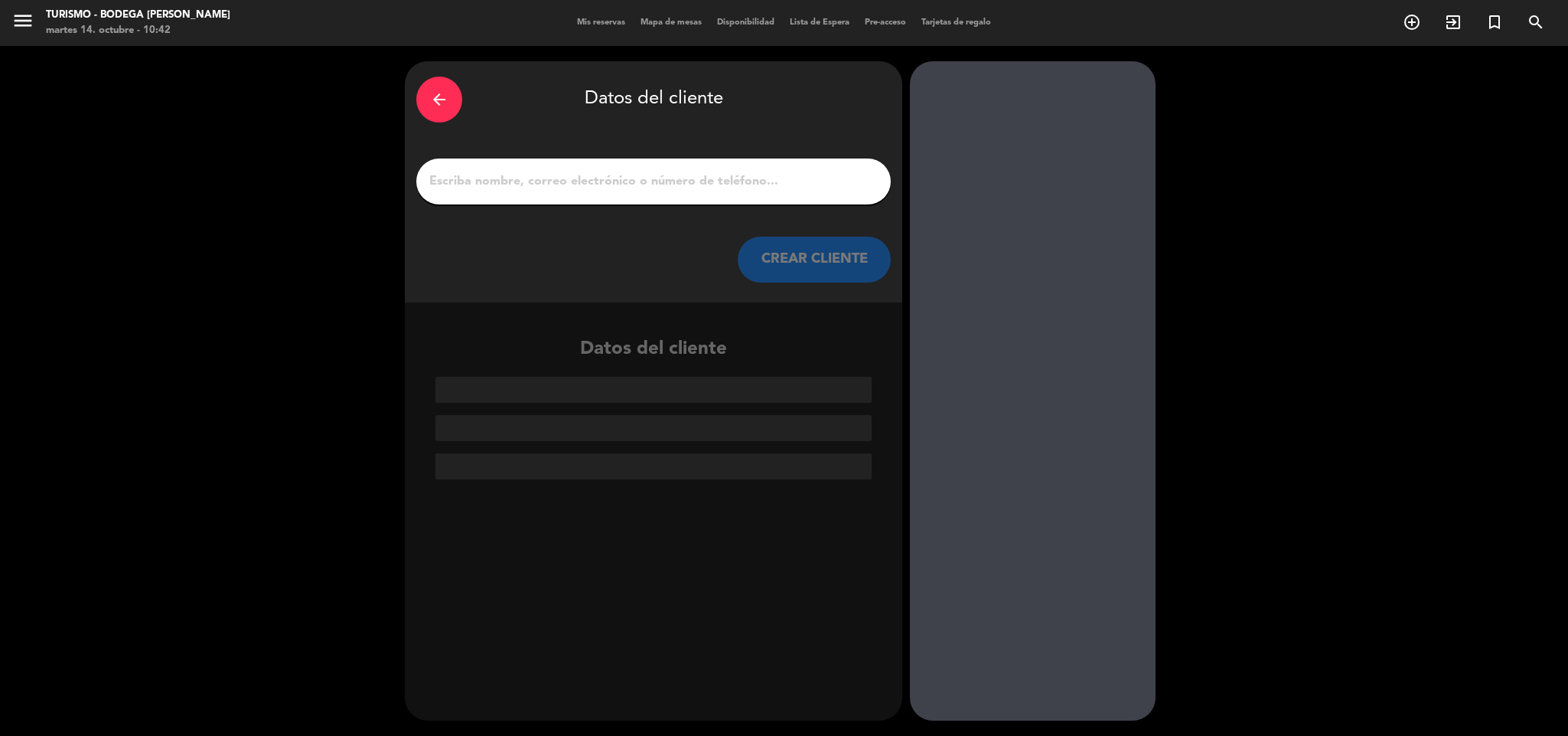
paste input "[PERSON_NAME]"
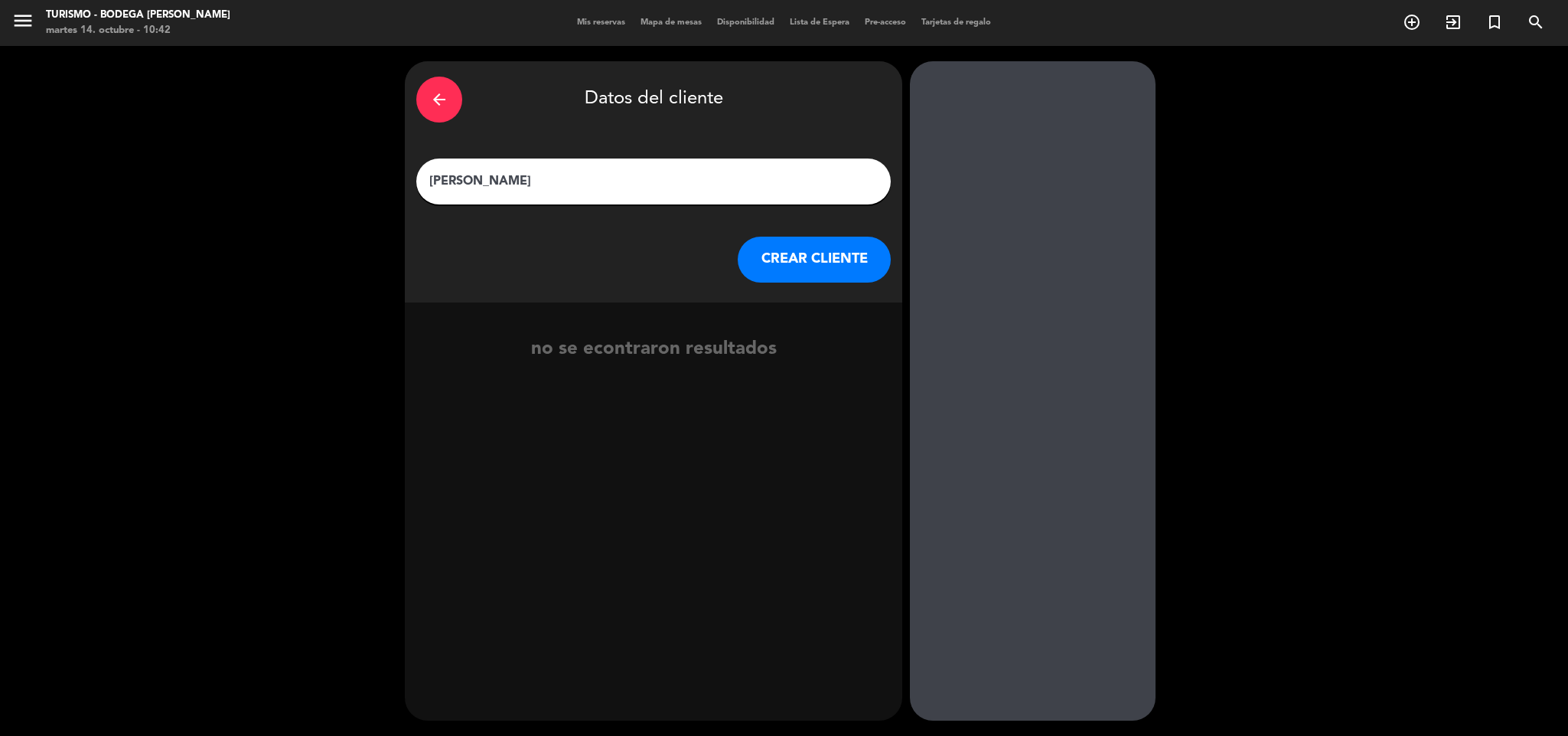
type input "[PERSON_NAME]"
click at [841, 239] on button "CREAR CLIENTE" at bounding box center [814, 259] width 153 height 46
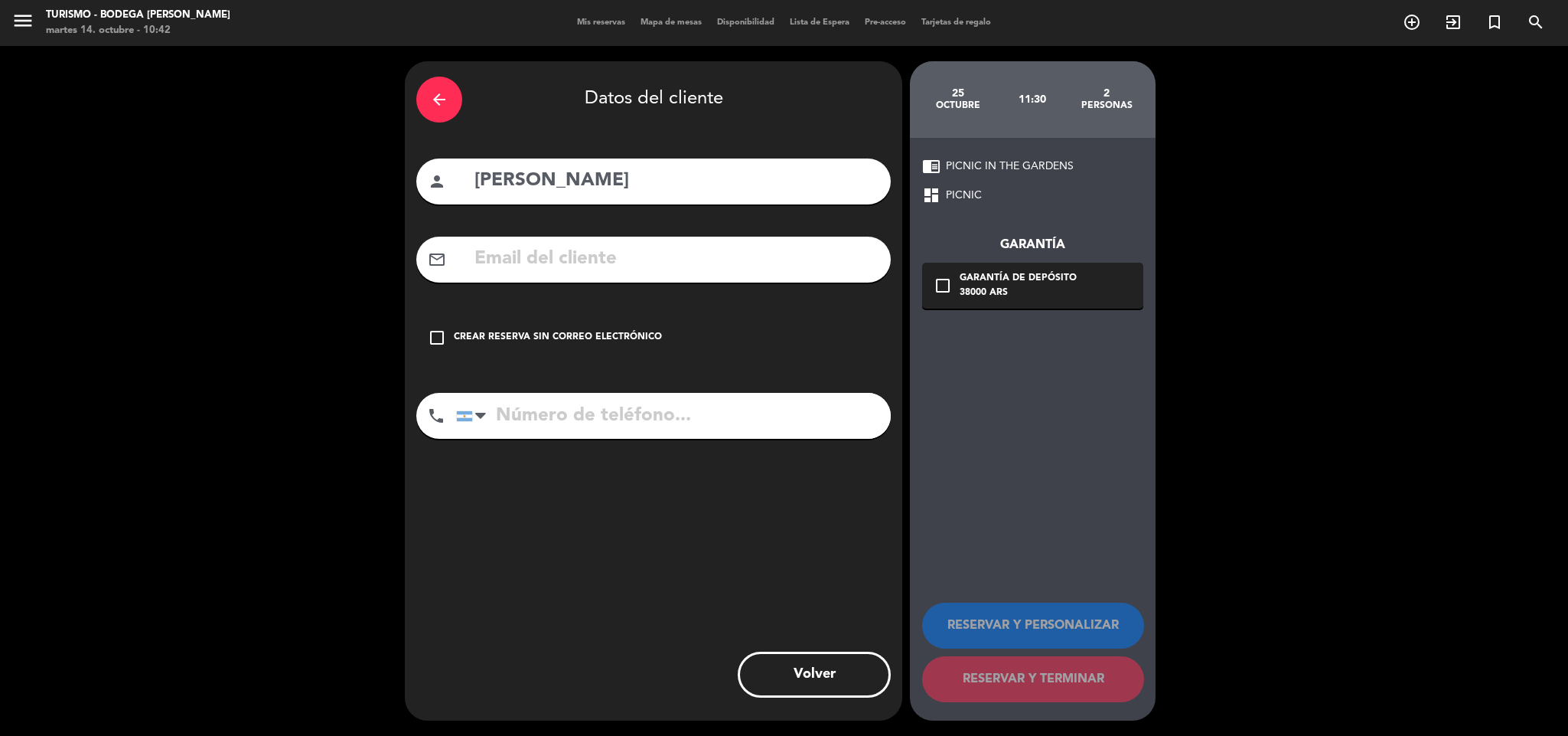
click at [659, 288] on div "arrow_back Datos del cliente person [PERSON_NAME] mail_outline check_box_outlin…" at bounding box center [653, 390] width 497 height 659
drag, startPoint x: 634, startPoint y: 274, endPoint x: 615, endPoint y: 262, distance: 22.5
click at [634, 273] on input "text" at bounding box center [676, 259] width 406 height 31
paste input "[EMAIL_ADDRESS][DOMAIN_NAME]"
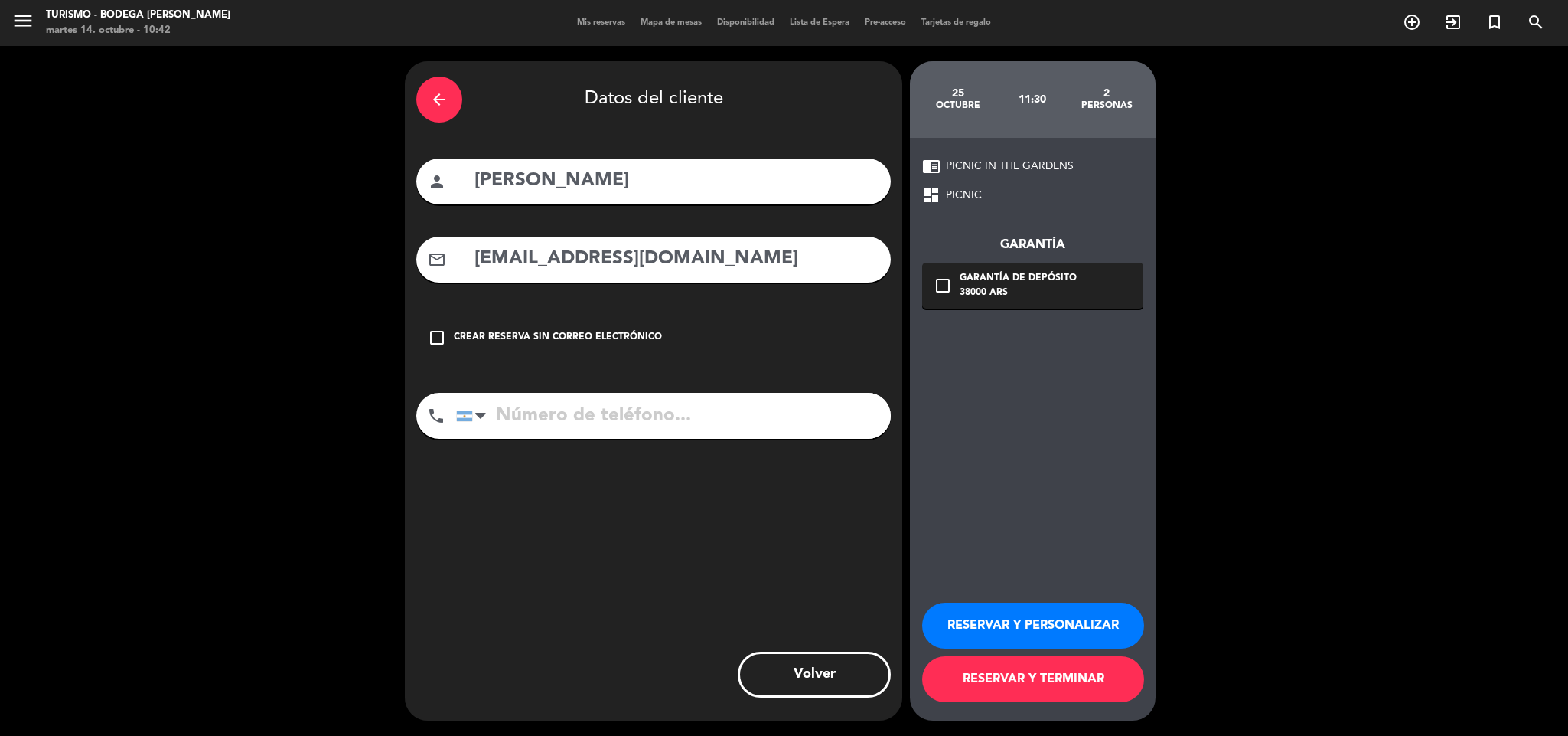
type input "[EMAIL_ADDRESS][DOMAIN_NAME]"
drag, startPoint x: 577, startPoint y: 425, endPoint x: 514, endPoint y: 336, distance: 109.0
click at [577, 422] on input "tel" at bounding box center [673, 415] width 435 height 46
paste input "[PHONE_NUMBER]"
type input "[PHONE_NUMBER]"
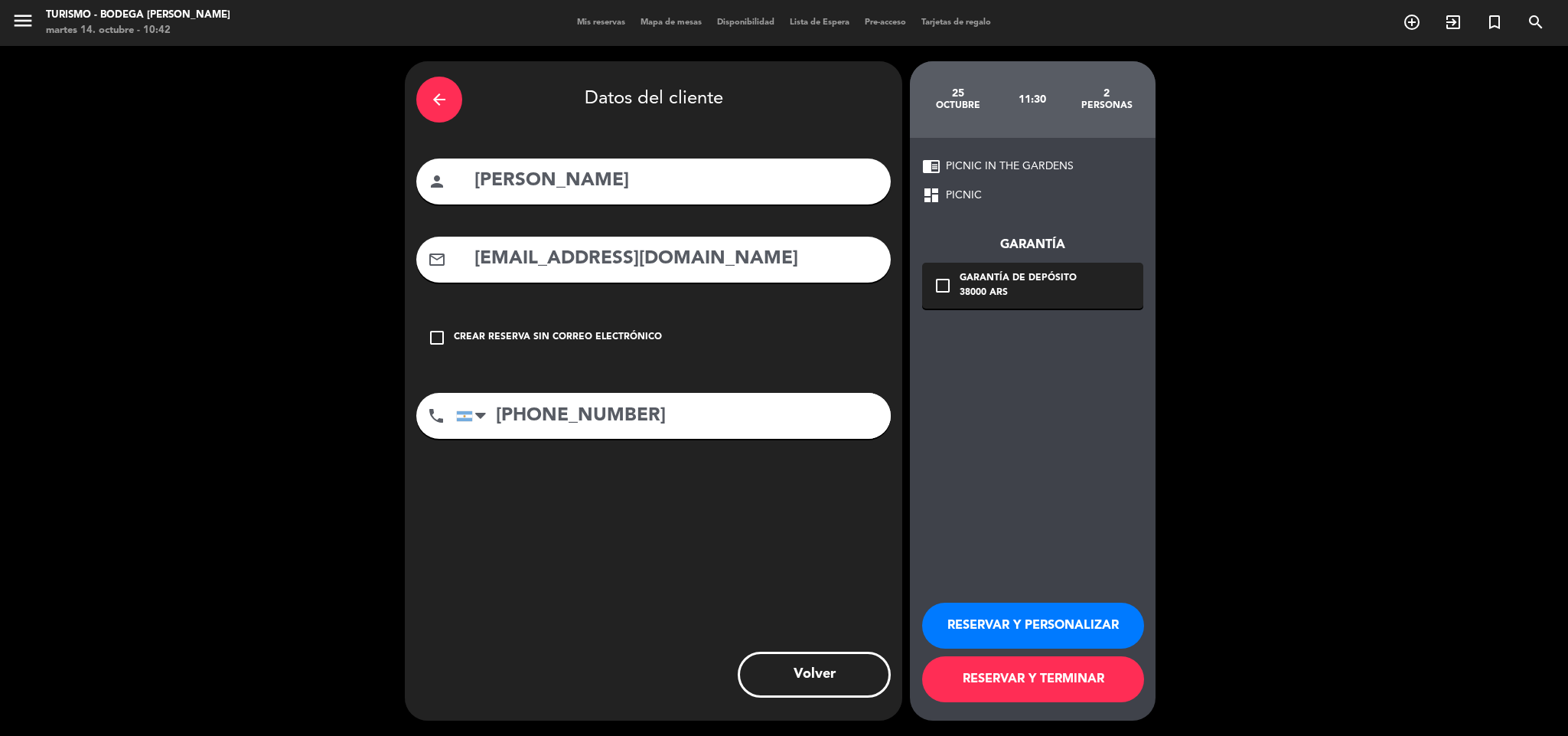
click at [988, 614] on button "RESERVAR Y PERSONALIZAR" at bounding box center [1033, 625] width 222 height 46
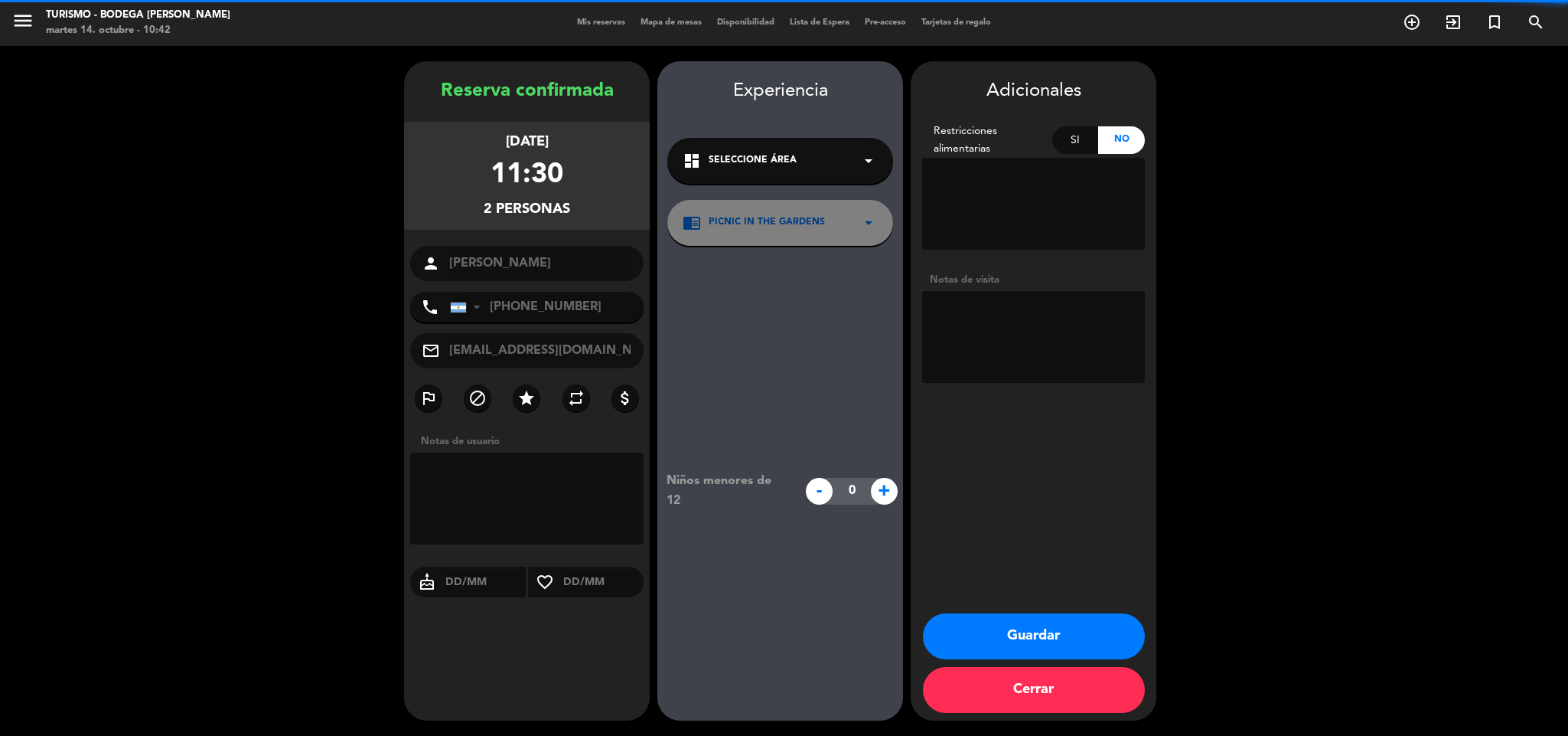
drag, startPoint x: 1020, startPoint y: 345, endPoint x: 1017, endPoint y: 332, distance: 13.3
click at [1020, 341] on textarea at bounding box center [1033, 336] width 223 height 92
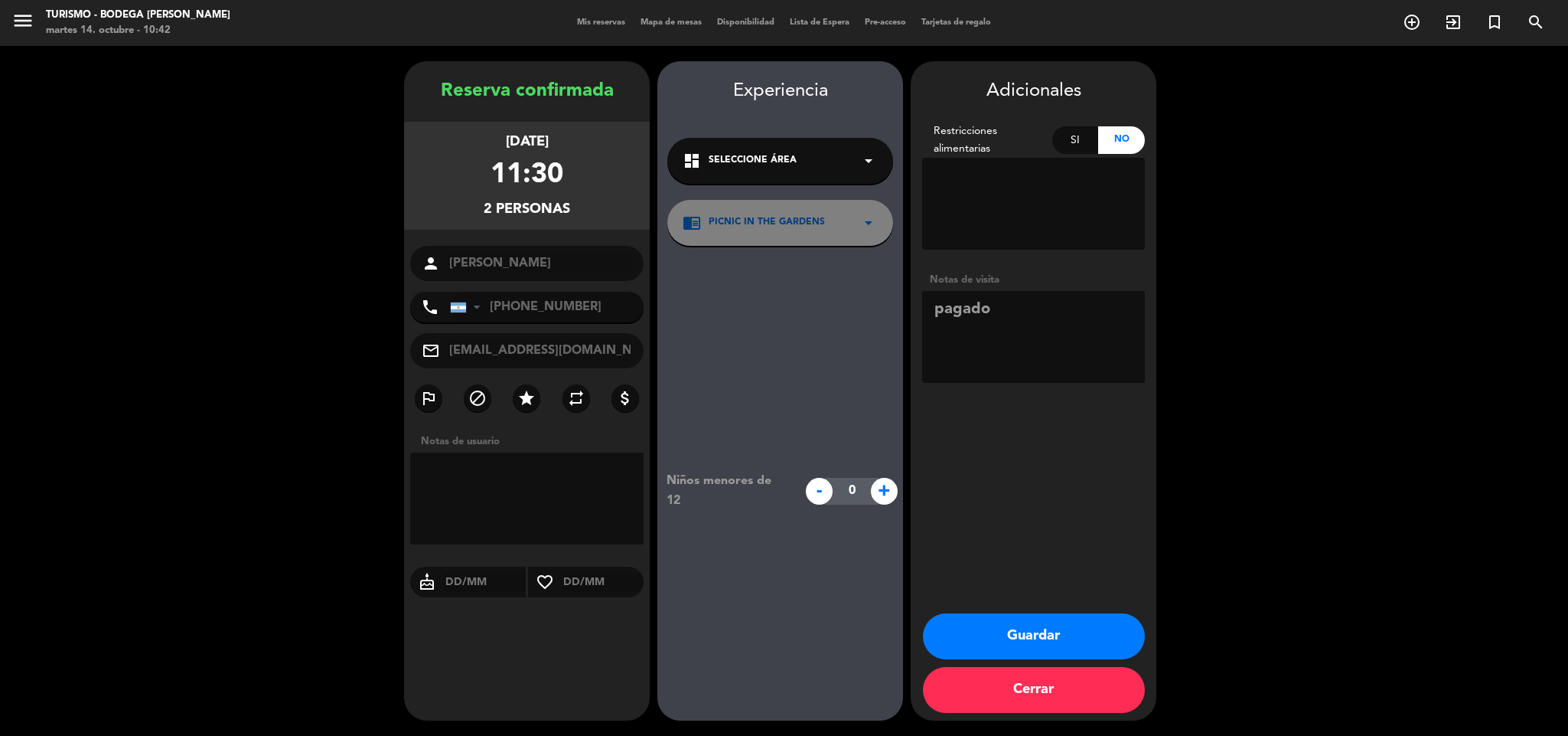
drag, startPoint x: 848, startPoint y: 163, endPoint x: 815, endPoint y: 181, distance: 37.6
click at [847, 163] on div "dashboard Seleccione Área arrow_drop_down" at bounding box center [780, 160] width 226 height 46
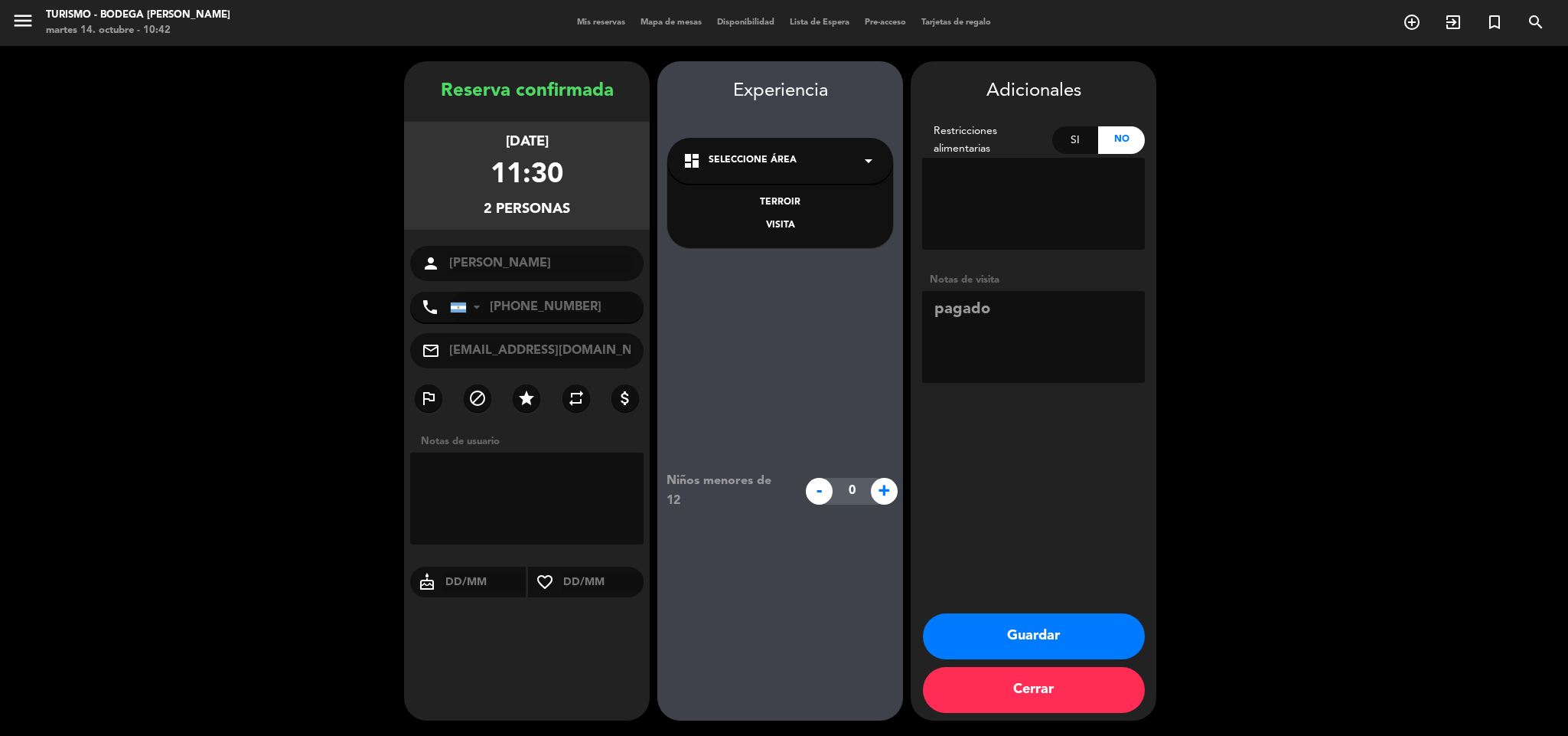
drag, startPoint x: 793, startPoint y: 196, endPoint x: 794, endPoint y: 214, distance: 18.0
click at [794, 196] on div "TERROIR" at bounding box center [780, 203] width 195 height 16
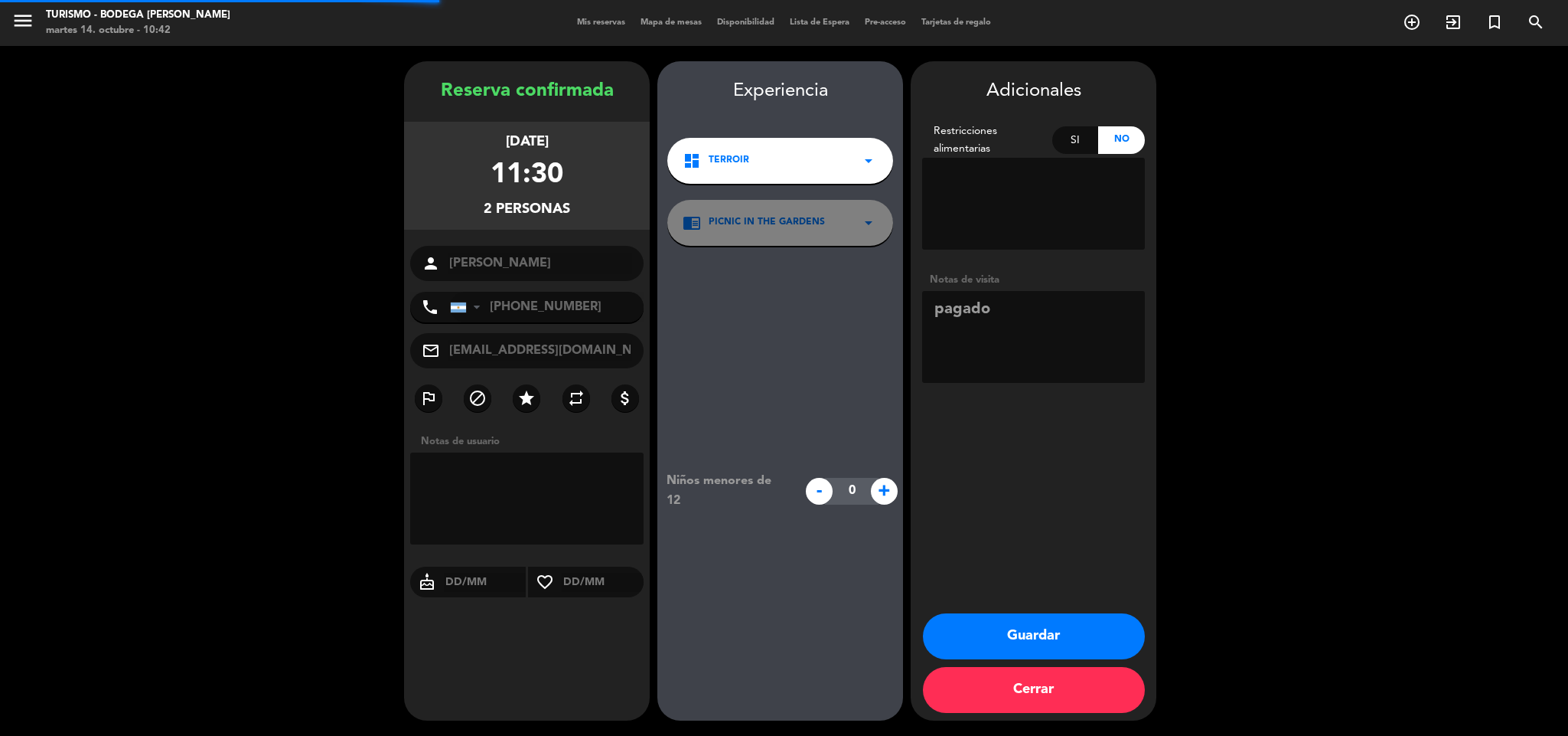
click at [794, 214] on div "chrome_reader_mode PICNIC IN THE GARDENS arrow_drop_down" at bounding box center [780, 222] width 226 height 46
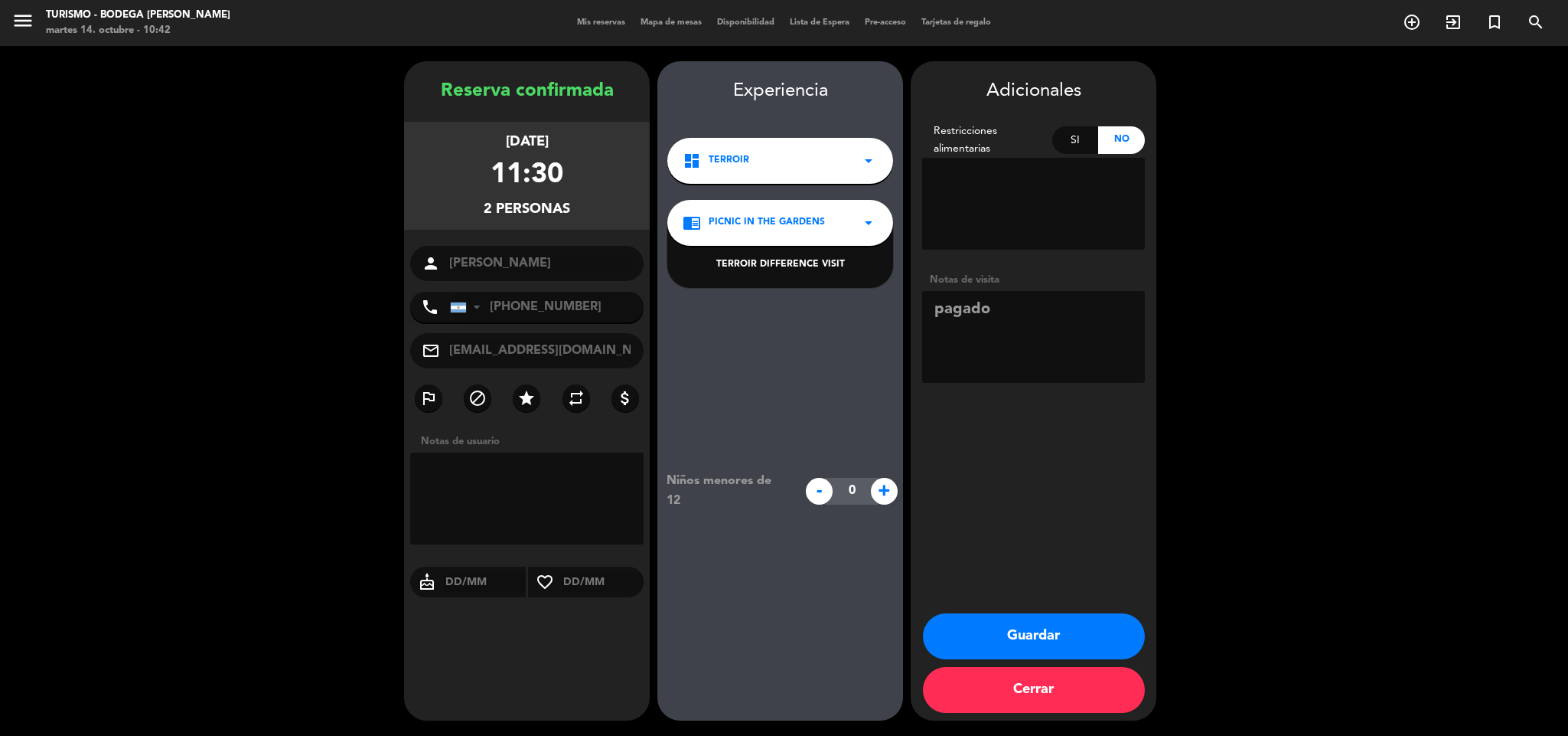
drag, startPoint x: 792, startPoint y: 269, endPoint x: 799, endPoint y: 265, distance: 8.1
click at [792, 267] on div "TERROIR DIFFERENCE VISIT" at bounding box center [780, 265] width 195 height 16
click at [1029, 327] on textarea at bounding box center [1033, 336] width 223 height 92
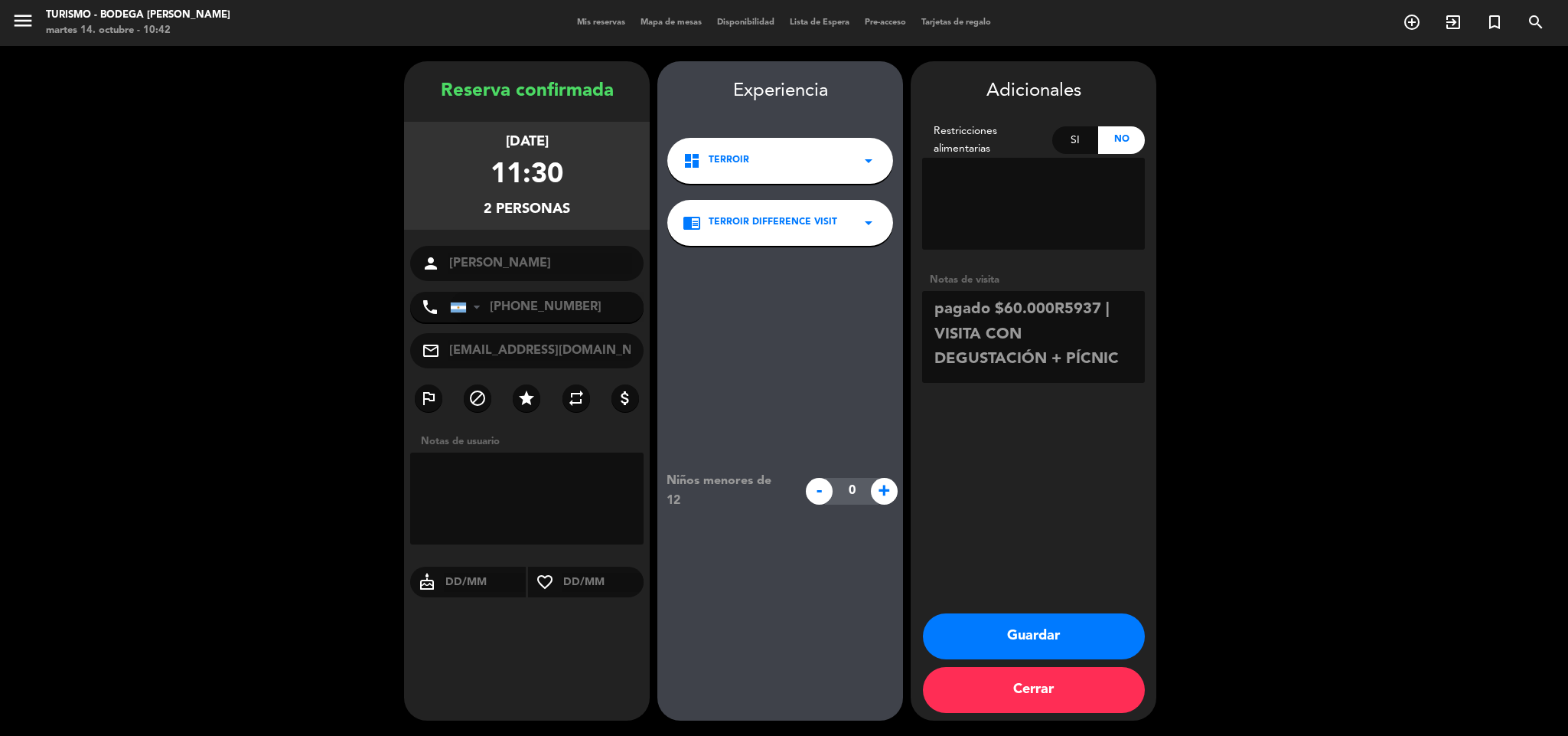
click at [1050, 361] on textarea at bounding box center [1033, 336] width 223 height 92
type textarea "pagado $60.000R5937 | VISITA TERROIR + PÍCNIC"
click at [1066, 618] on button "Guardar" at bounding box center [1034, 636] width 222 height 46
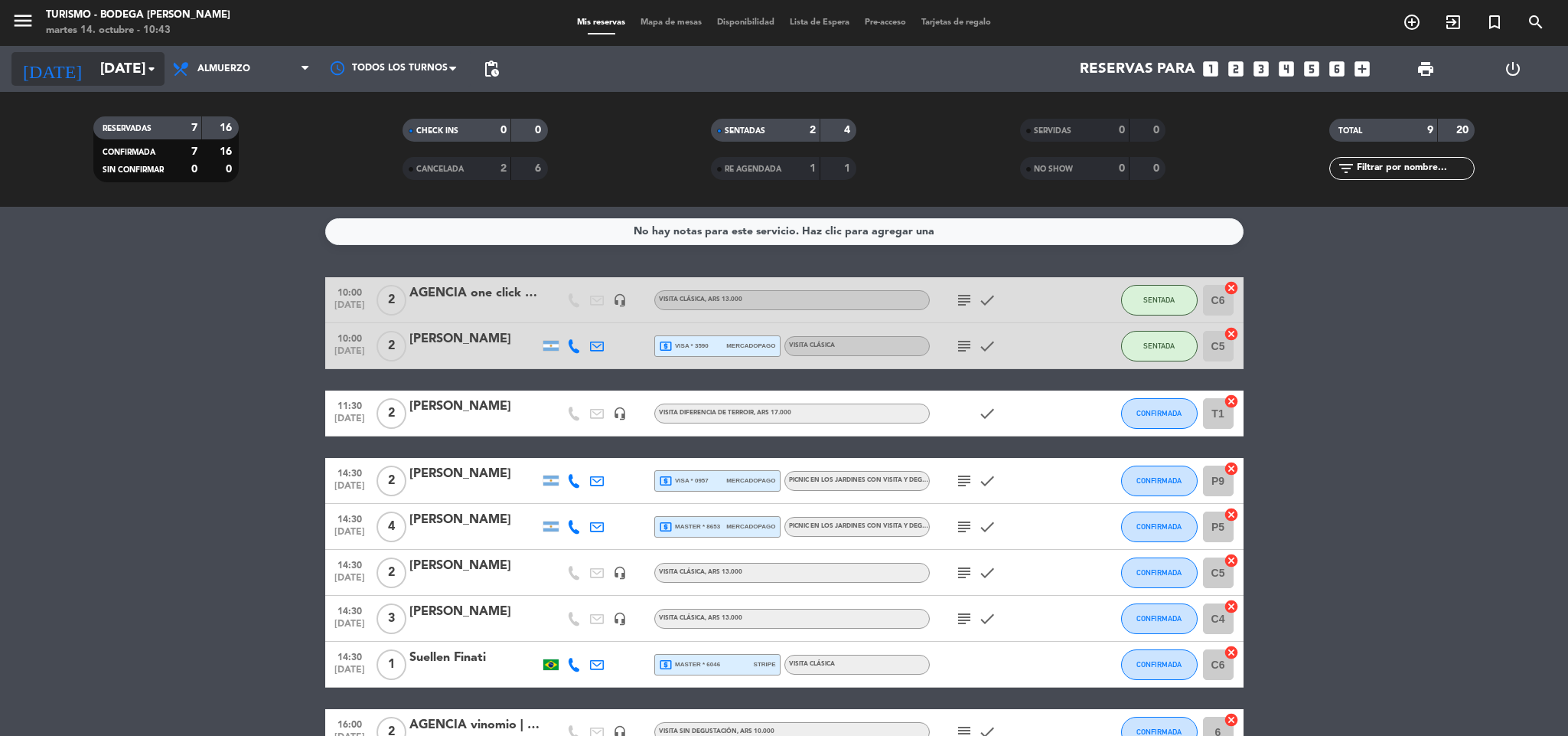
drag, startPoint x: 128, startPoint y: 63, endPoint x: 138, endPoint y: 63, distance: 10.0
click at [138, 63] on input "[DATE]" at bounding box center [184, 69] width 184 height 32
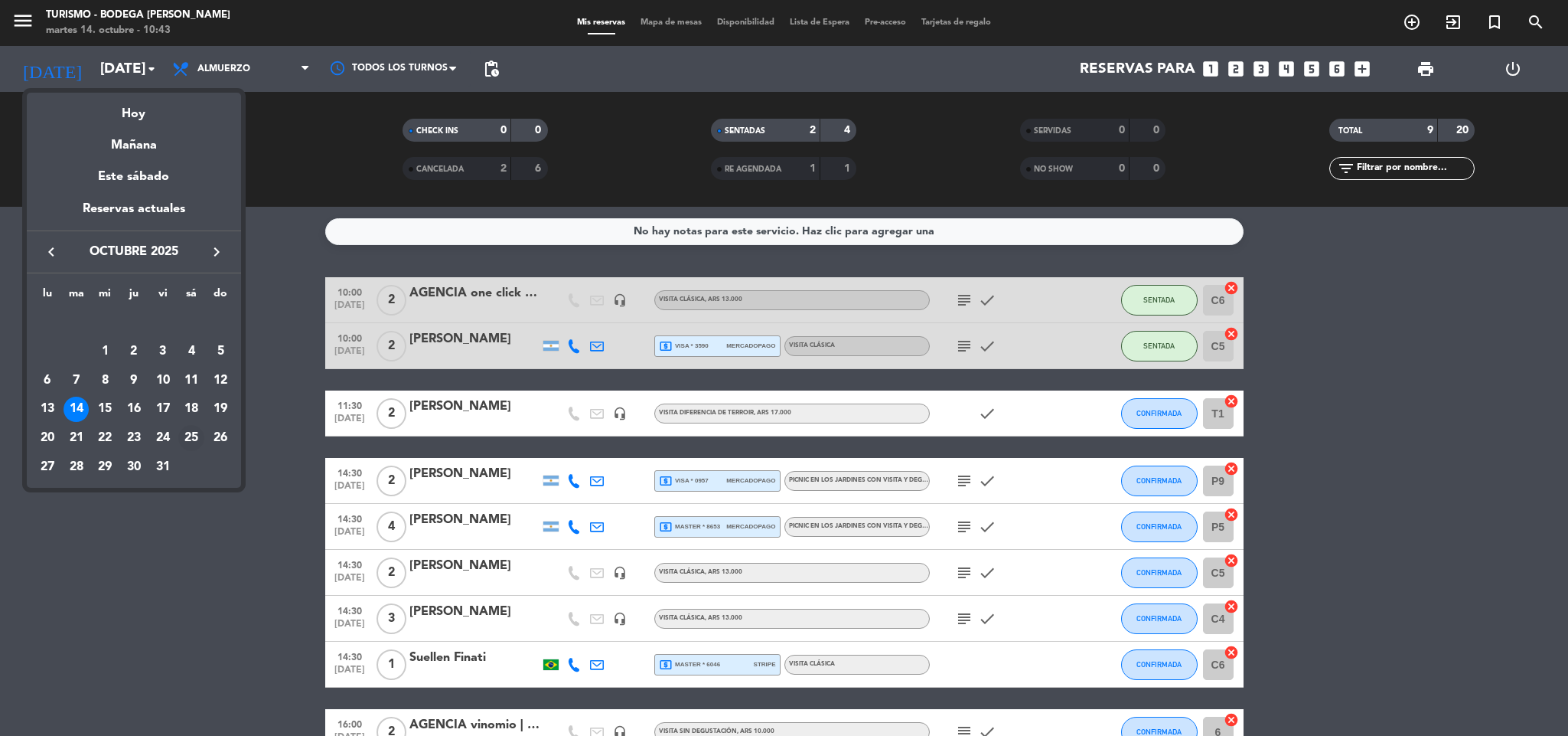
click at [193, 440] on div "25" at bounding box center [191, 437] width 26 height 26
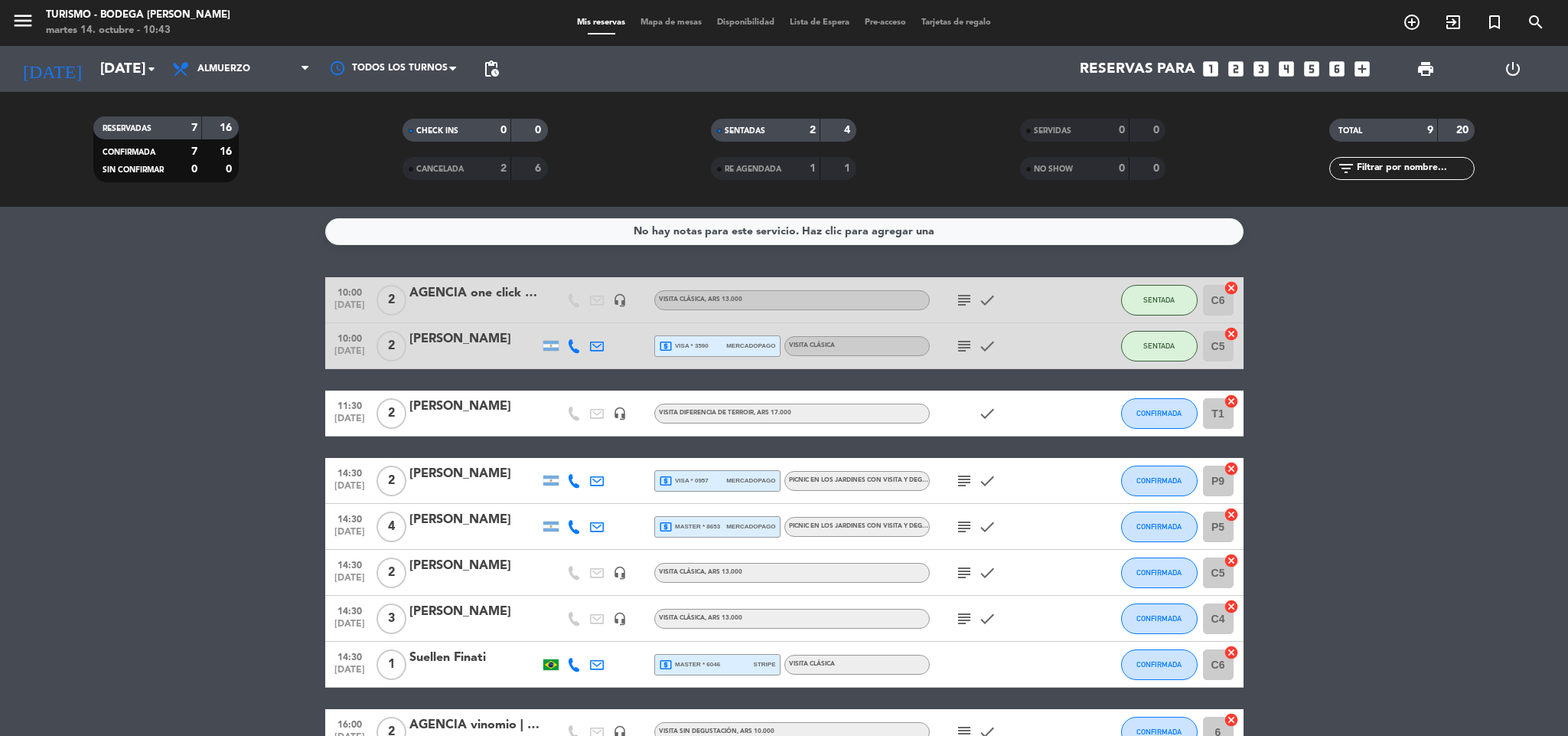
type input "[DATE]"
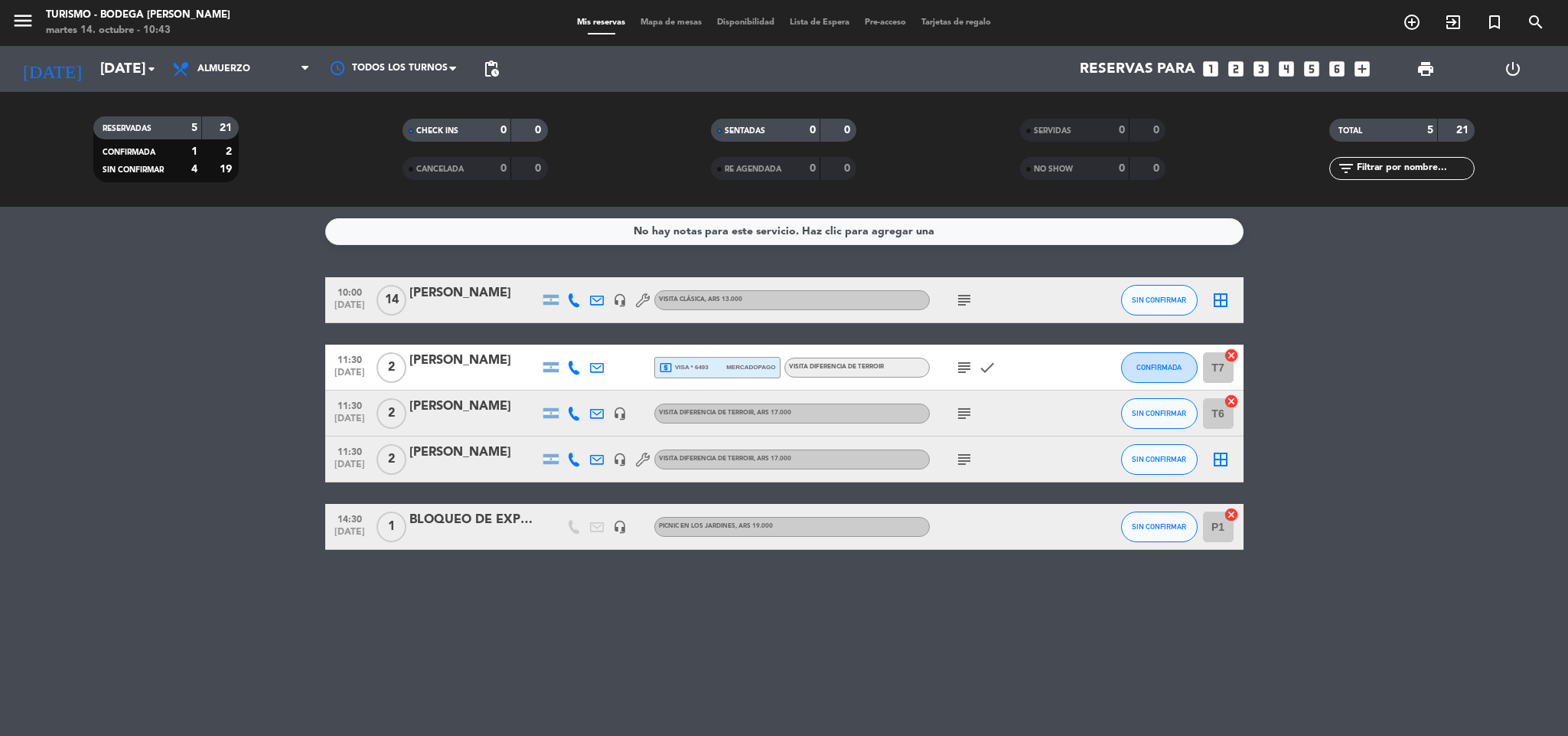
click at [965, 416] on icon "subject" at bounding box center [964, 413] width 18 height 18
click at [960, 454] on icon "subject" at bounding box center [964, 459] width 18 height 18
click at [487, 451] on div "[PERSON_NAME]" at bounding box center [474, 452] width 130 height 20
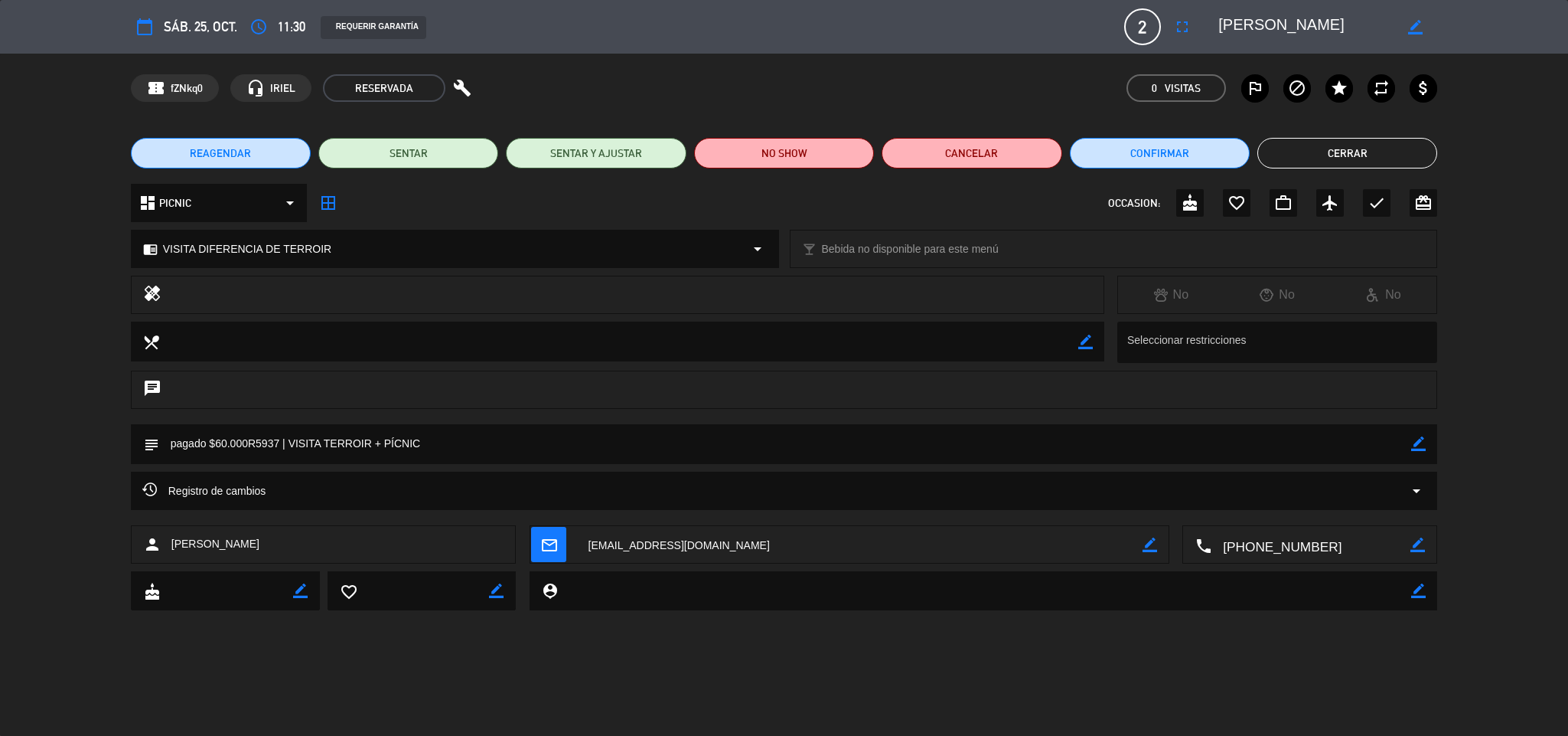
click at [251, 251] on span "VISITA DIFERENCIA DE TERROIR" at bounding box center [247, 249] width 168 height 18
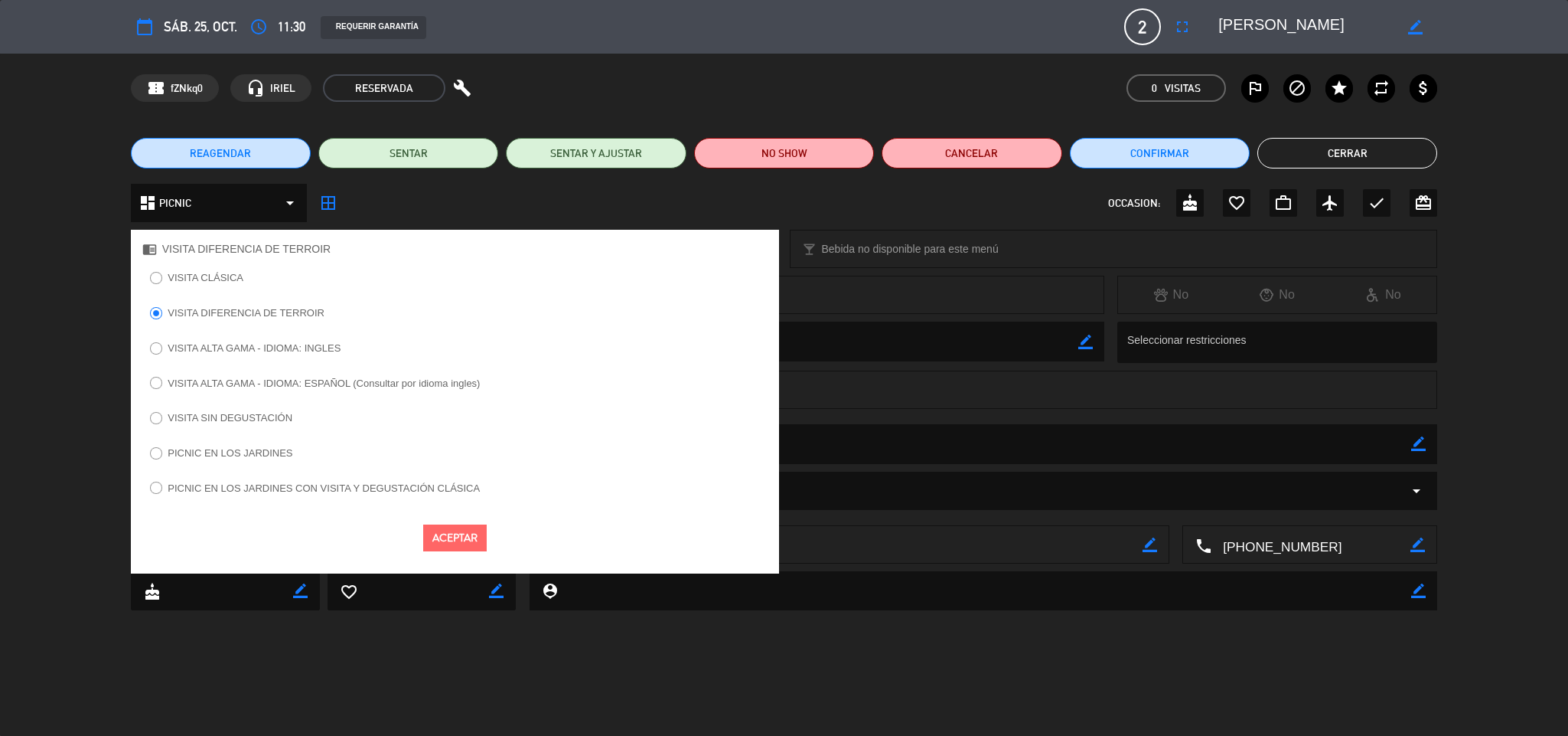
drag, startPoint x: 248, startPoint y: 449, endPoint x: 344, endPoint y: 455, distance: 96.2
click at [250, 449] on label "PICNIC EN LOS JARDINES" at bounding box center [230, 453] width 125 height 10
select select
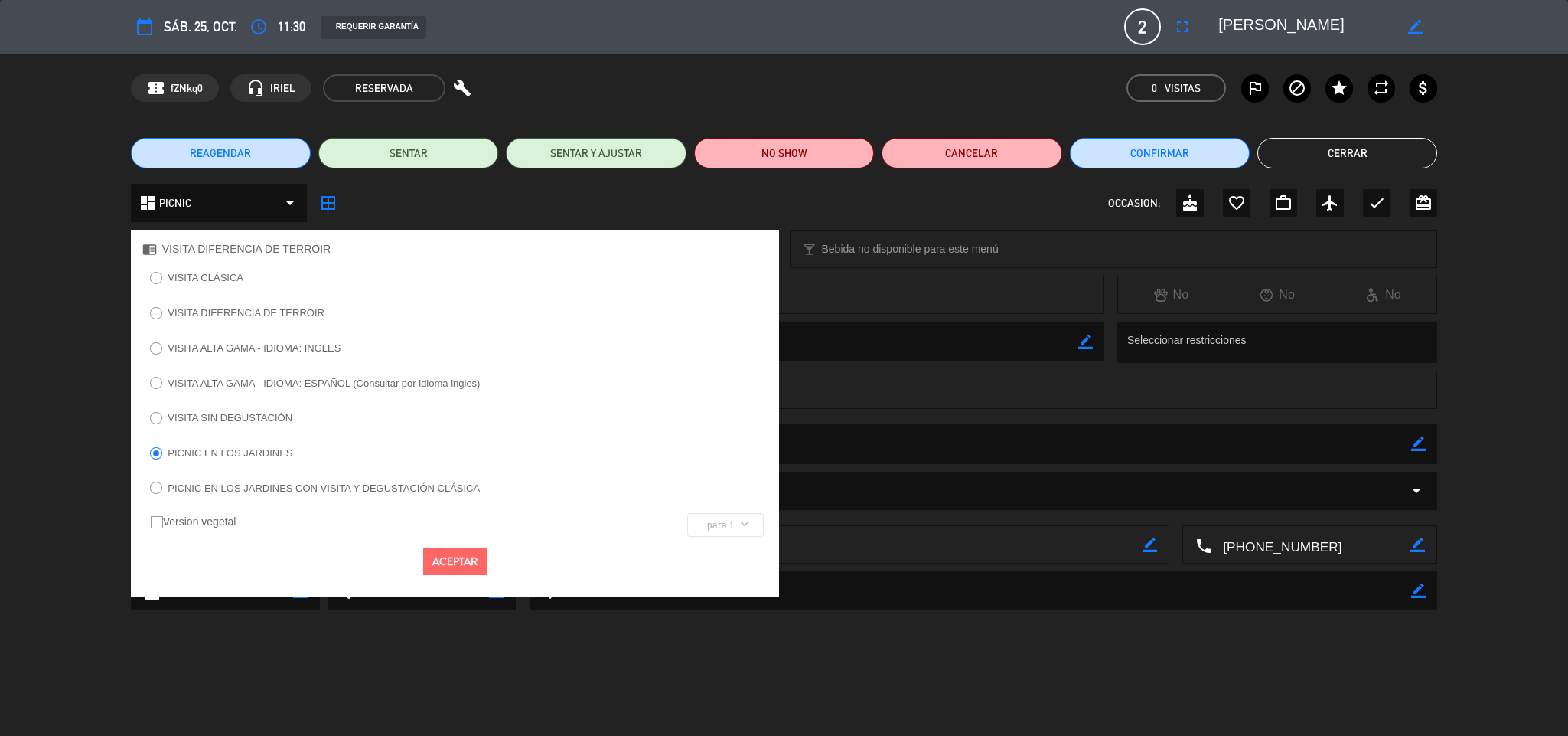
click at [467, 569] on button "Aceptar" at bounding box center [454, 562] width 63 height 27
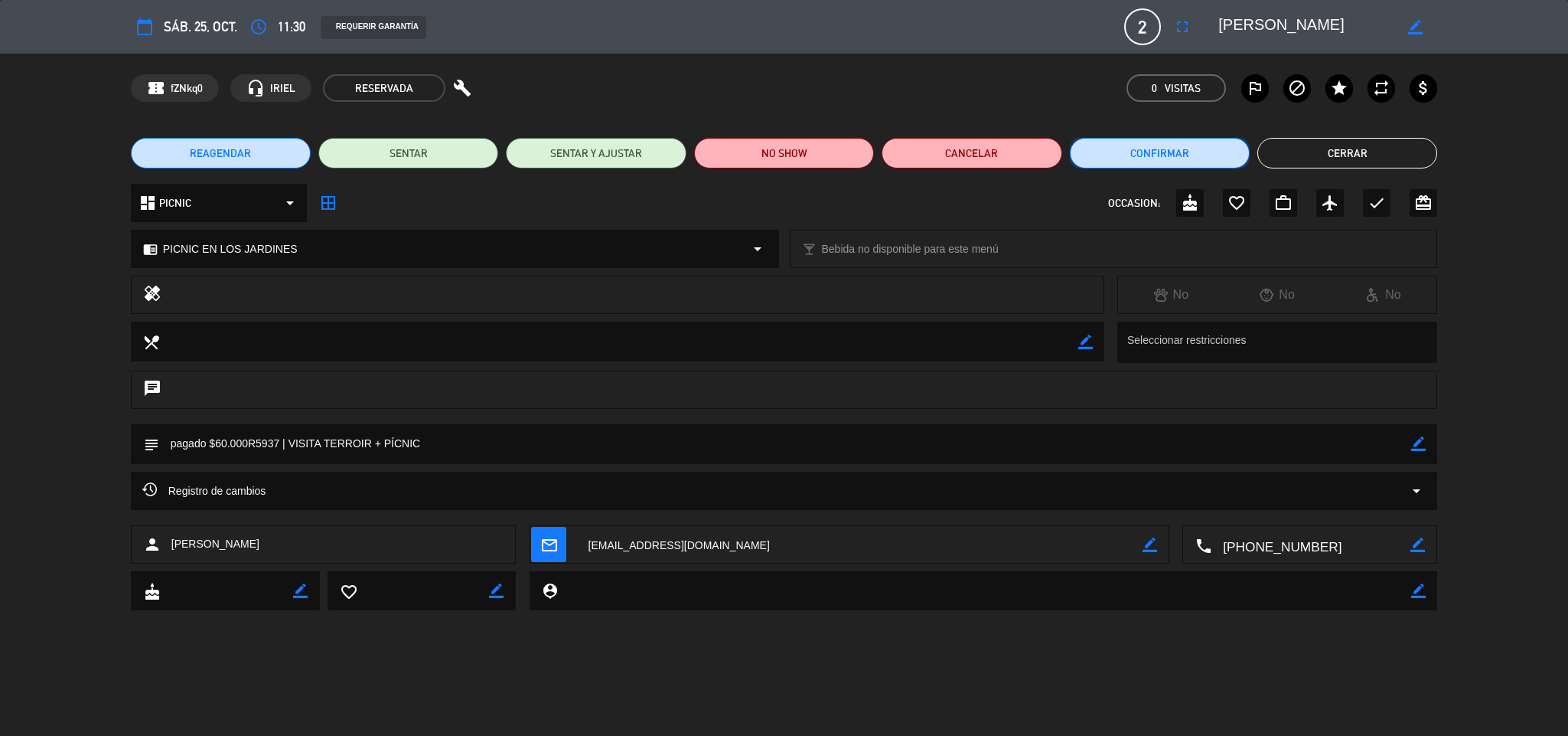
drag, startPoint x: 1224, startPoint y: 145, endPoint x: 1210, endPoint y: 143, distance: 14.1
click at [1210, 143] on button "Confirmar" at bounding box center [1159, 153] width 180 height 31
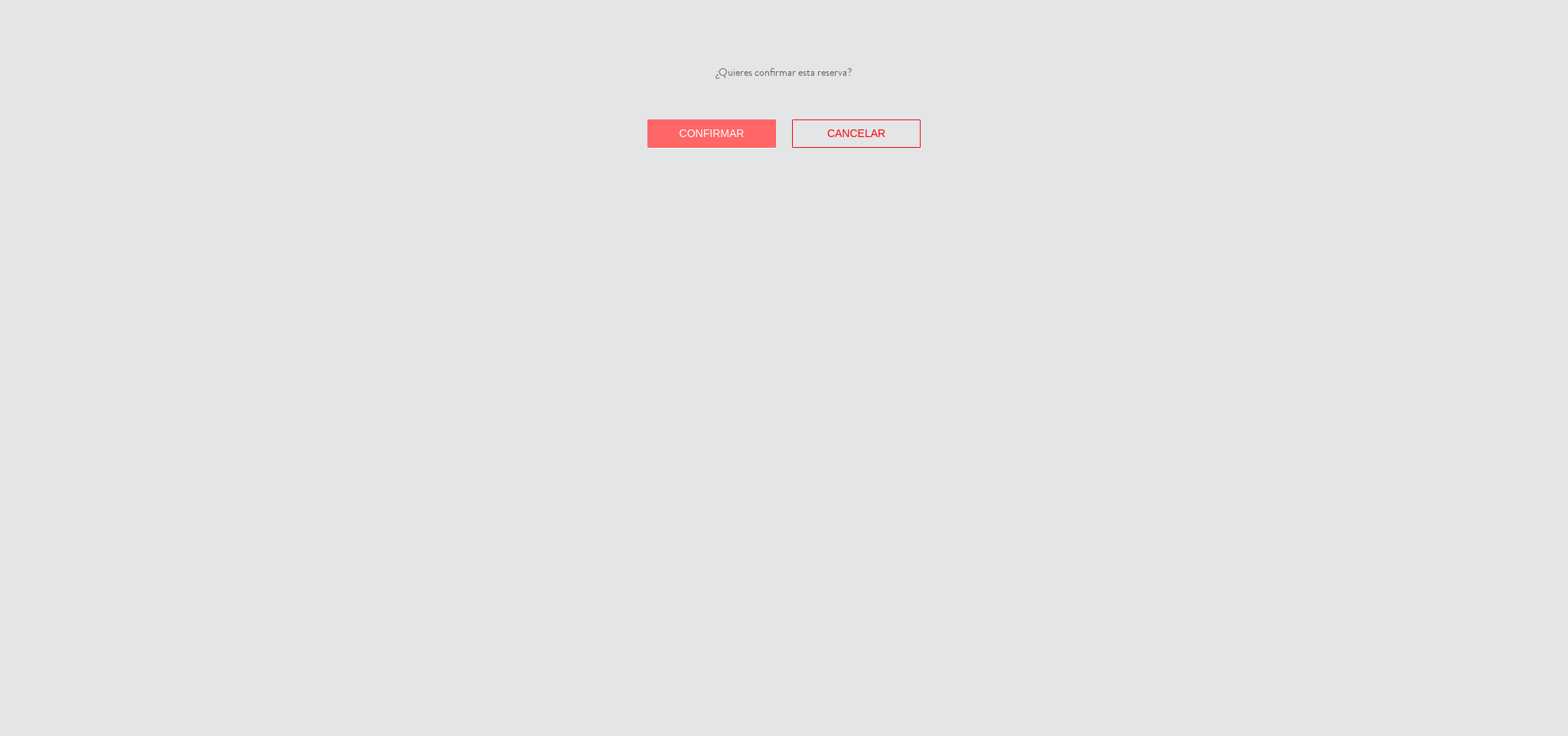
drag, startPoint x: 744, startPoint y: 136, endPoint x: 875, endPoint y: 141, distance: 131.1
click at [755, 135] on button "Confirmar" at bounding box center [711, 134] width 128 height 28
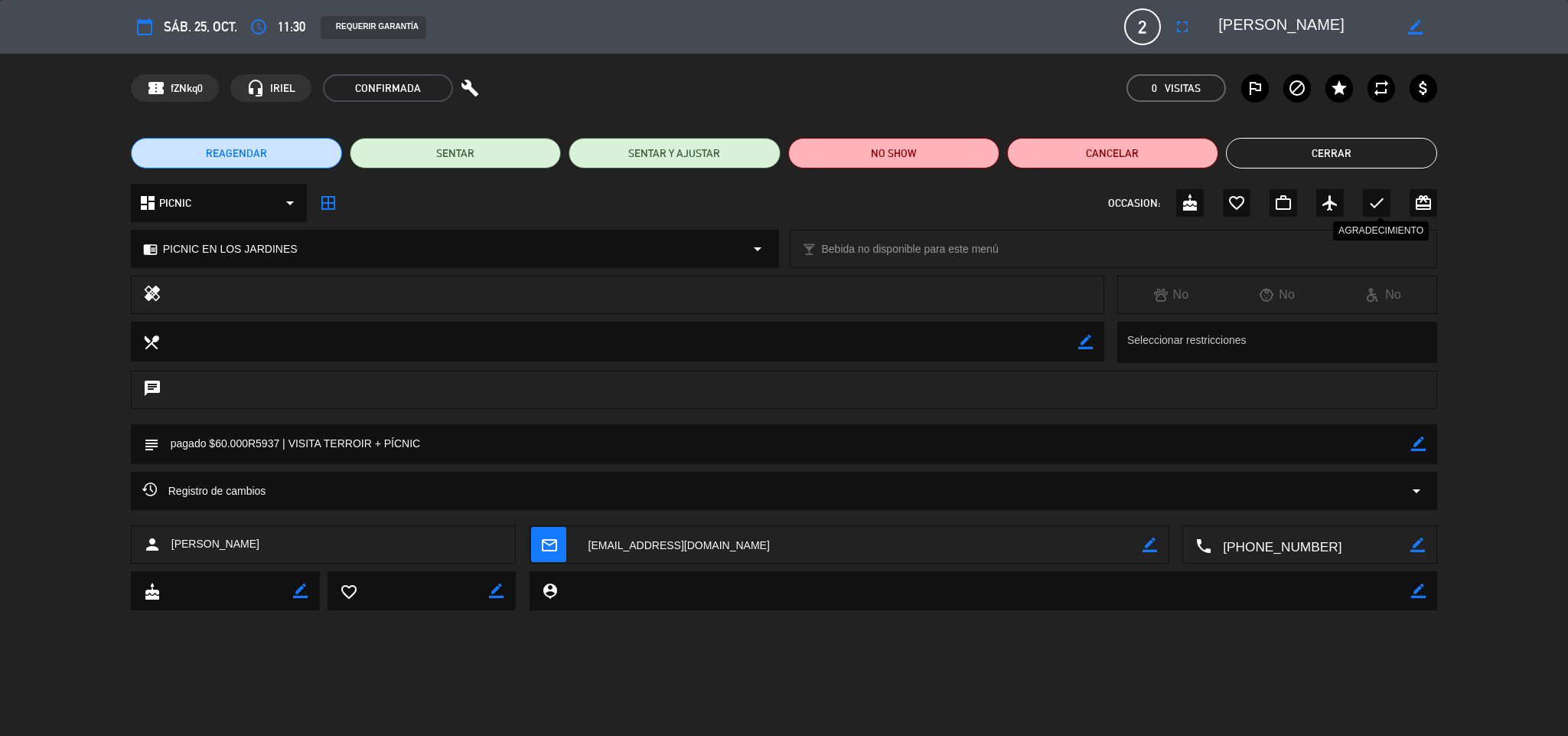
click at [1367, 209] on icon "check" at bounding box center [1376, 203] width 18 height 18
click at [1361, 155] on button "Cerrar" at bounding box center [1331, 153] width 211 height 31
